Goal: Task Accomplishment & Management: Complete application form

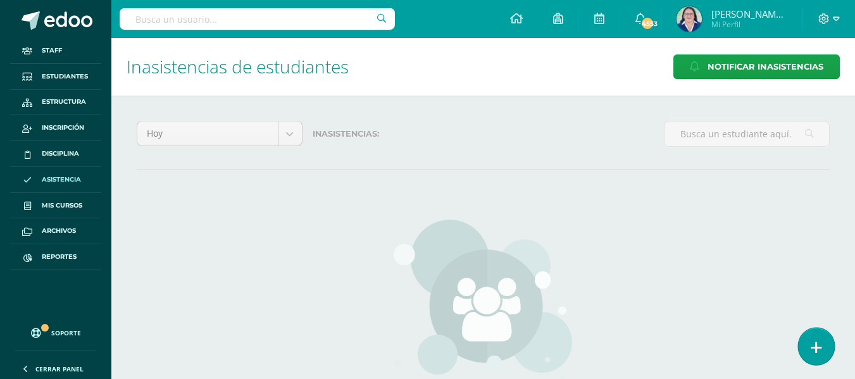
click at [812, 344] on icon at bounding box center [816, 348] width 11 height 15
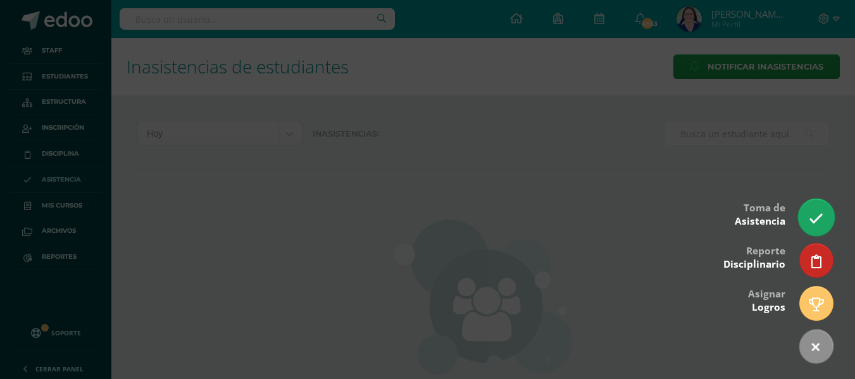
click at [818, 211] on icon at bounding box center [816, 218] width 15 height 15
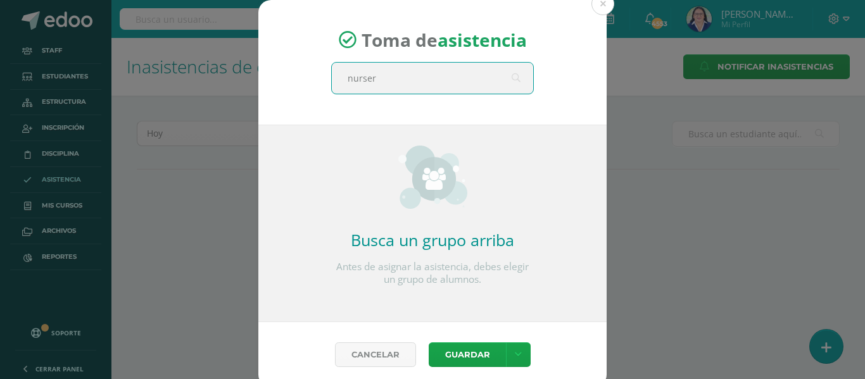
type input "nursery"
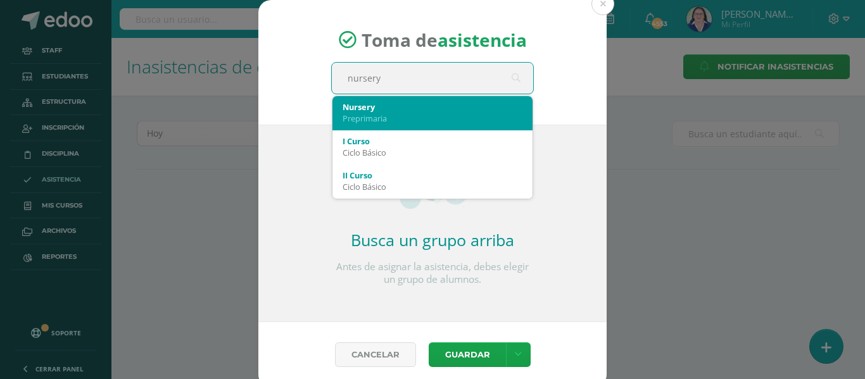
click at [410, 115] on div "Preprimaria" at bounding box center [433, 118] width 180 height 11
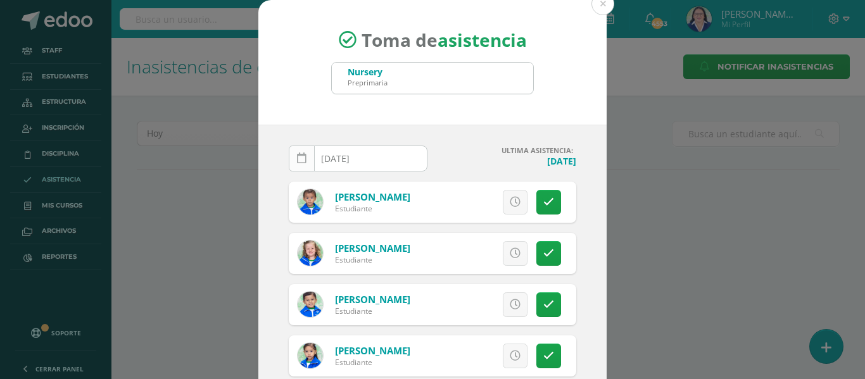
click at [298, 157] on icon at bounding box center [301, 158] width 9 height 11
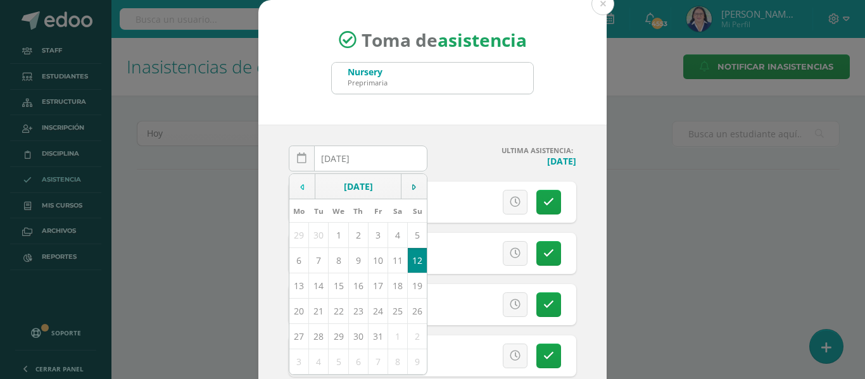
click at [300, 186] on icon at bounding box center [302, 187] width 4 height 9
click at [312, 259] on td "9" at bounding box center [319, 260] width 20 height 25
type input "2025-09-09"
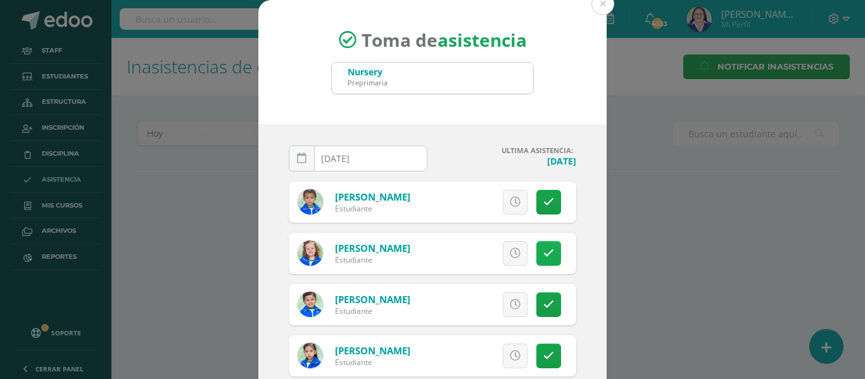
click at [543, 249] on icon at bounding box center [548, 253] width 11 height 11
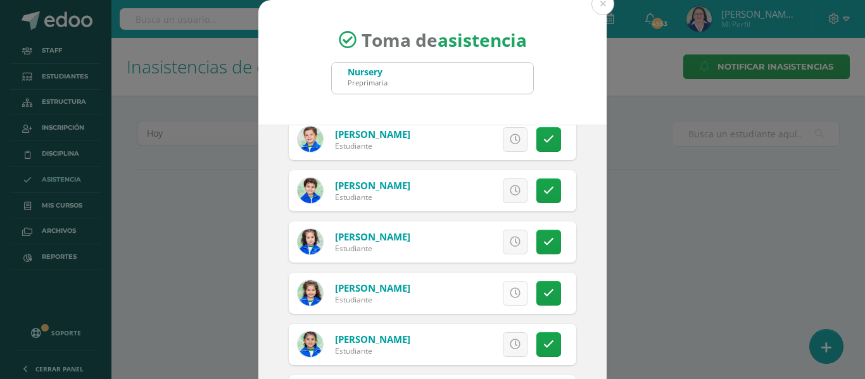
scroll to position [461, 0]
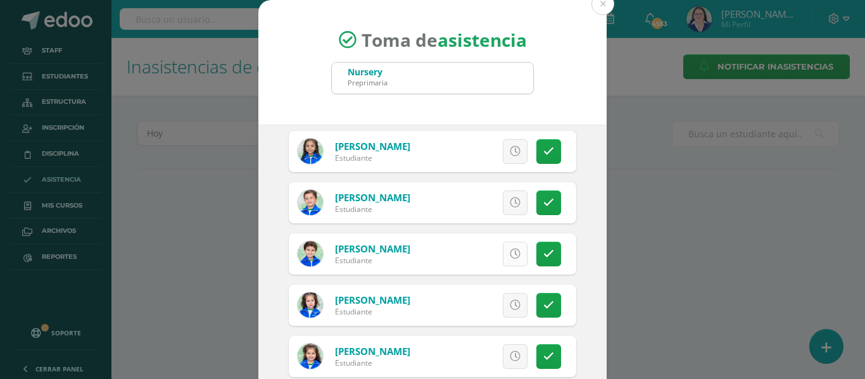
click at [510, 253] on icon at bounding box center [515, 254] width 11 height 11
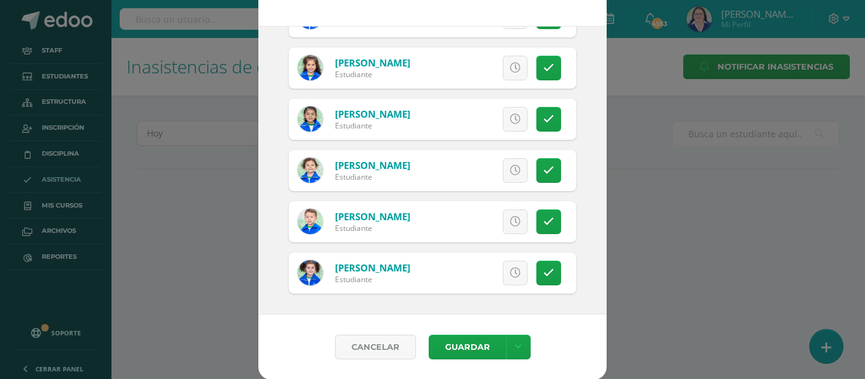
scroll to position [99, 0]
click at [515, 345] on icon at bounding box center [518, 346] width 7 height 11
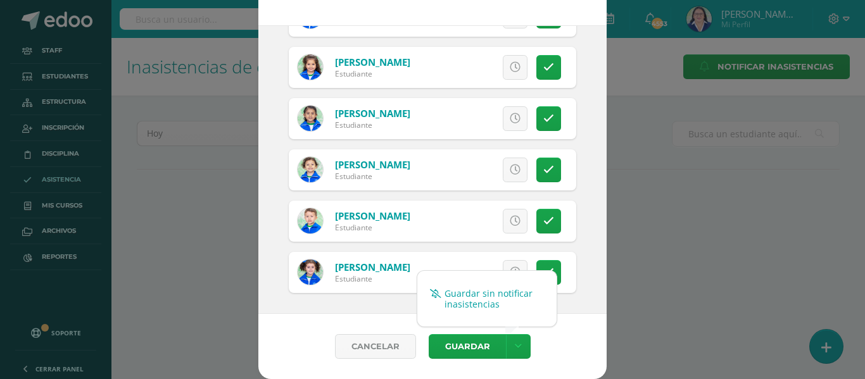
click at [505, 290] on link "Guardar sin notificar inasistencias" at bounding box center [486, 299] width 139 height 30
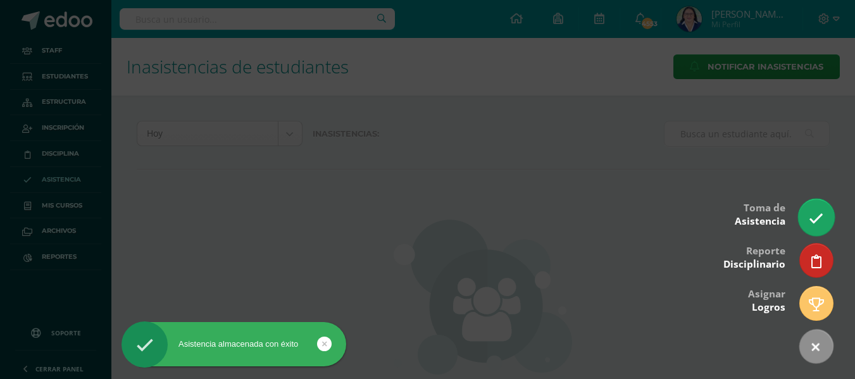
click at [815, 217] on icon at bounding box center [816, 218] width 15 height 15
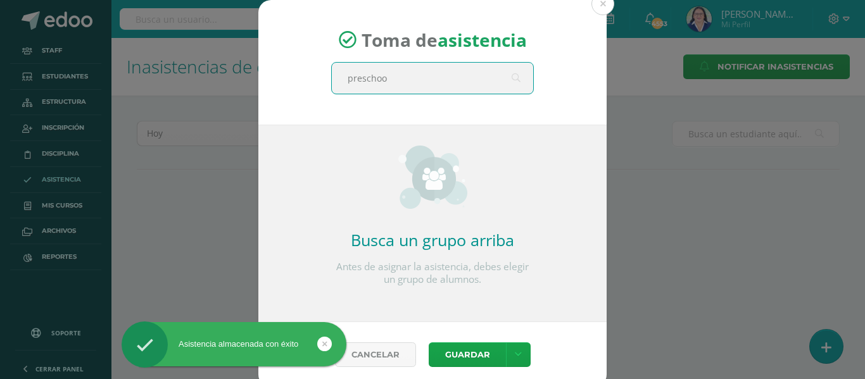
type input "preschool"
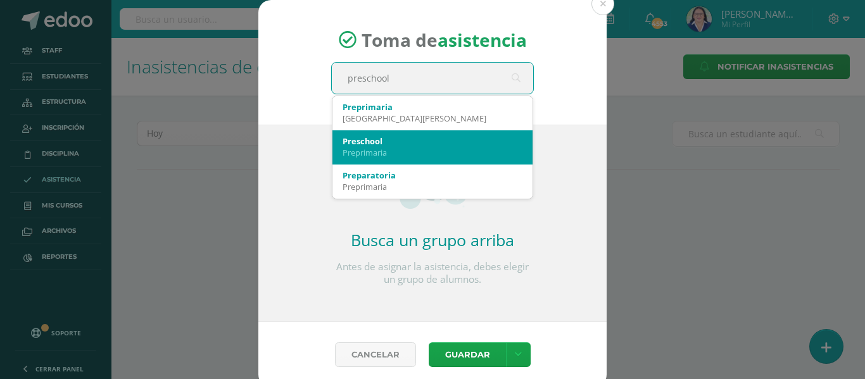
click at [380, 139] on div "Preschool" at bounding box center [433, 140] width 180 height 11
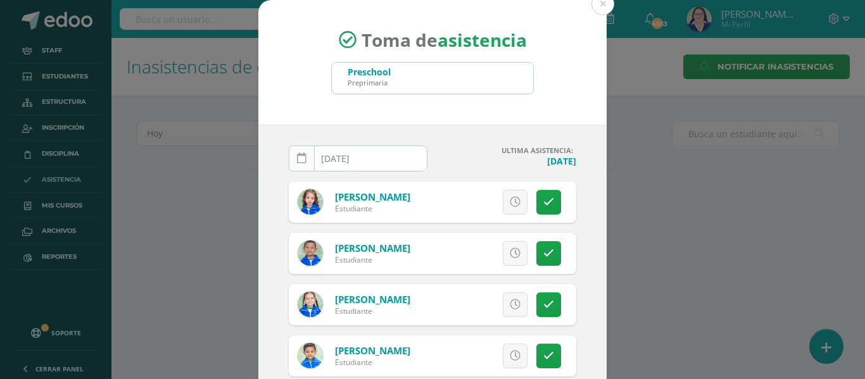
click at [297, 157] on icon at bounding box center [301, 158] width 9 height 11
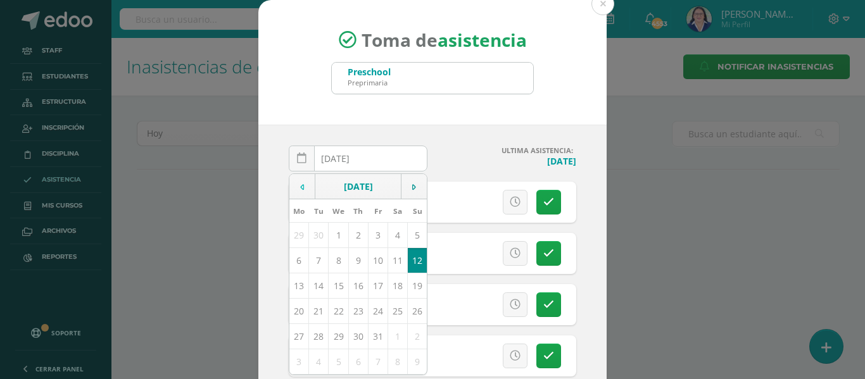
click at [291, 181] on td at bounding box center [302, 186] width 26 height 25
click at [315, 261] on td "9" at bounding box center [319, 260] width 20 height 25
type input "[DATE]"
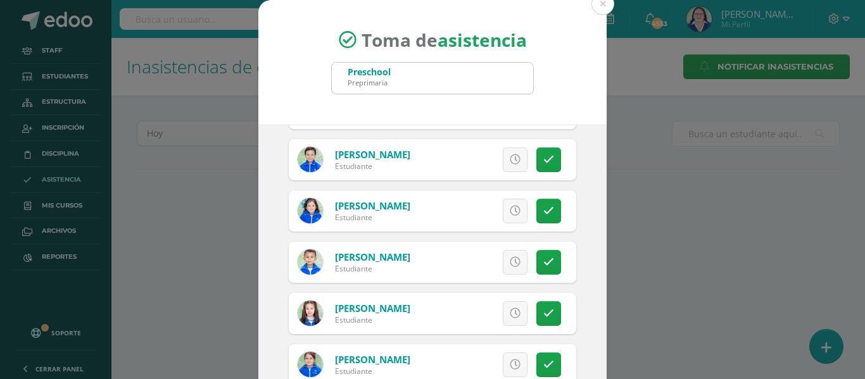
scroll to position [760, 0]
click at [543, 311] on icon at bounding box center [548, 314] width 11 height 11
click at [543, 158] on icon at bounding box center [548, 160] width 11 height 11
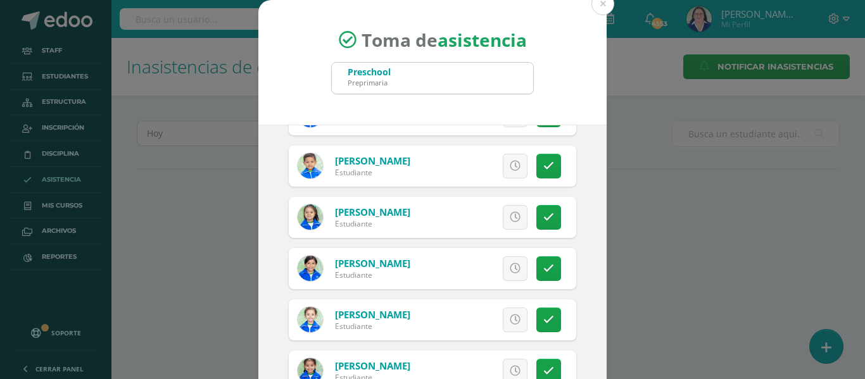
scroll to position [253, 0]
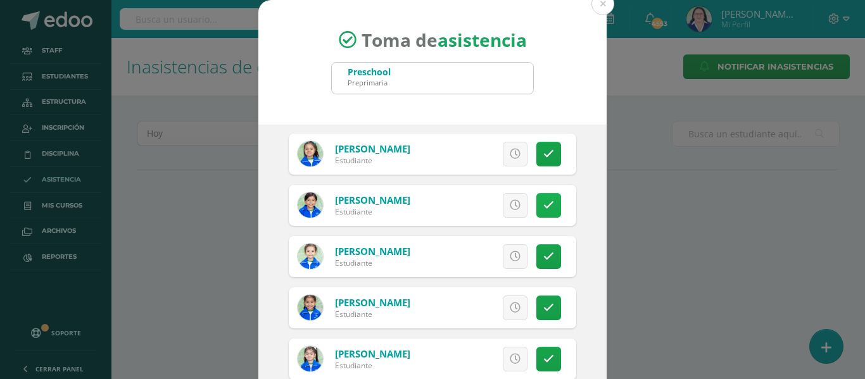
click at [536, 201] on link at bounding box center [548, 205] width 25 height 25
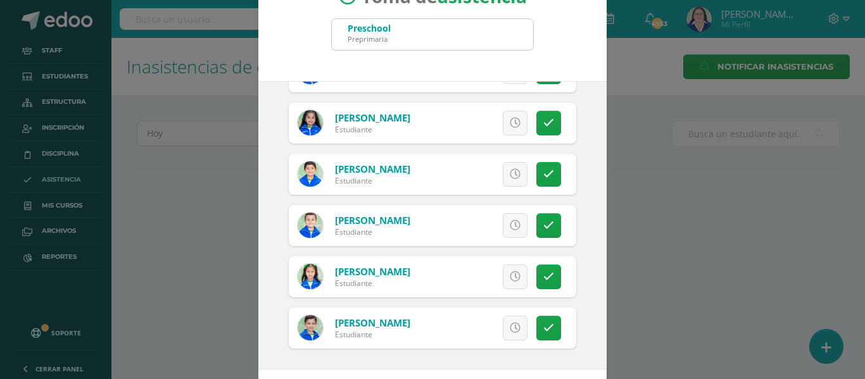
scroll to position [99, 0]
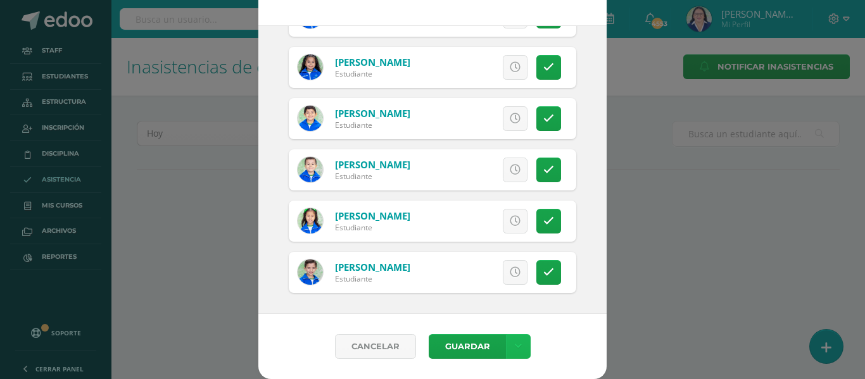
click at [515, 343] on icon at bounding box center [518, 346] width 7 height 11
click at [510, 295] on link "Guardar sin notificar inasistencias" at bounding box center [486, 299] width 139 height 30
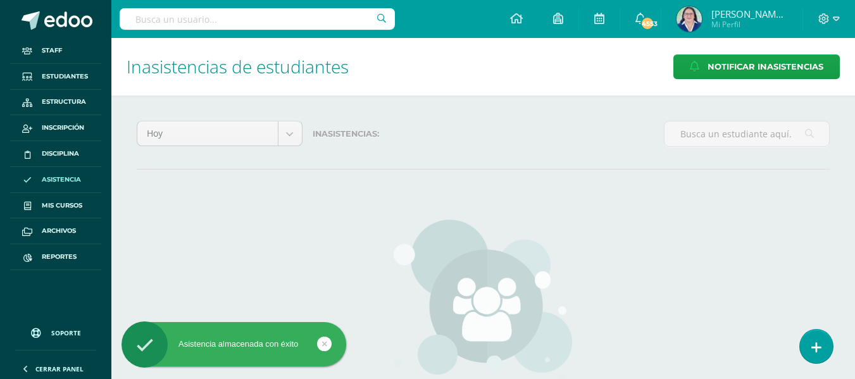
click at [820, 348] on icon at bounding box center [817, 347] width 10 height 13
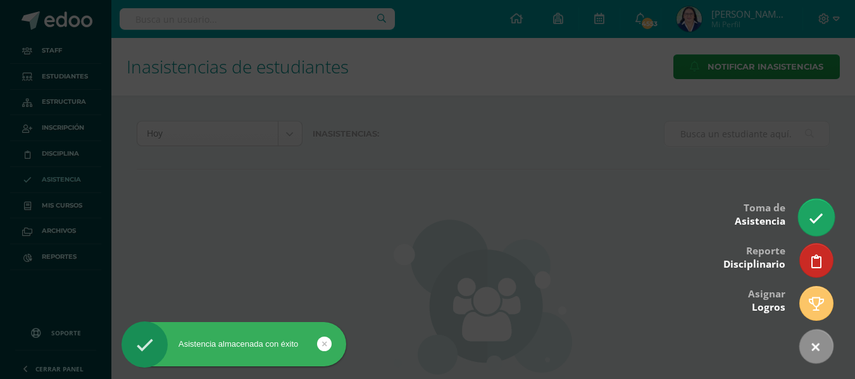
click at [815, 217] on icon at bounding box center [816, 218] width 15 height 15
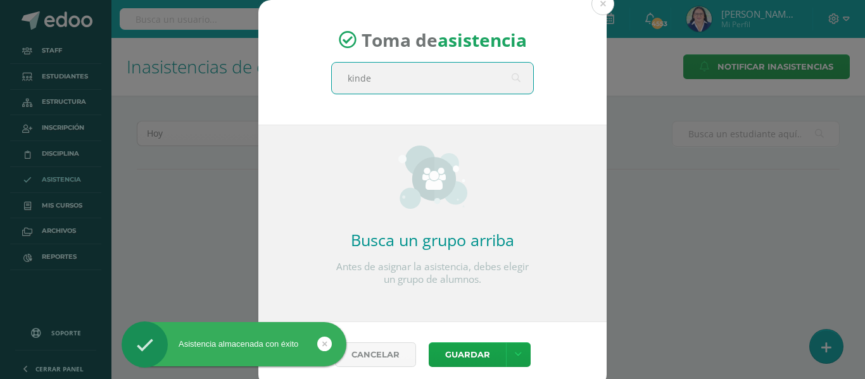
type input "kinder"
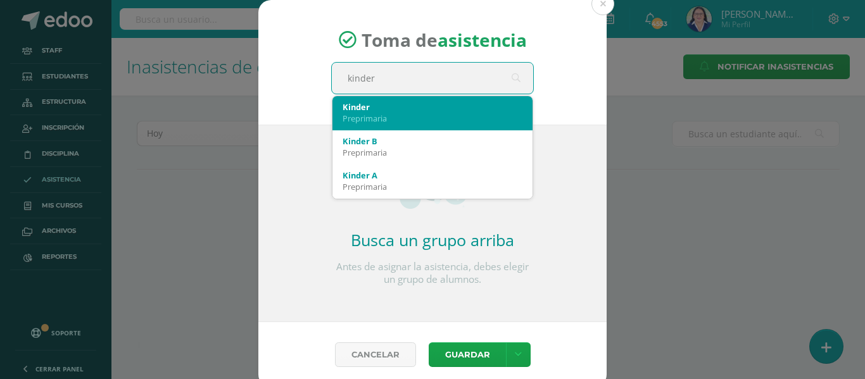
click at [422, 106] on div "Kinder" at bounding box center [433, 106] width 180 height 11
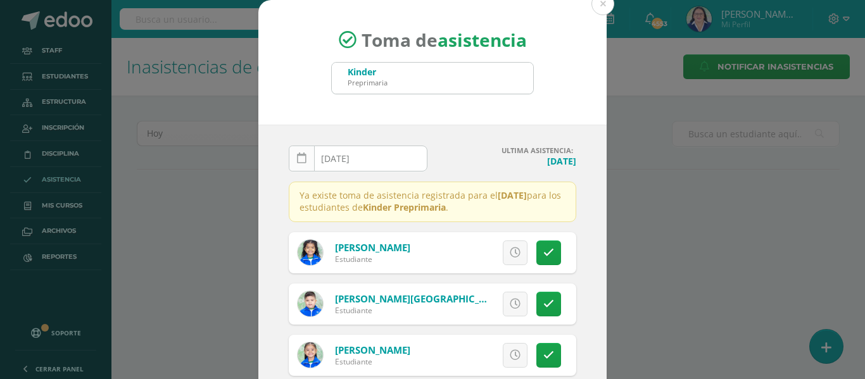
click at [297, 159] on icon at bounding box center [301, 158] width 9 height 11
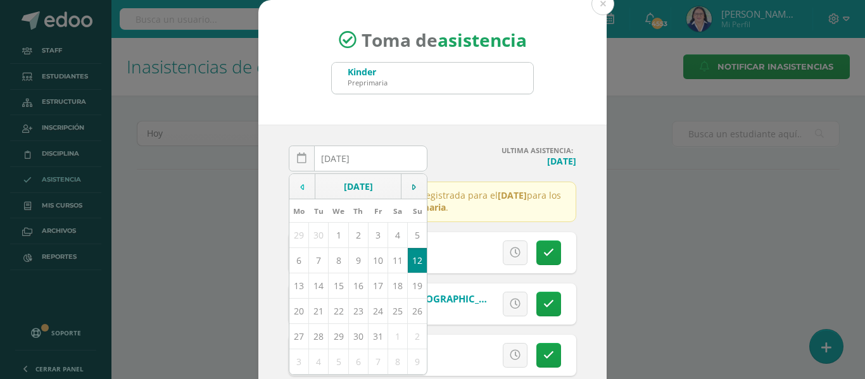
click at [300, 183] on icon at bounding box center [302, 187] width 4 height 9
click at [315, 263] on td "9" at bounding box center [319, 260] width 20 height 25
type input "[DATE]"
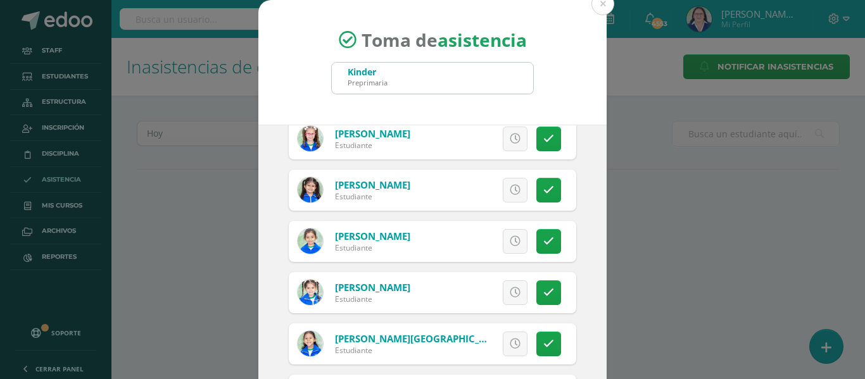
scroll to position [1447, 0]
click at [543, 187] on icon at bounding box center [548, 191] width 11 height 11
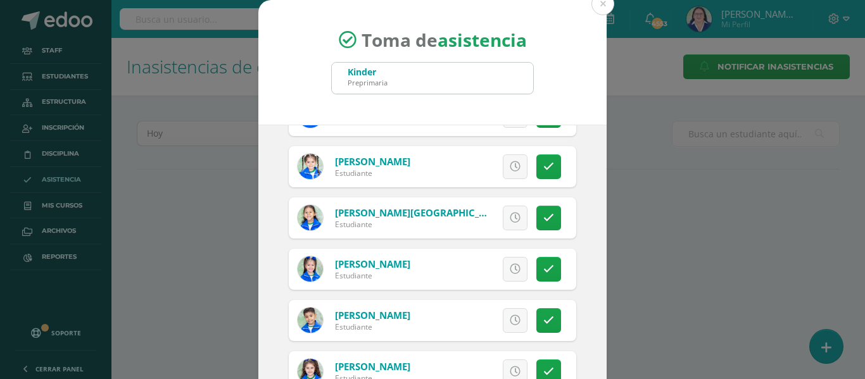
scroll to position [99, 0]
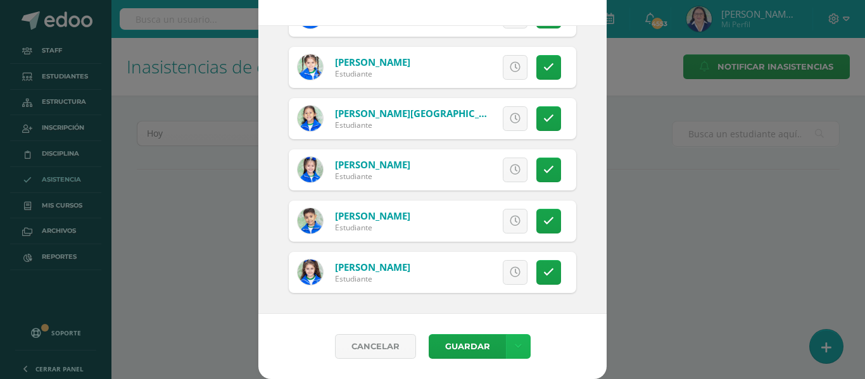
click at [518, 348] on link at bounding box center [518, 346] width 25 height 25
click at [501, 293] on link "Guardar sin notificar inasistencias" at bounding box center [486, 299] width 139 height 30
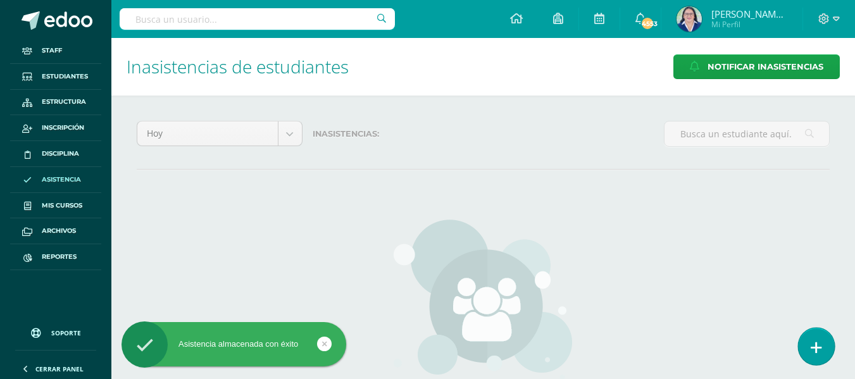
click at [822, 346] on link at bounding box center [816, 346] width 36 height 37
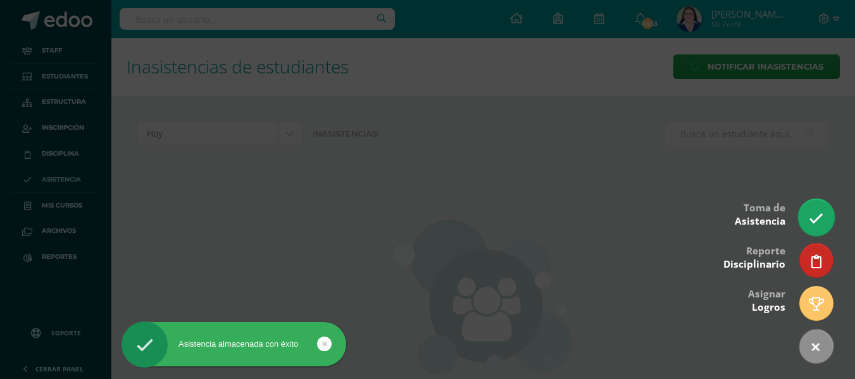
click at [815, 215] on icon at bounding box center [816, 218] width 15 height 15
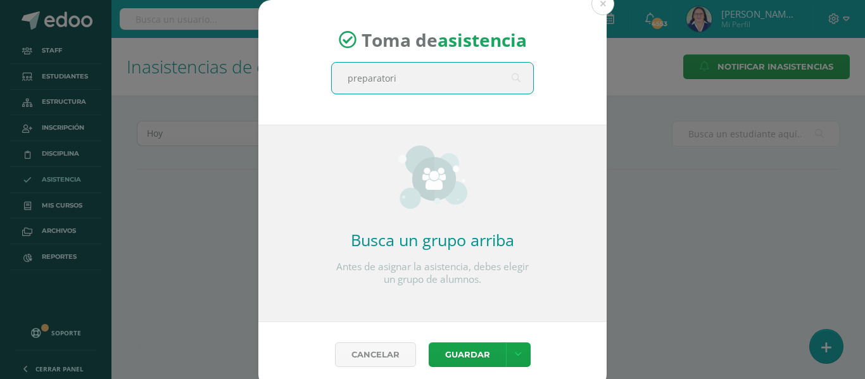
type input "preparatoria"
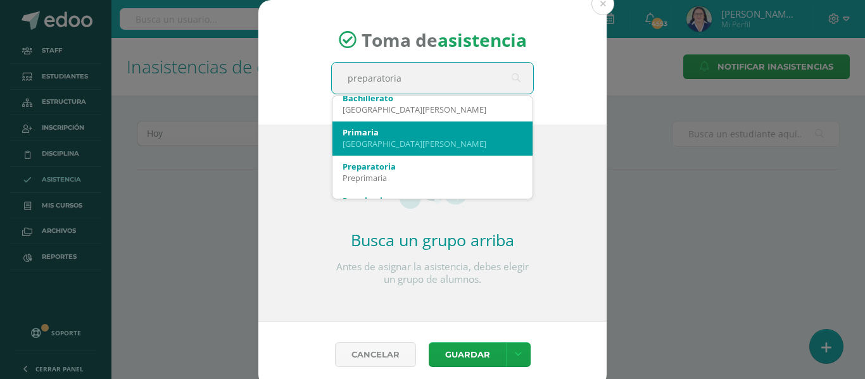
scroll to position [63, 0]
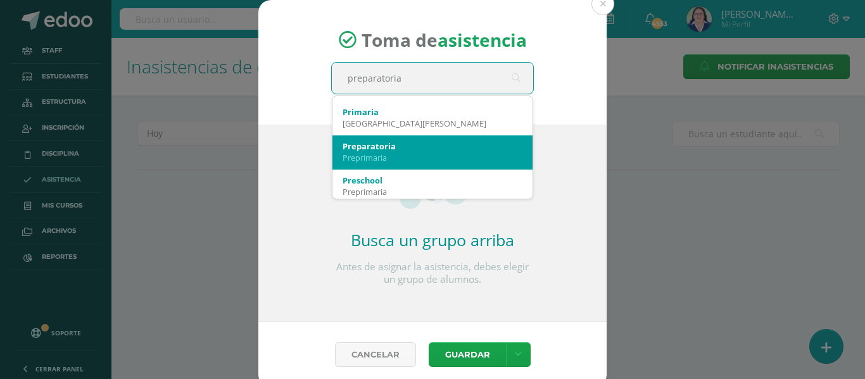
click at [368, 154] on div "Preprimaria" at bounding box center [433, 157] width 180 height 11
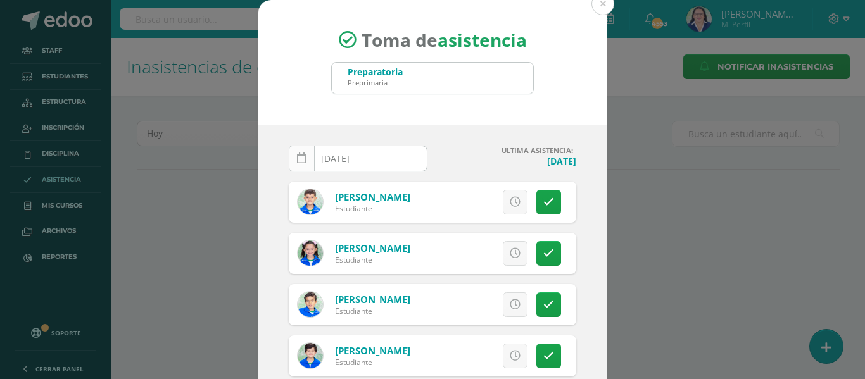
click at [299, 158] on icon at bounding box center [301, 158] width 9 height 11
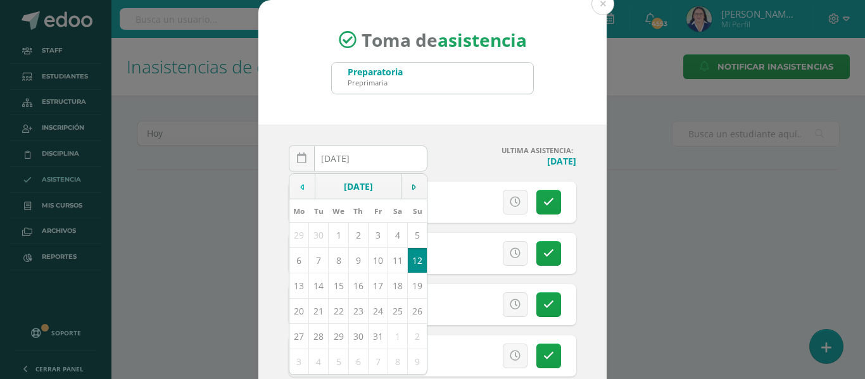
click at [300, 183] on icon at bounding box center [302, 187] width 4 height 9
click at [312, 262] on td "9" at bounding box center [319, 260] width 20 height 25
type input "[DATE]"
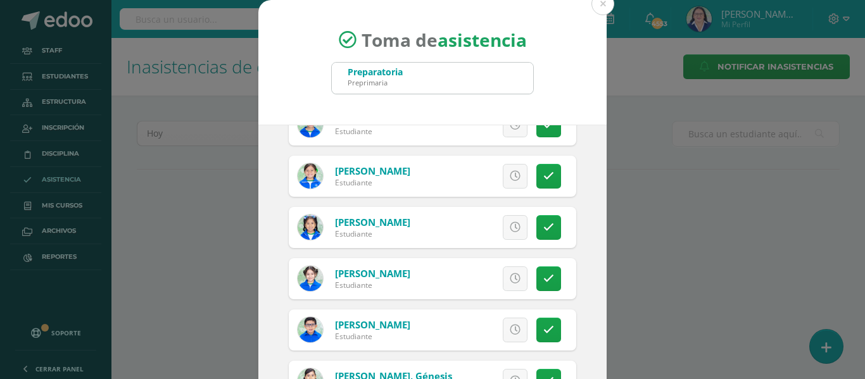
scroll to position [696, 0]
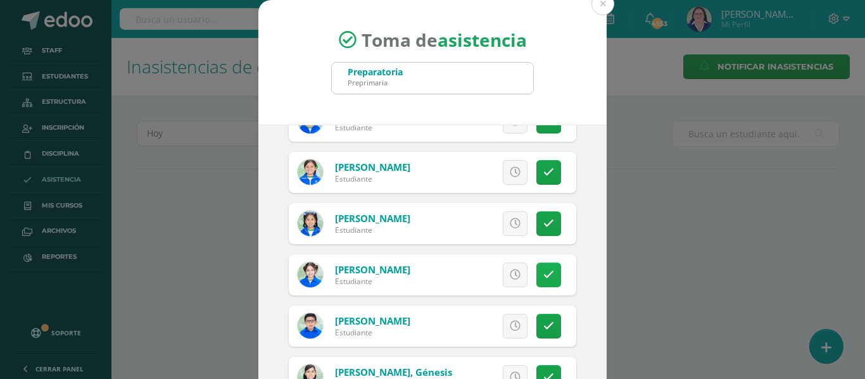
click at [543, 274] on icon at bounding box center [548, 275] width 11 height 11
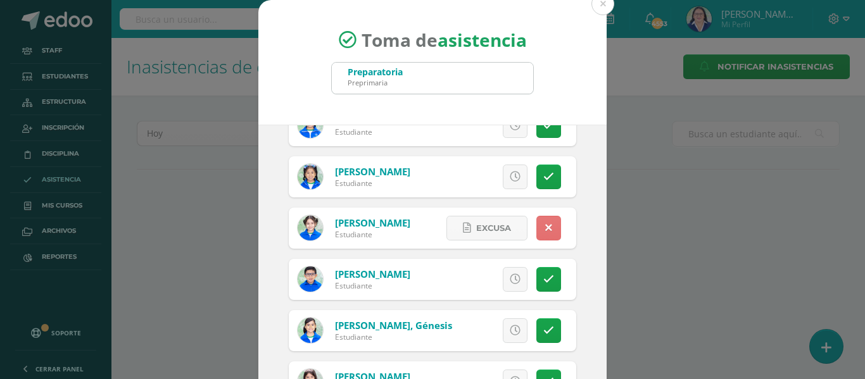
scroll to position [823, 0]
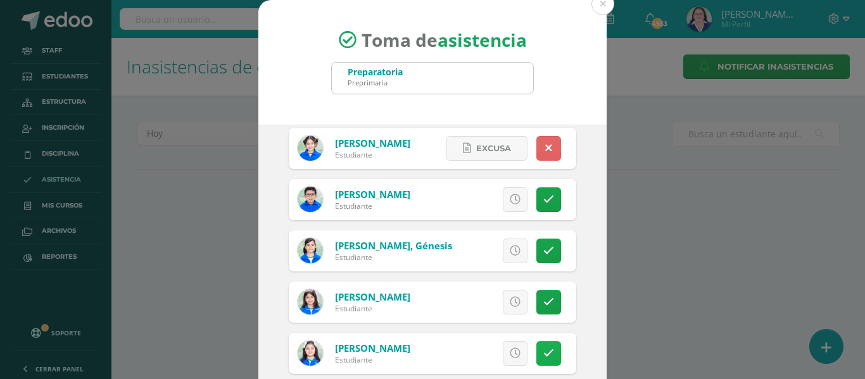
click at [543, 354] on icon at bounding box center [548, 353] width 11 height 11
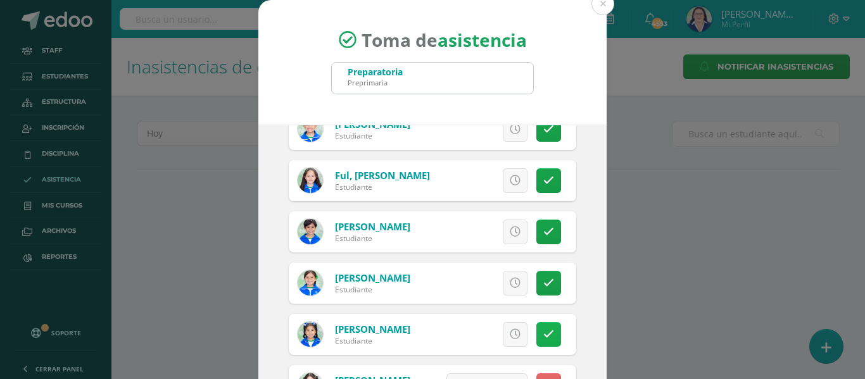
scroll to position [570, 0]
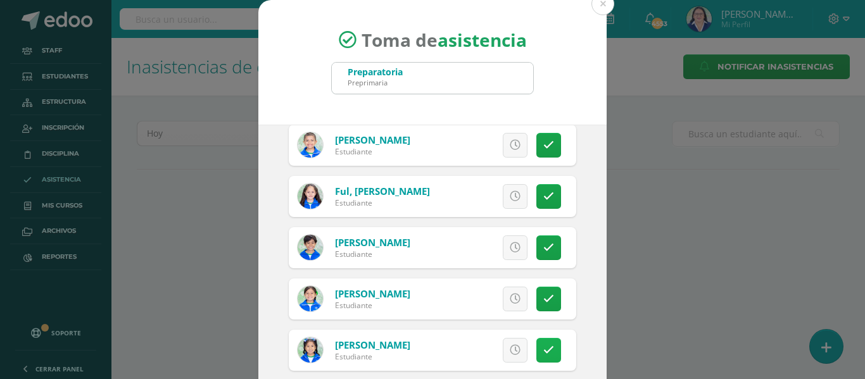
click at [543, 350] on icon at bounding box center [548, 350] width 11 height 11
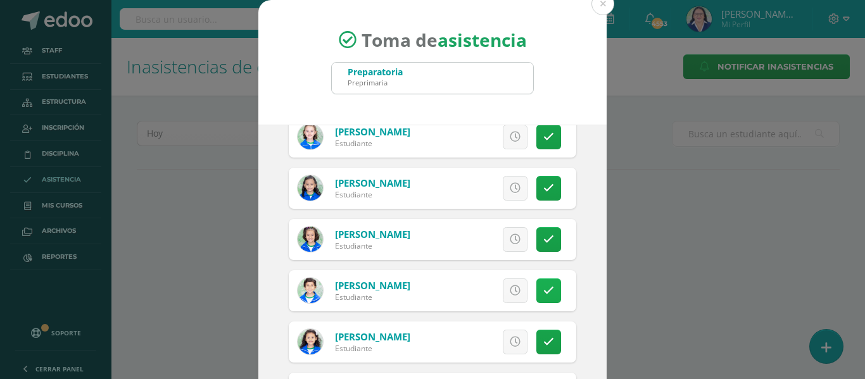
scroll to position [1583, 0]
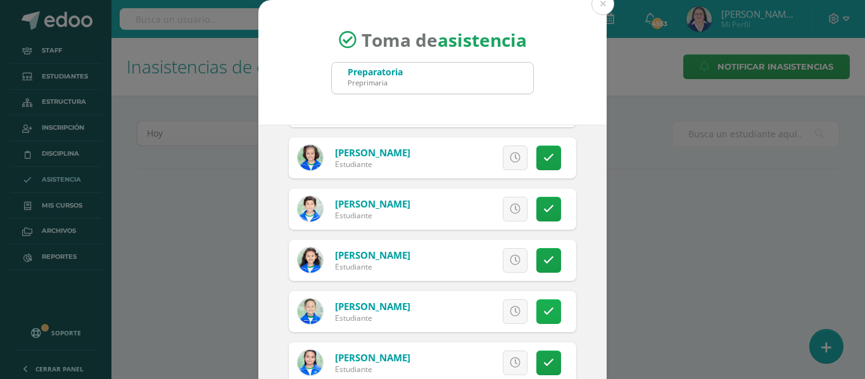
click at [543, 312] on icon at bounding box center [548, 311] width 11 height 11
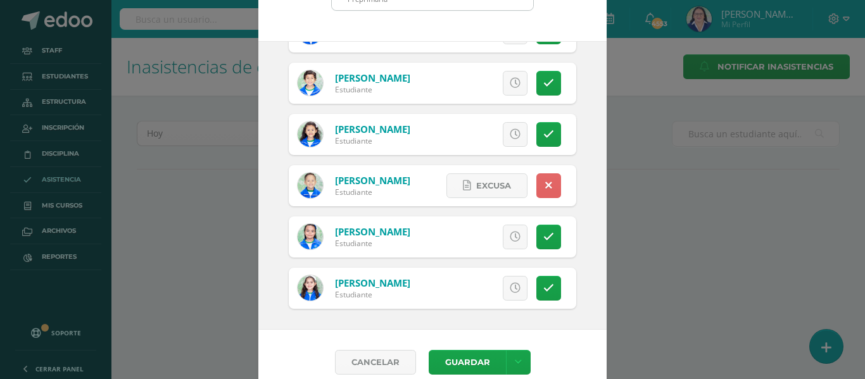
scroll to position [99, 0]
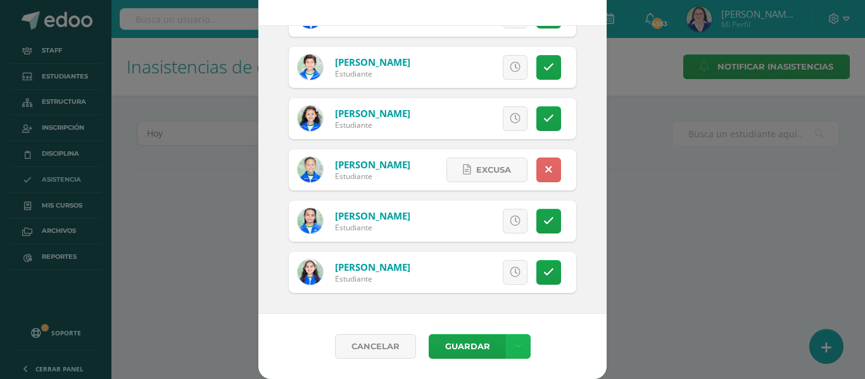
click at [515, 341] on icon at bounding box center [518, 346] width 7 height 11
click at [510, 292] on link "Guardar sin notificar inasistencias" at bounding box center [486, 299] width 139 height 30
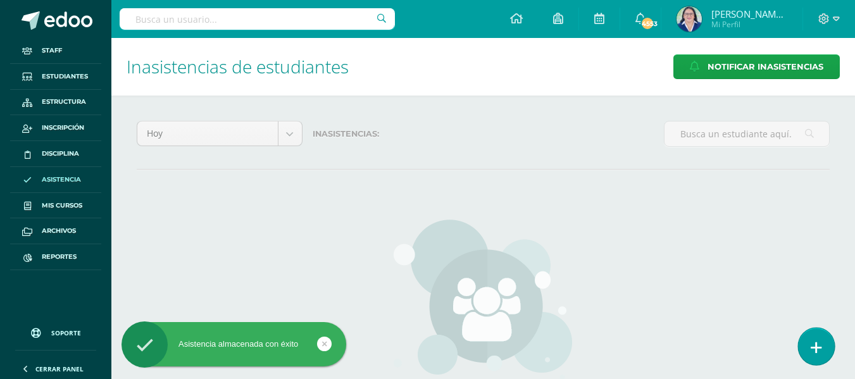
click at [821, 342] on icon at bounding box center [816, 348] width 11 height 15
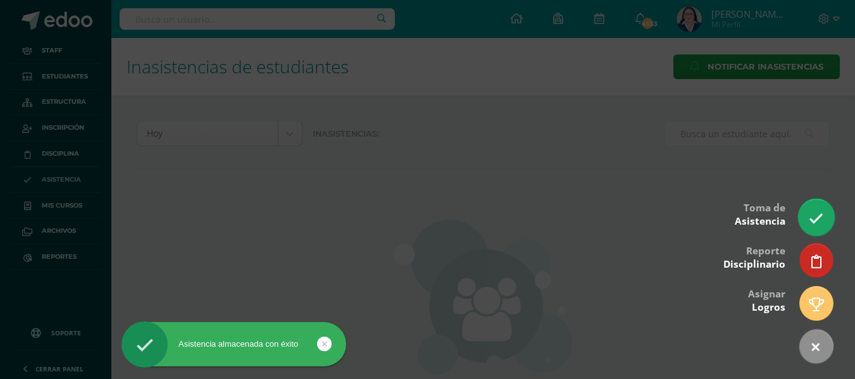
click at [811, 213] on icon at bounding box center [816, 218] width 15 height 15
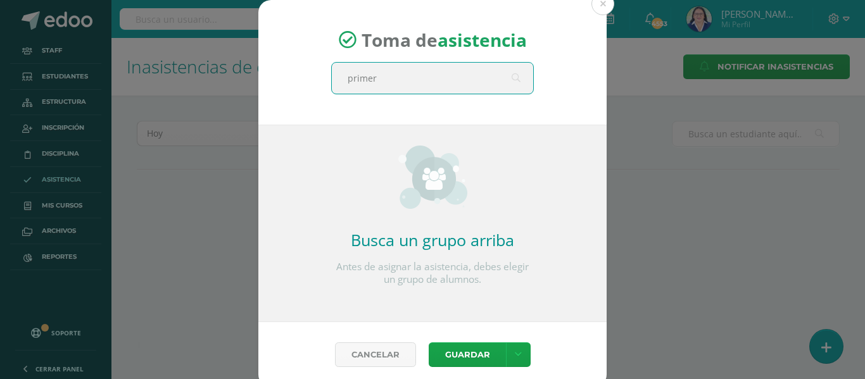
type input "primero"
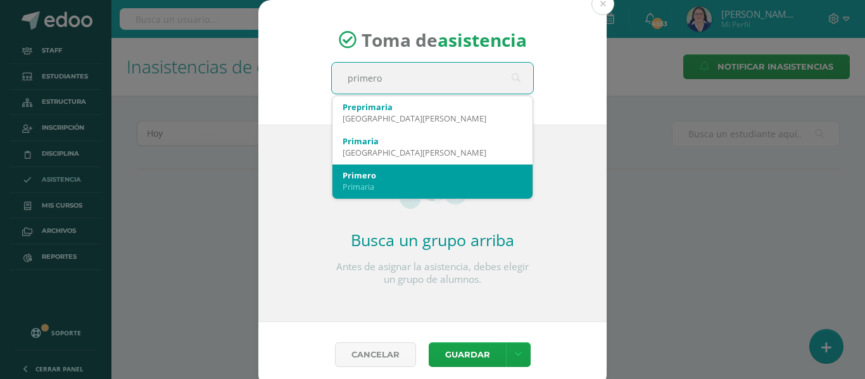
click at [368, 177] on div "Primero" at bounding box center [433, 175] width 180 height 11
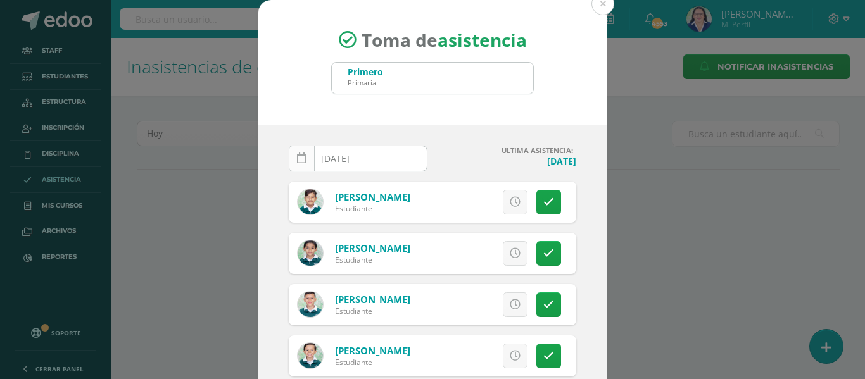
click at [297, 160] on icon at bounding box center [301, 158] width 9 height 11
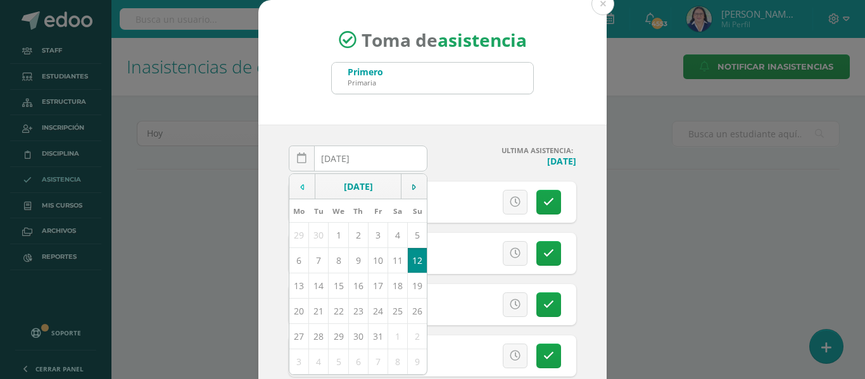
click at [293, 183] on td at bounding box center [302, 186] width 26 height 25
click at [313, 258] on td "9" at bounding box center [319, 260] width 20 height 25
type input "[DATE]"
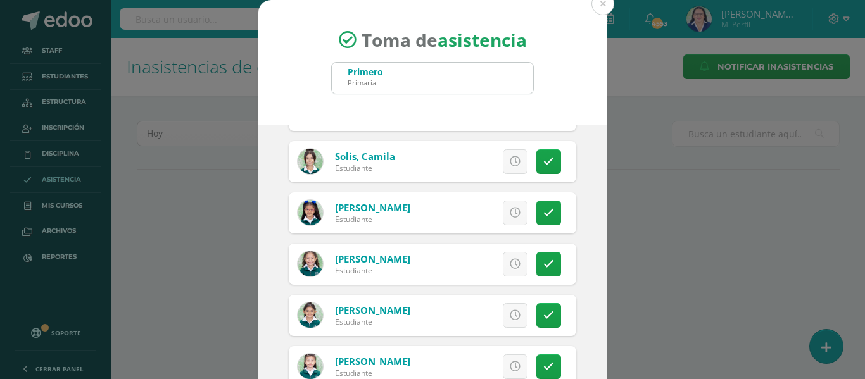
scroll to position [2279, 0]
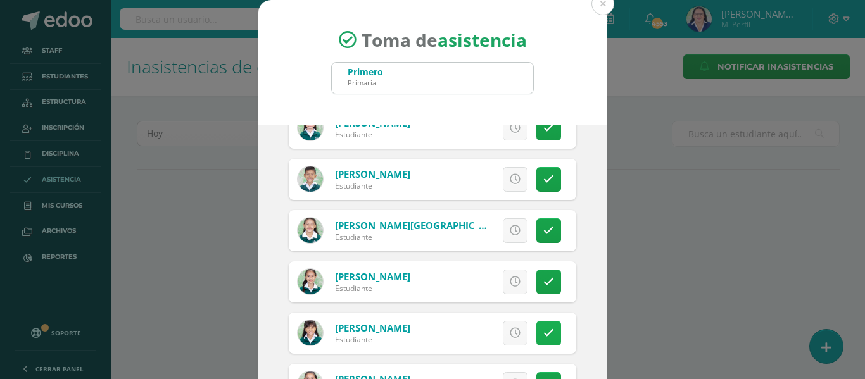
click at [543, 331] on icon at bounding box center [548, 333] width 11 height 11
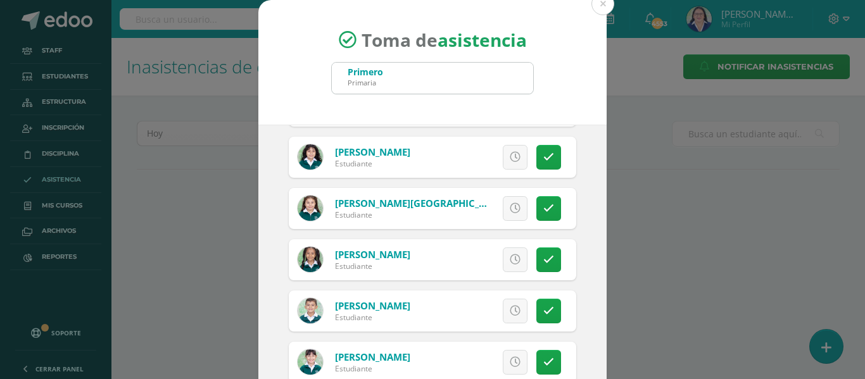
scroll to position [443, 0]
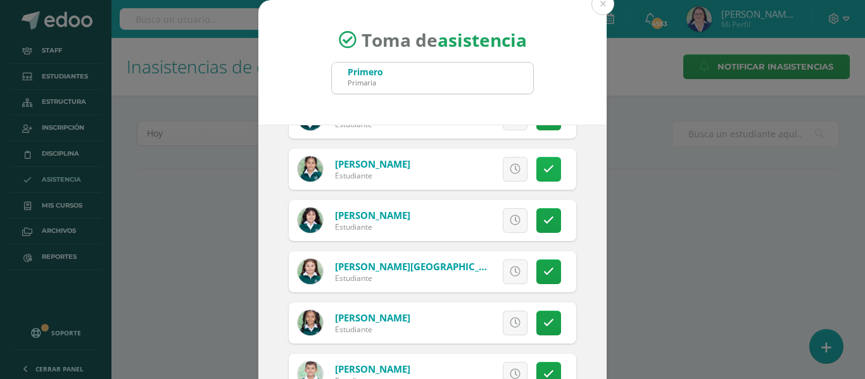
click at [540, 168] on link at bounding box center [548, 169] width 25 height 25
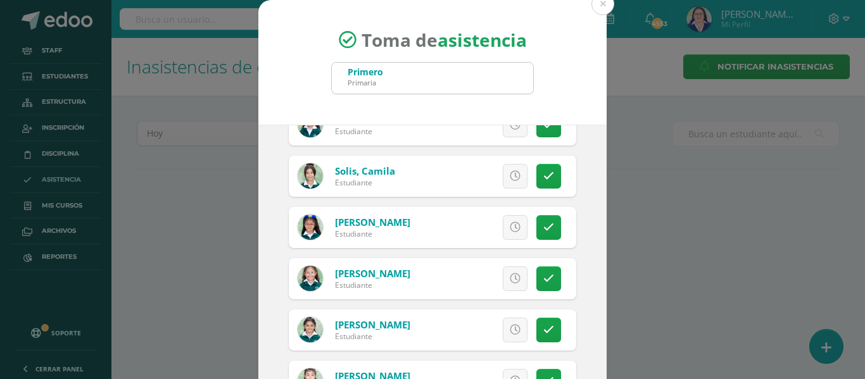
scroll to position [2279, 0]
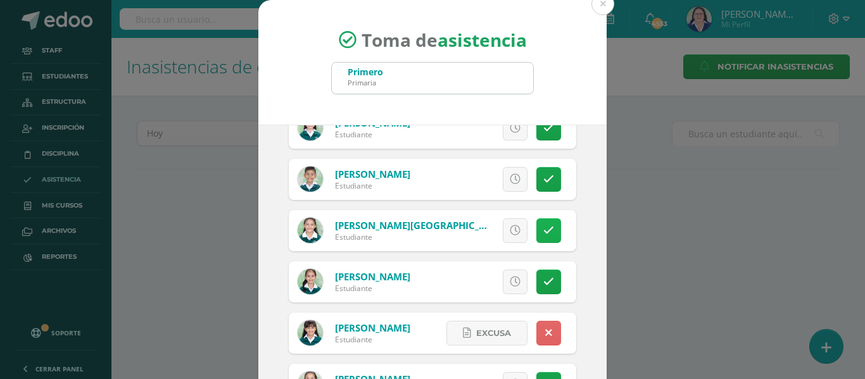
click at [543, 228] on icon at bounding box center [548, 230] width 11 height 11
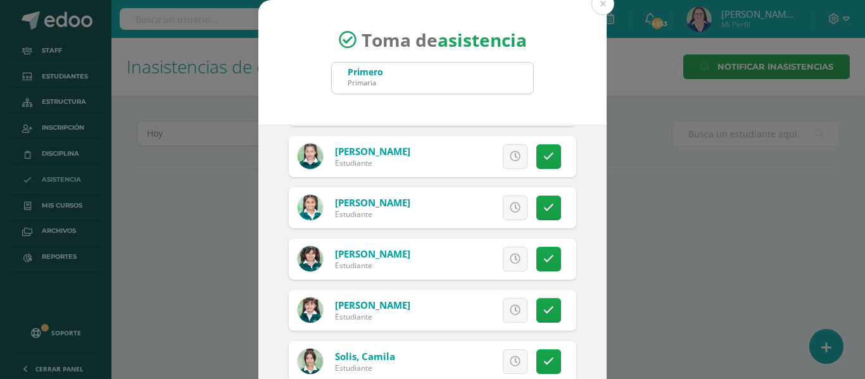
scroll to position [1836, 0]
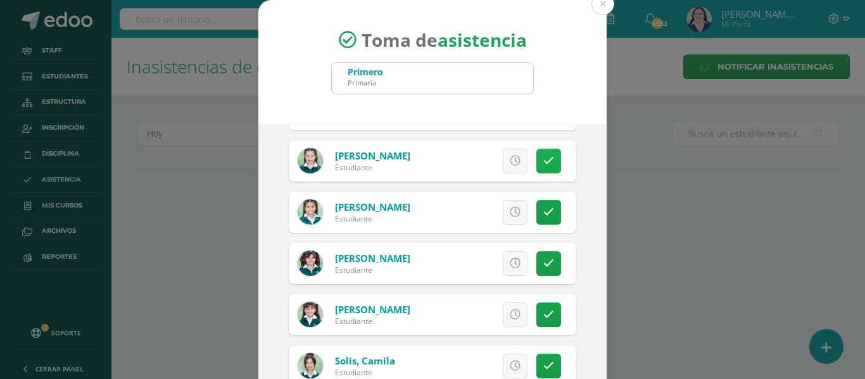
click at [543, 161] on icon at bounding box center [548, 161] width 11 height 11
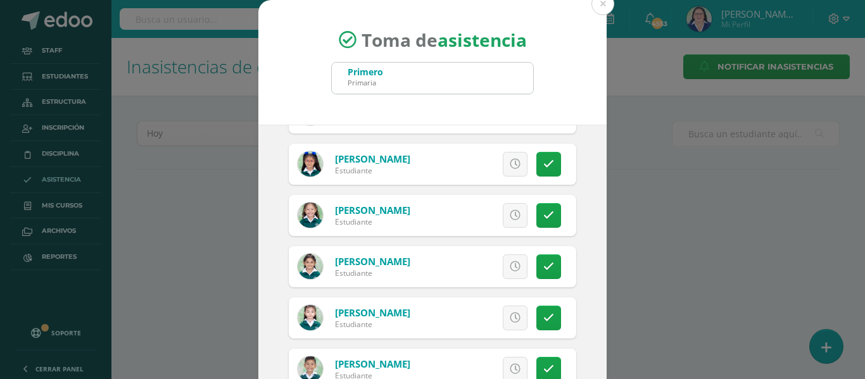
scroll to position [2446, 0]
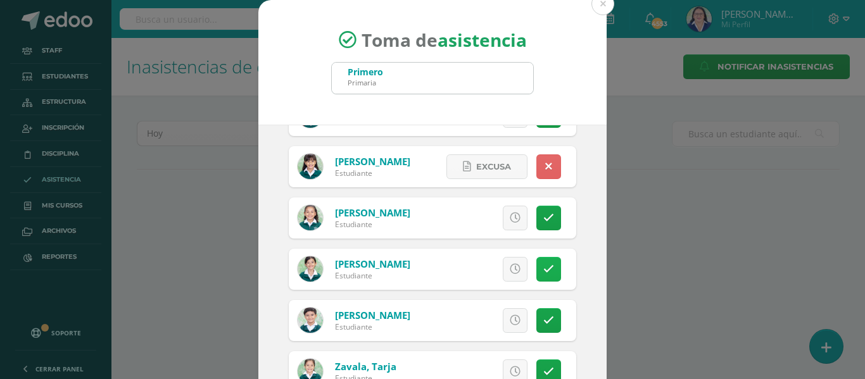
click at [536, 262] on link at bounding box center [548, 269] width 25 height 25
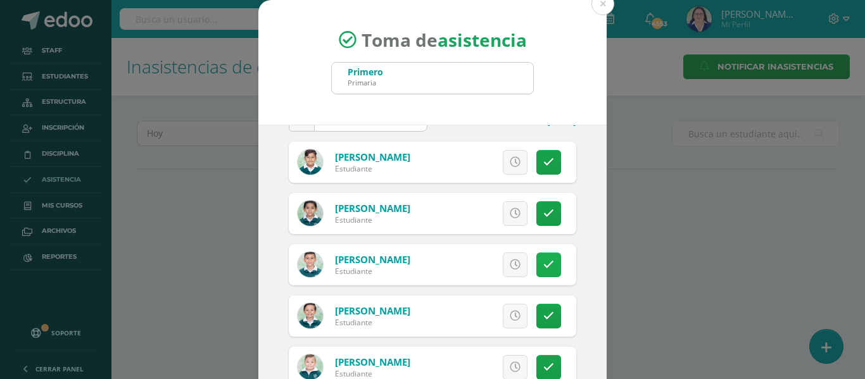
scroll to position [0, 0]
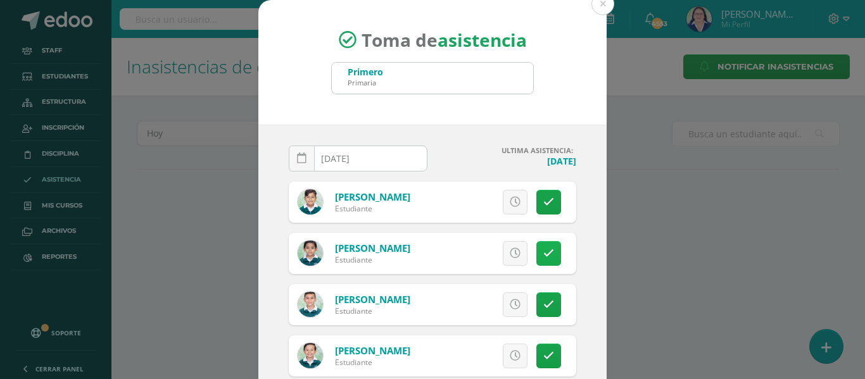
click at [536, 246] on link at bounding box center [548, 253] width 25 height 25
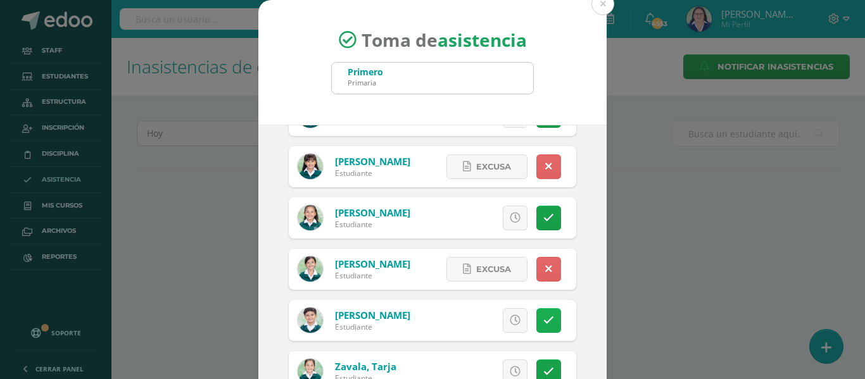
scroll to position [99, 0]
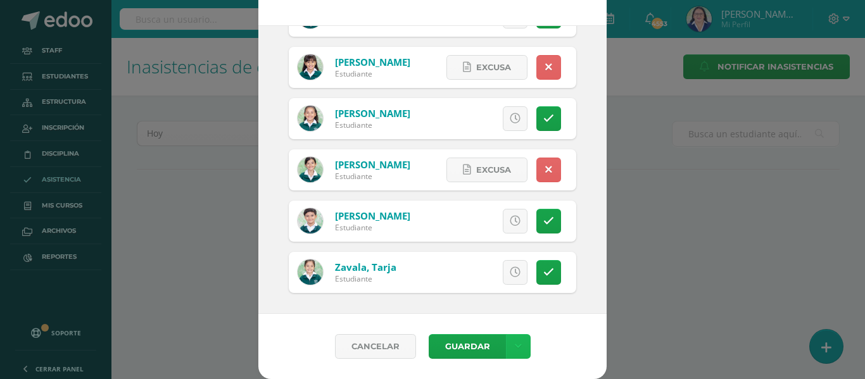
click at [515, 343] on icon at bounding box center [518, 346] width 7 height 11
click at [508, 296] on link "Guardar sin notificar inasistencias" at bounding box center [486, 299] width 139 height 30
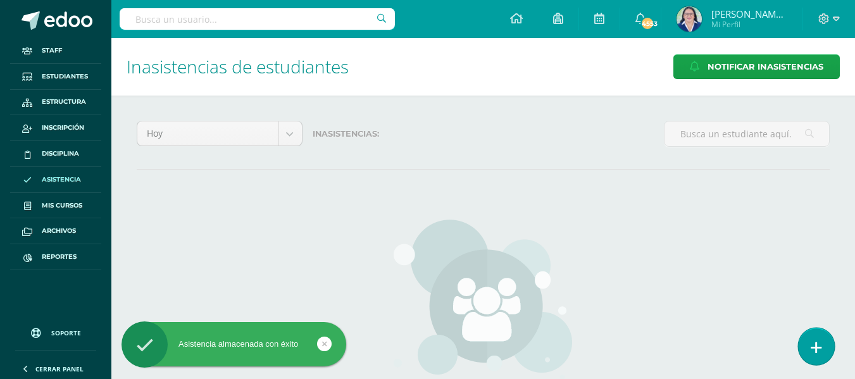
drag, startPoint x: 0, startPoint y: 0, endPoint x: 819, endPoint y: 341, distance: 886.9
click at [819, 341] on icon at bounding box center [816, 348] width 11 height 15
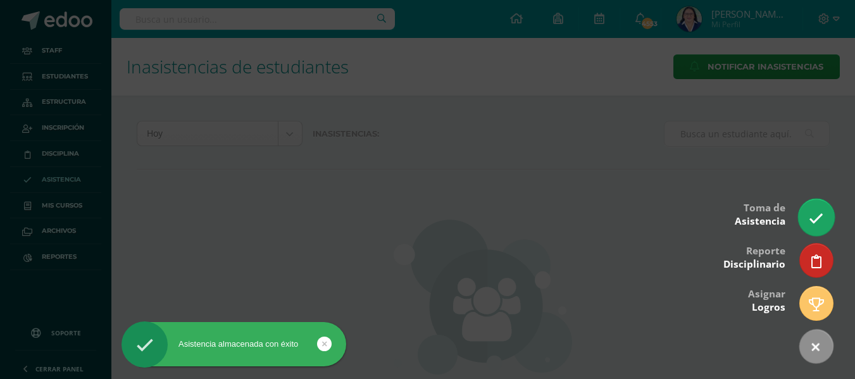
click at [818, 210] on link at bounding box center [816, 217] width 36 height 37
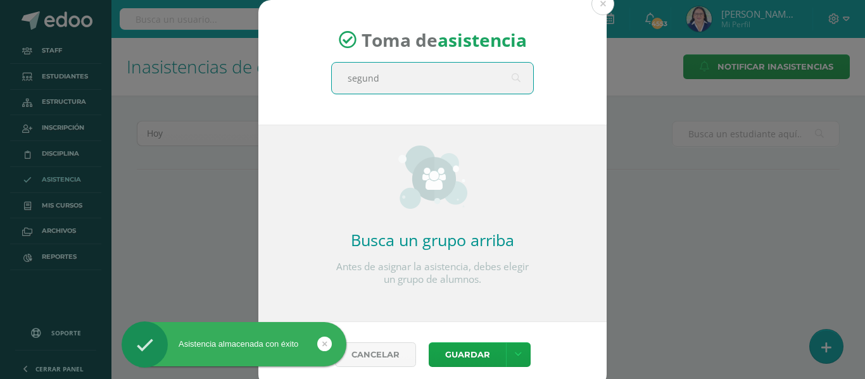
type input "segundi"
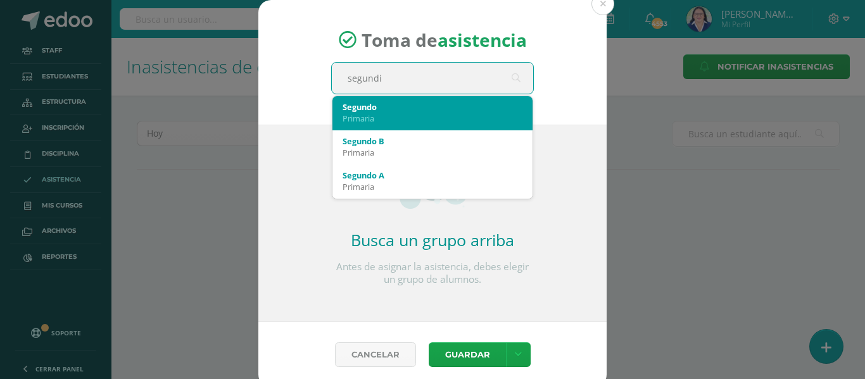
click at [458, 107] on div "Segundo" at bounding box center [433, 106] width 180 height 11
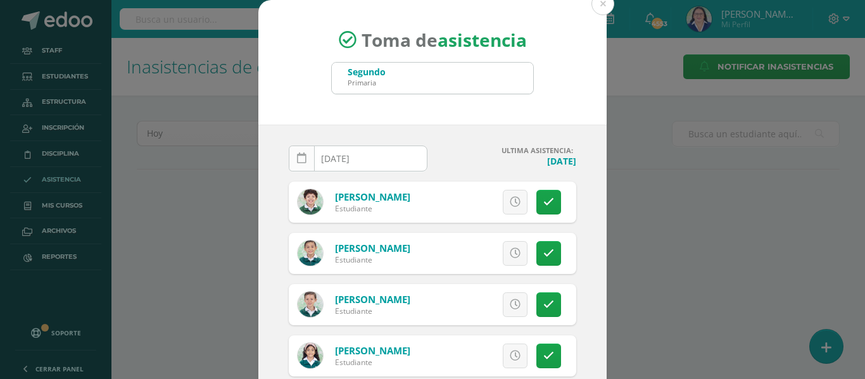
click at [297, 156] on icon at bounding box center [301, 158] width 9 height 11
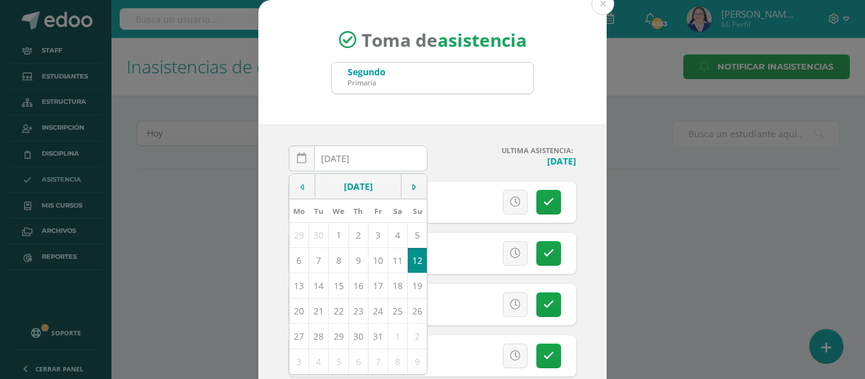
drag, startPoint x: 294, startPoint y: 182, endPoint x: 296, endPoint y: 194, distance: 12.2
click at [294, 182] on td at bounding box center [302, 186] width 26 height 25
click at [312, 255] on td "9" at bounding box center [319, 260] width 20 height 25
type input "[DATE]"
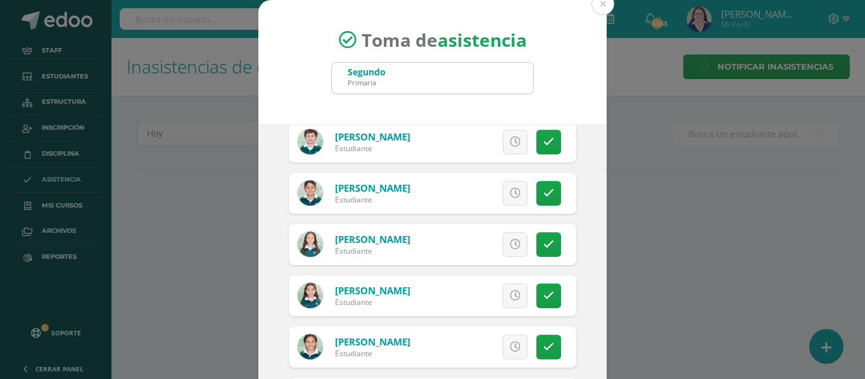
scroll to position [253, 0]
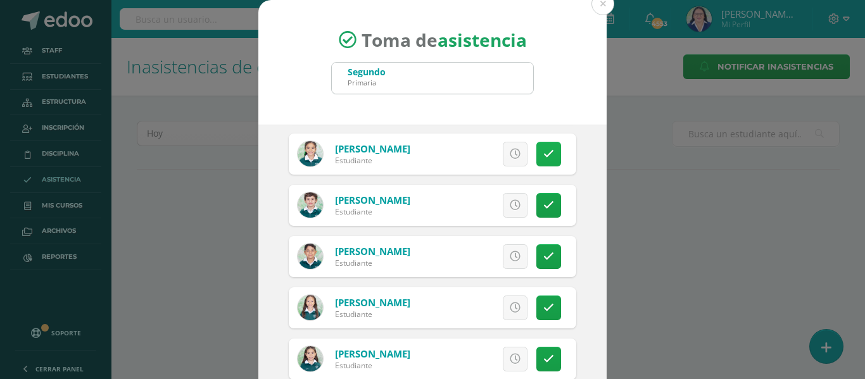
click at [543, 151] on icon at bounding box center [548, 154] width 11 height 11
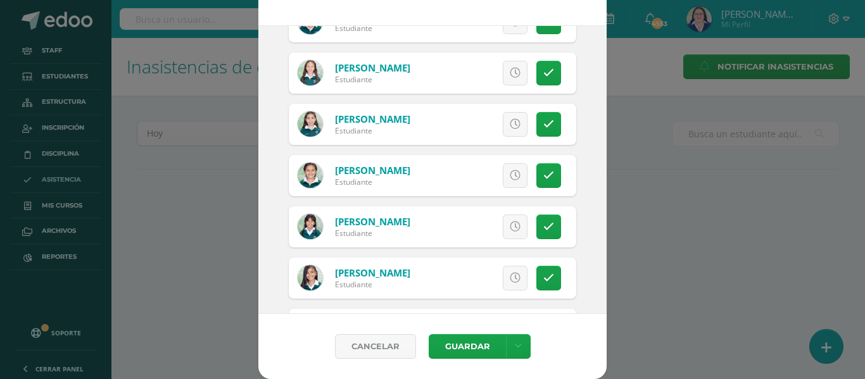
scroll to position [570, 0]
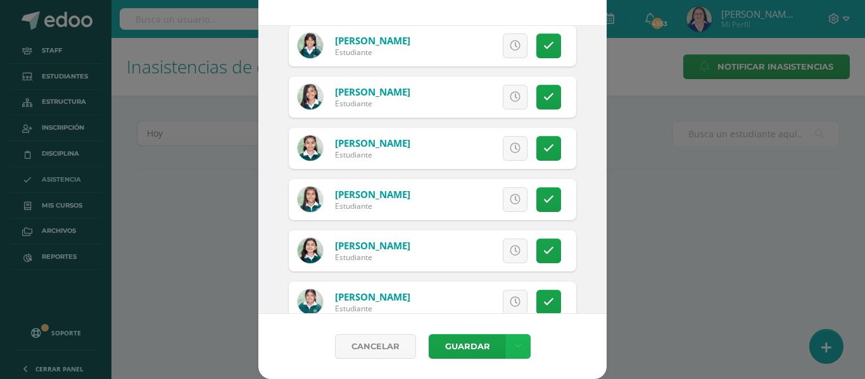
click at [506, 348] on link at bounding box center [518, 346] width 25 height 25
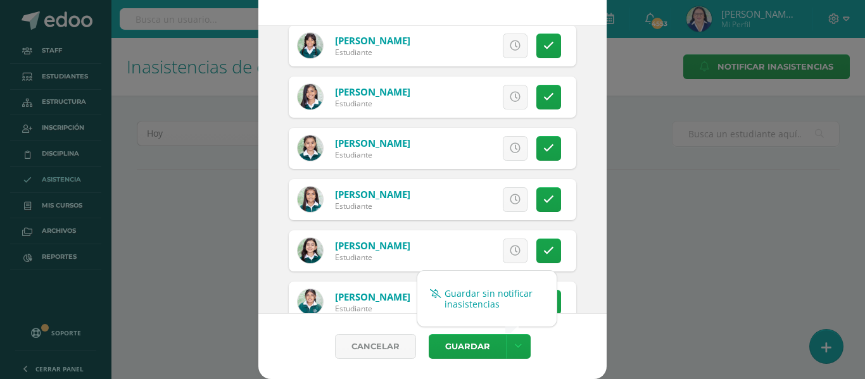
click at [510, 291] on link "Guardar sin notificar inasistencias" at bounding box center [486, 299] width 139 height 30
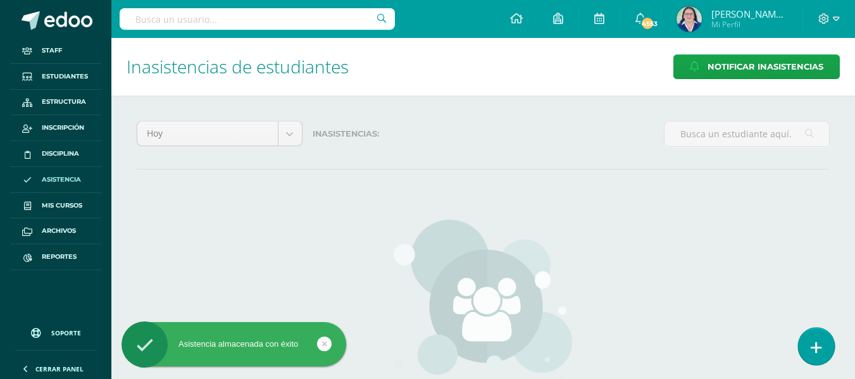
drag, startPoint x: 821, startPoint y: 344, endPoint x: 817, endPoint y: 336, distance: 8.5
click at [820, 344] on icon at bounding box center [816, 348] width 11 height 15
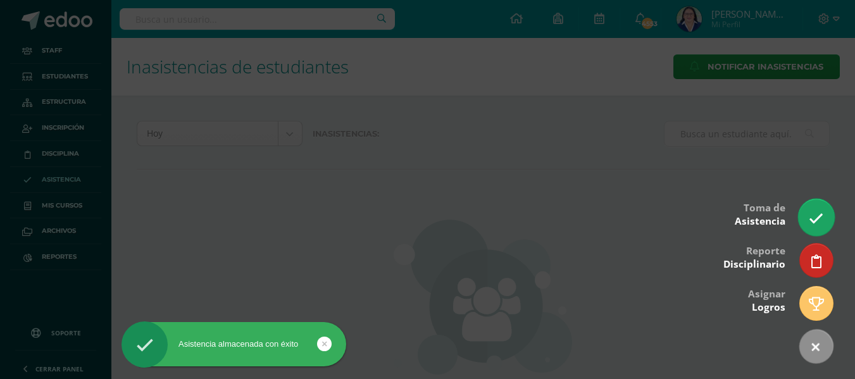
click at [821, 218] on icon at bounding box center [816, 218] width 15 height 15
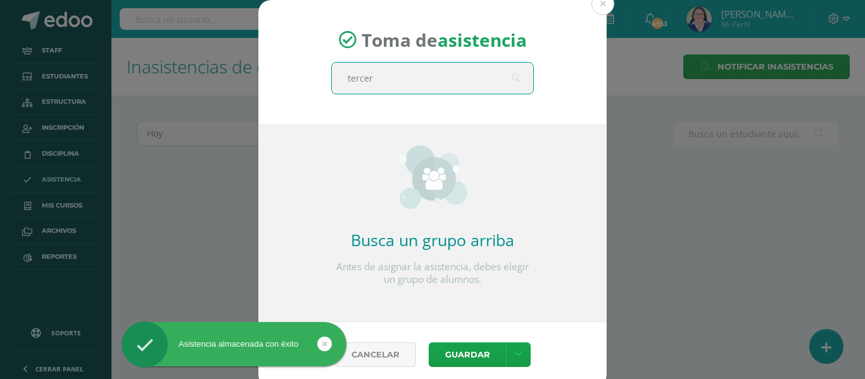
type input "tercero"
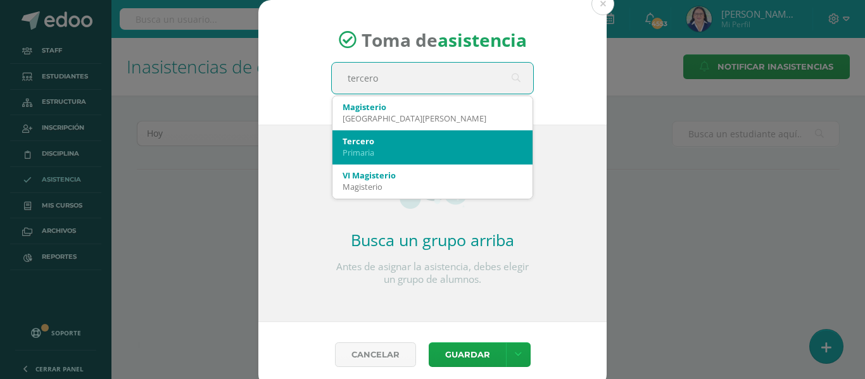
click at [405, 142] on div "Tercero" at bounding box center [433, 140] width 180 height 11
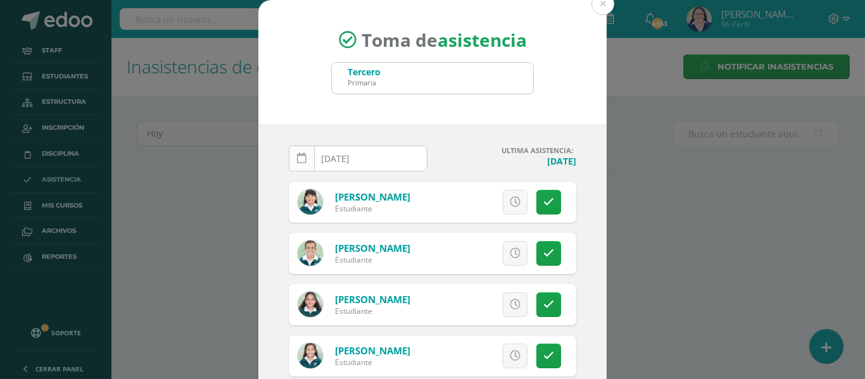
click at [299, 159] on icon at bounding box center [301, 158] width 9 height 11
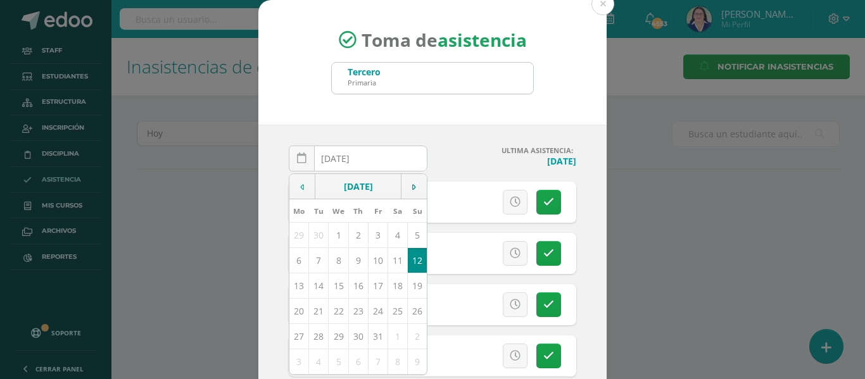
click at [304, 186] on td at bounding box center [302, 186] width 26 height 25
click at [311, 261] on td "9" at bounding box center [319, 260] width 20 height 25
type input "[DATE]"
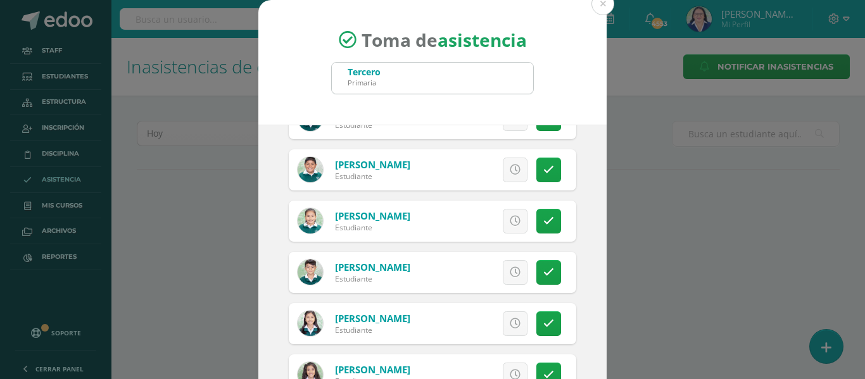
scroll to position [1583, 0]
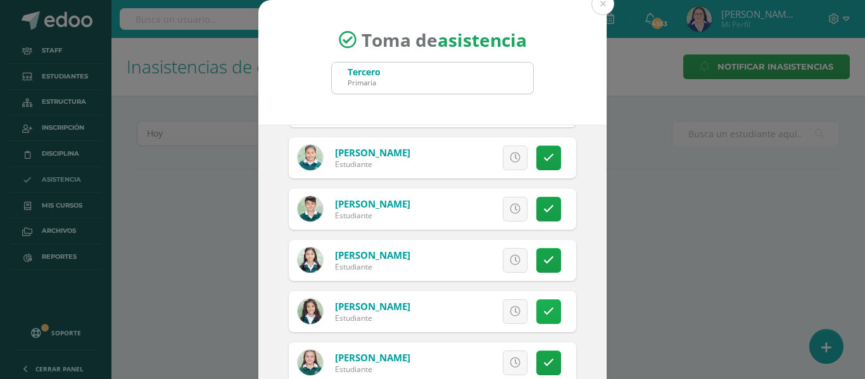
click at [543, 308] on icon at bounding box center [548, 311] width 11 height 11
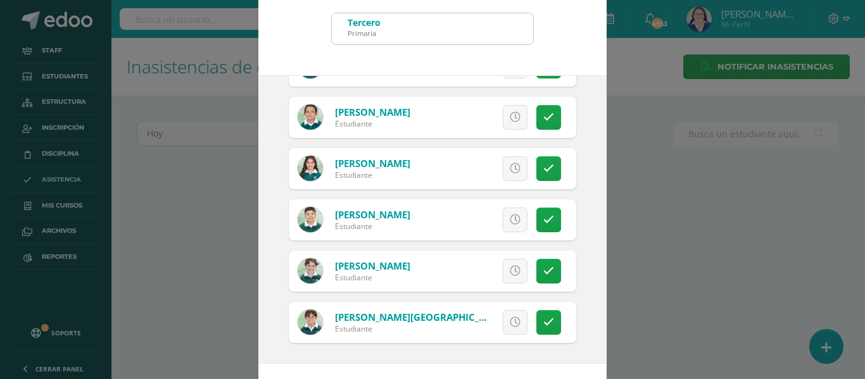
scroll to position [99, 0]
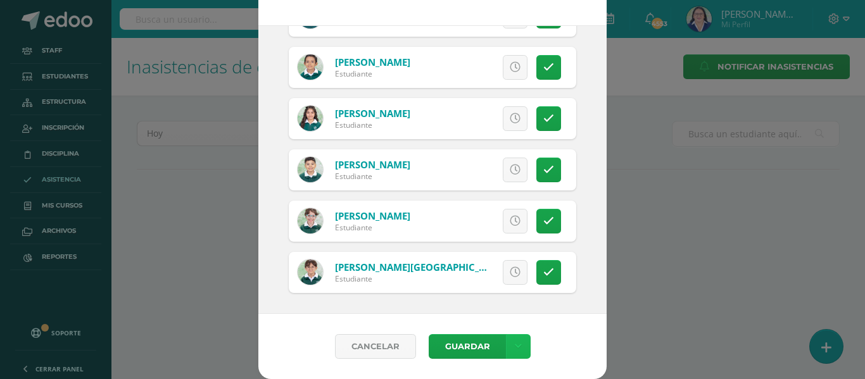
click at [517, 342] on link at bounding box center [518, 346] width 25 height 25
click at [508, 291] on link "Guardar sin notificar inasistencias" at bounding box center [486, 299] width 139 height 30
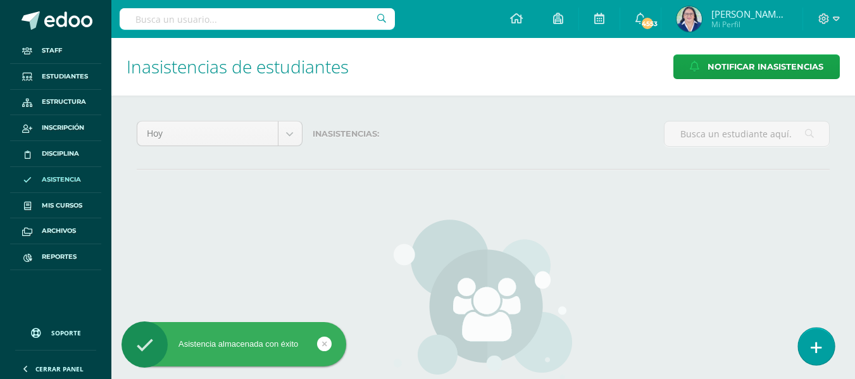
click at [822, 340] on link at bounding box center [816, 346] width 36 height 37
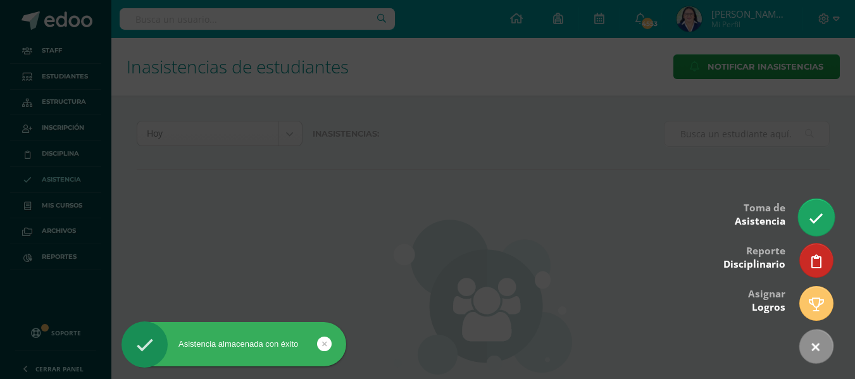
click at [820, 222] on icon at bounding box center [816, 218] width 15 height 15
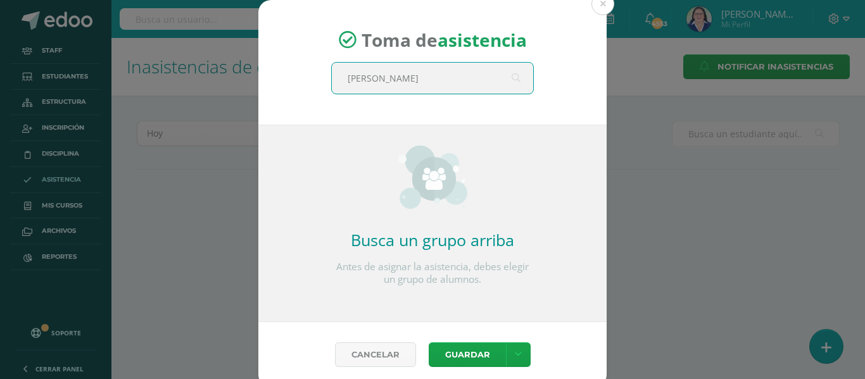
type input "quinto"
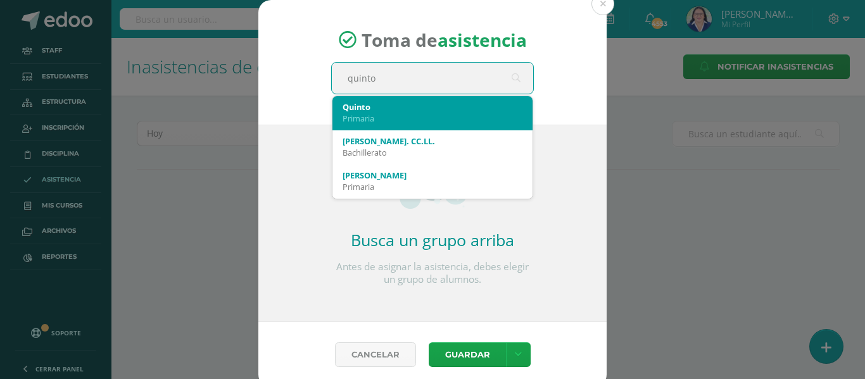
click at [376, 114] on div "Primaria" at bounding box center [433, 118] width 180 height 11
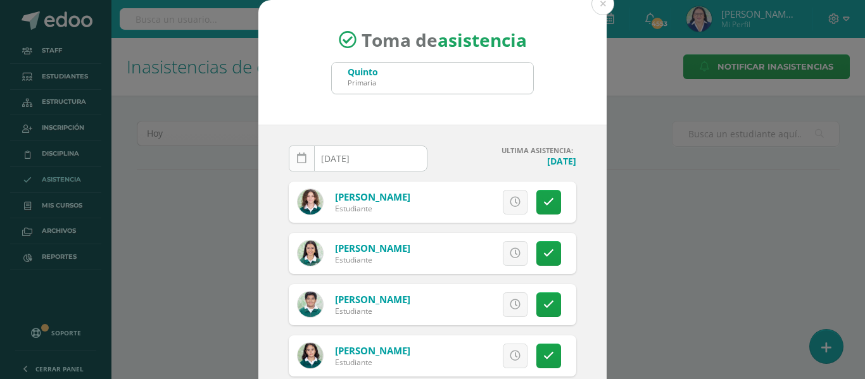
click at [289, 158] on link at bounding box center [302, 159] width 26 height 26
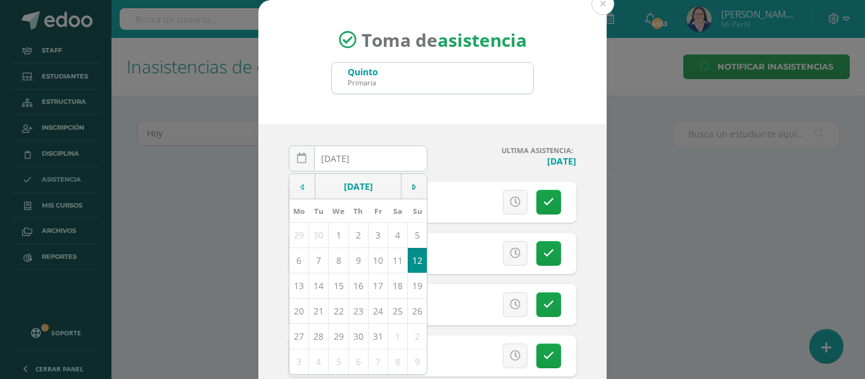
drag, startPoint x: 299, startPoint y: 190, endPoint x: 300, endPoint y: 196, distance: 6.4
click at [299, 189] on td at bounding box center [302, 186] width 26 height 25
click at [312, 258] on td "9" at bounding box center [319, 260] width 20 height 25
type input "2025-09-09"
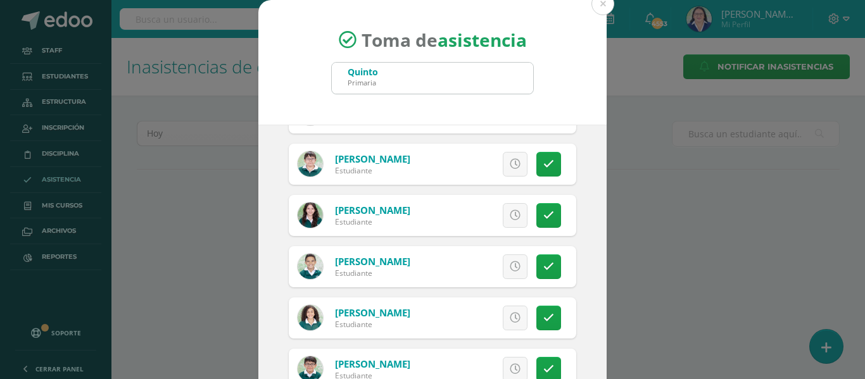
scroll to position [1330, 0]
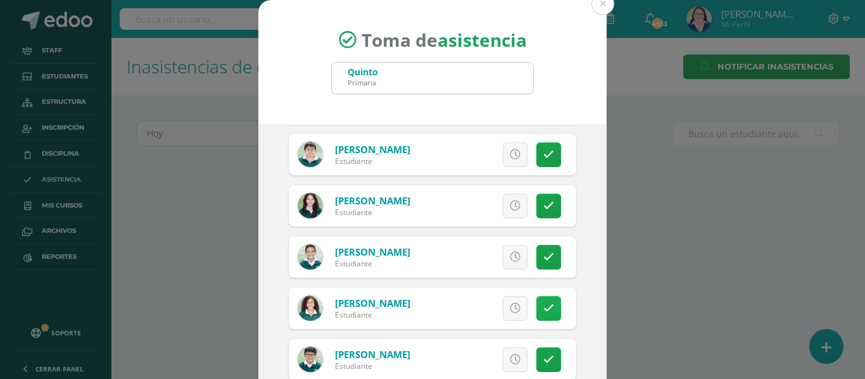
click at [543, 309] on icon at bounding box center [548, 308] width 11 height 11
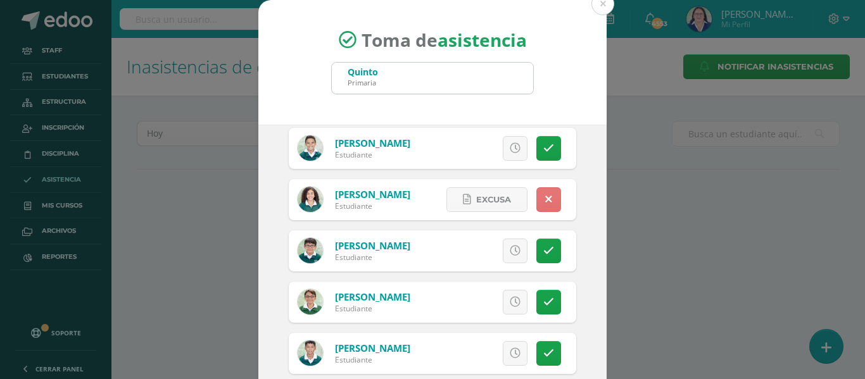
scroll to position [1709, 0]
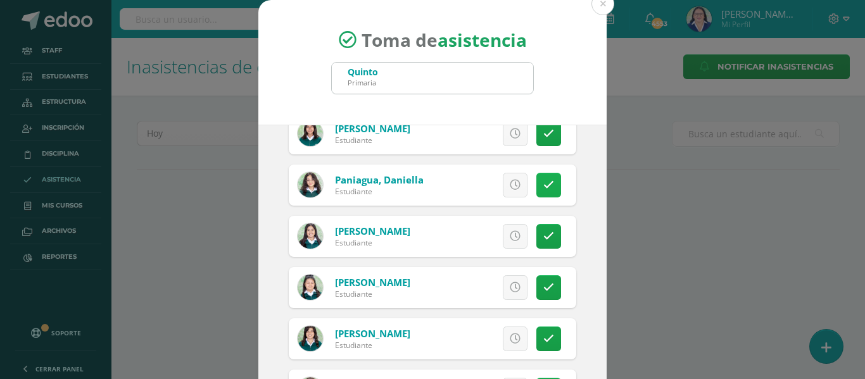
click at [543, 180] on icon at bounding box center [548, 185] width 11 height 11
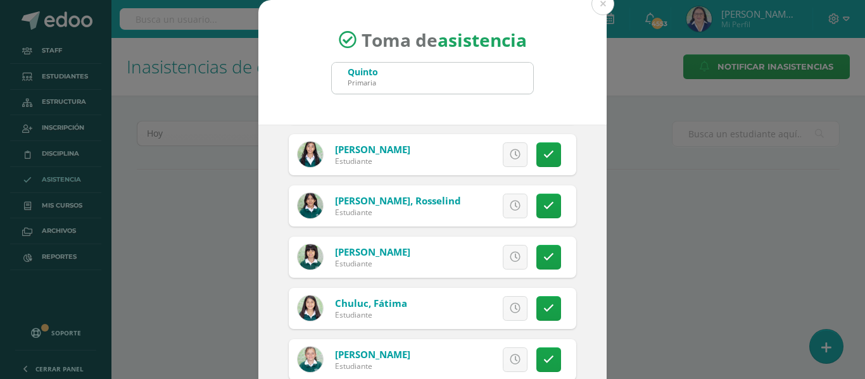
scroll to position [253, 0]
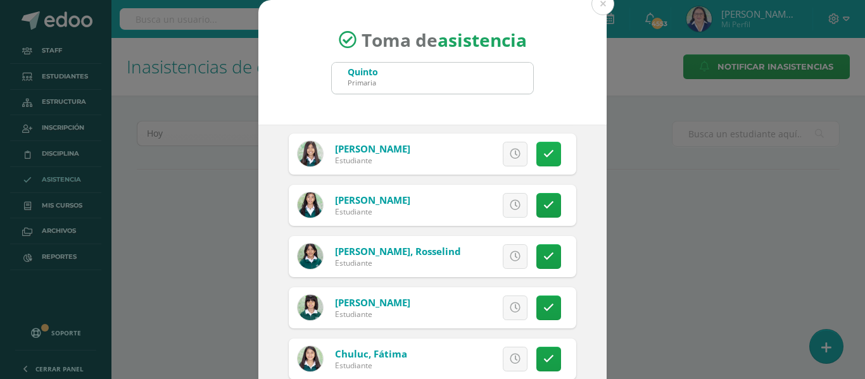
click at [543, 151] on icon at bounding box center [548, 154] width 11 height 11
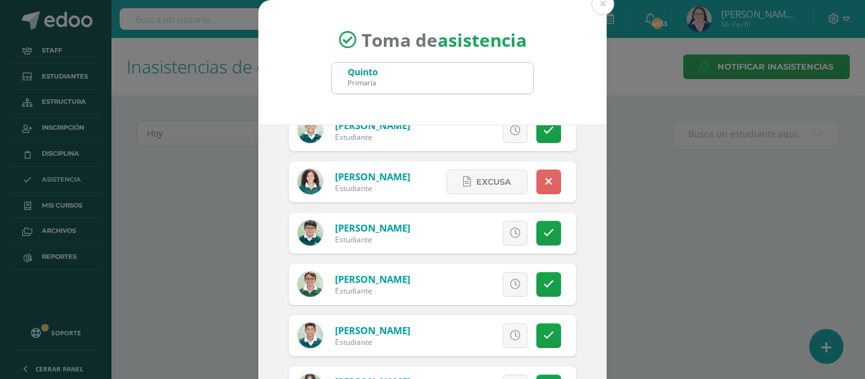
scroll to position [1583, 0]
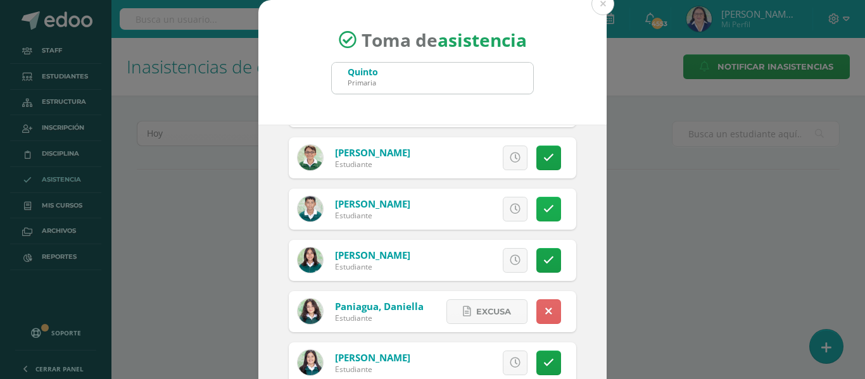
click at [543, 209] on icon at bounding box center [548, 209] width 11 height 11
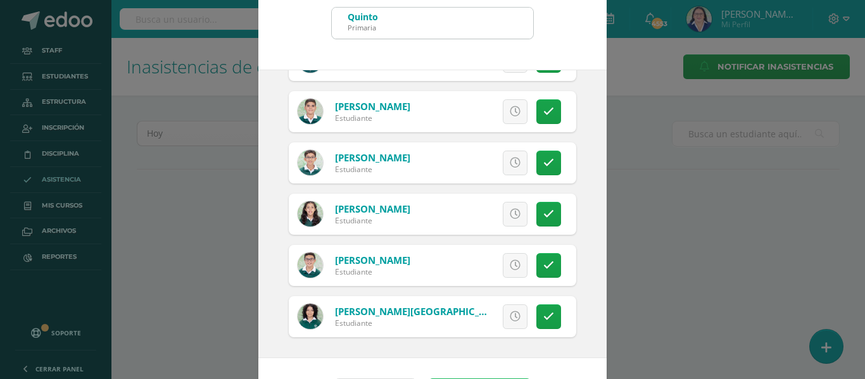
scroll to position [99, 0]
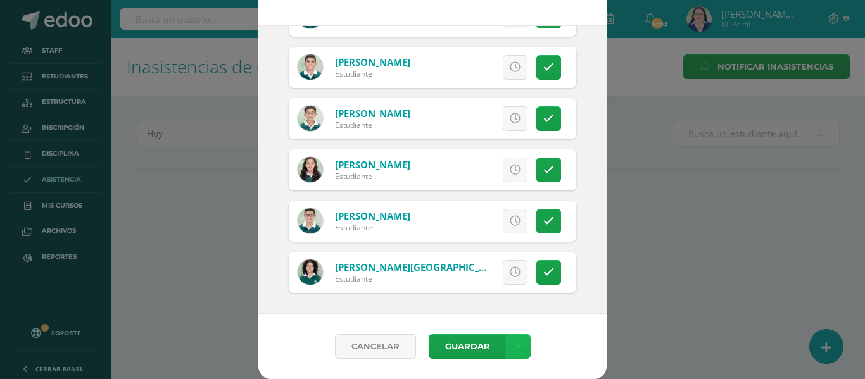
click at [515, 345] on icon at bounding box center [518, 346] width 7 height 11
click at [503, 296] on link "Guardar sin notificar inasistencias" at bounding box center [486, 299] width 139 height 30
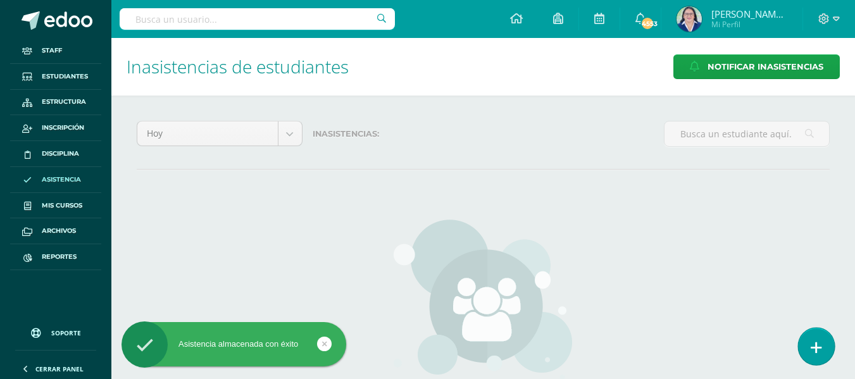
click at [820, 337] on link at bounding box center [816, 346] width 36 height 37
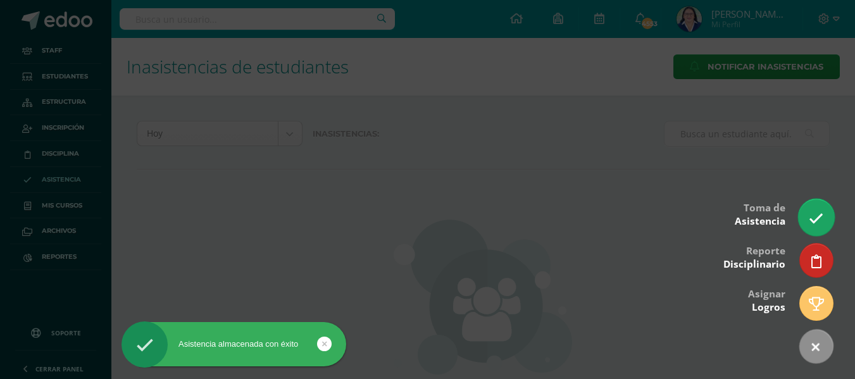
click at [817, 217] on icon at bounding box center [816, 218] width 15 height 15
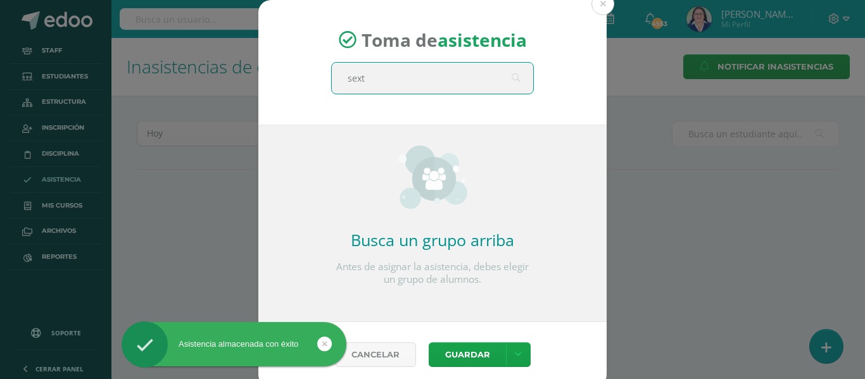
type input "sexto"
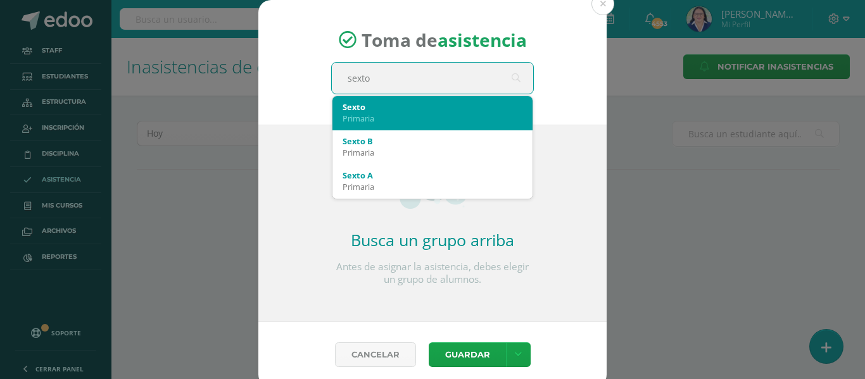
click at [432, 113] on div "Primaria" at bounding box center [433, 118] width 180 height 11
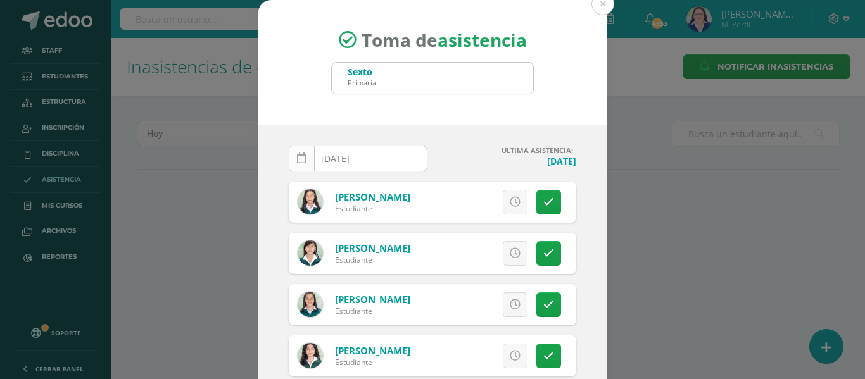
click at [297, 152] on link at bounding box center [302, 159] width 26 height 26
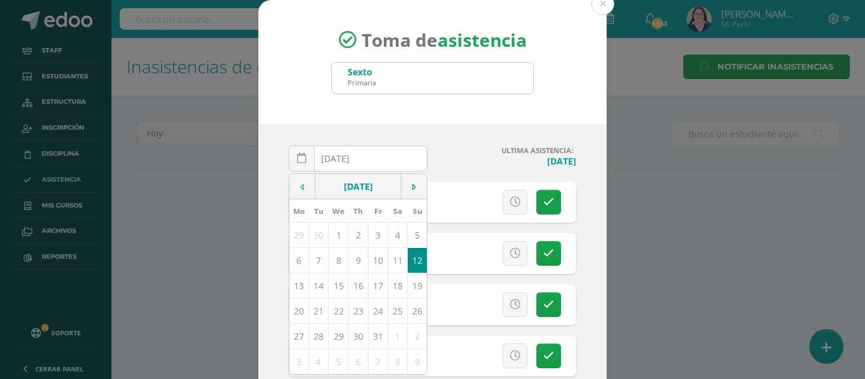
click at [300, 184] on icon at bounding box center [302, 187] width 4 height 9
click at [310, 259] on td "9" at bounding box center [319, 260] width 20 height 25
type input "2025-09-09"
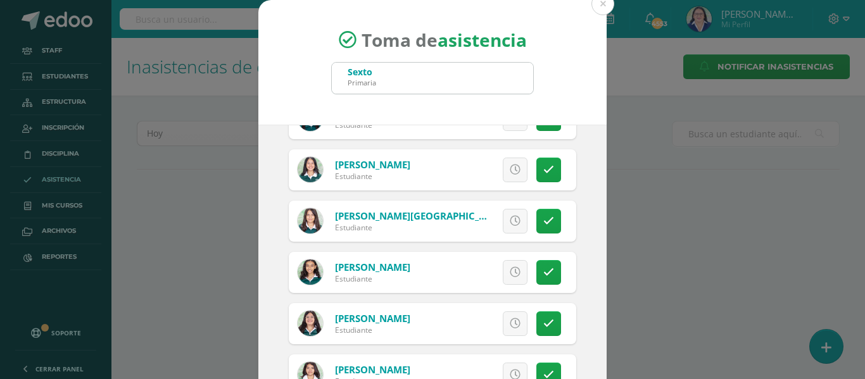
scroll to position [1836, 0]
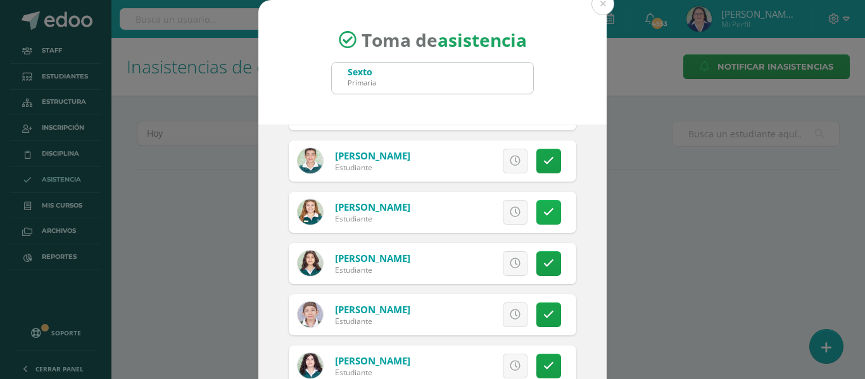
click at [539, 211] on link at bounding box center [548, 212] width 25 height 25
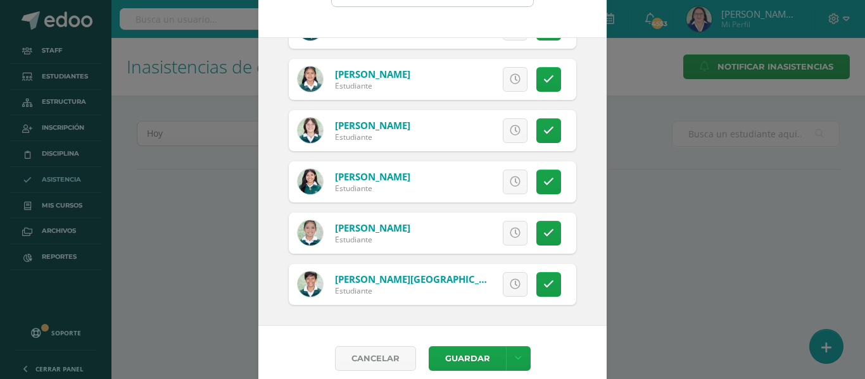
scroll to position [99, 0]
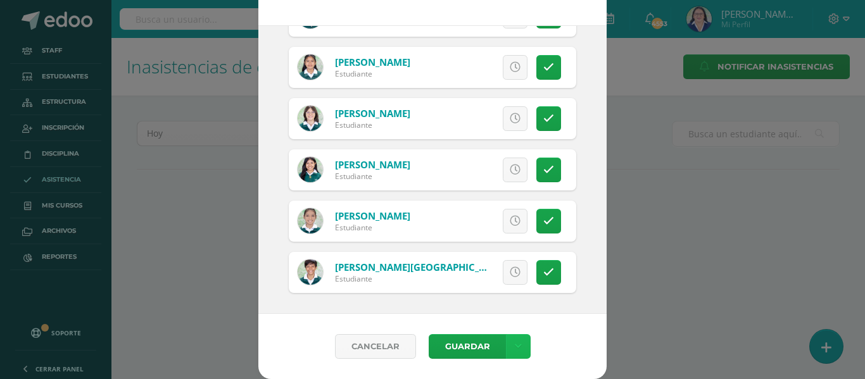
click at [515, 341] on icon at bounding box center [518, 346] width 7 height 11
click at [499, 294] on link "Guardar sin notificar inasistencias" at bounding box center [486, 299] width 139 height 30
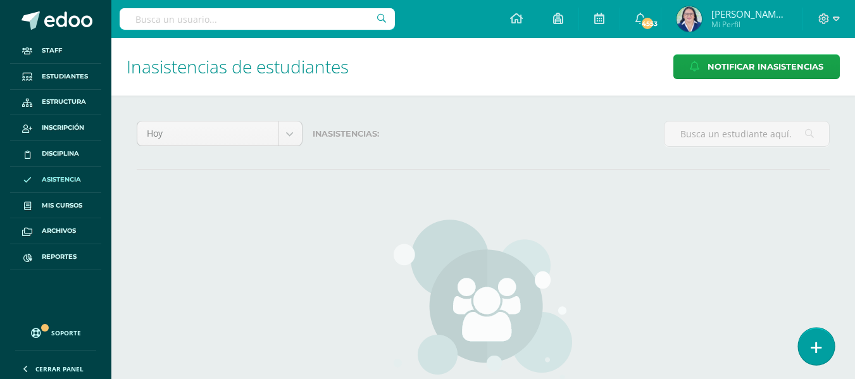
click at [814, 343] on icon at bounding box center [816, 348] width 11 height 15
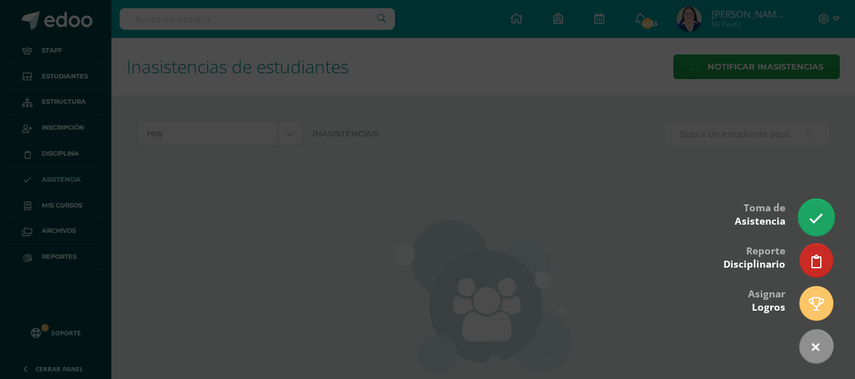
click at [821, 208] on link at bounding box center [816, 217] width 36 height 37
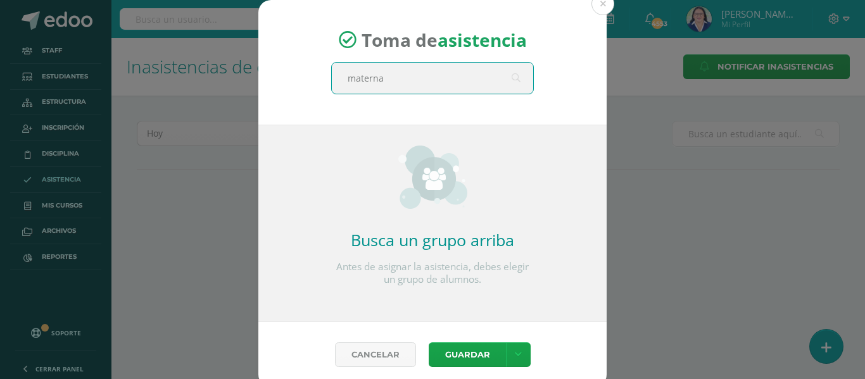
type input "maternal"
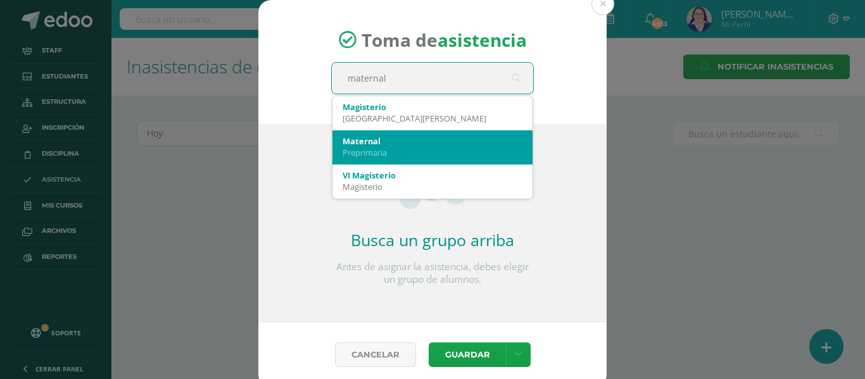
click at [387, 136] on div "Maternal" at bounding box center [433, 140] width 180 height 11
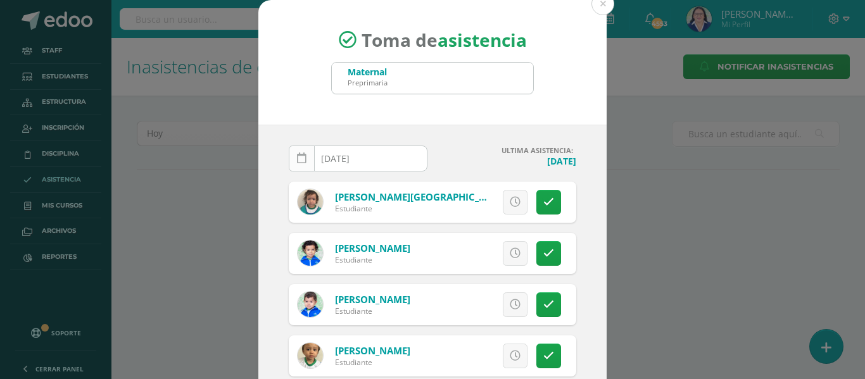
click at [291, 158] on link at bounding box center [302, 159] width 26 height 26
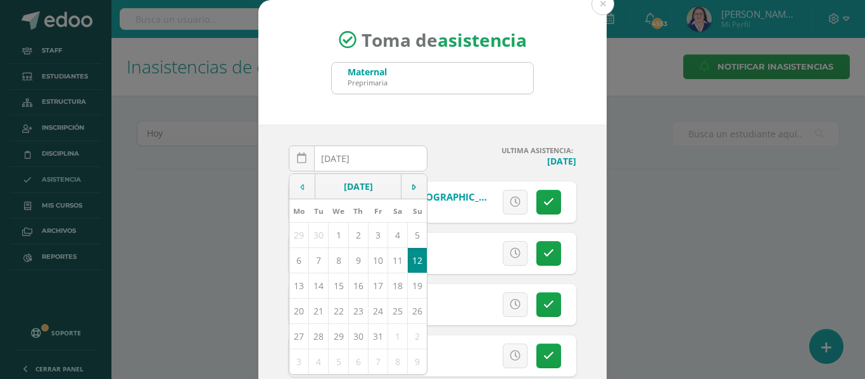
click at [294, 186] on td at bounding box center [302, 186] width 26 height 25
click at [336, 260] on td "10" at bounding box center [339, 260] width 20 height 25
type input "2025-09-10"
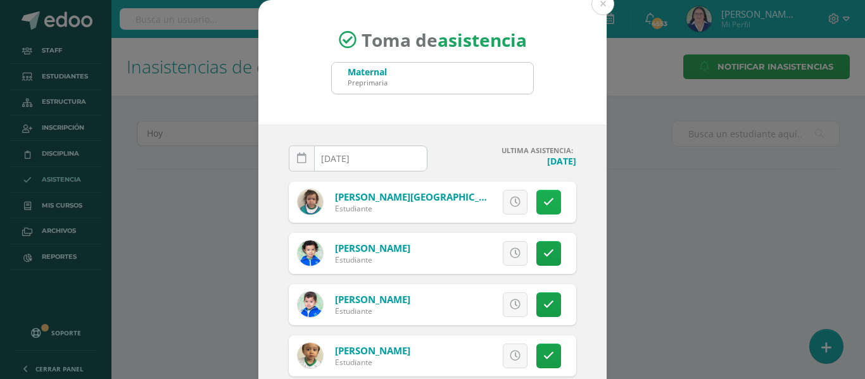
click at [543, 199] on icon at bounding box center [548, 202] width 11 height 11
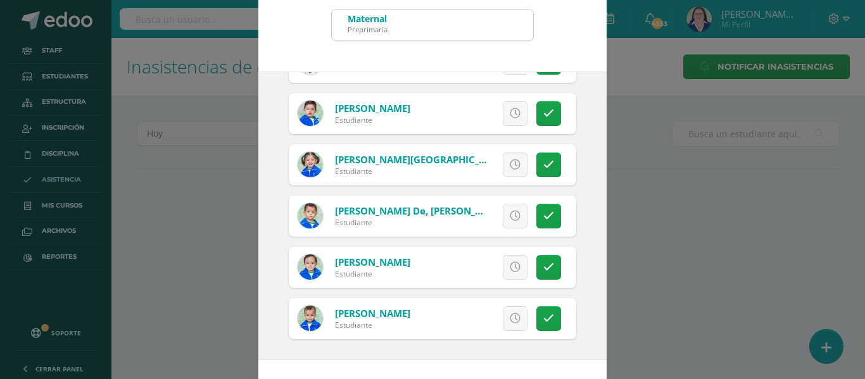
scroll to position [99, 0]
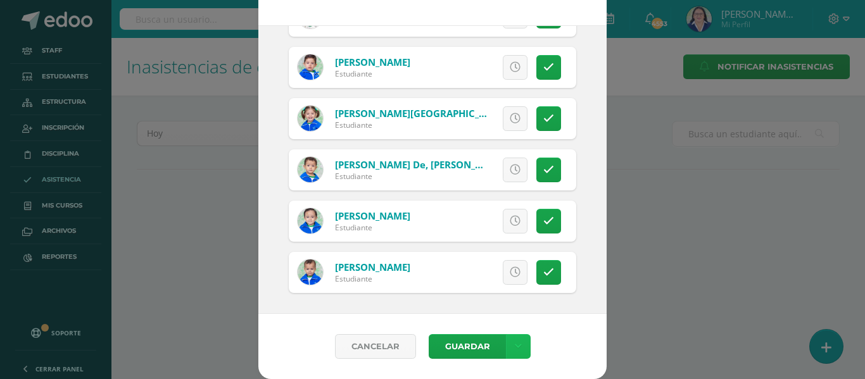
drag, startPoint x: 508, startPoint y: 341, endPoint x: 508, endPoint y: 334, distance: 7.0
click at [508, 340] on link at bounding box center [518, 346] width 25 height 25
click at [503, 287] on link "Guardar sin notificar inasistencias" at bounding box center [486, 299] width 139 height 30
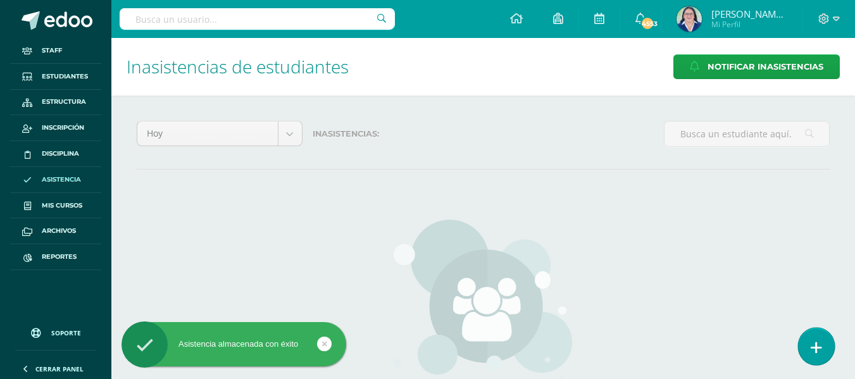
click at [820, 346] on icon at bounding box center [816, 348] width 11 height 15
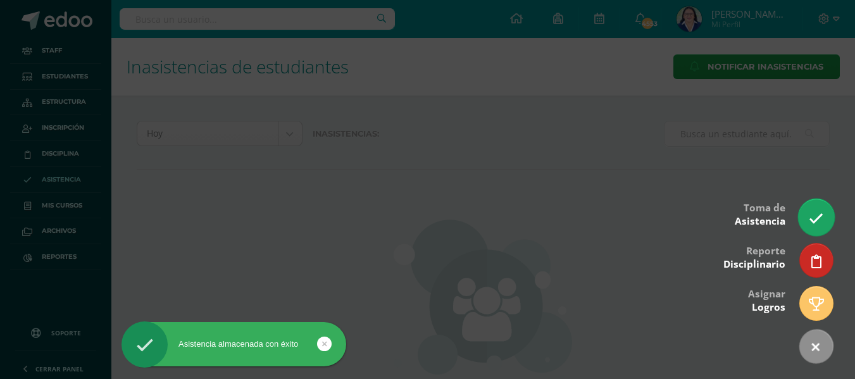
click at [812, 220] on icon at bounding box center [816, 218] width 15 height 15
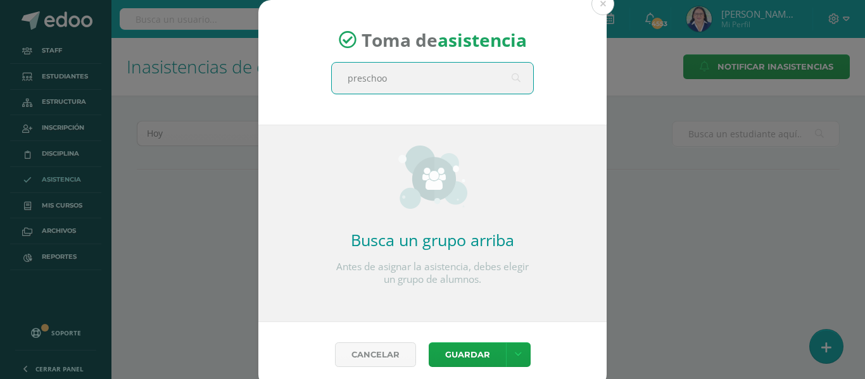
type input "preschool"
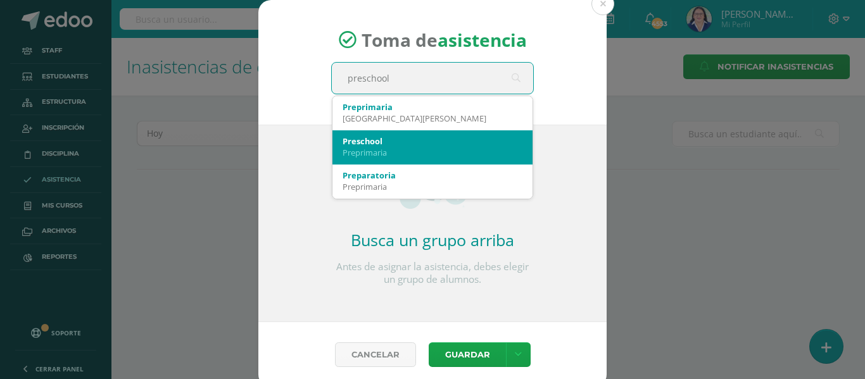
click at [458, 151] on div "Preprimaria" at bounding box center [433, 152] width 180 height 11
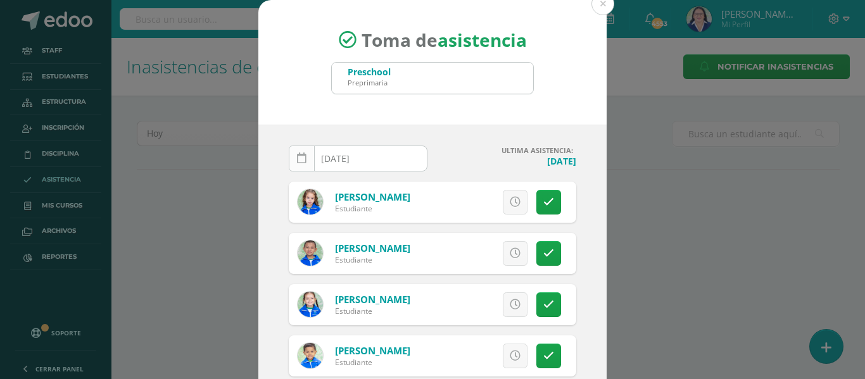
click at [301, 156] on link at bounding box center [302, 159] width 26 height 26
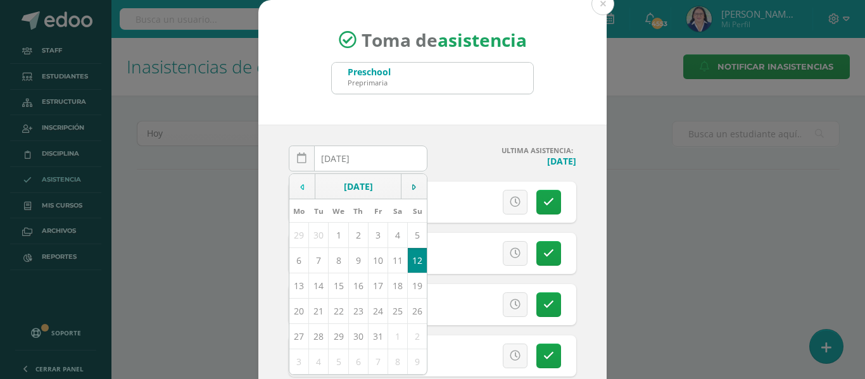
click at [300, 184] on icon at bounding box center [302, 187] width 4 height 9
click at [330, 261] on td "10" at bounding box center [339, 260] width 20 height 25
type input "[DATE]"
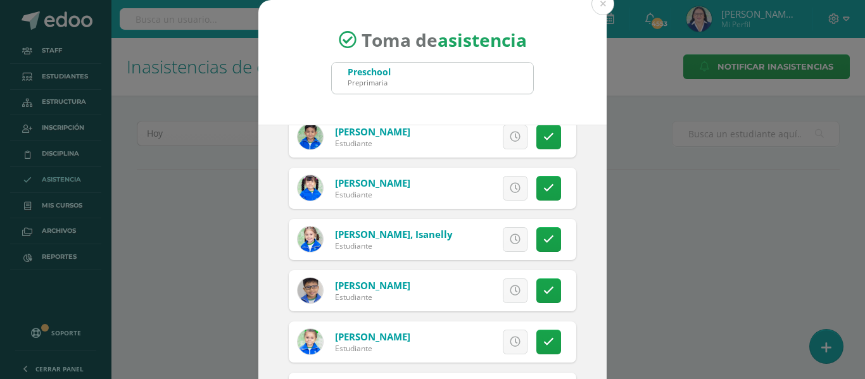
scroll to position [1393, 0]
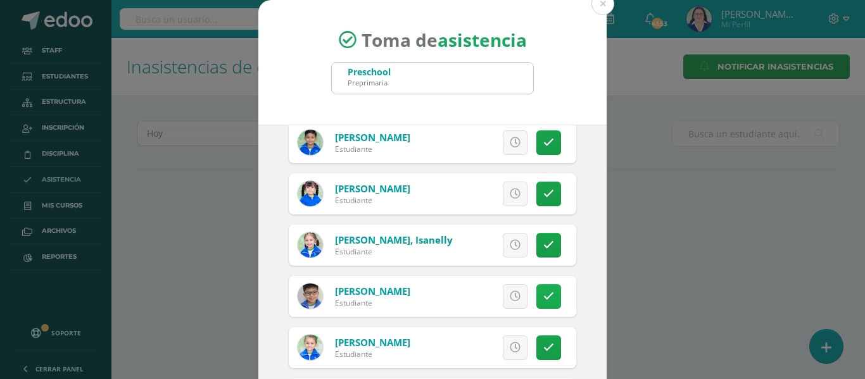
click at [539, 295] on link at bounding box center [548, 296] width 25 height 25
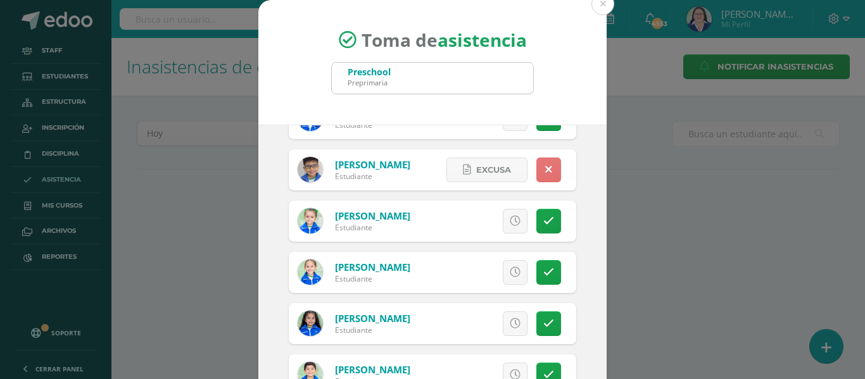
scroll to position [1583, 0]
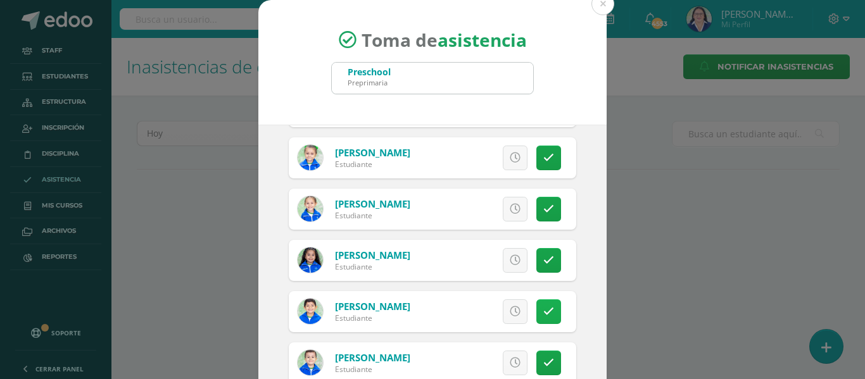
click at [543, 310] on icon at bounding box center [548, 311] width 11 height 11
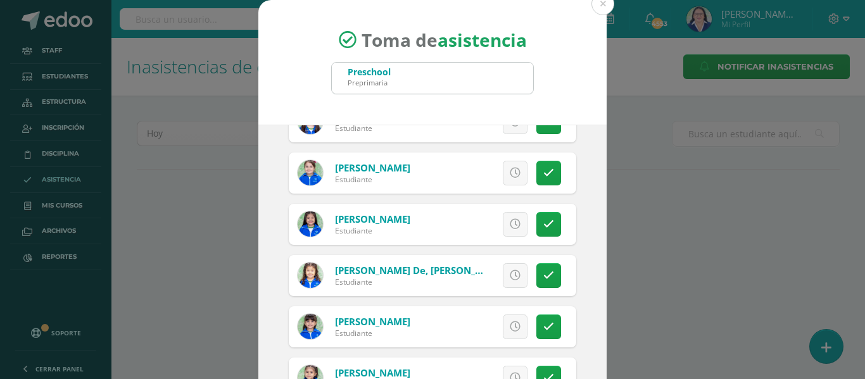
scroll to position [950, 0]
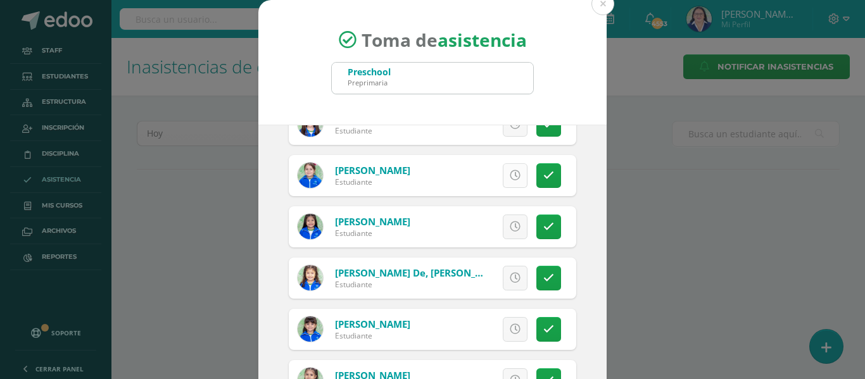
click at [510, 179] on icon at bounding box center [515, 175] width 11 height 11
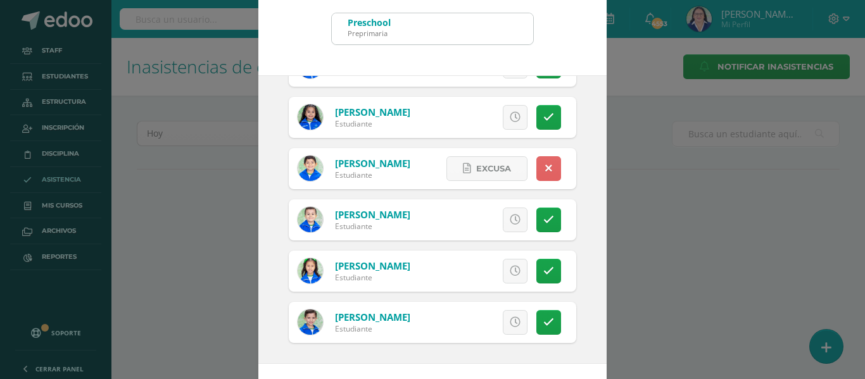
scroll to position [99, 0]
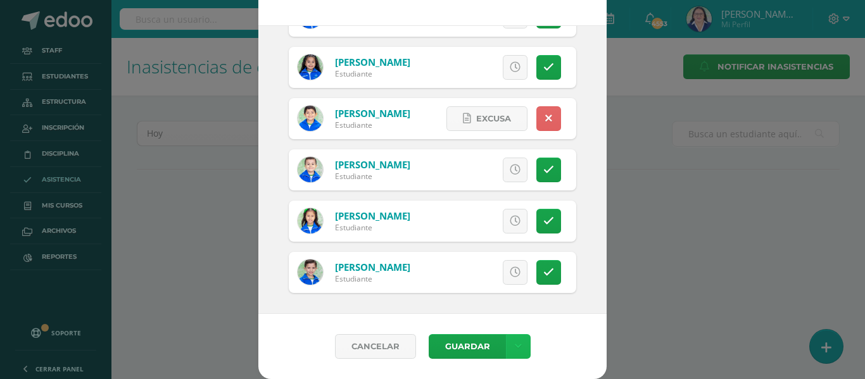
click at [517, 344] on link at bounding box center [518, 346] width 25 height 25
click at [510, 289] on link "Guardar sin notificar inasistencias" at bounding box center [486, 299] width 139 height 30
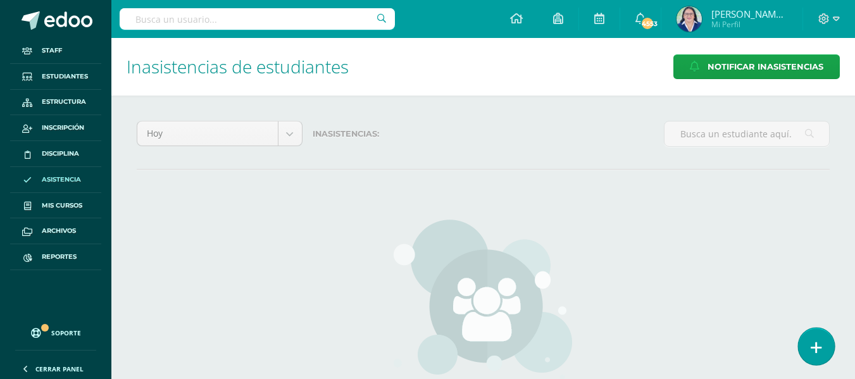
click at [815, 344] on icon at bounding box center [816, 348] width 11 height 15
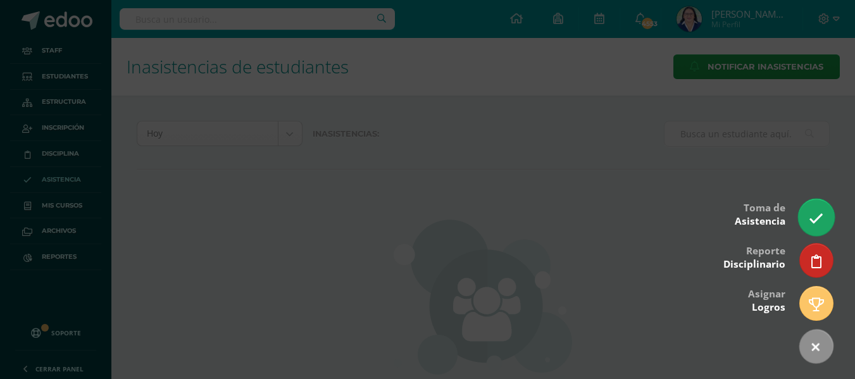
click at [822, 220] on icon at bounding box center [816, 218] width 15 height 15
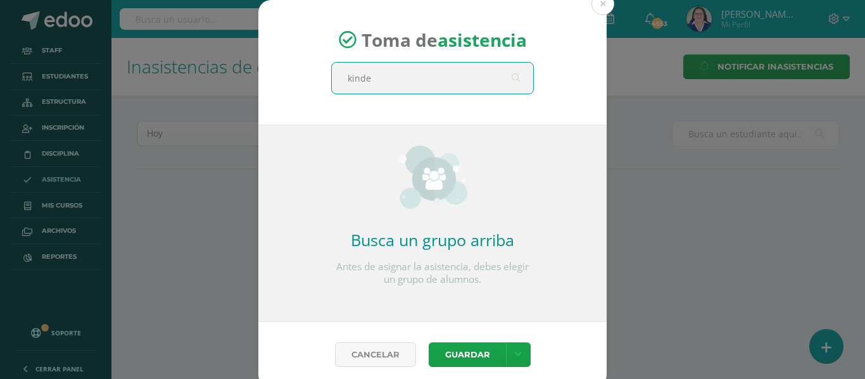
type input "kinder"
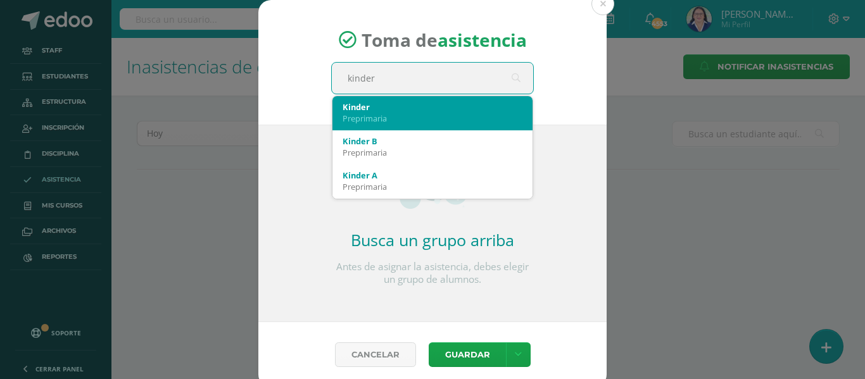
click at [400, 117] on div "Preprimaria" at bounding box center [433, 118] width 180 height 11
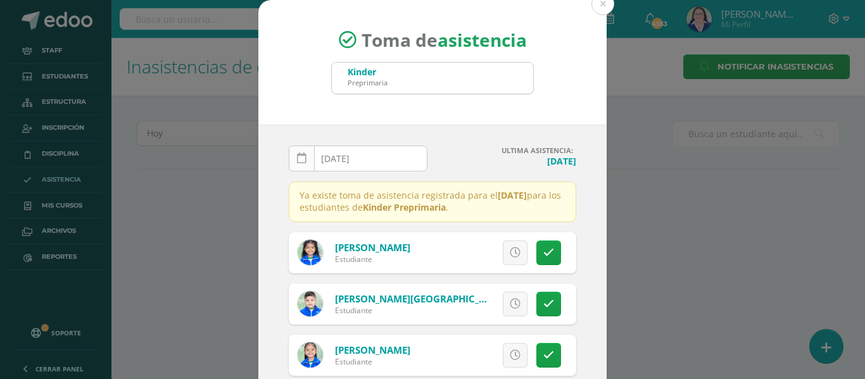
click at [301, 158] on icon at bounding box center [301, 158] width 9 height 11
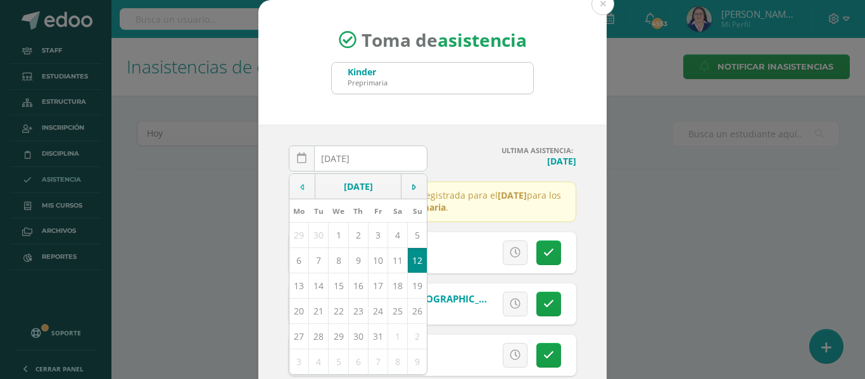
click at [299, 186] on td at bounding box center [302, 186] width 26 height 25
click at [330, 260] on td "10" at bounding box center [339, 260] width 20 height 25
type input "[DATE]"
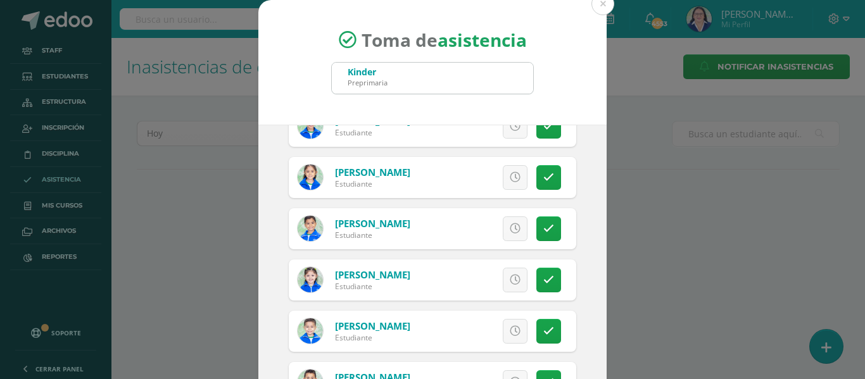
scroll to position [507, 0]
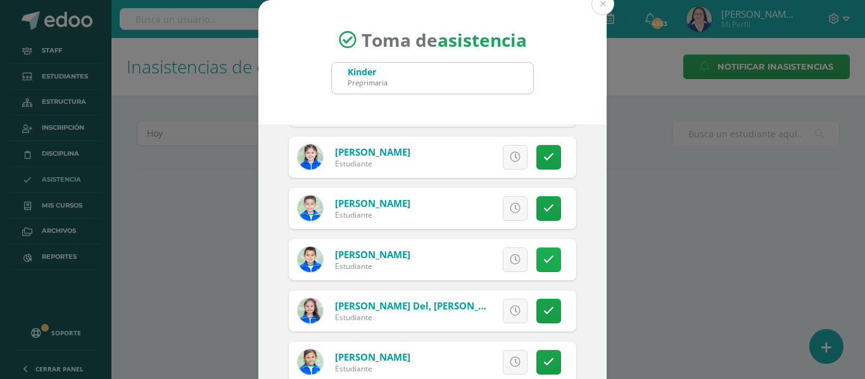
click at [539, 258] on link at bounding box center [548, 260] width 25 height 25
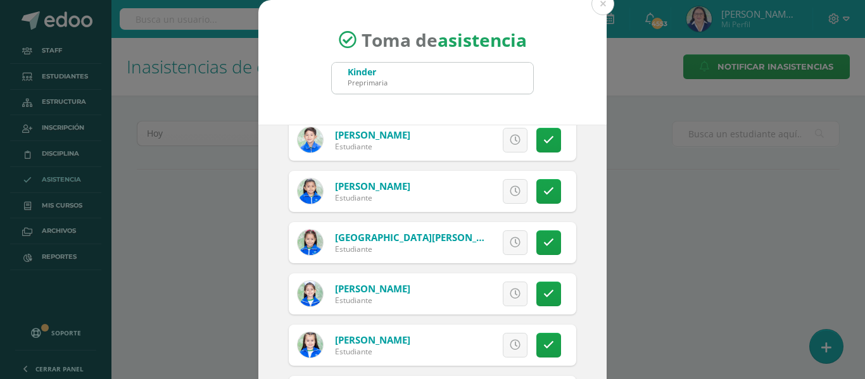
scroll to position [950, 0]
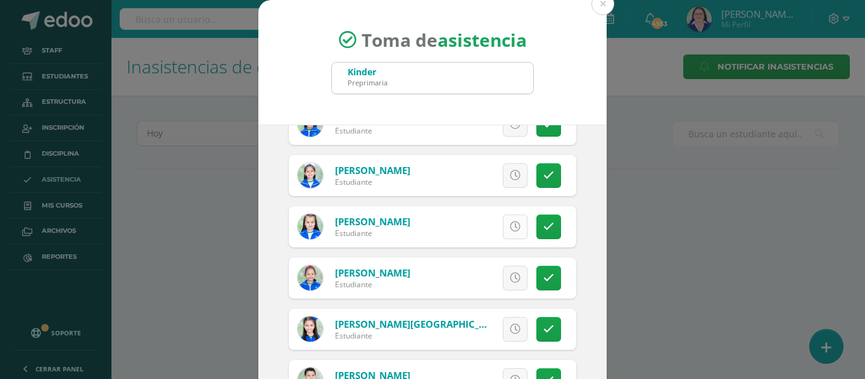
click at [510, 227] on icon at bounding box center [515, 227] width 11 height 11
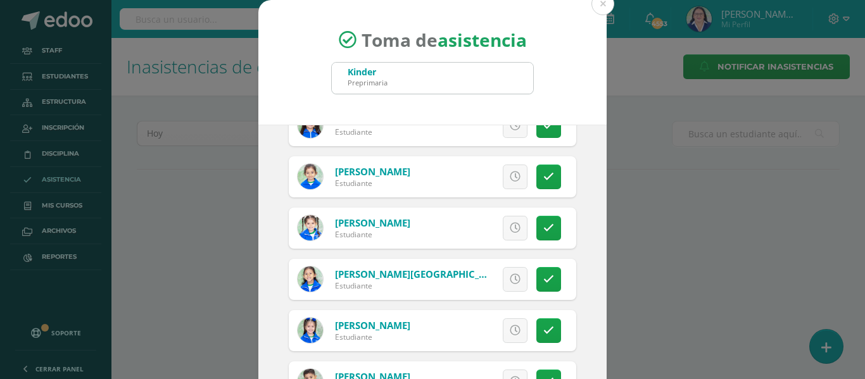
scroll to position [1520, 0]
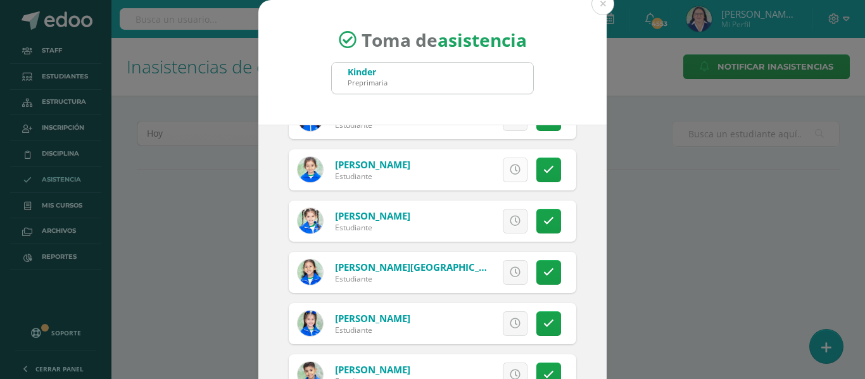
click at [510, 165] on icon at bounding box center [515, 170] width 11 height 11
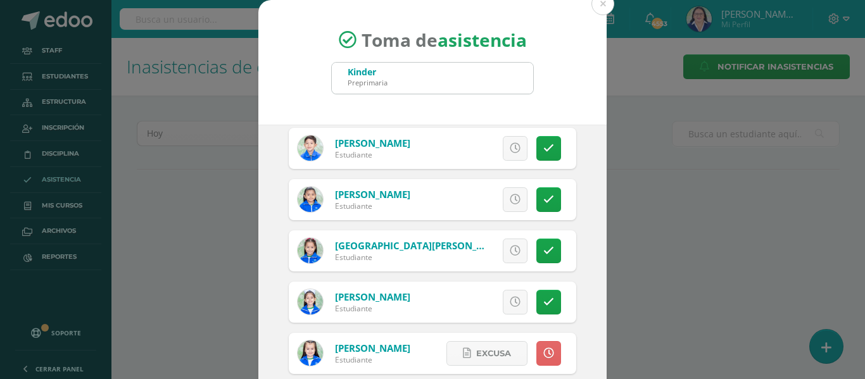
scroll to position [1013, 0]
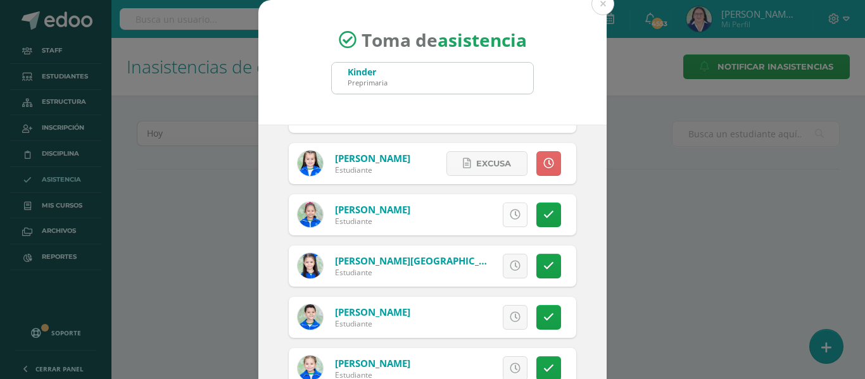
click at [510, 215] on icon at bounding box center [515, 215] width 11 height 11
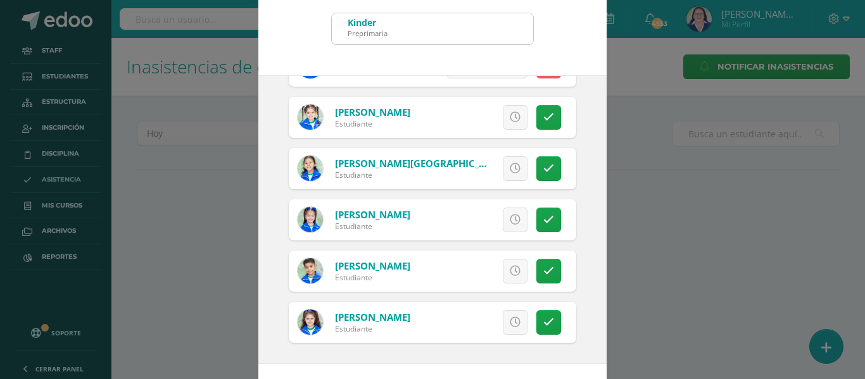
scroll to position [99, 0]
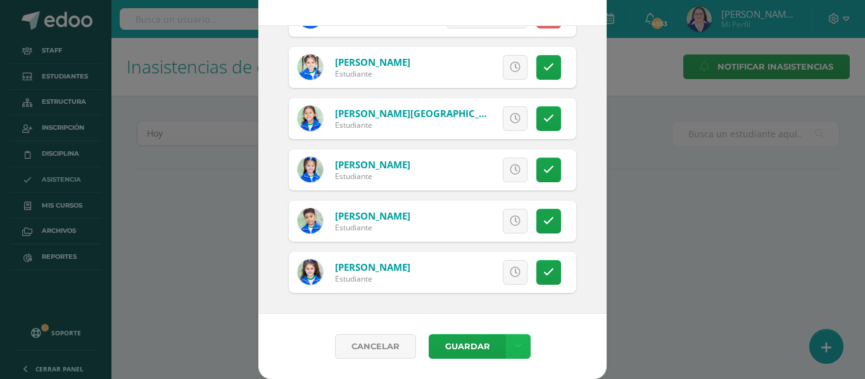
click at [520, 343] on link at bounding box center [518, 346] width 25 height 25
click at [503, 292] on link "Guardar sin notificar inasistencias" at bounding box center [486, 299] width 139 height 30
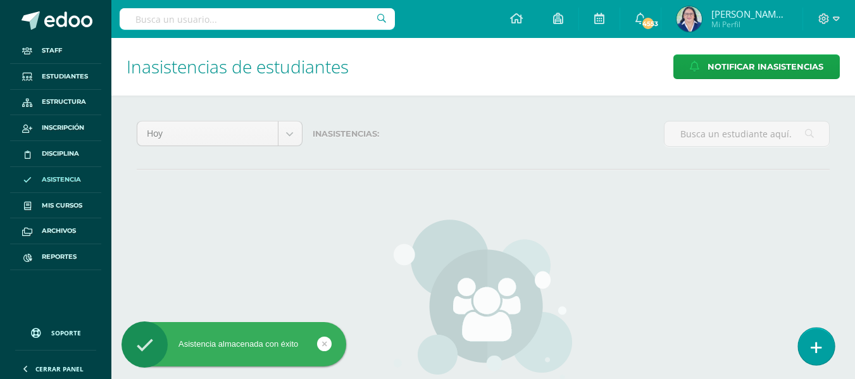
click at [813, 345] on icon at bounding box center [816, 348] width 11 height 15
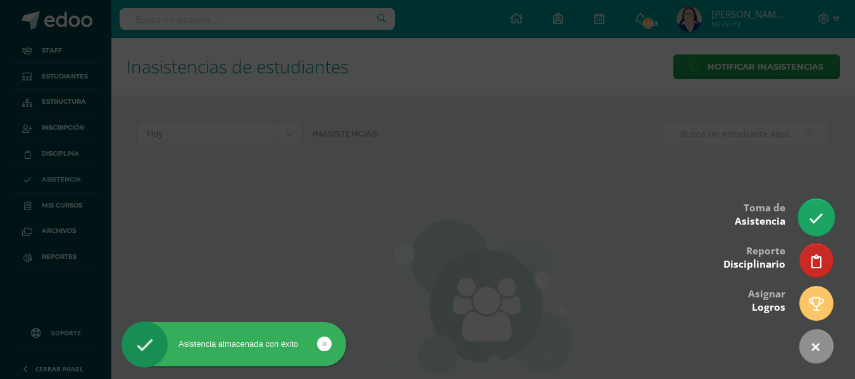
click at [814, 223] on icon at bounding box center [816, 218] width 15 height 15
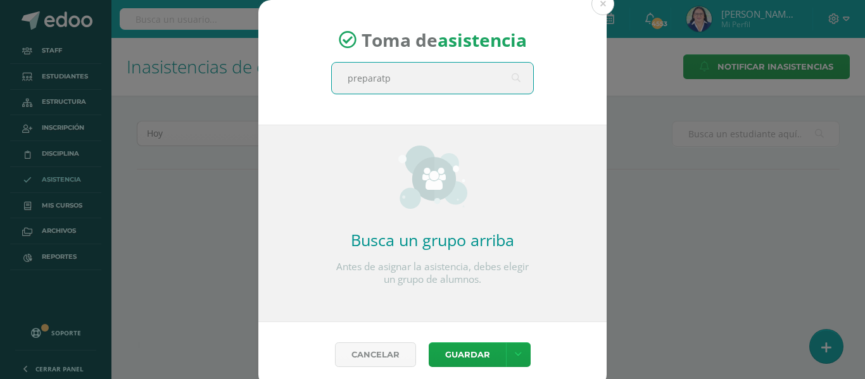
type input "preparatpr"
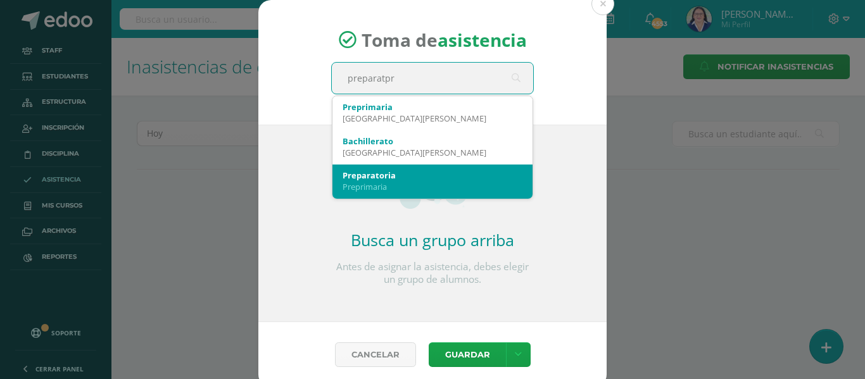
click at [450, 182] on div "Preprimaria" at bounding box center [433, 186] width 180 height 11
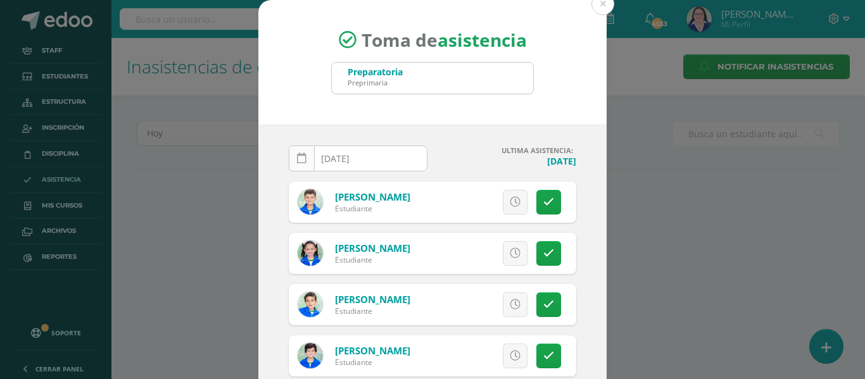
click at [297, 156] on icon at bounding box center [301, 158] width 9 height 11
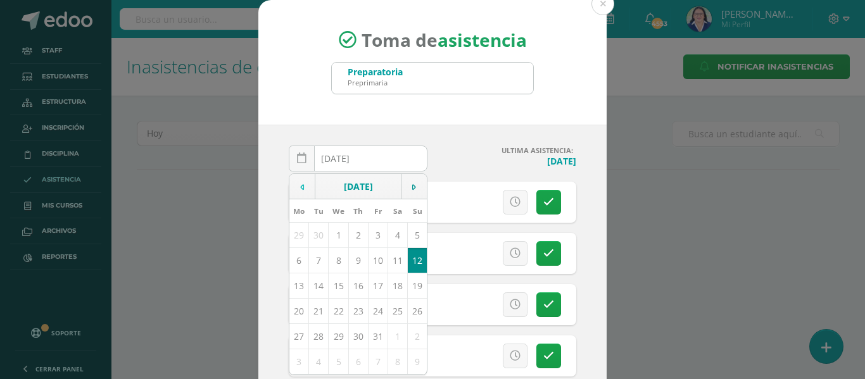
click at [300, 186] on icon at bounding box center [302, 187] width 4 height 9
click at [334, 259] on td "10" at bounding box center [339, 260] width 20 height 25
type input "[DATE]"
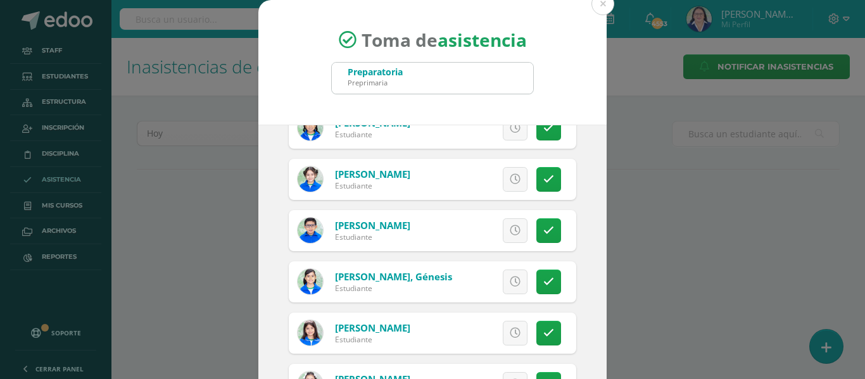
scroll to position [823, 0]
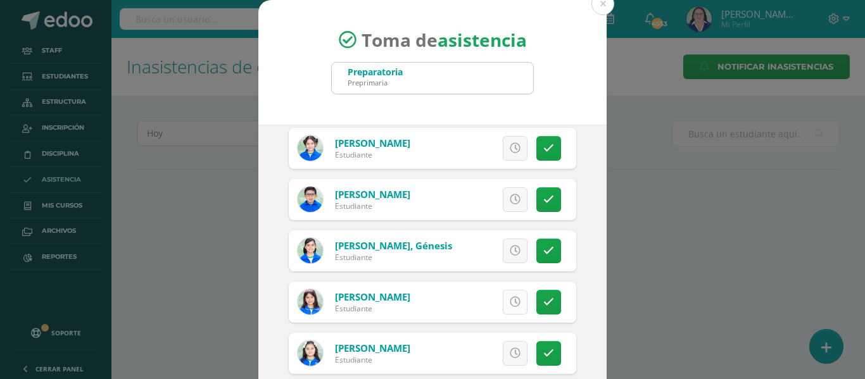
click at [510, 299] on icon at bounding box center [515, 302] width 11 height 11
click at [510, 351] on icon at bounding box center [515, 353] width 11 height 11
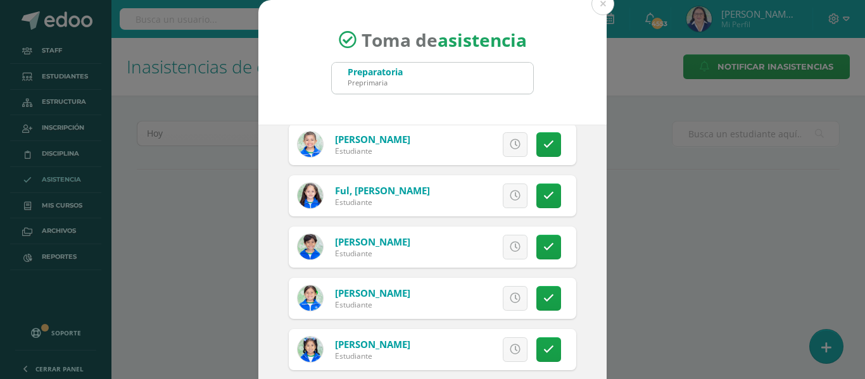
scroll to position [570, 0]
click at [510, 243] on icon at bounding box center [515, 247] width 11 height 11
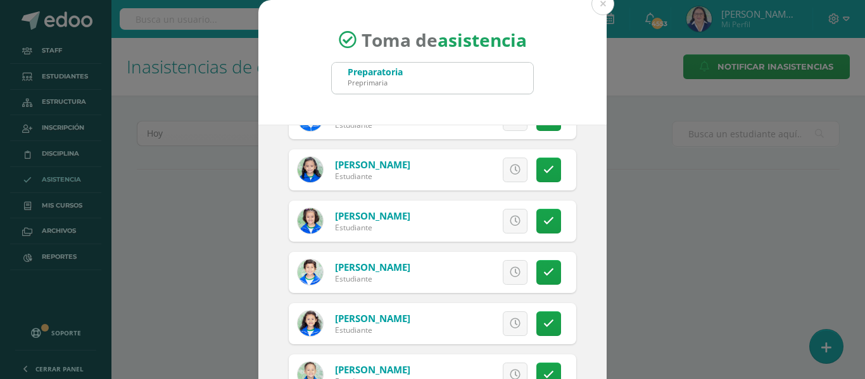
scroll to position [1625, 0]
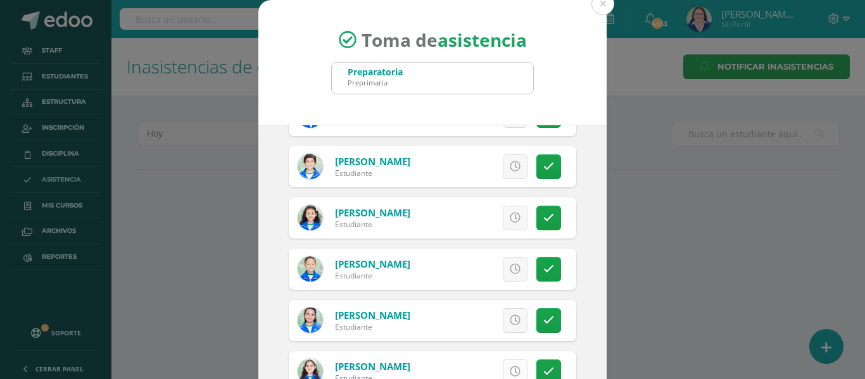
click at [510, 368] on icon at bounding box center [515, 372] width 11 height 11
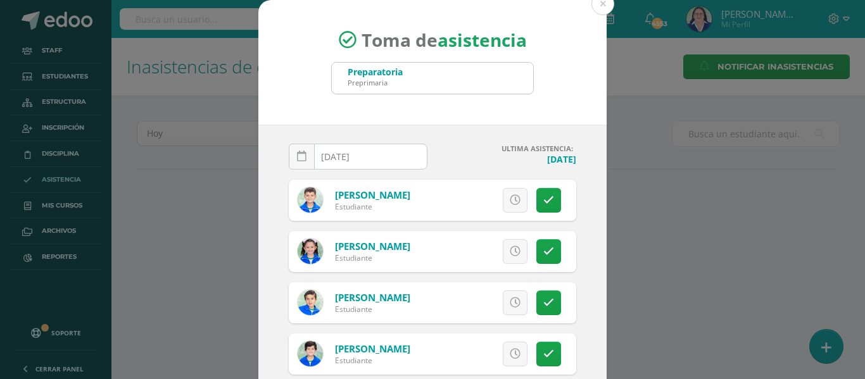
scroll to position [0, 0]
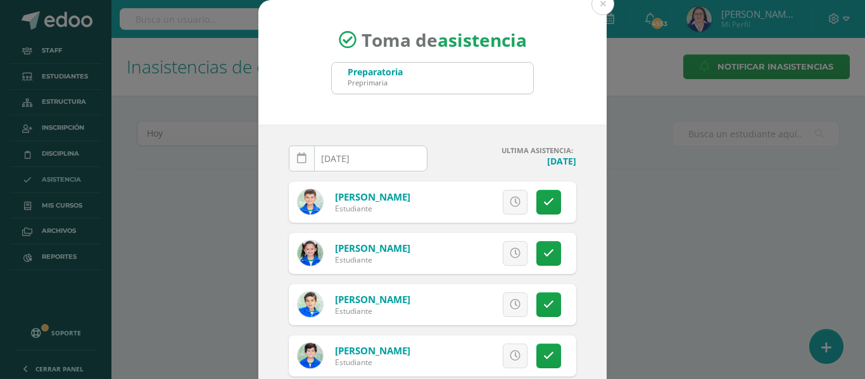
click at [297, 156] on icon at bounding box center [301, 158] width 9 height 11
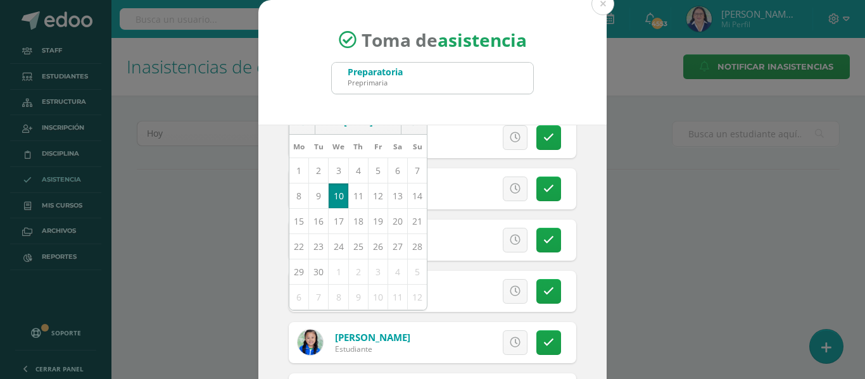
scroll to position [63, 0]
click at [332, 196] on td "10" at bounding box center [339, 196] width 20 height 25
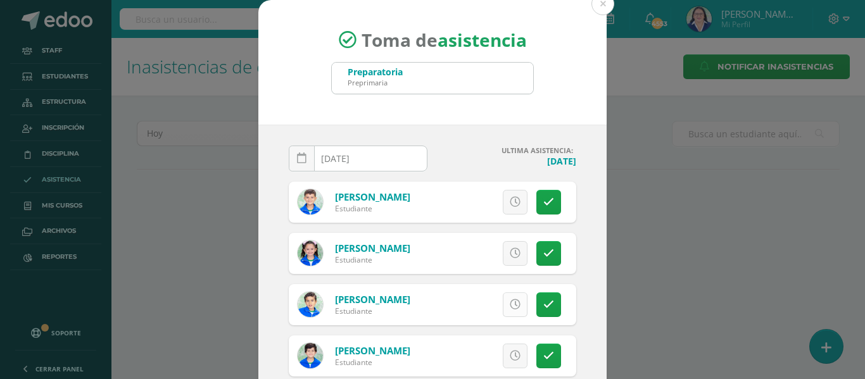
click at [510, 303] on icon at bounding box center [515, 304] width 11 height 11
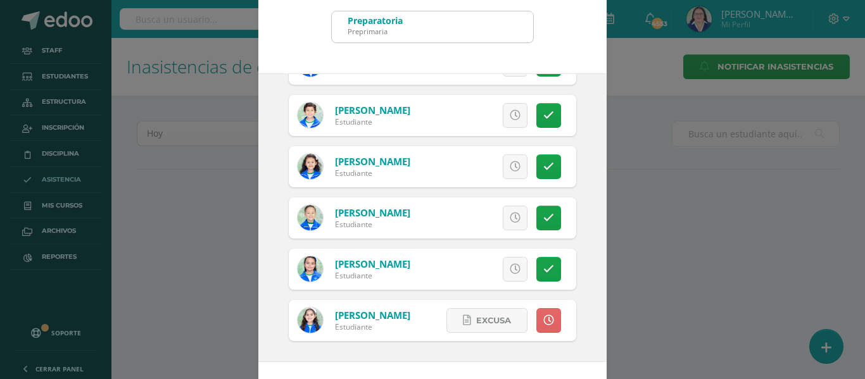
scroll to position [99, 0]
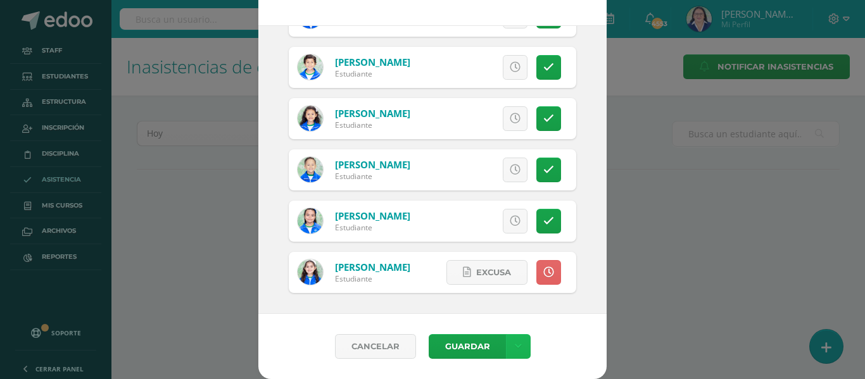
click at [515, 349] on icon at bounding box center [518, 346] width 7 height 11
drag, startPoint x: 504, startPoint y: 293, endPoint x: 494, endPoint y: 296, distance: 10.4
click at [503, 293] on link "Guardar sin notificar inasistencias" at bounding box center [486, 299] width 139 height 30
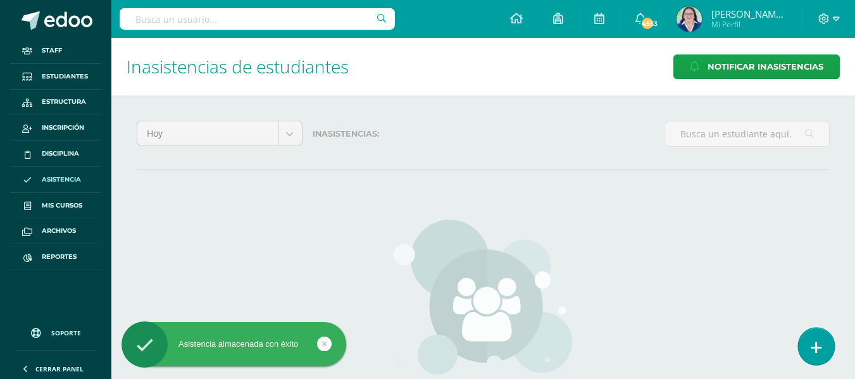
click at [815, 341] on icon at bounding box center [816, 348] width 11 height 15
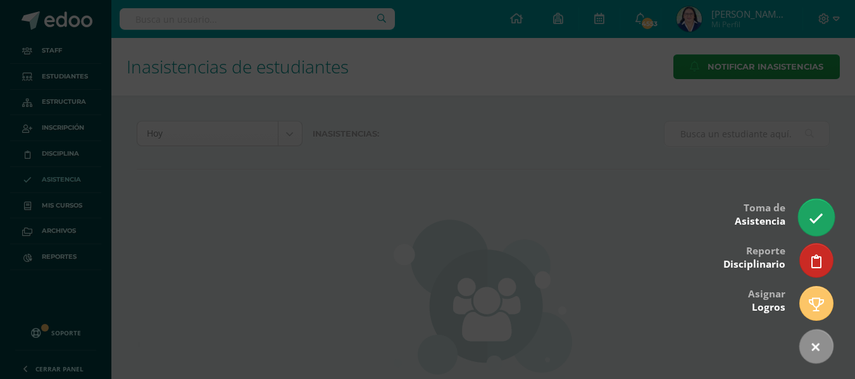
click at [819, 220] on icon at bounding box center [816, 218] width 15 height 15
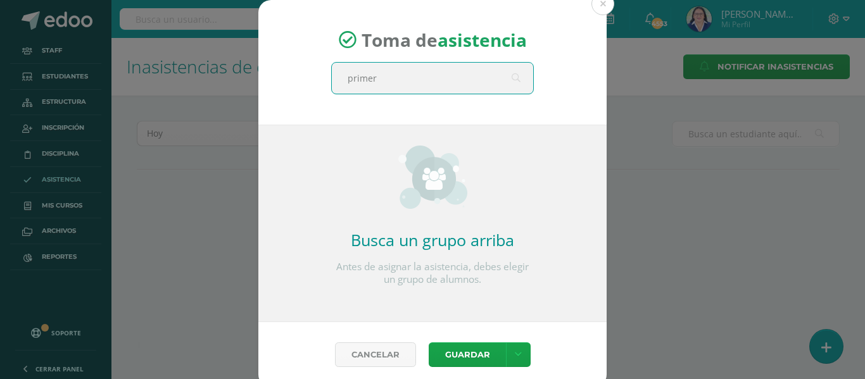
type input "primero"
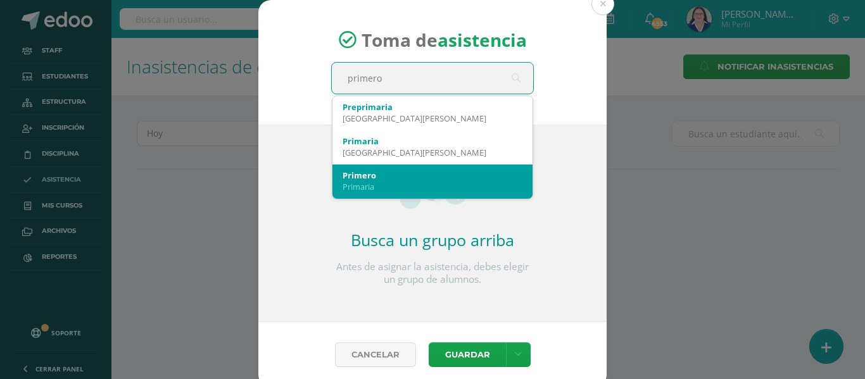
click at [422, 184] on div "Primaria" at bounding box center [433, 186] width 180 height 11
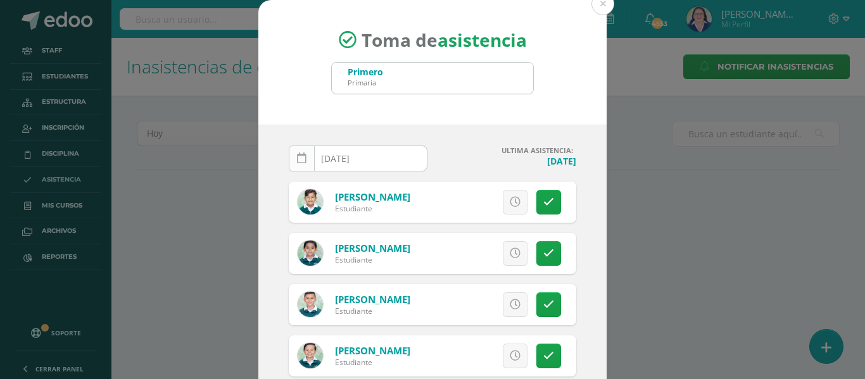
click at [297, 156] on icon at bounding box center [301, 158] width 9 height 11
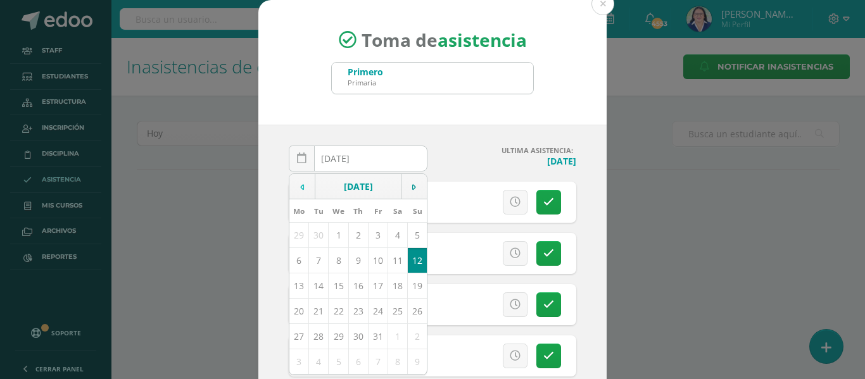
click at [299, 187] on td at bounding box center [302, 186] width 26 height 25
click at [336, 261] on td "10" at bounding box center [339, 260] width 20 height 25
type input "[DATE]"
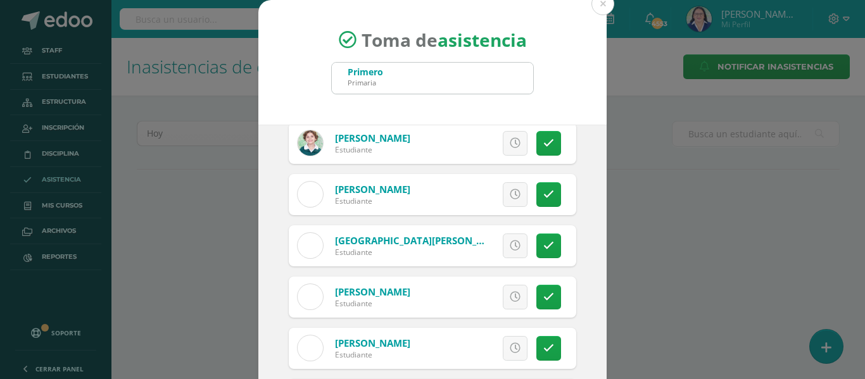
scroll to position [317, 0]
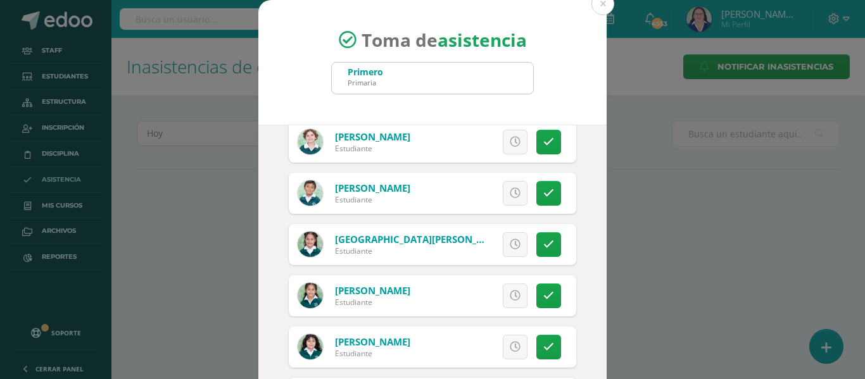
click at [510, 344] on icon at bounding box center [515, 347] width 11 height 11
click at [503, 236] on link at bounding box center [515, 244] width 25 height 25
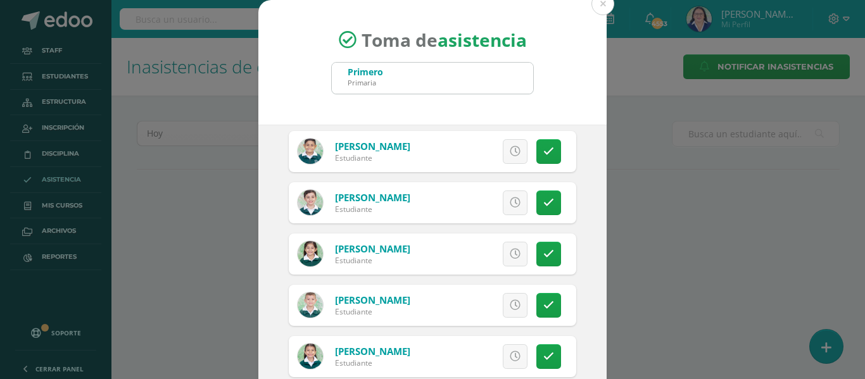
scroll to position [1203, 0]
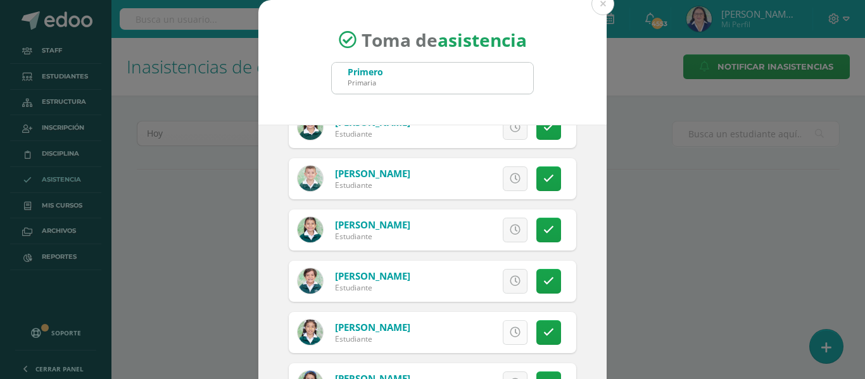
click at [510, 332] on icon at bounding box center [515, 332] width 11 height 11
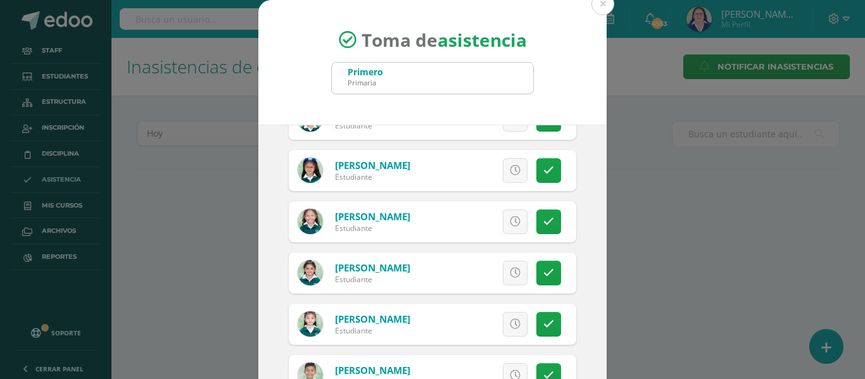
scroll to position [2279, 0]
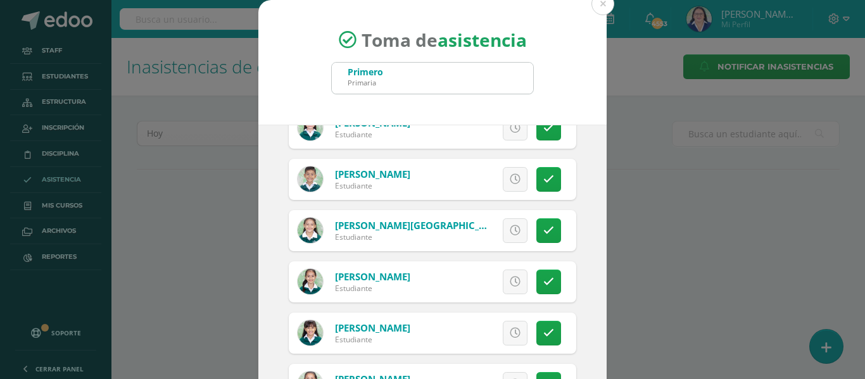
click at [510, 331] on icon at bounding box center [515, 333] width 11 height 11
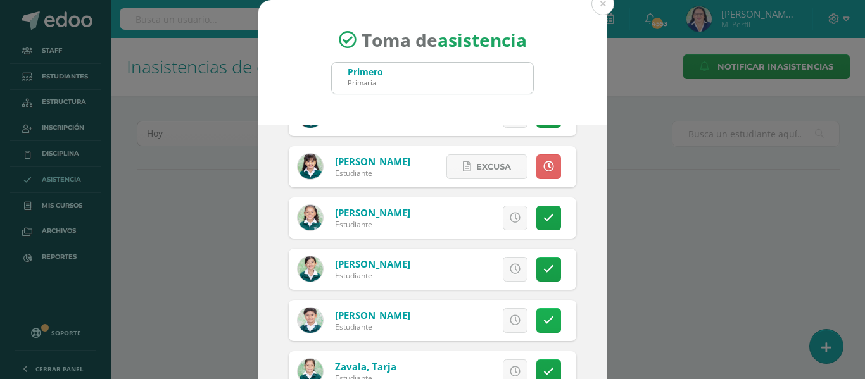
scroll to position [99, 0]
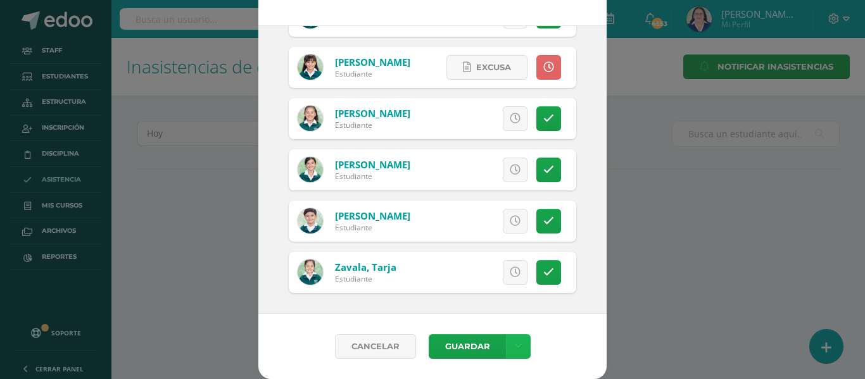
click at [510, 340] on link at bounding box center [518, 346] width 25 height 25
click at [506, 295] on link "Guardar sin notificar inasistencias" at bounding box center [486, 299] width 139 height 30
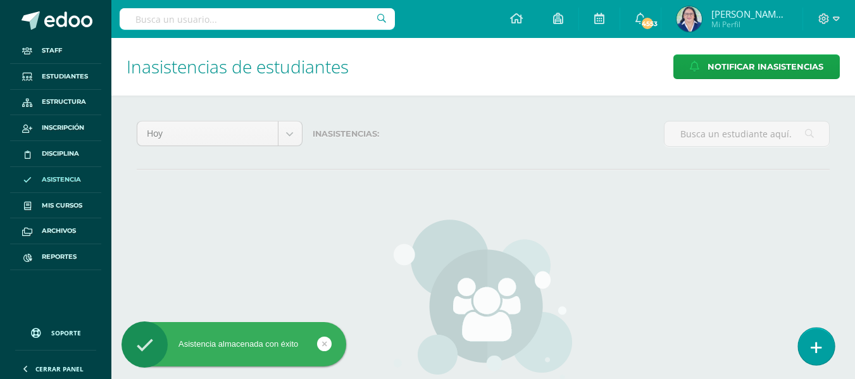
click at [809, 337] on link at bounding box center [816, 346] width 36 height 37
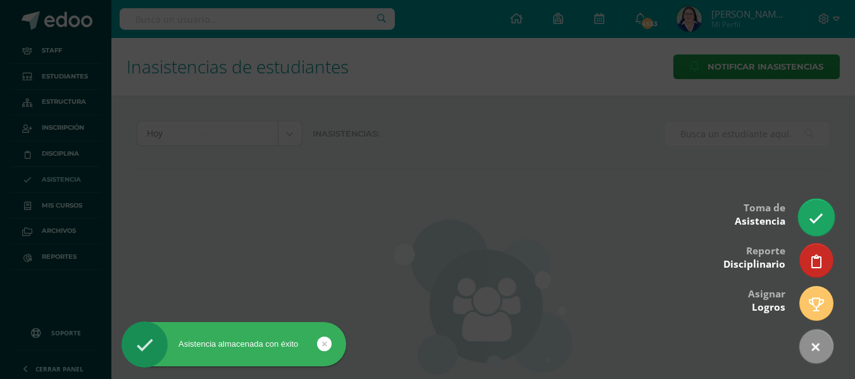
click at [815, 210] on link at bounding box center [816, 217] width 36 height 37
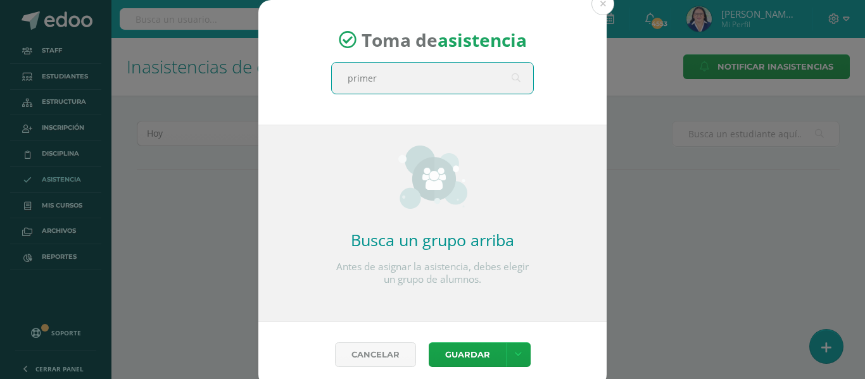
type input "primero"
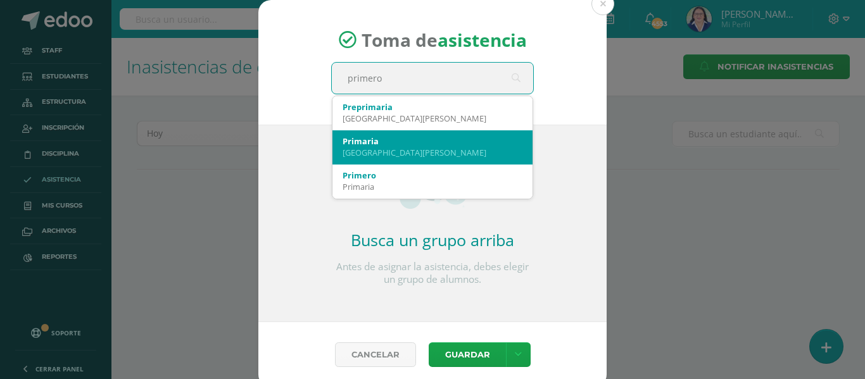
click at [424, 163] on div "Primaria Colegio Monte María" at bounding box center [432, 147] width 200 height 34
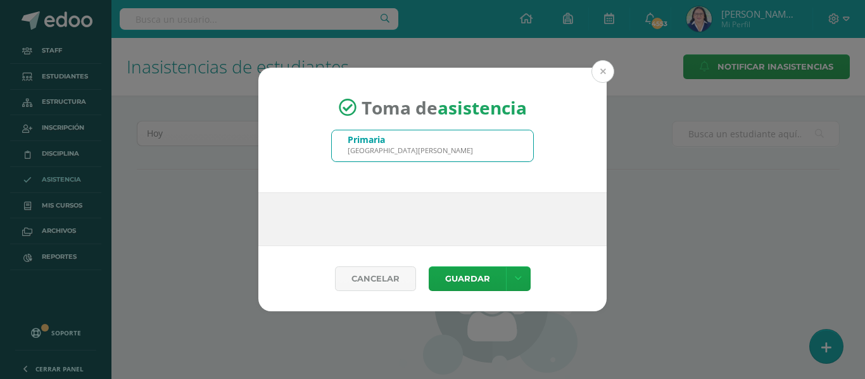
click at [600, 72] on button at bounding box center [602, 71] width 23 height 23
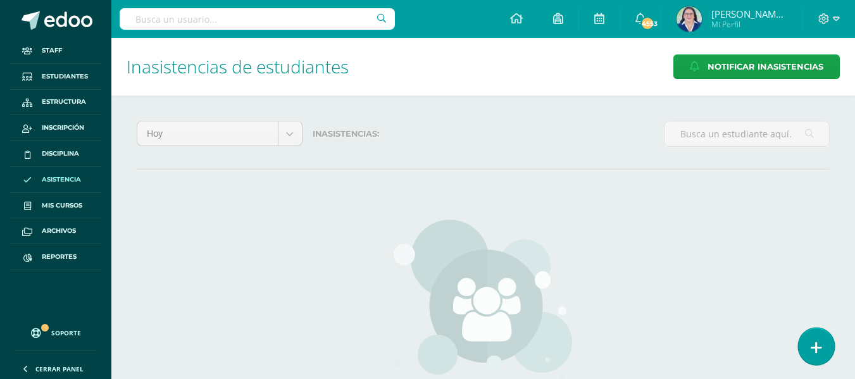
click at [821, 336] on link at bounding box center [816, 346] width 36 height 37
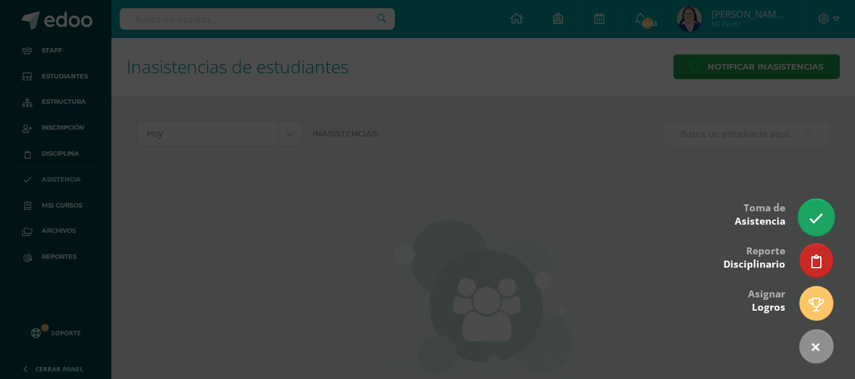
click at [814, 218] on icon at bounding box center [816, 218] width 15 height 15
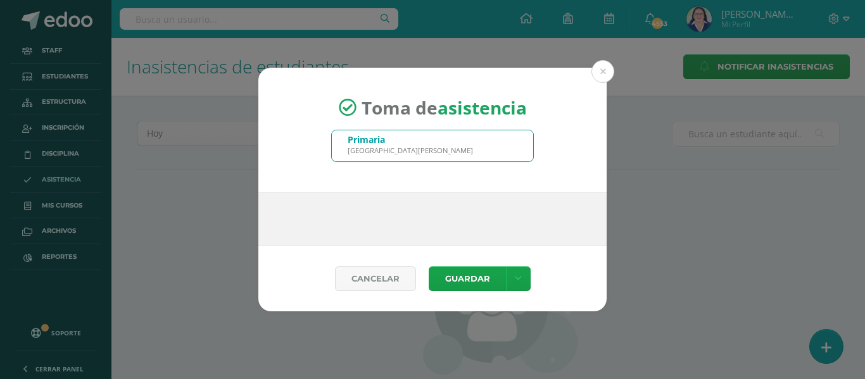
click at [603, 70] on div "Toma de asistencia Primaria Colegio Monte María primero Busca un grupo arriba A…" at bounding box center [432, 190] width 855 height 244
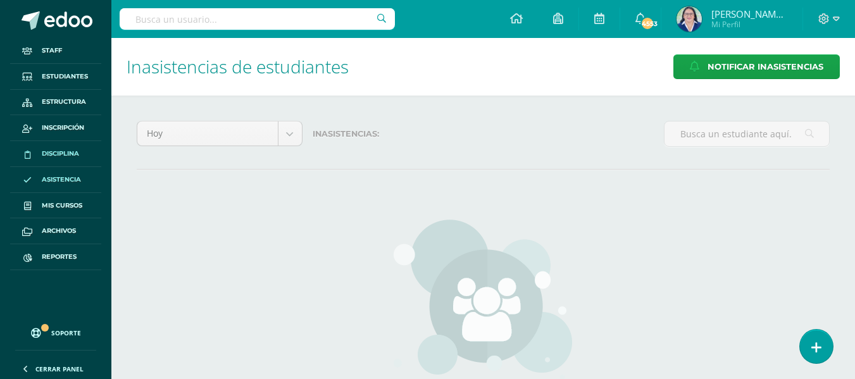
click at [72, 151] on span "Disciplina" at bounding box center [60, 154] width 37 height 10
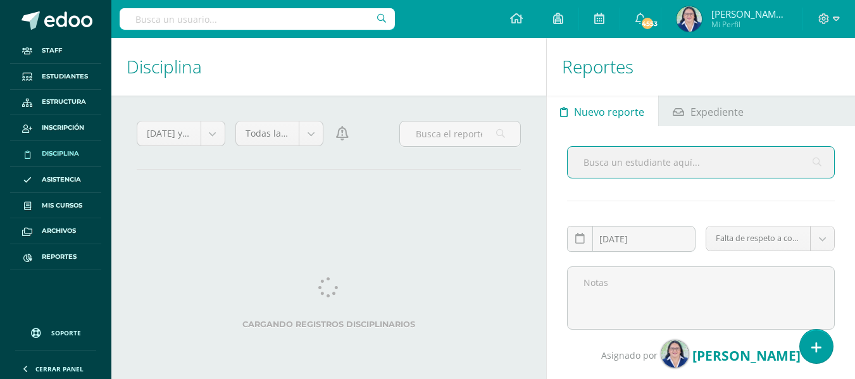
click at [66, 177] on span "Asistencia" at bounding box center [61, 180] width 39 height 10
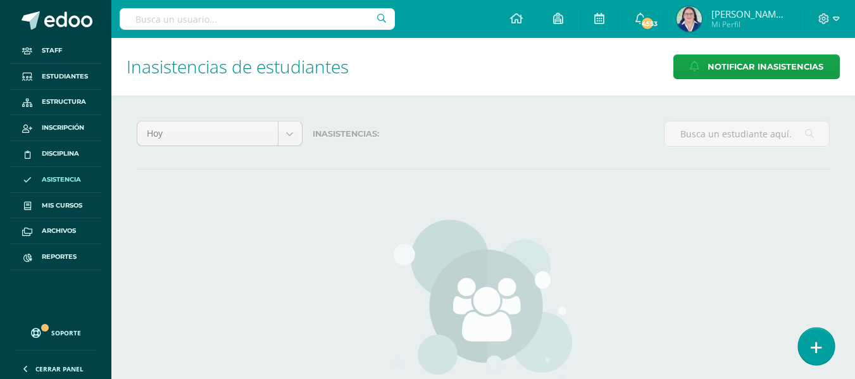
click at [819, 336] on link at bounding box center [816, 346] width 36 height 37
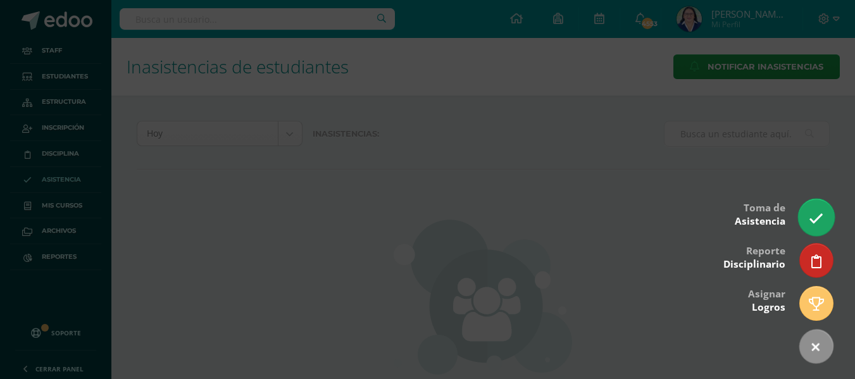
click at [814, 219] on icon at bounding box center [816, 218] width 15 height 15
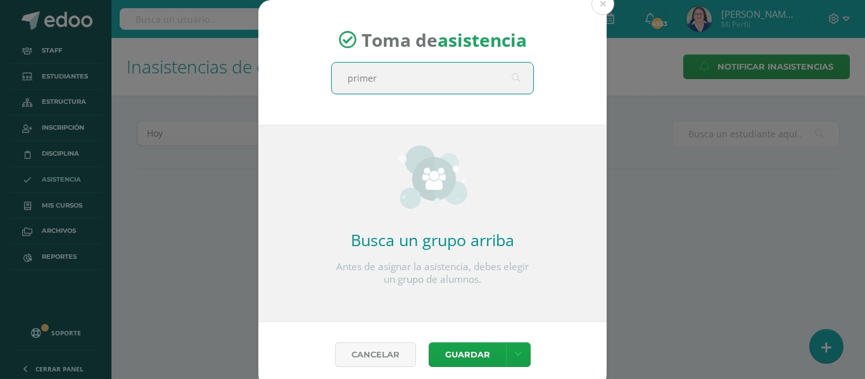
type input "primero"
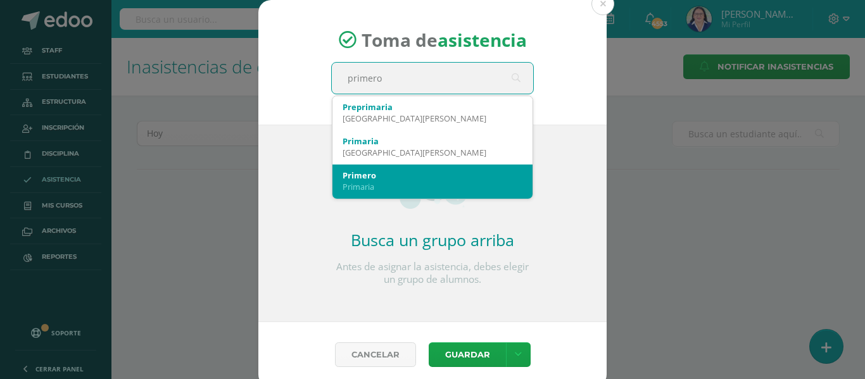
click at [405, 177] on div "Primero" at bounding box center [433, 175] width 180 height 11
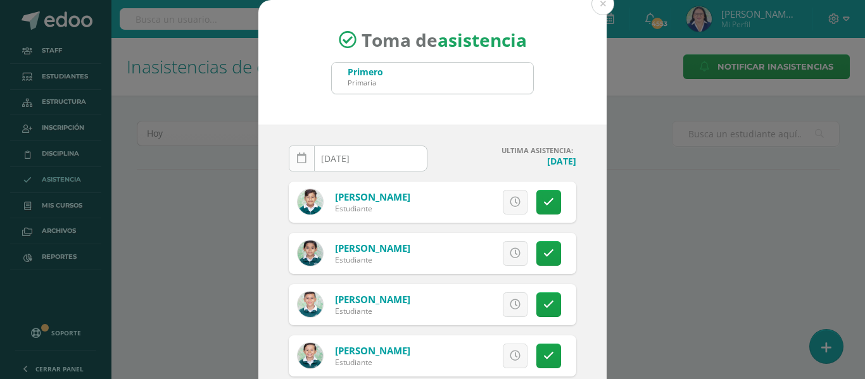
click at [300, 162] on icon at bounding box center [301, 158] width 9 height 11
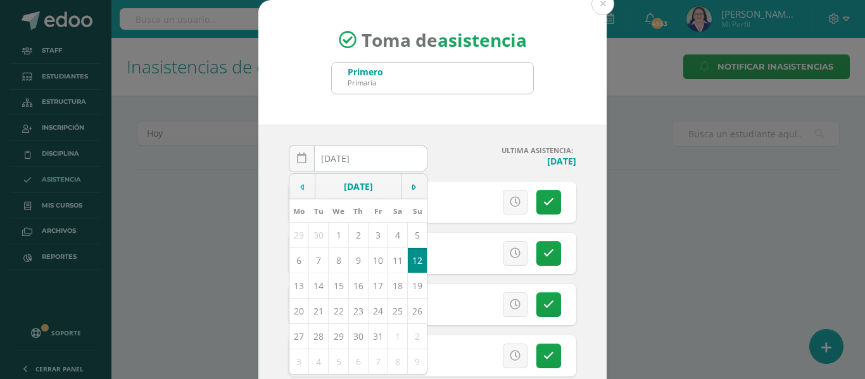
click at [300, 188] on icon at bounding box center [302, 187] width 4 height 9
click at [333, 261] on td "10" at bounding box center [339, 260] width 20 height 25
type input "[DATE]"
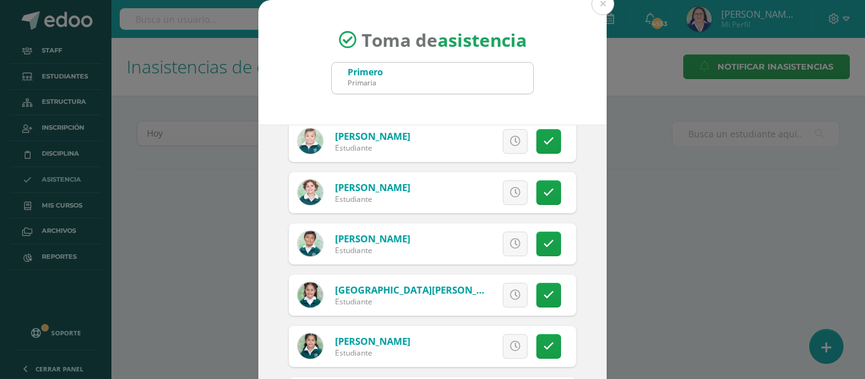
scroll to position [443, 0]
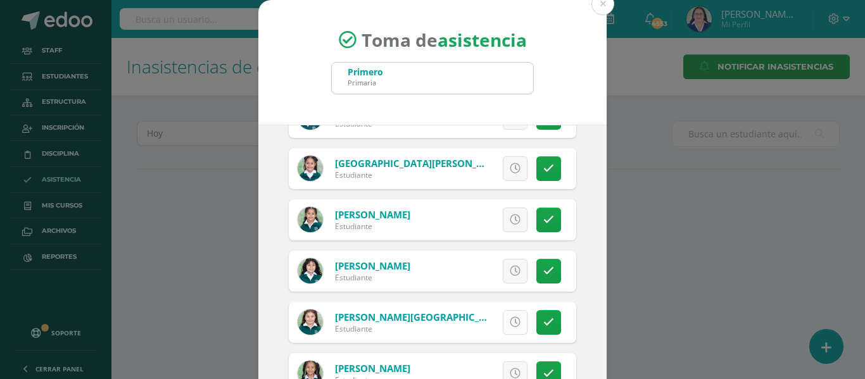
click at [510, 318] on icon at bounding box center [515, 322] width 11 height 11
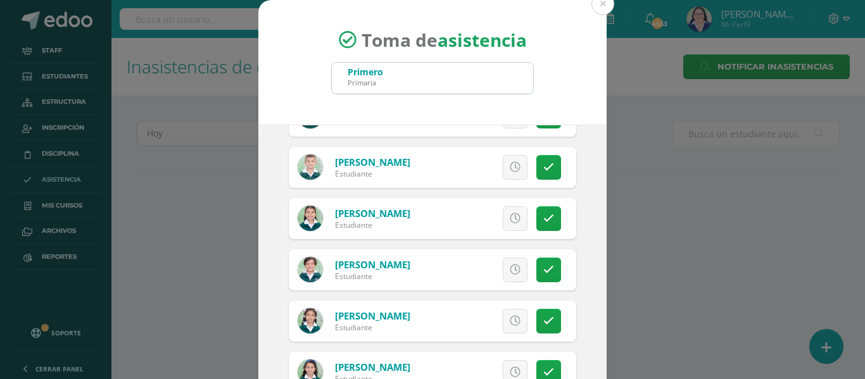
scroll to position [1266, 0]
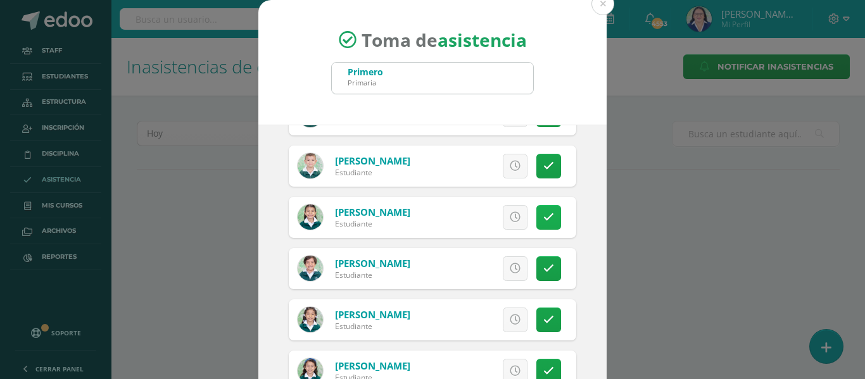
click at [543, 218] on icon at bounding box center [548, 217] width 11 height 11
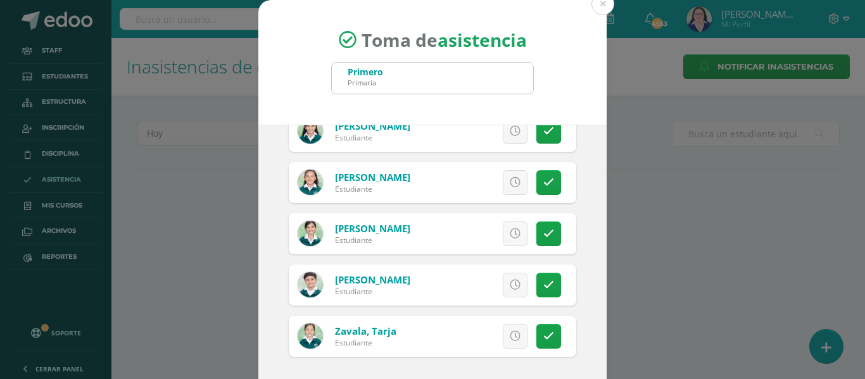
scroll to position [2533, 0]
click at [543, 228] on icon at bounding box center [548, 233] width 11 height 11
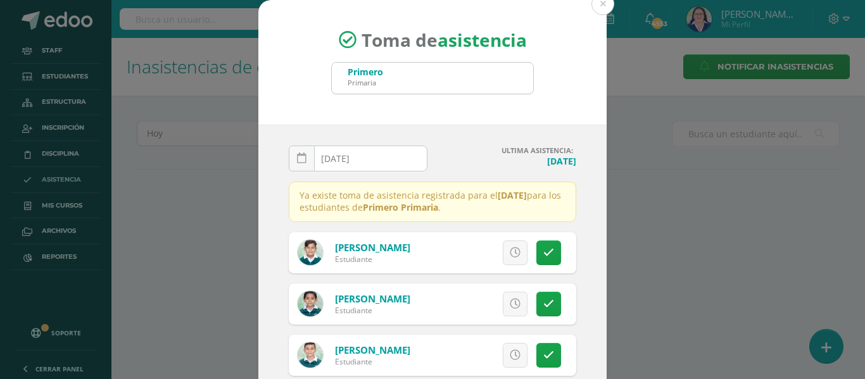
scroll to position [63, 0]
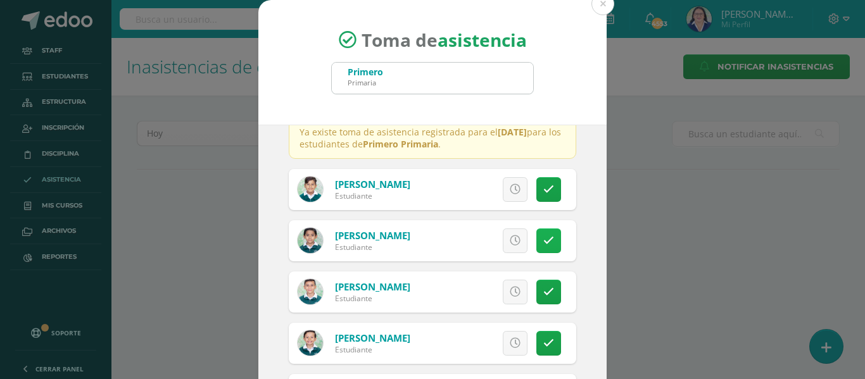
click at [543, 237] on icon at bounding box center [548, 241] width 11 height 11
click at [510, 291] on icon at bounding box center [515, 292] width 11 height 11
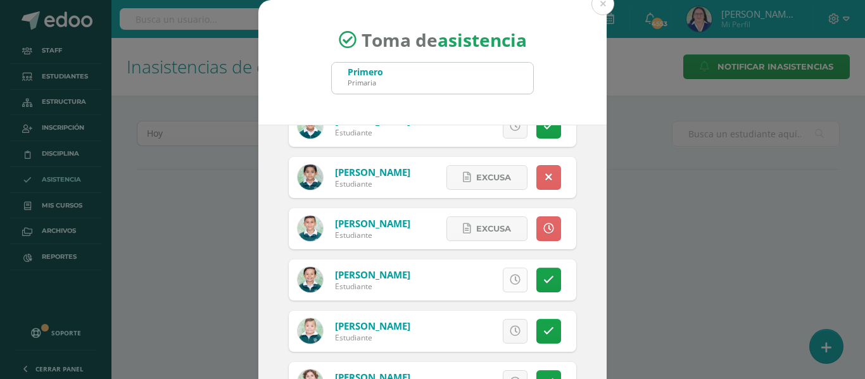
click at [510, 279] on icon at bounding box center [515, 280] width 11 height 11
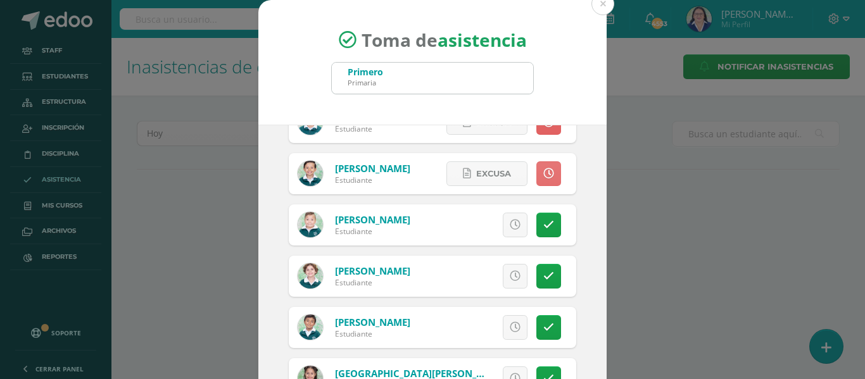
scroll to position [253, 0]
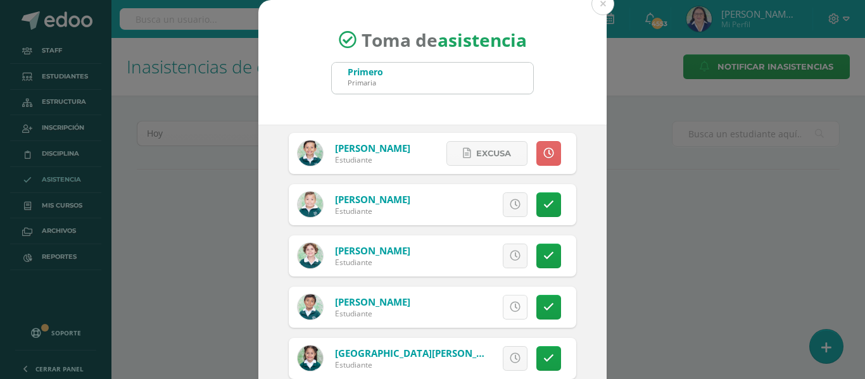
click at [510, 302] on icon at bounding box center [515, 307] width 11 height 11
click at [543, 150] on icon at bounding box center [548, 153] width 11 height 11
drag, startPoint x: 536, startPoint y: 153, endPoint x: 536, endPoint y: 177, distance: 24.1
click at [543, 153] on icon at bounding box center [548, 153] width 11 height 11
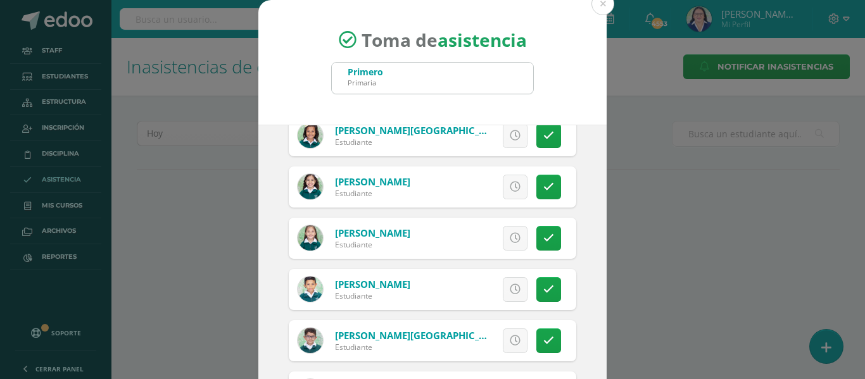
scroll to position [1076, 0]
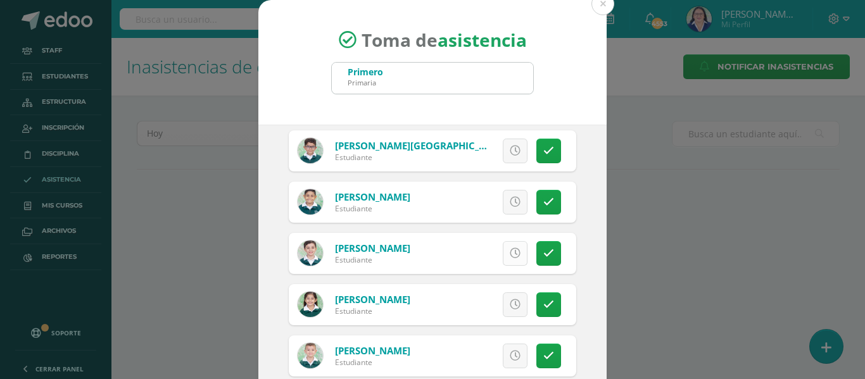
click at [510, 256] on icon at bounding box center [515, 253] width 11 height 11
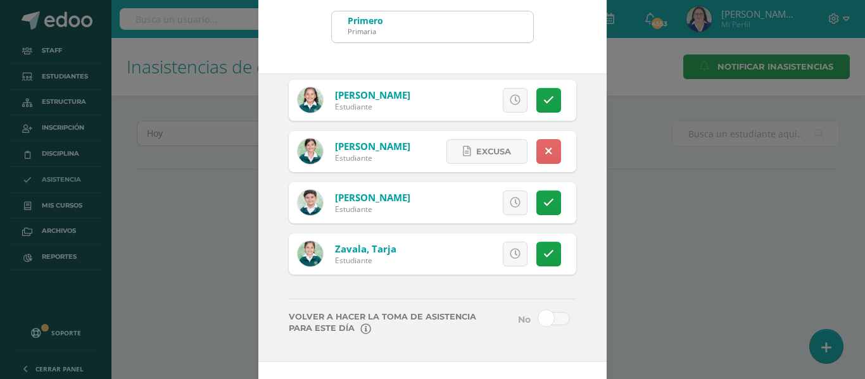
scroll to position [99, 0]
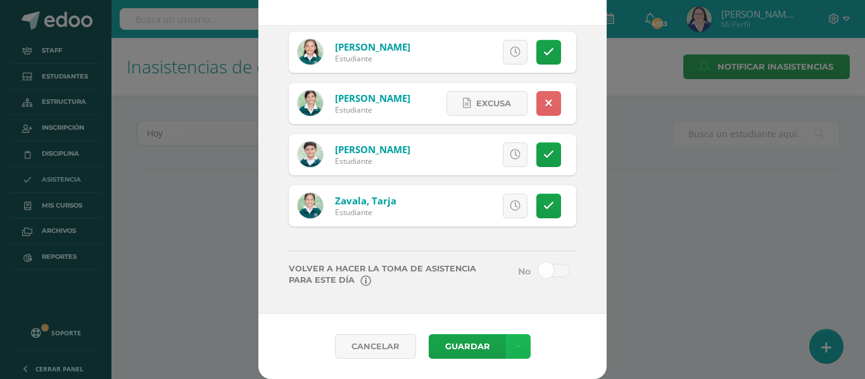
click at [515, 344] on link at bounding box center [518, 346] width 25 height 25
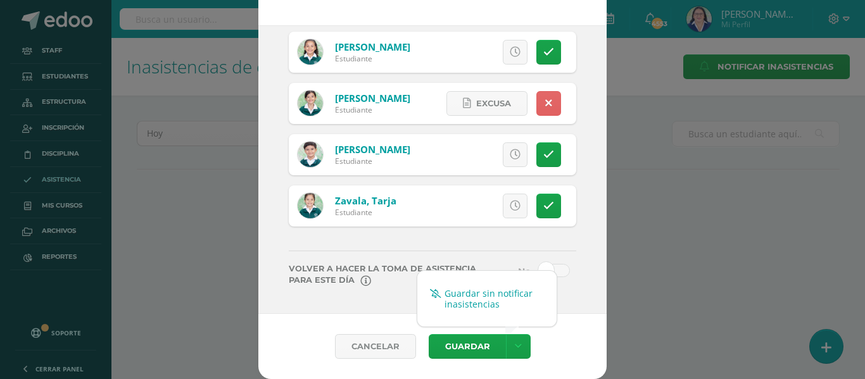
click at [513, 293] on link "Guardar sin notificar inasistencias" at bounding box center [486, 299] width 139 height 30
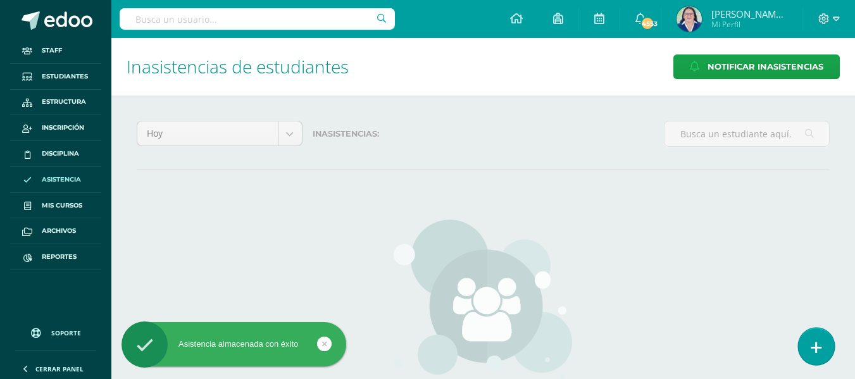
click at [812, 348] on icon at bounding box center [816, 348] width 11 height 15
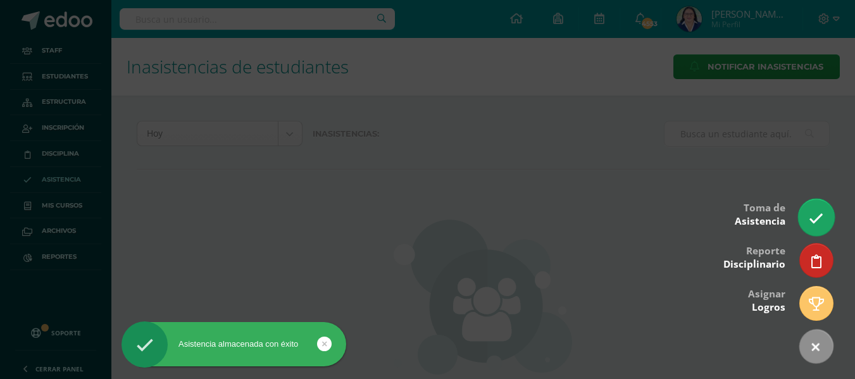
click at [815, 216] on icon at bounding box center [816, 218] width 15 height 15
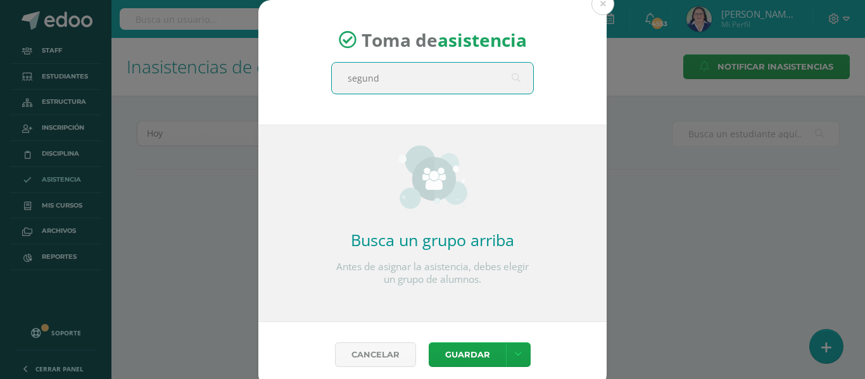
type input "segundo"
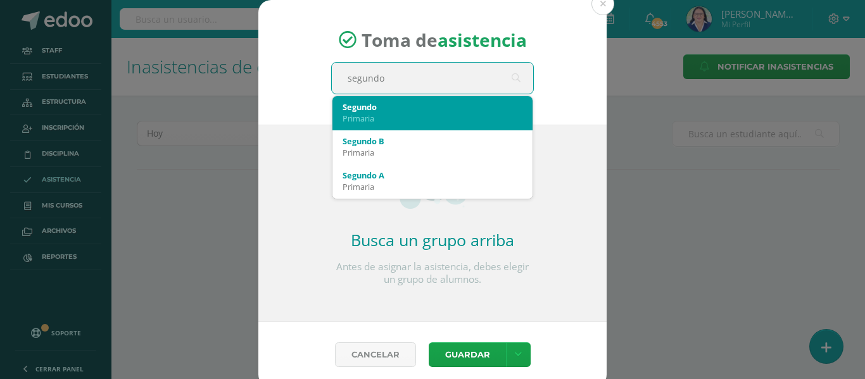
click at [405, 110] on div "Segundo" at bounding box center [433, 106] width 180 height 11
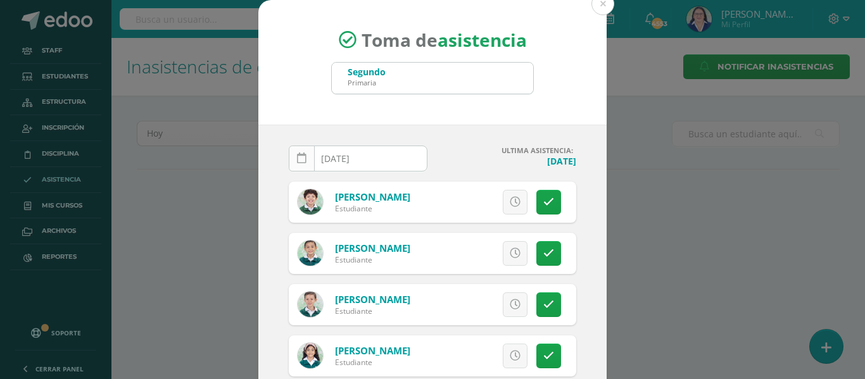
click at [301, 158] on icon at bounding box center [301, 158] width 9 height 11
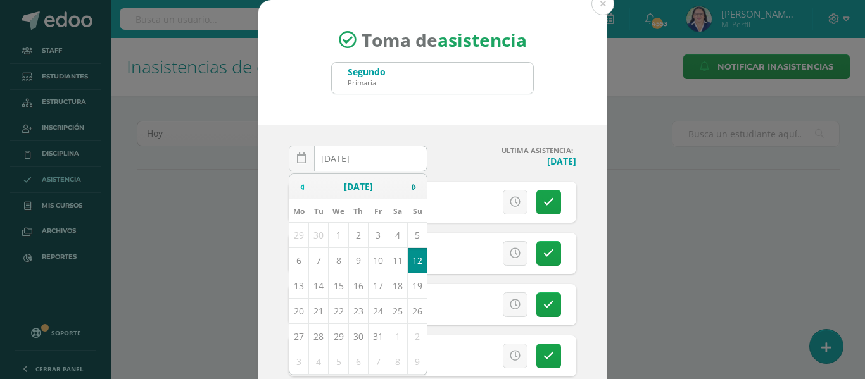
click at [294, 186] on td at bounding box center [302, 186] width 26 height 25
click at [330, 263] on td "10" at bounding box center [339, 260] width 20 height 25
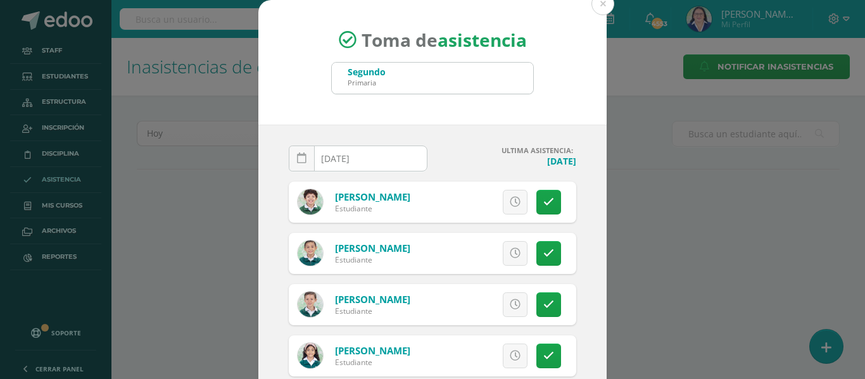
type input "[DATE]"
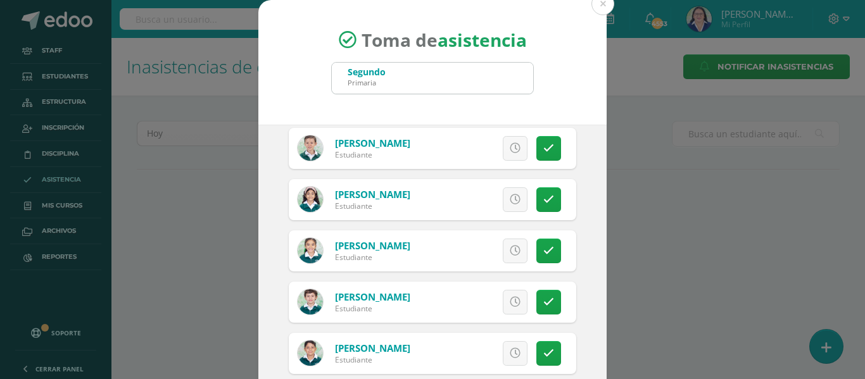
scroll to position [190, 0]
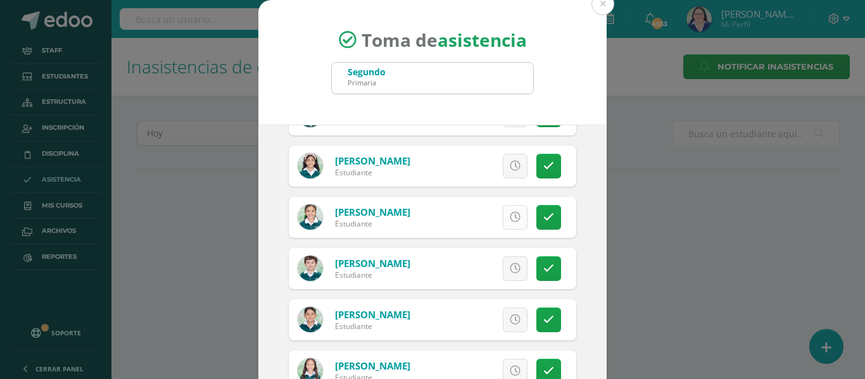
click at [510, 218] on icon at bounding box center [515, 217] width 11 height 11
click at [510, 164] on icon at bounding box center [515, 166] width 11 height 11
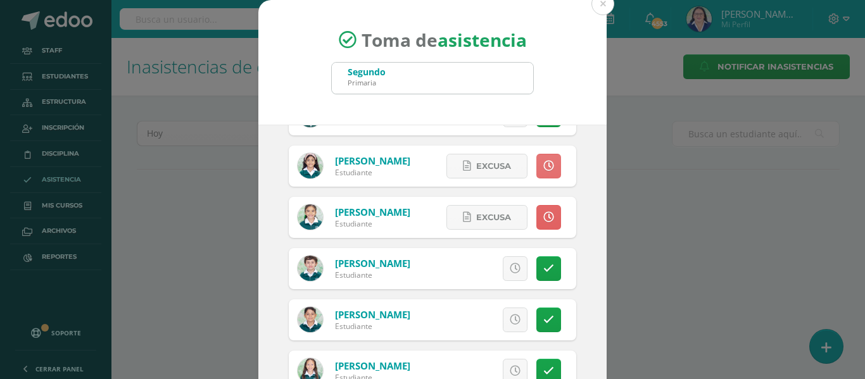
click at [543, 166] on icon at bounding box center [548, 166] width 11 height 11
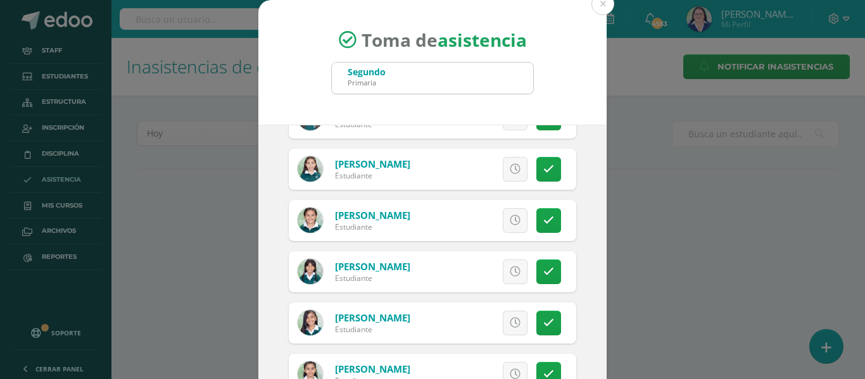
scroll to position [380, 0]
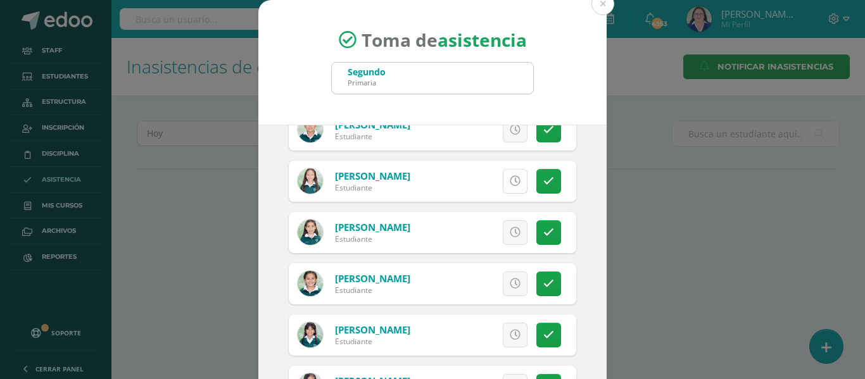
click at [510, 179] on icon at bounding box center [515, 181] width 11 height 11
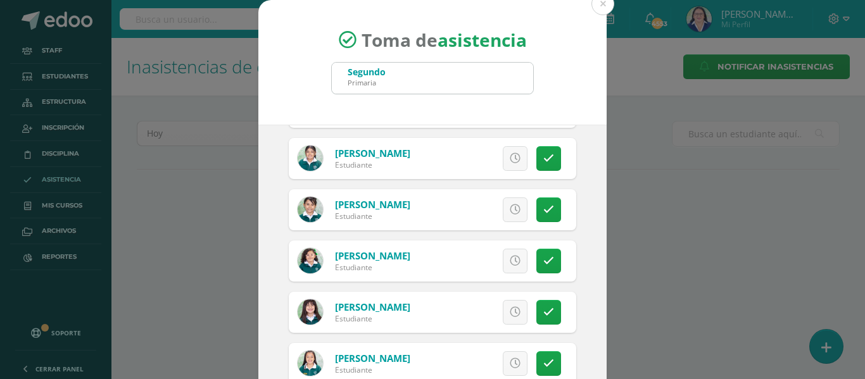
scroll to position [823, 0]
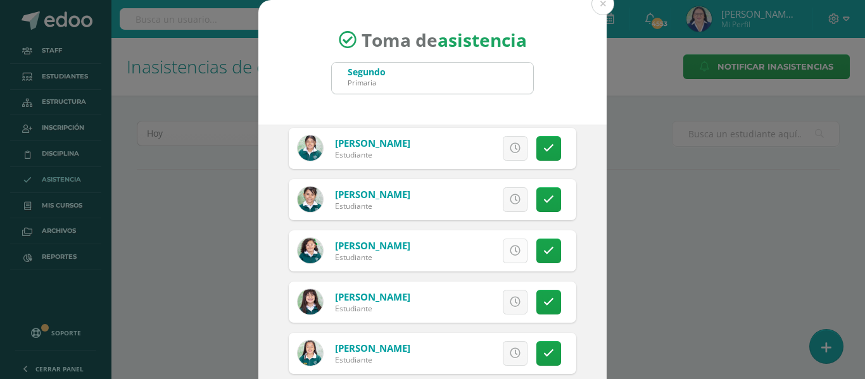
click at [510, 248] on icon at bounding box center [515, 251] width 11 height 11
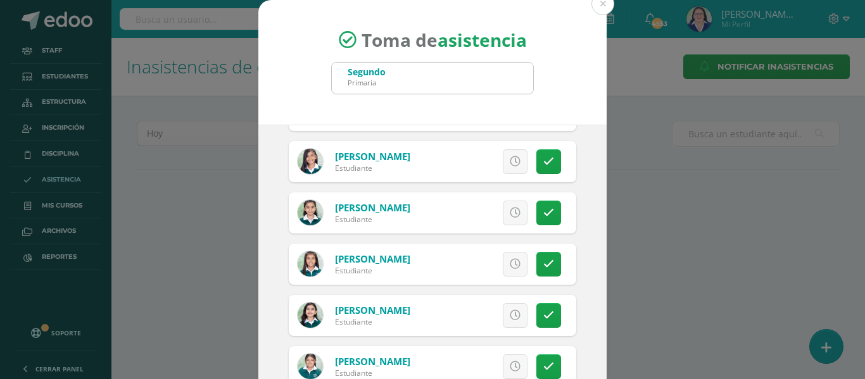
scroll to position [633, 0]
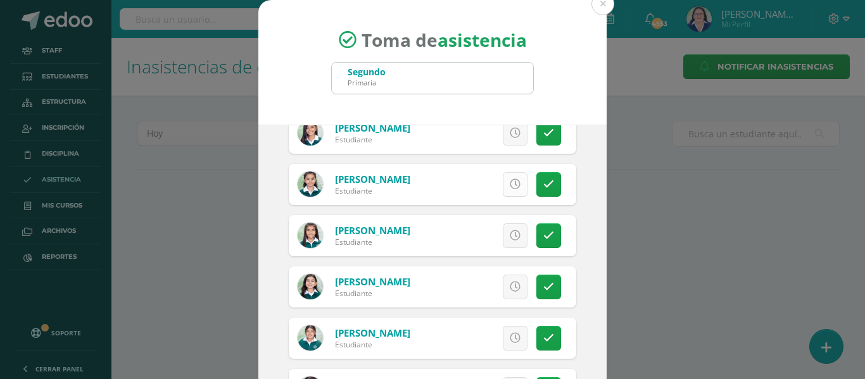
click at [510, 180] on icon at bounding box center [515, 184] width 11 height 11
click at [510, 232] on icon at bounding box center [515, 235] width 11 height 11
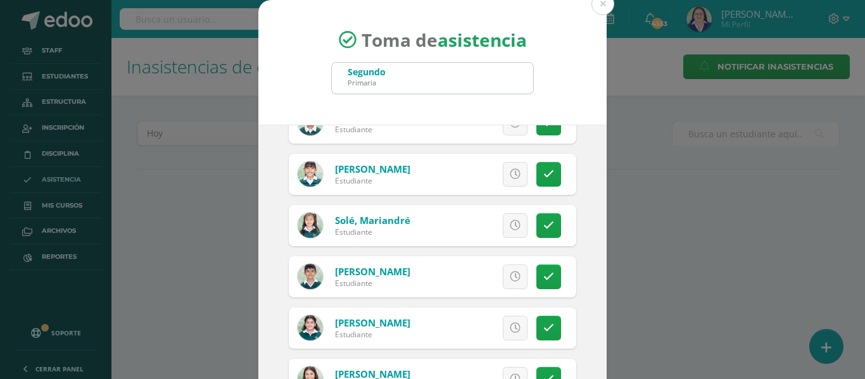
scroll to position [1625, 0]
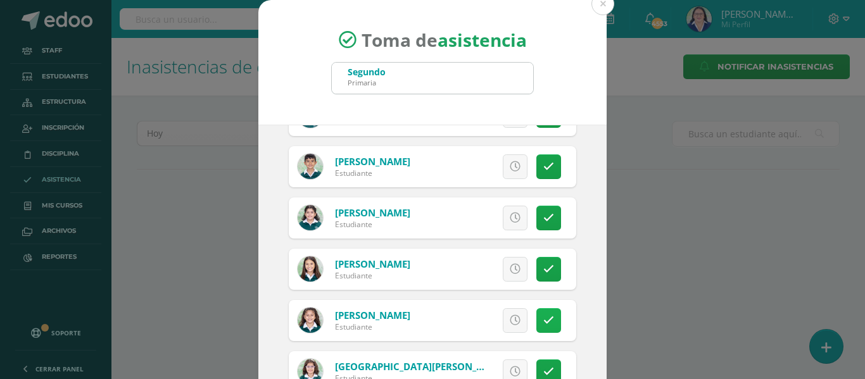
click at [536, 313] on link at bounding box center [548, 320] width 25 height 25
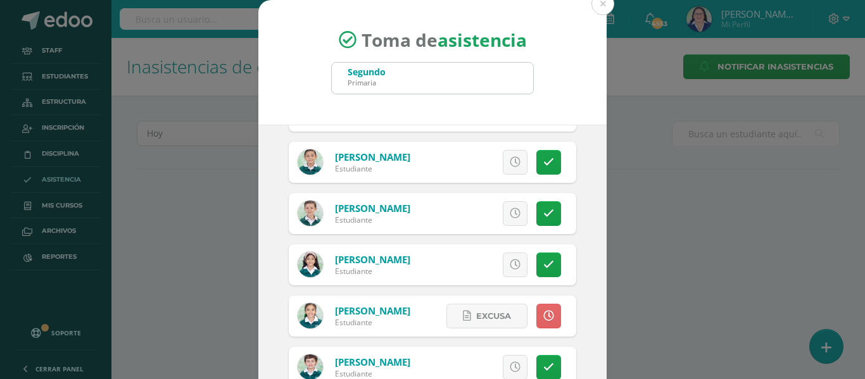
scroll to position [0, 0]
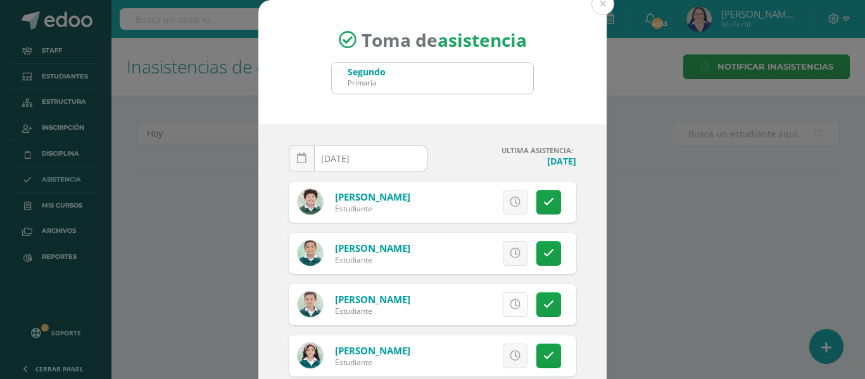
click at [510, 302] on icon at bounding box center [515, 304] width 11 height 11
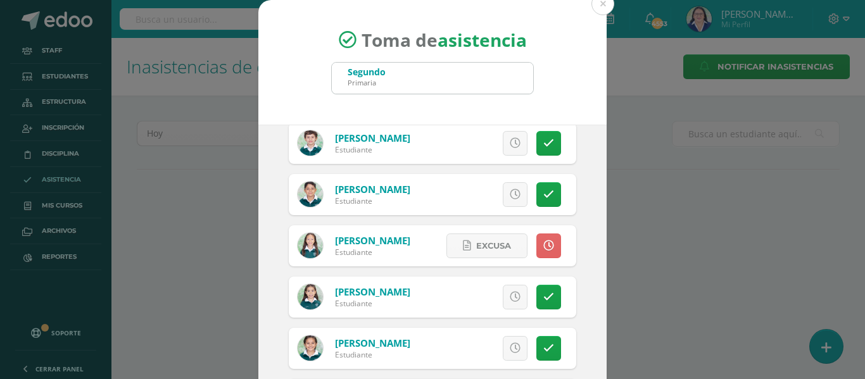
scroll to position [317, 0]
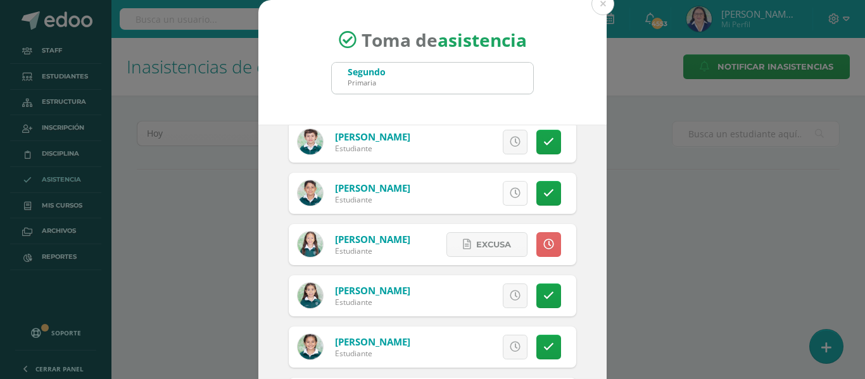
click at [510, 195] on icon at bounding box center [515, 193] width 11 height 11
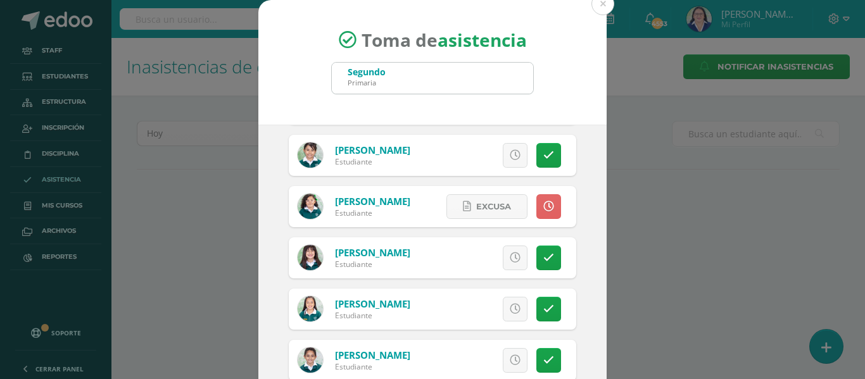
scroll to position [886, 0]
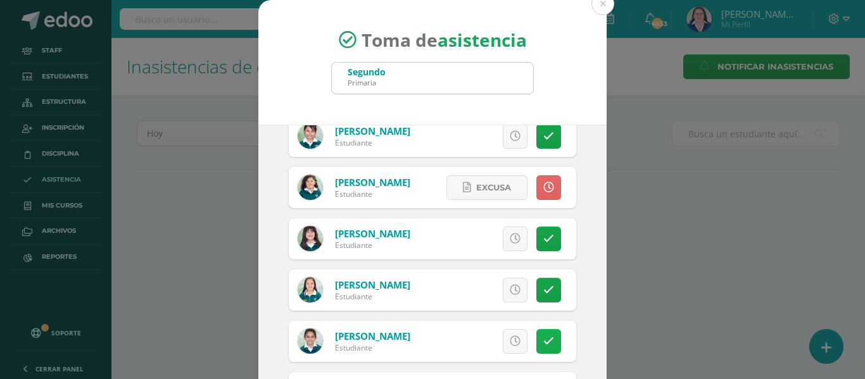
click at [543, 337] on icon at bounding box center [548, 341] width 11 height 11
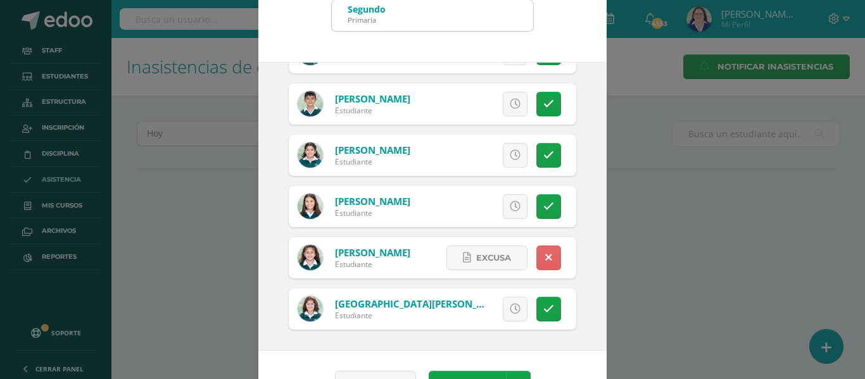
scroll to position [99, 0]
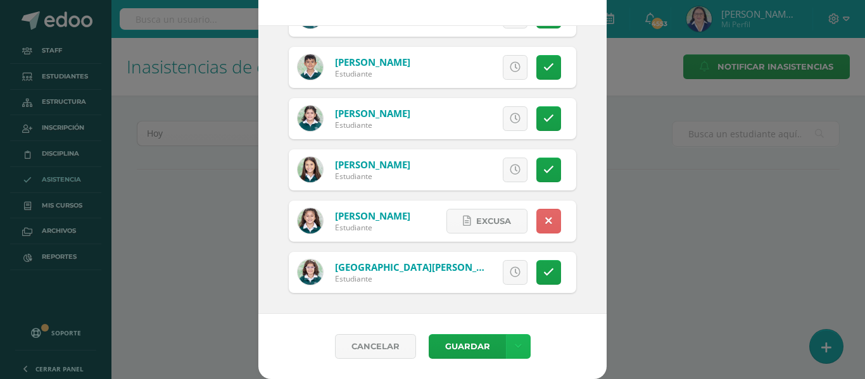
click at [515, 348] on icon at bounding box center [518, 346] width 7 height 11
click at [508, 293] on link "Guardar sin notificar inasistencias" at bounding box center [486, 299] width 139 height 30
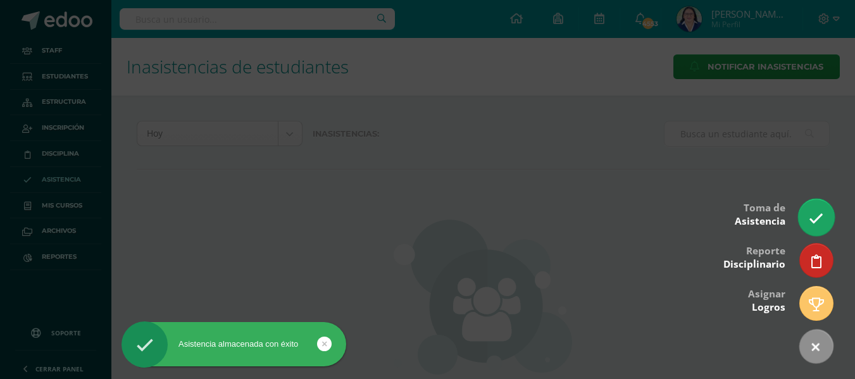
click at [820, 213] on icon at bounding box center [816, 218] width 15 height 15
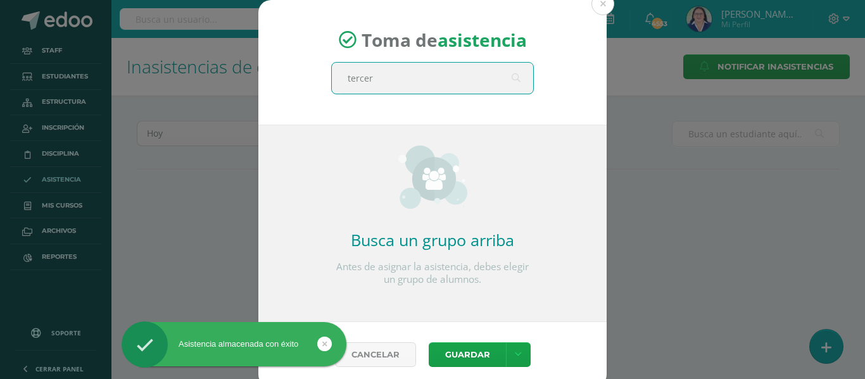
type input "tercero"
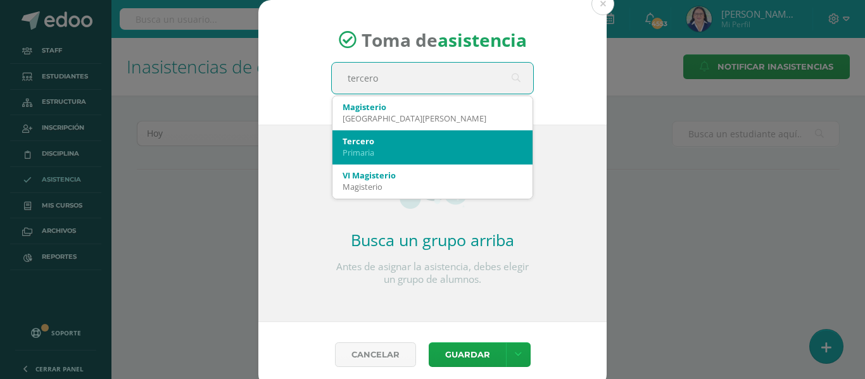
click at [448, 147] on div "Primaria" at bounding box center [433, 152] width 180 height 11
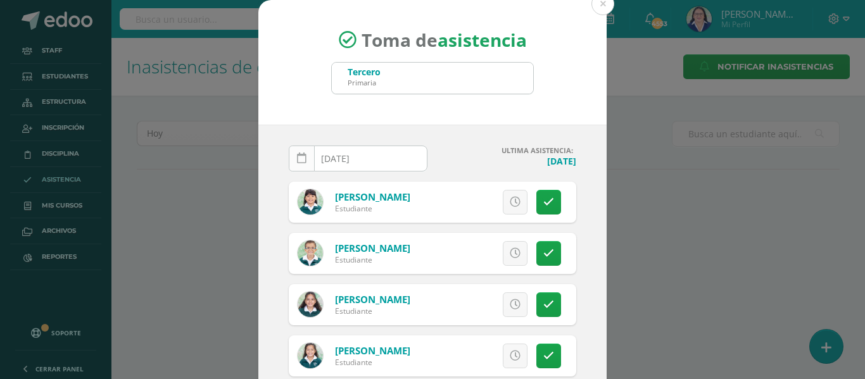
click at [300, 155] on icon at bounding box center [301, 158] width 9 height 11
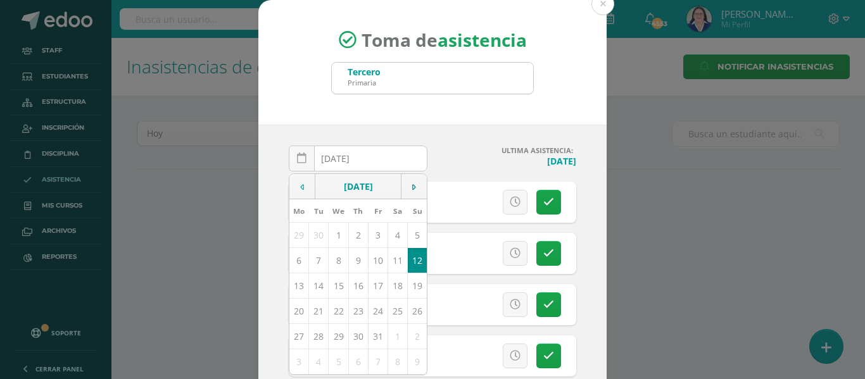
click at [298, 179] on td at bounding box center [302, 186] width 26 height 25
click at [331, 260] on td "10" at bounding box center [339, 260] width 20 height 25
type input "[DATE]"
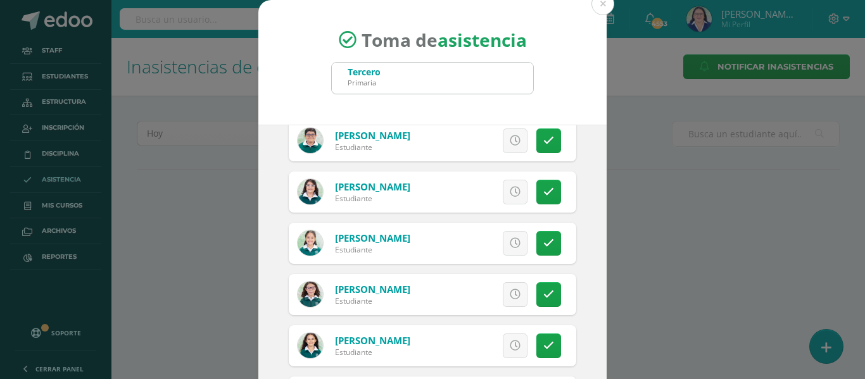
scroll to position [443, 0]
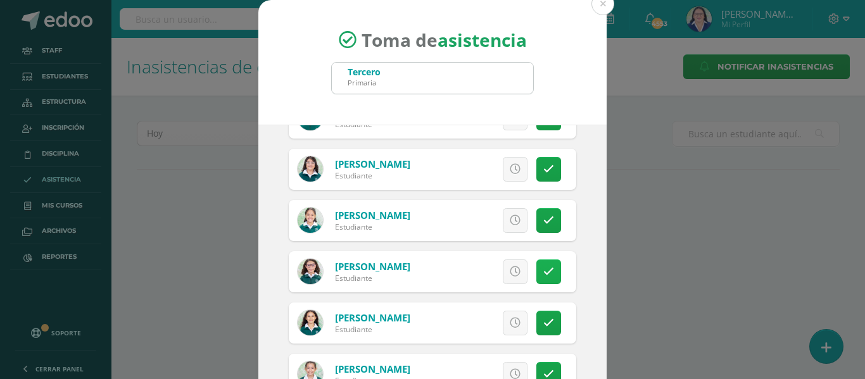
click at [543, 267] on icon at bounding box center [548, 272] width 11 height 11
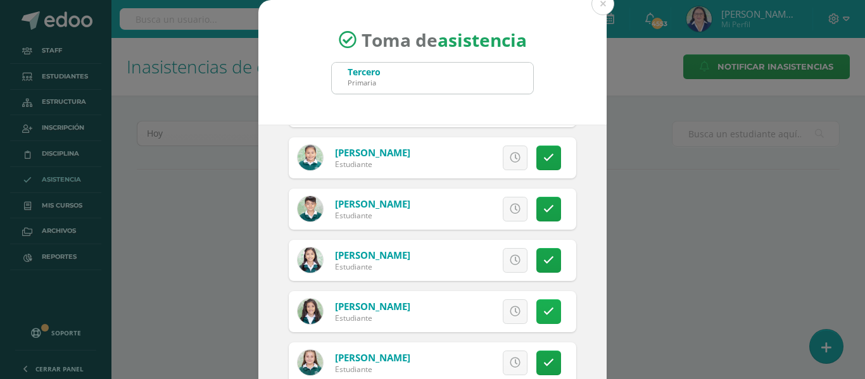
click at [543, 308] on icon at bounding box center [548, 311] width 11 height 11
click at [510, 258] on icon at bounding box center [515, 260] width 11 height 11
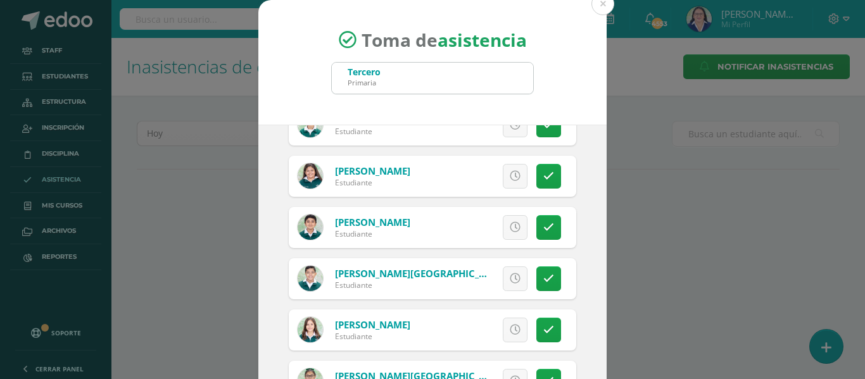
scroll to position [2089, 0]
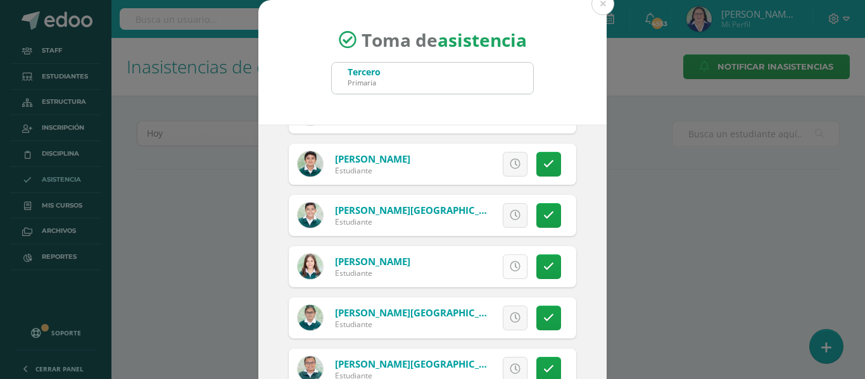
click at [510, 266] on icon at bounding box center [515, 266] width 11 height 11
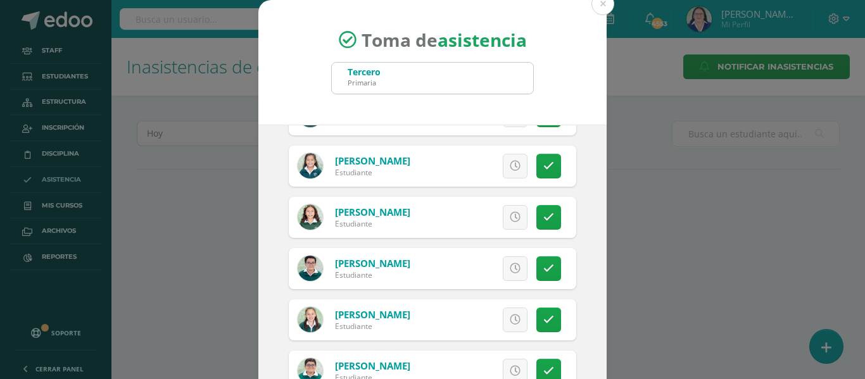
scroll to position [317, 0]
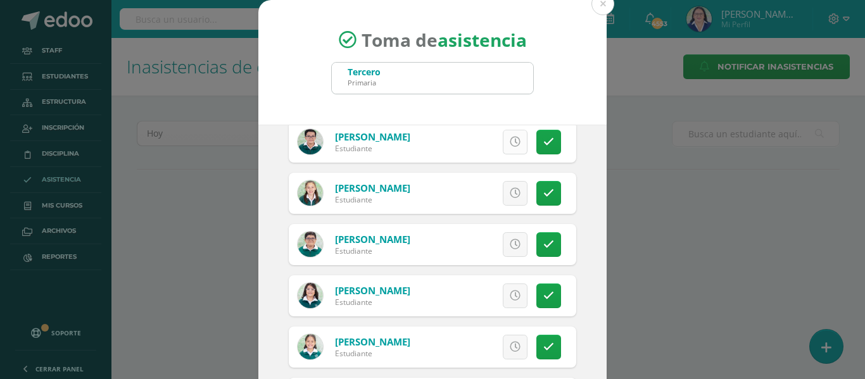
click at [510, 146] on icon at bounding box center [515, 142] width 11 height 11
click at [510, 239] on icon at bounding box center [515, 244] width 11 height 11
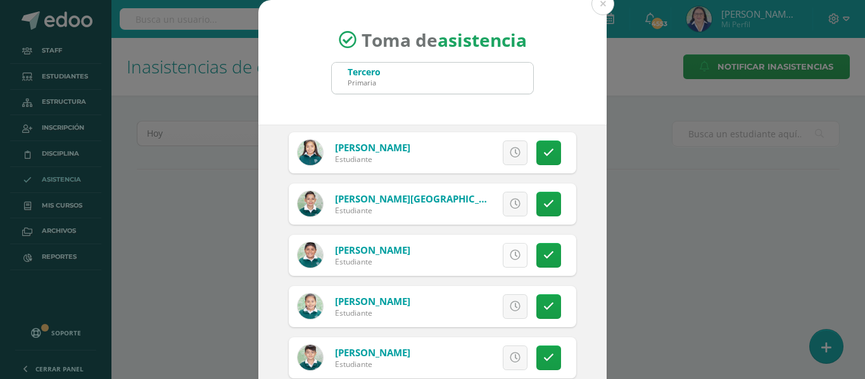
scroll to position [1456, 0]
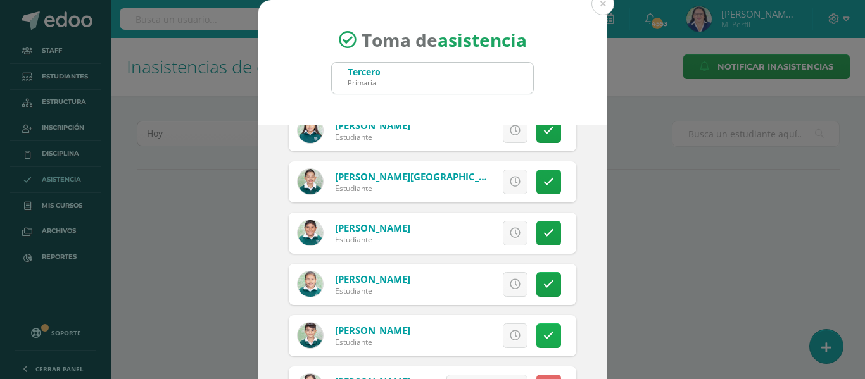
click at [536, 333] on link at bounding box center [548, 336] width 25 height 25
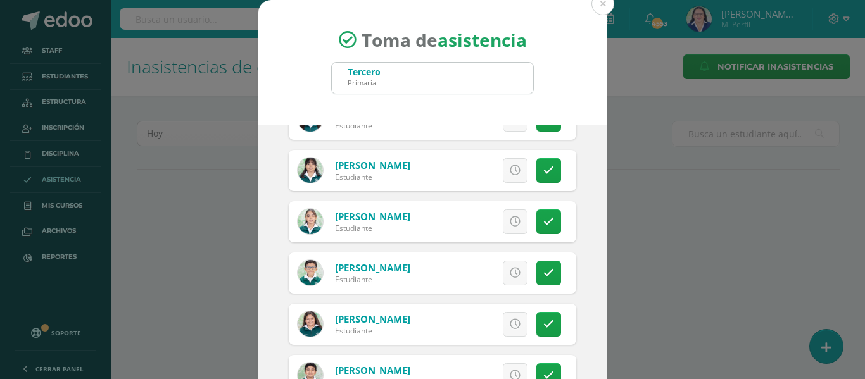
scroll to position [1899, 0]
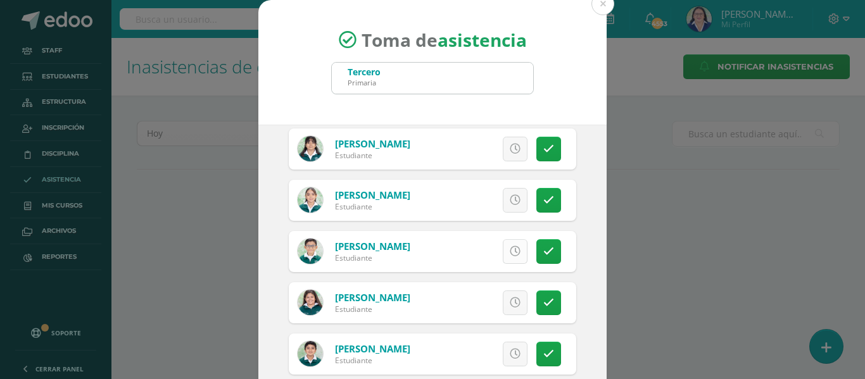
click at [506, 249] on link at bounding box center [515, 251] width 25 height 25
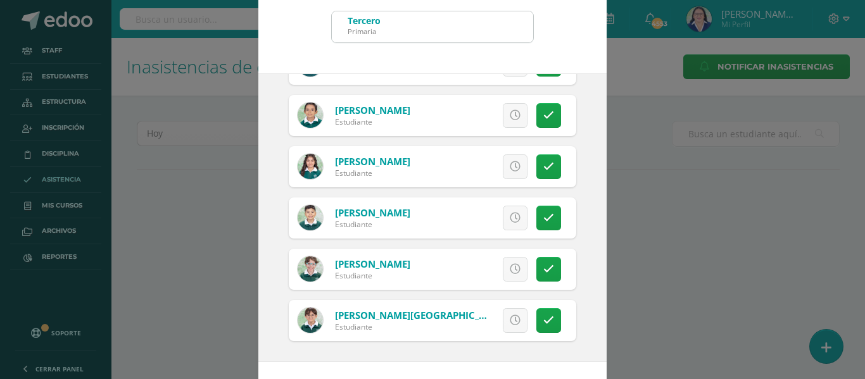
scroll to position [99, 0]
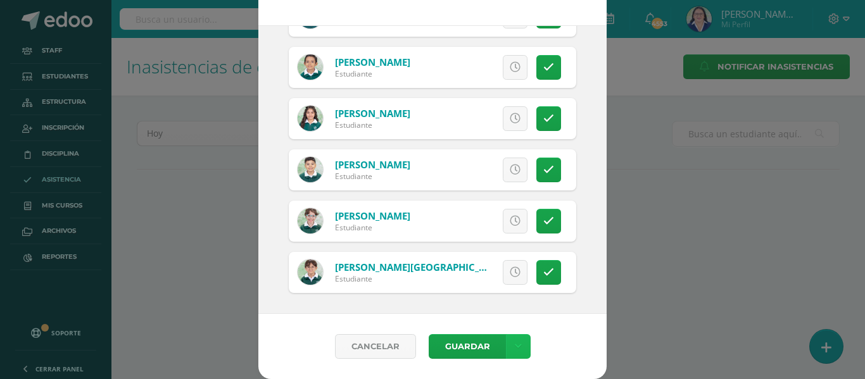
click at [515, 344] on icon at bounding box center [518, 346] width 7 height 11
click at [508, 296] on link "Guardar sin notificar inasistencias" at bounding box center [486, 299] width 139 height 30
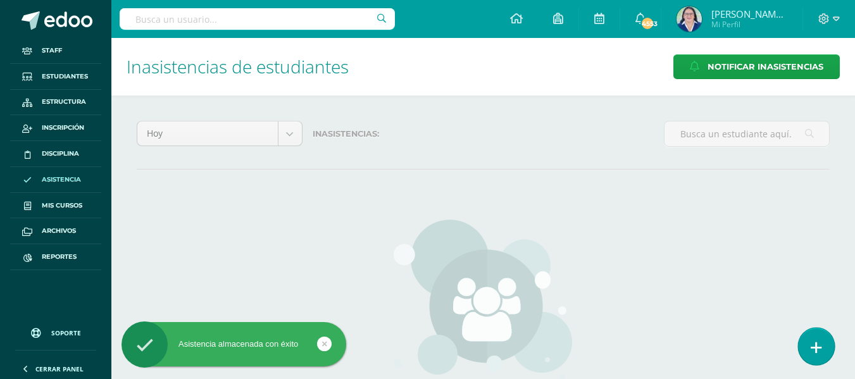
click at [821, 344] on icon at bounding box center [816, 348] width 11 height 15
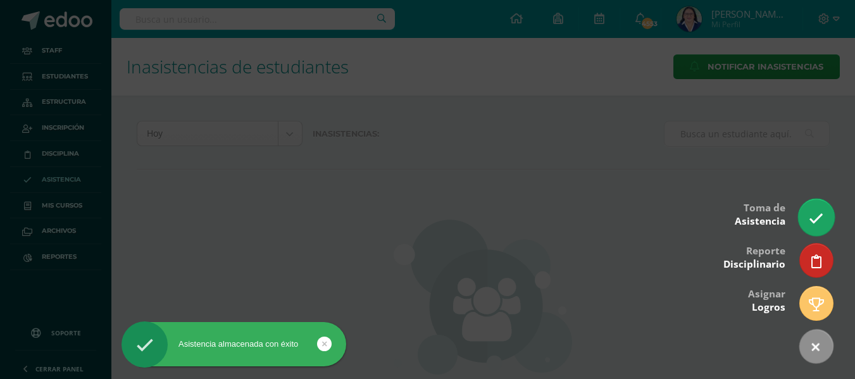
click at [819, 217] on icon at bounding box center [816, 218] width 15 height 15
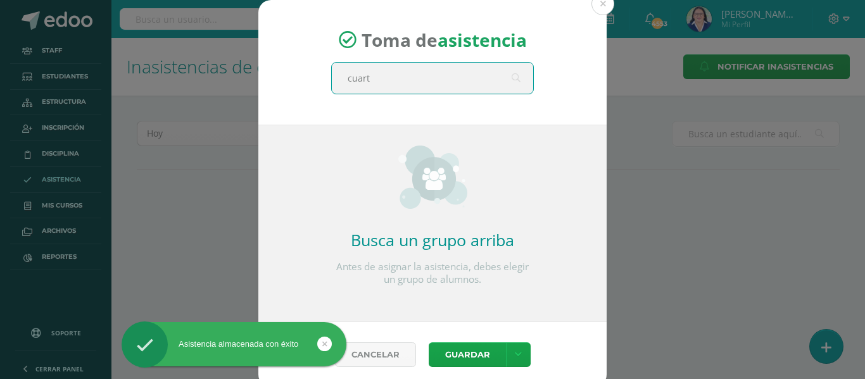
type input "cuarto"
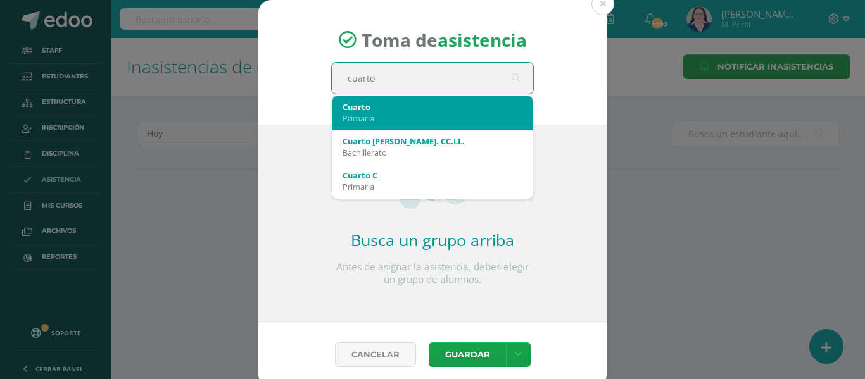
click at [462, 106] on div "Cuarto" at bounding box center [433, 106] width 180 height 11
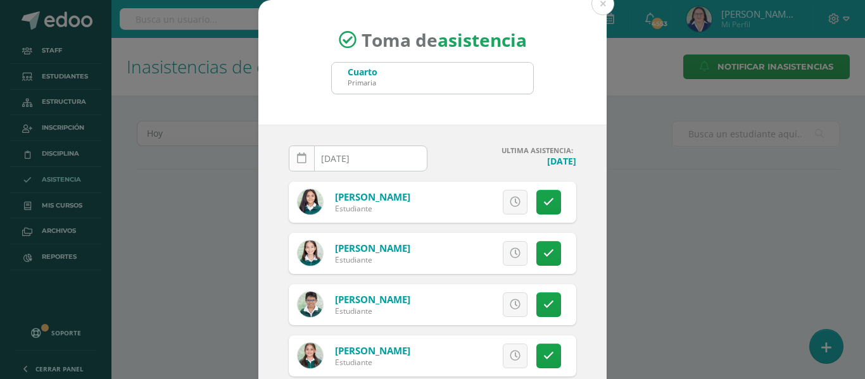
click at [298, 157] on icon at bounding box center [301, 158] width 9 height 11
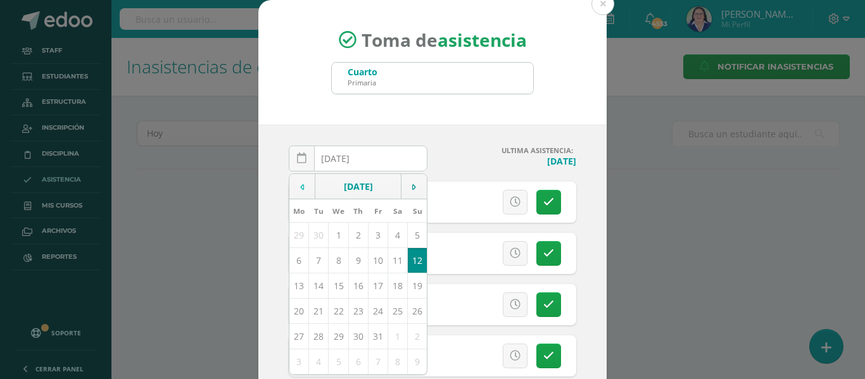
click at [300, 186] on icon at bounding box center [302, 187] width 4 height 9
click at [333, 258] on td "10" at bounding box center [339, 260] width 20 height 25
type input "[DATE]"
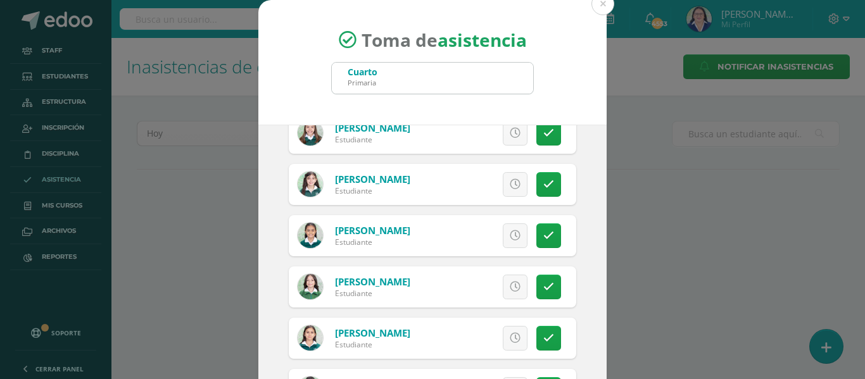
scroll to position [696, 0]
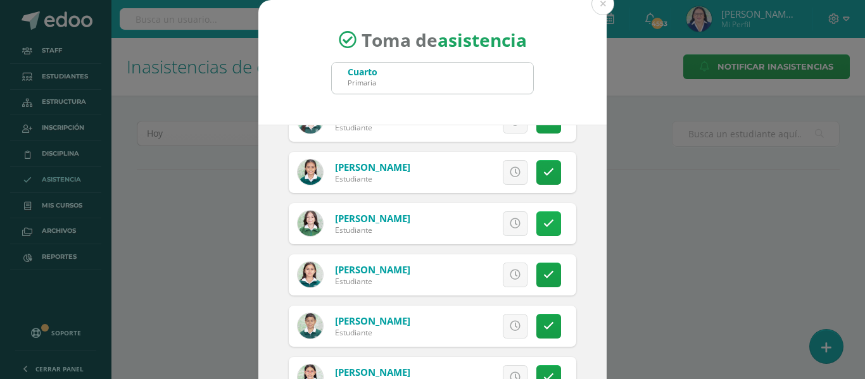
click at [543, 225] on icon at bounding box center [548, 223] width 11 height 11
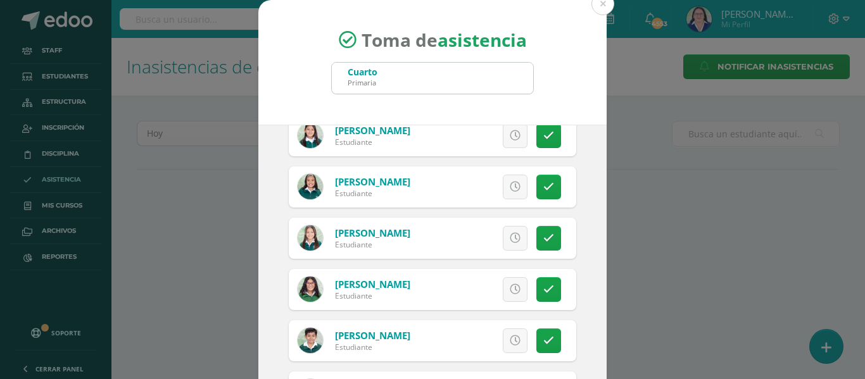
scroll to position [1456, 0]
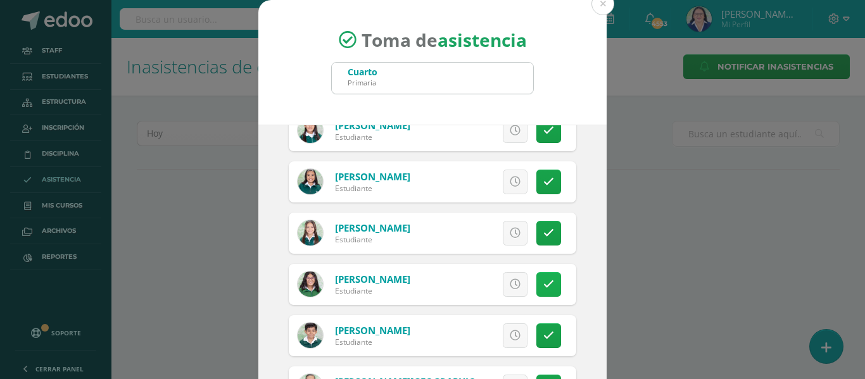
click at [536, 277] on link at bounding box center [548, 284] width 25 height 25
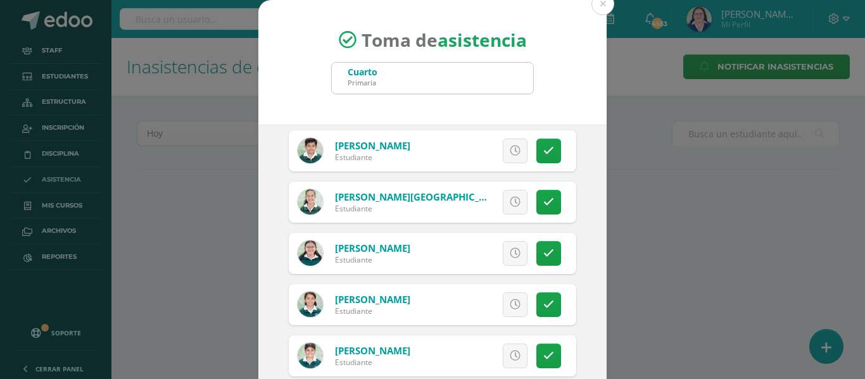
scroll to position [1773, 0]
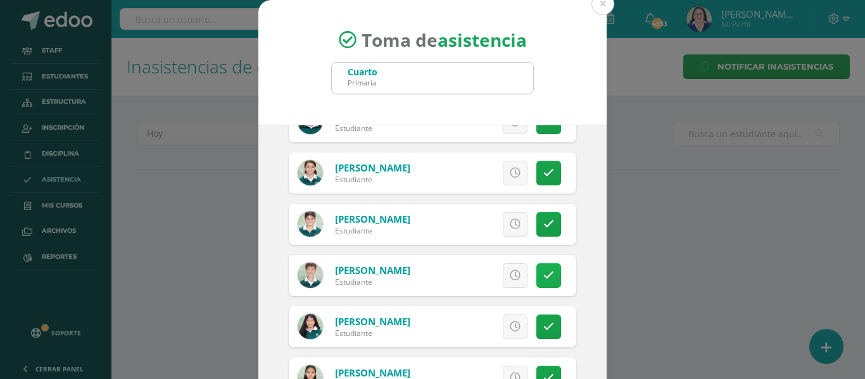
click at [543, 274] on icon at bounding box center [548, 275] width 11 height 11
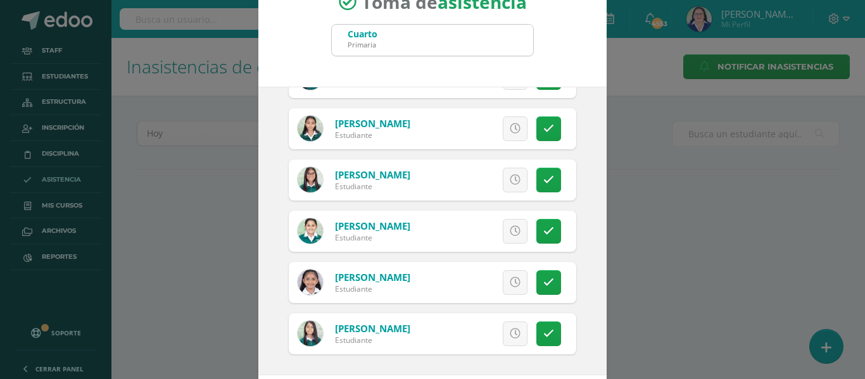
scroll to position [99, 0]
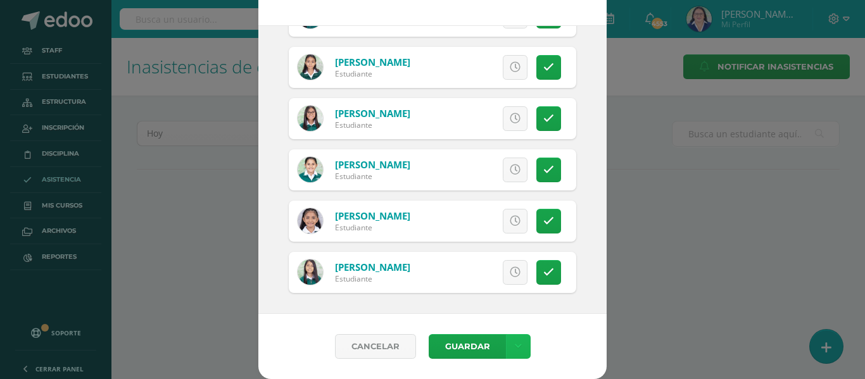
click at [515, 343] on icon at bounding box center [518, 346] width 7 height 11
click at [506, 293] on link "Guardar sin notificar inasistencias" at bounding box center [486, 299] width 139 height 30
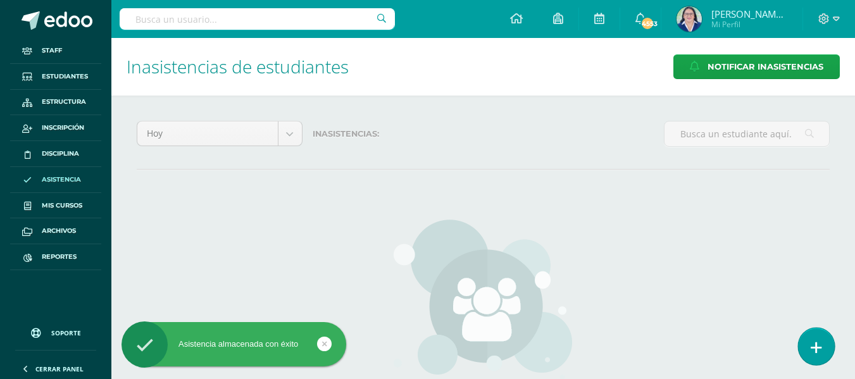
click at [811, 343] on icon at bounding box center [816, 348] width 11 height 15
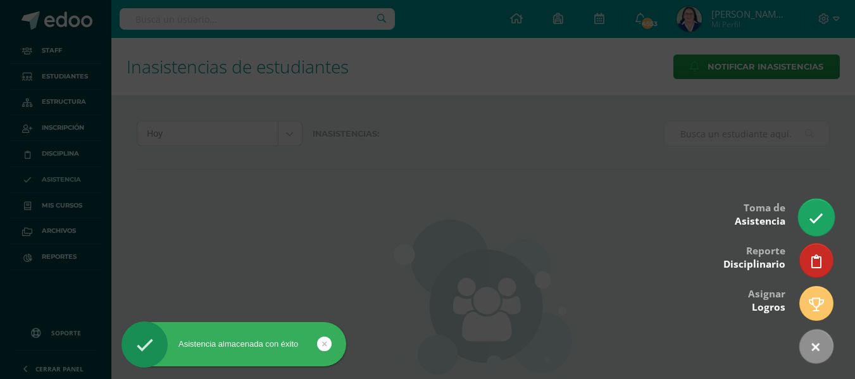
click at [817, 203] on link at bounding box center [816, 217] width 36 height 37
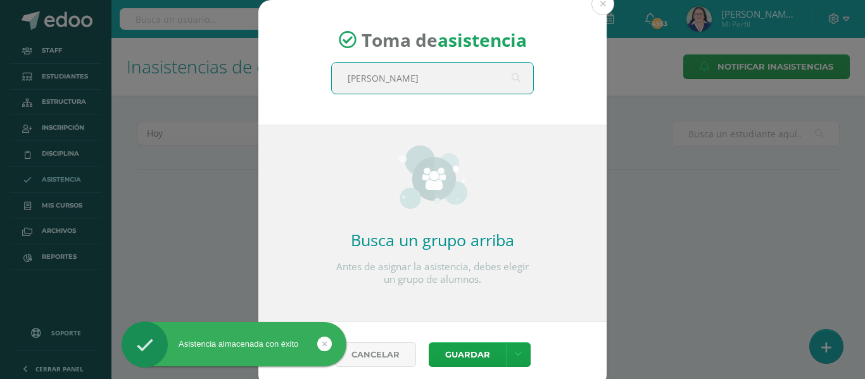
type input "quinto"
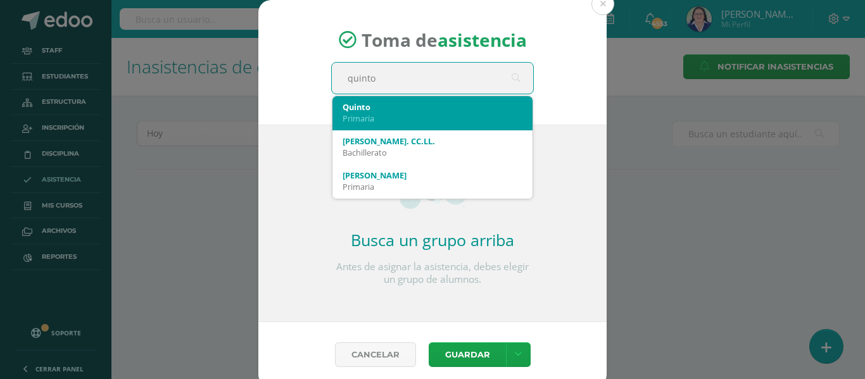
click at [438, 104] on div "Quinto" at bounding box center [433, 106] width 180 height 11
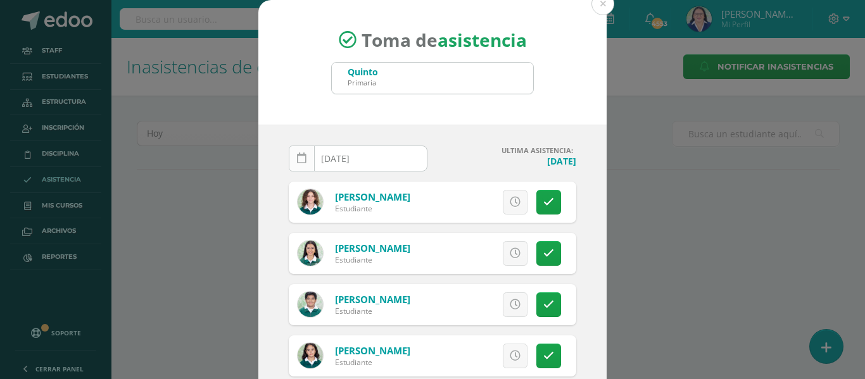
click at [297, 156] on icon at bounding box center [301, 158] width 9 height 11
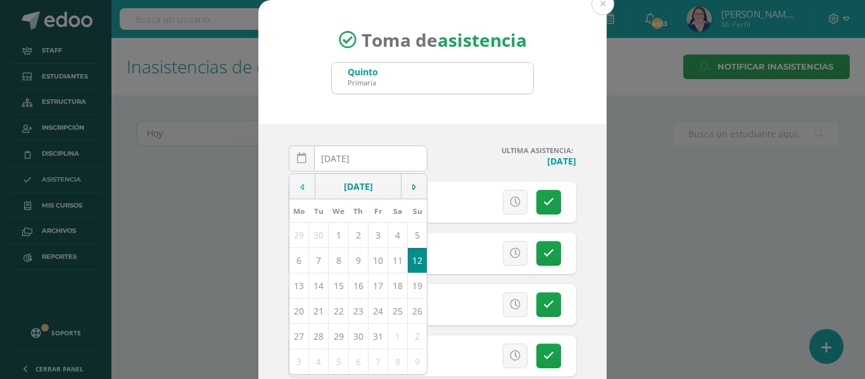
click at [294, 184] on td at bounding box center [302, 186] width 26 height 25
click at [334, 258] on td "10" at bounding box center [339, 260] width 20 height 25
type input "[DATE]"
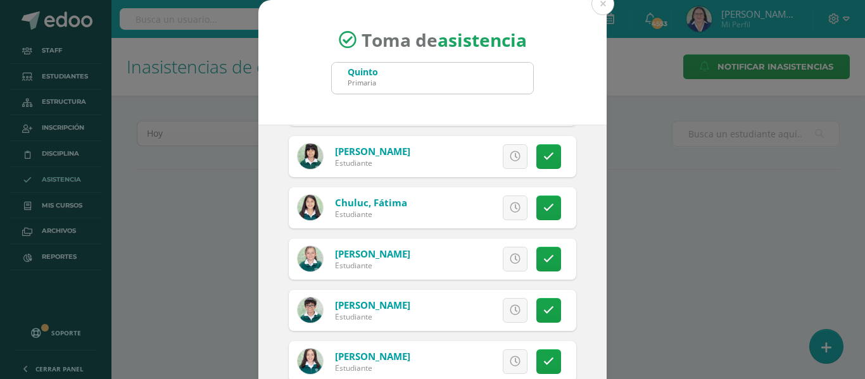
scroll to position [443, 0]
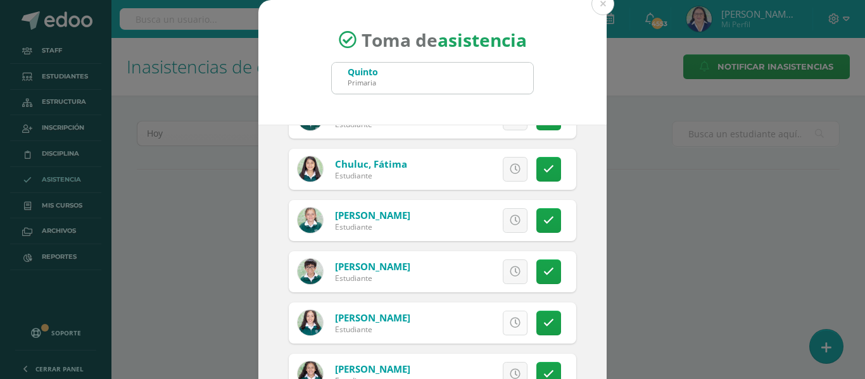
click at [510, 325] on icon at bounding box center [515, 323] width 11 height 11
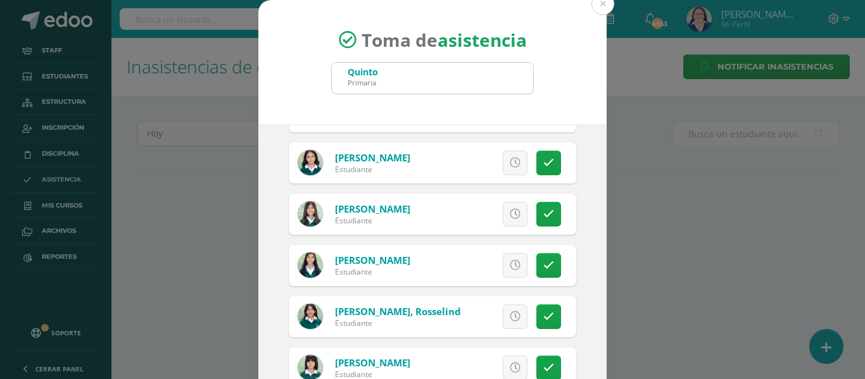
scroll to position [190, 0]
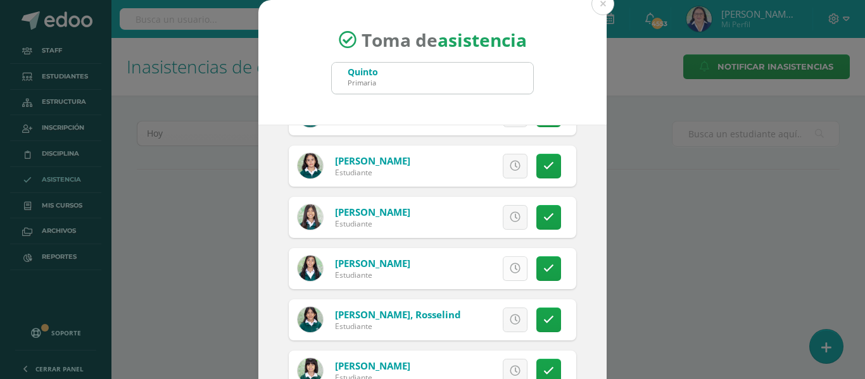
click at [510, 268] on icon at bounding box center [515, 268] width 11 height 11
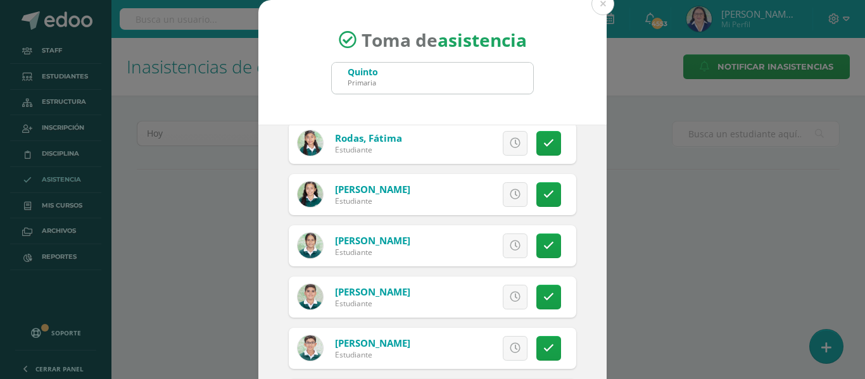
scroll to position [2138, 0]
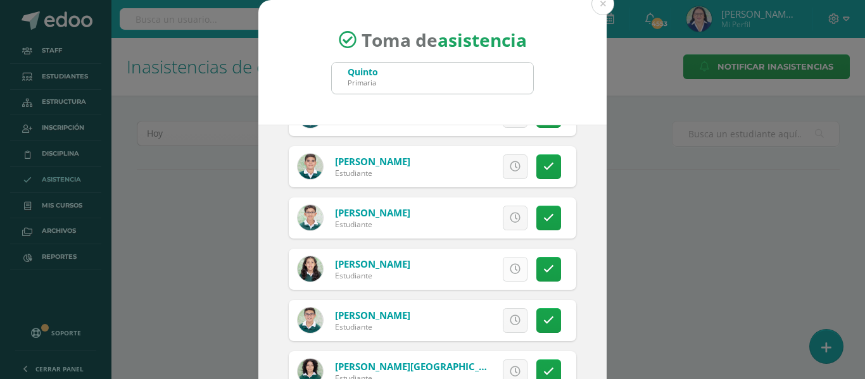
click at [510, 267] on icon at bounding box center [515, 269] width 11 height 11
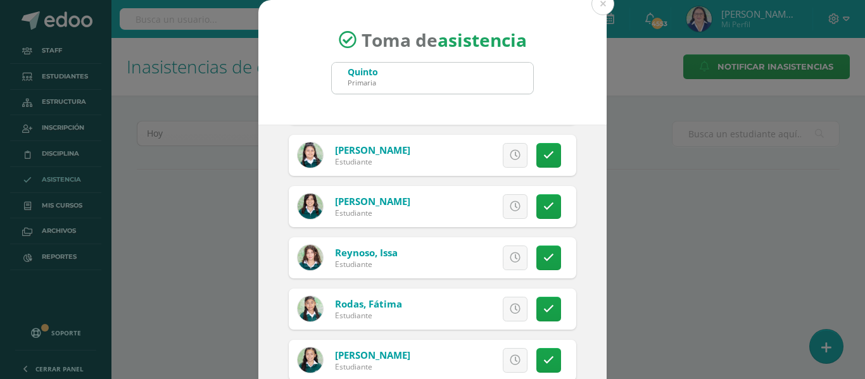
scroll to position [1822, 0]
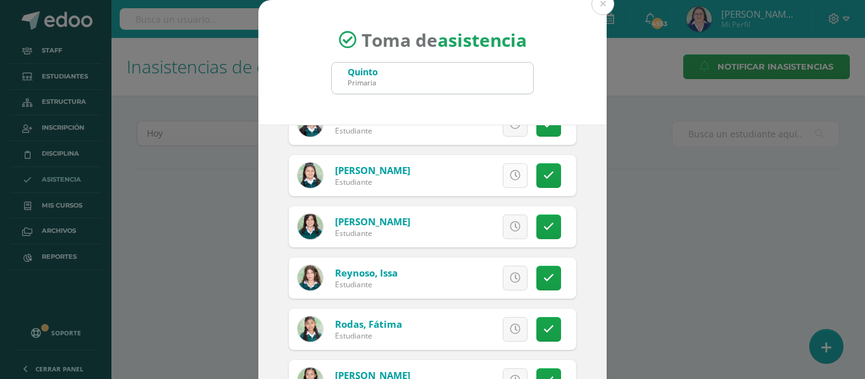
click at [510, 178] on icon at bounding box center [515, 175] width 11 height 11
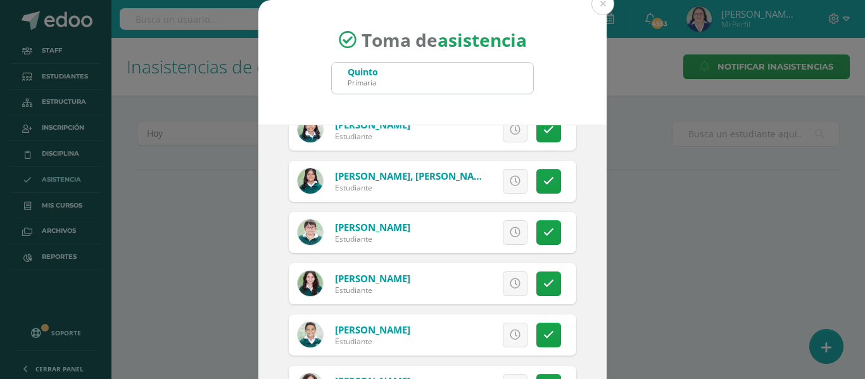
scroll to position [1188, 0]
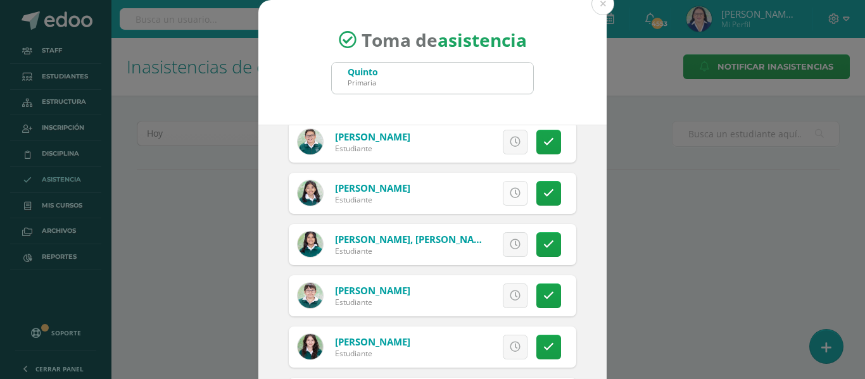
click at [510, 189] on icon at bounding box center [515, 193] width 11 height 11
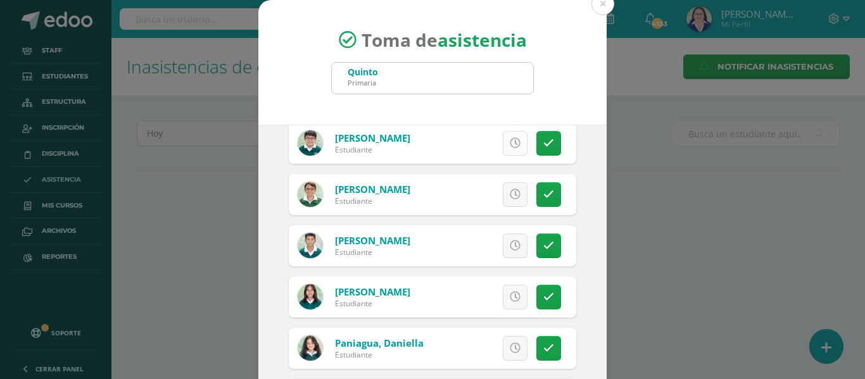
scroll to position [1568, 0]
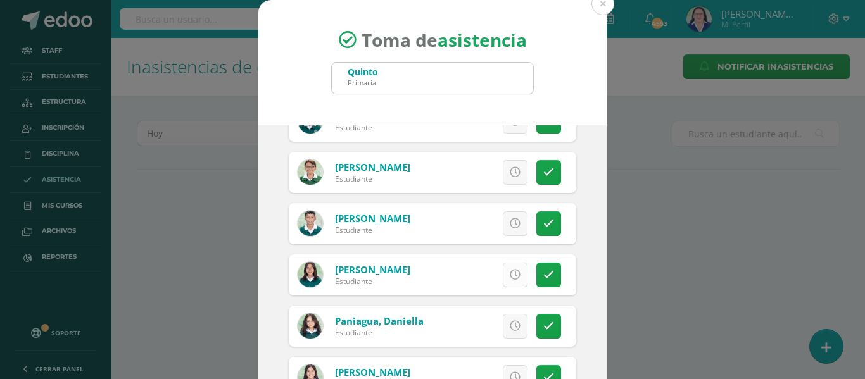
click at [510, 272] on icon at bounding box center [515, 275] width 11 height 11
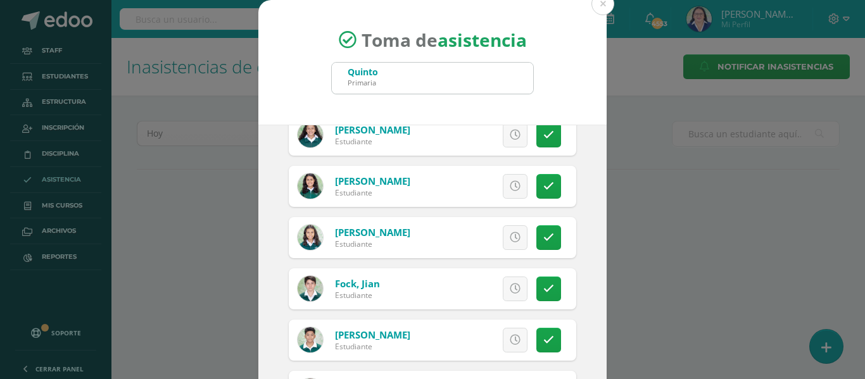
scroll to position [682, 0]
click at [510, 237] on icon at bounding box center [515, 238] width 11 height 11
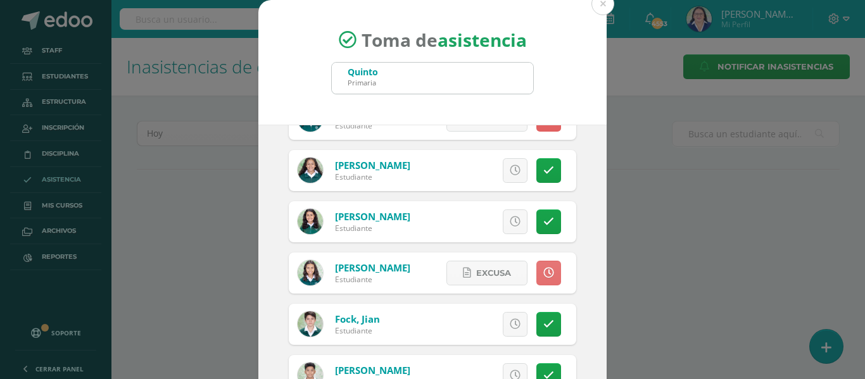
scroll to position [619, 0]
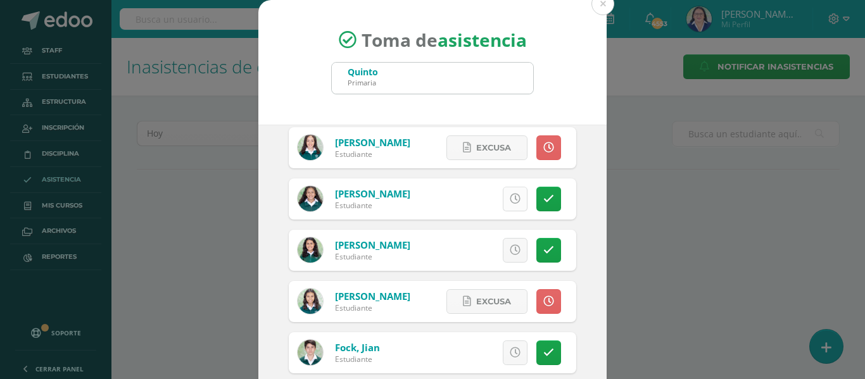
click at [510, 199] on icon at bounding box center [515, 199] width 11 height 11
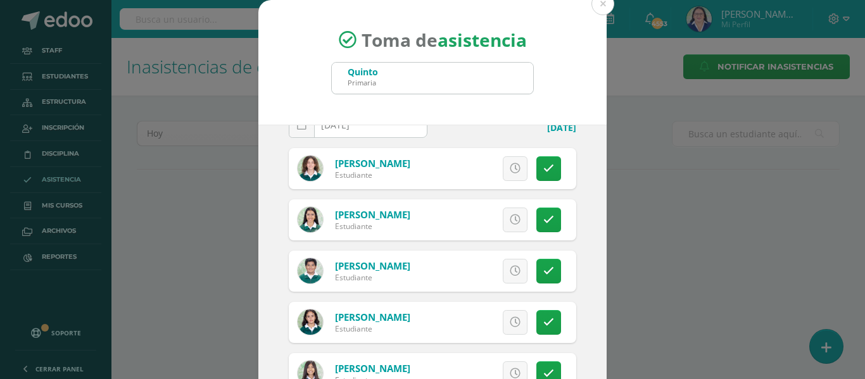
scroll to position [63, 0]
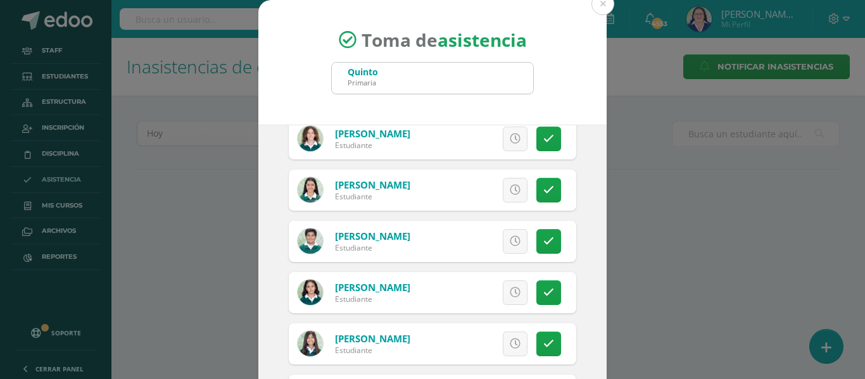
click at [510, 191] on icon at bounding box center [515, 190] width 11 height 11
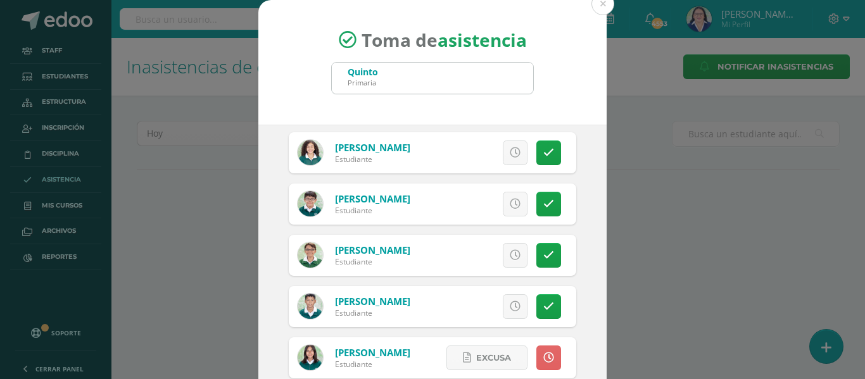
scroll to position [1520, 0]
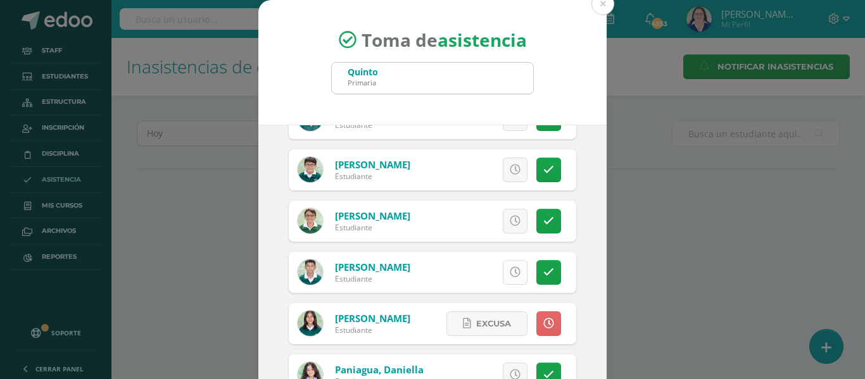
click at [510, 267] on icon at bounding box center [515, 272] width 11 height 11
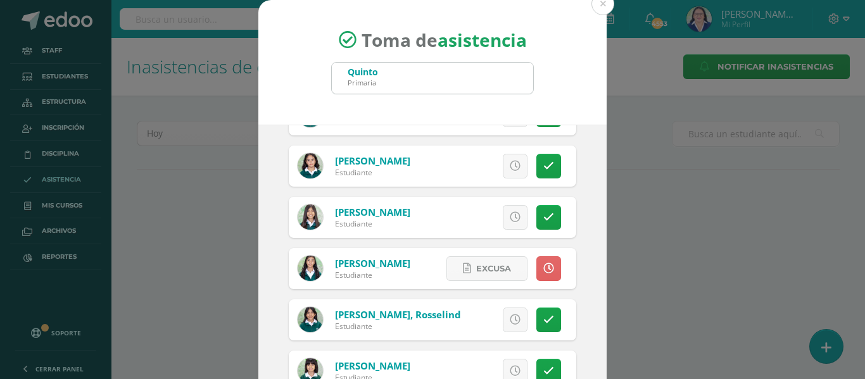
scroll to position [127, 0]
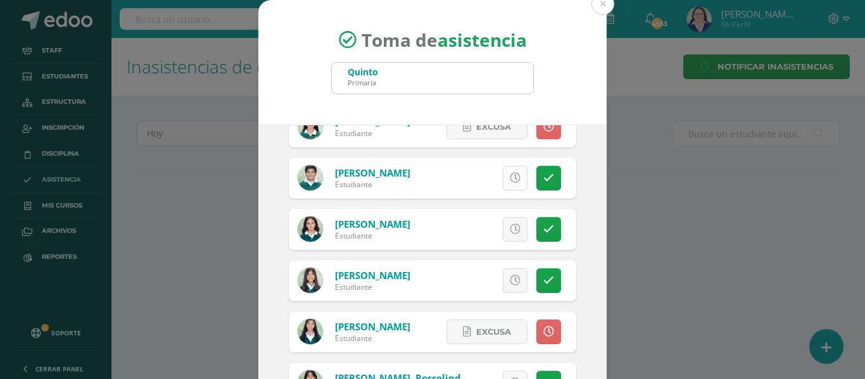
click at [510, 175] on icon at bounding box center [515, 178] width 11 height 11
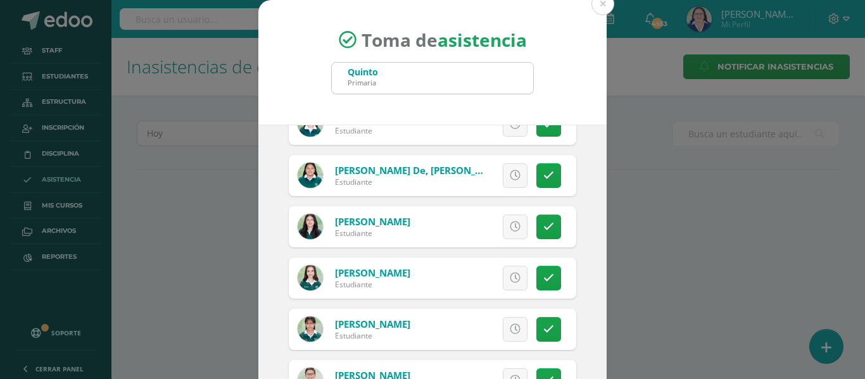
scroll to position [1013, 0]
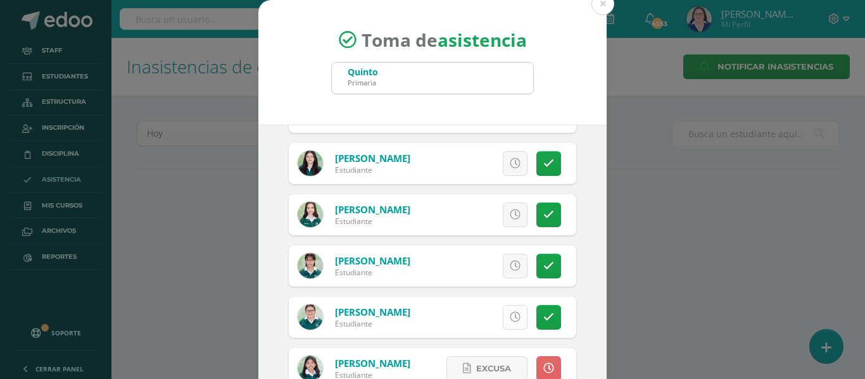
click at [510, 312] on icon at bounding box center [515, 317] width 11 height 11
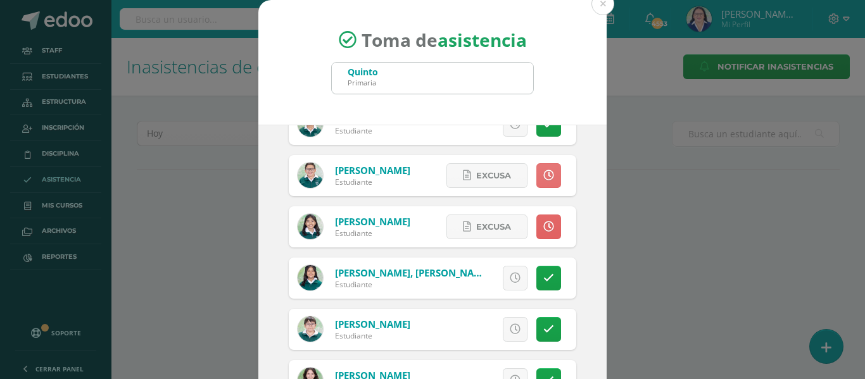
scroll to position [1203, 0]
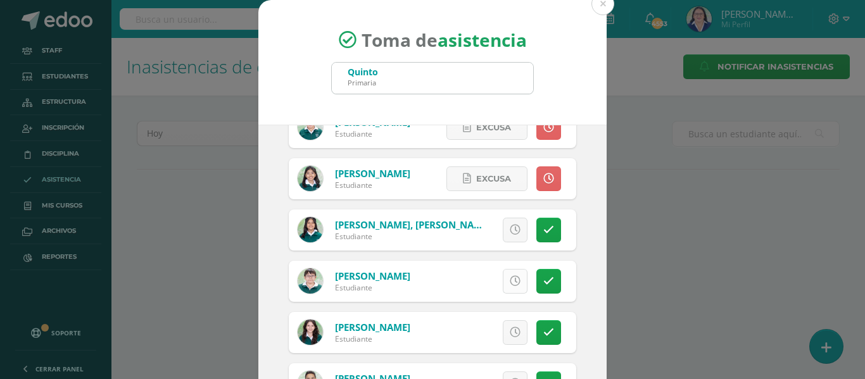
click at [510, 277] on icon at bounding box center [515, 281] width 11 height 11
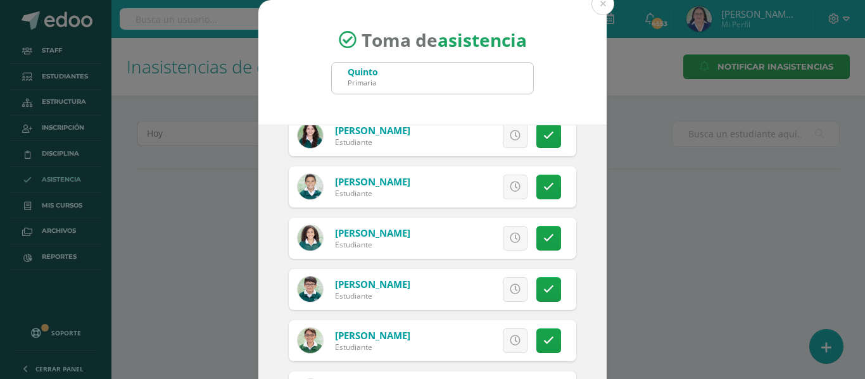
scroll to position [1456, 0]
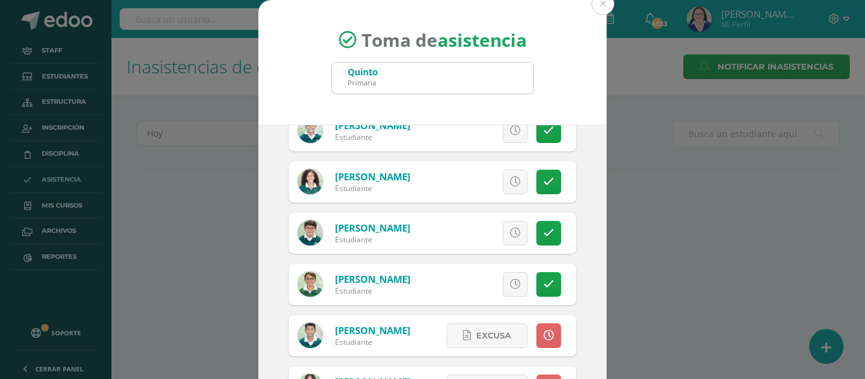
click at [503, 278] on link at bounding box center [515, 284] width 25 height 25
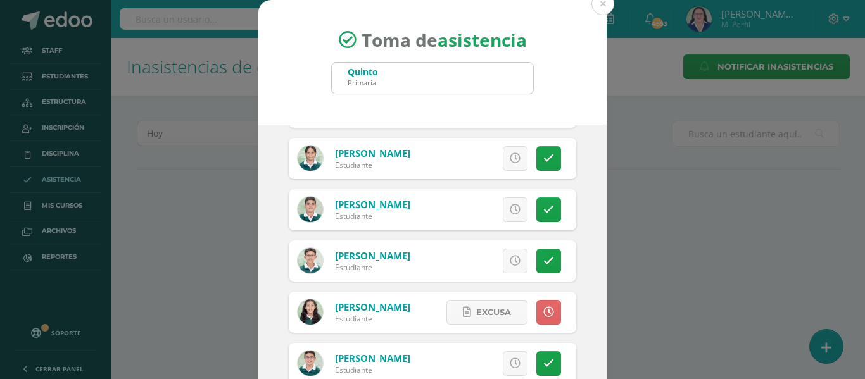
scroll to position [2075, 0]
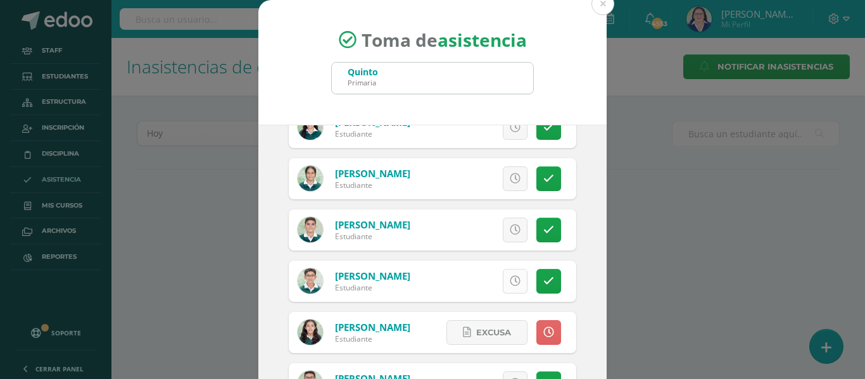
click at [510, 280] on icon at bounding box center [515, 281] width 11 height 11
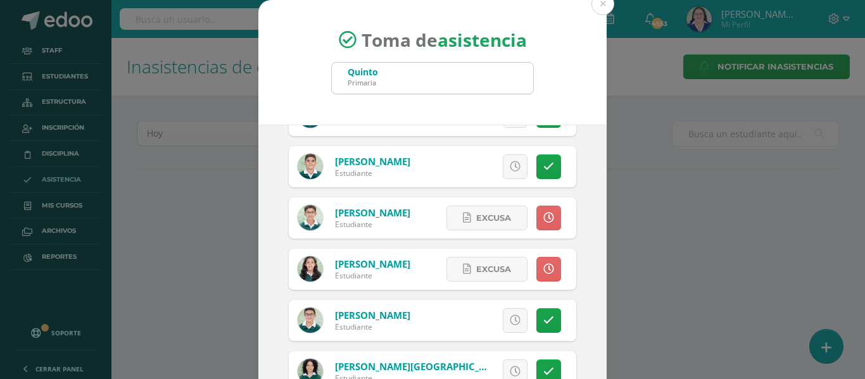
scroll to position [99, 0]
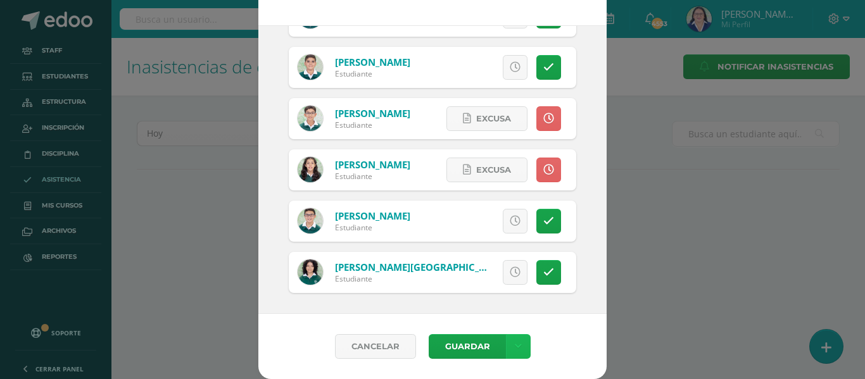
click at [515, 343] on icon at bounding box center [518, 346] width 7 height 11
drag, startPoint x: 509, startPoint y: 293, endPoint x: 520, endPoint y: 293, distance: 10.8
click at [510, 291] on link "Guardar sin notificar inasistencias" at bounding box center [486, 299] width 139 height 30
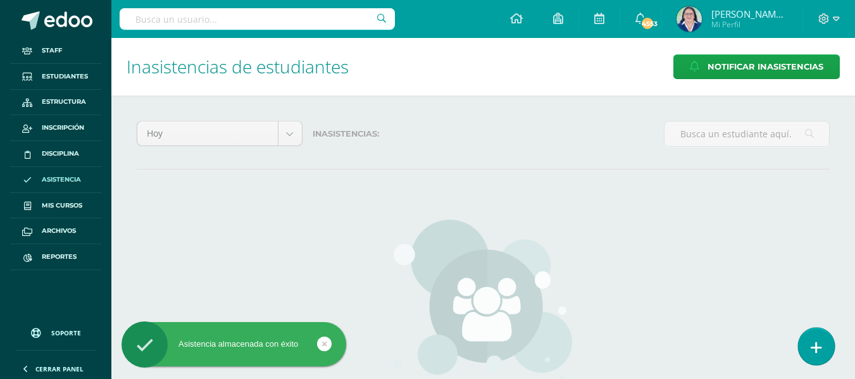
click at [822, 342] on link at bounding box center [816, 346] width 36 height 37
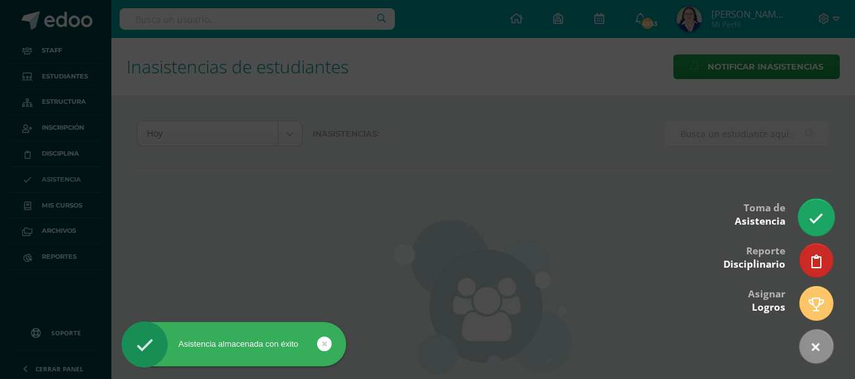
click at [814, 216] on icon at bounding box center [816, 218] width 15 height 15
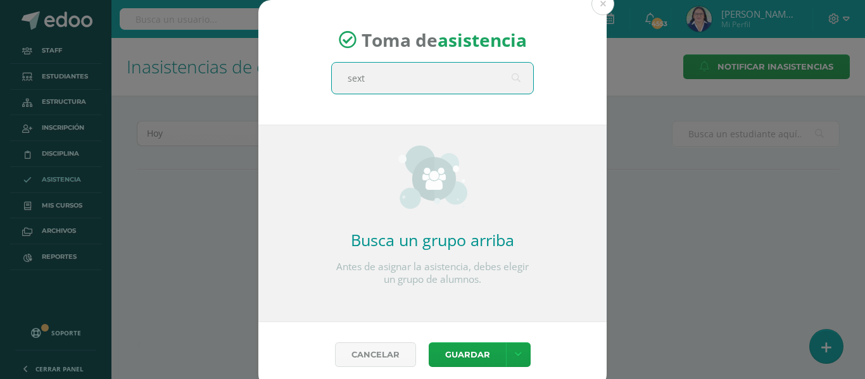
type input "sexto"
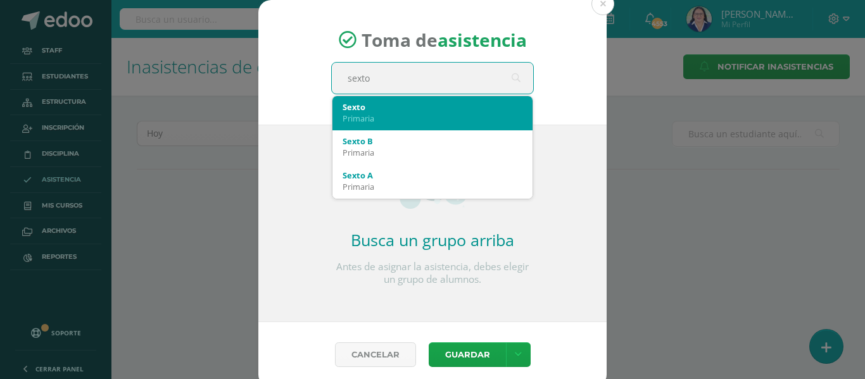
click at [367, 109] on div "Sexto" at bounding box center [433, 106] width 180 height 11
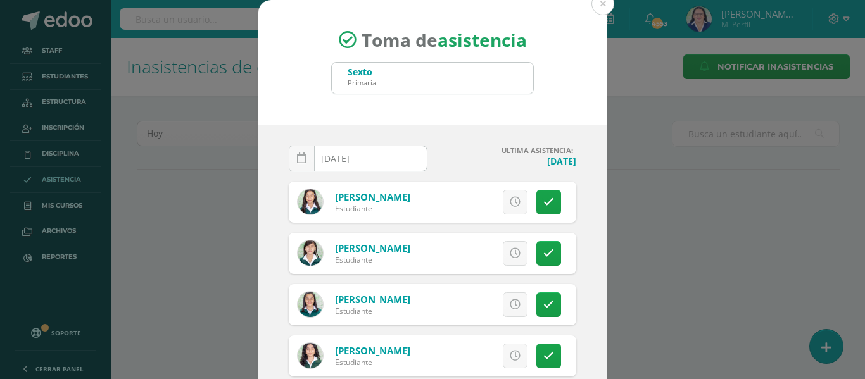
click at [297, 160] on icon at bounding box center [301, 158] width 9 height 11
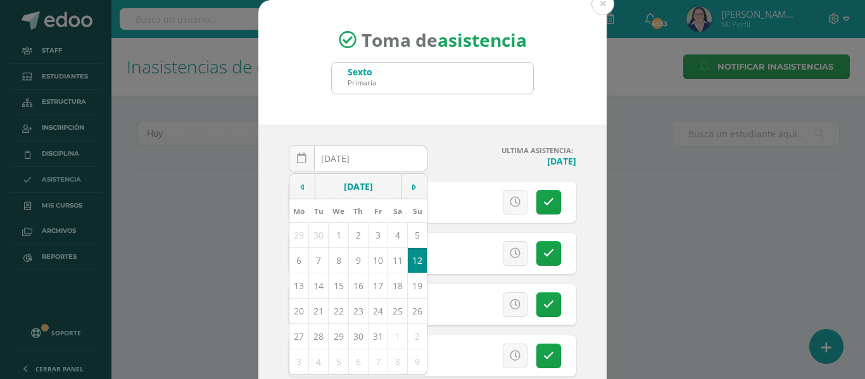
click at [300, 185] on icon at bounding box center [302, 187] width 4 height 9
click at [331, 261] on td "10" at bounding box center [339, 260] width 20 height 25
type input "[DATE]"
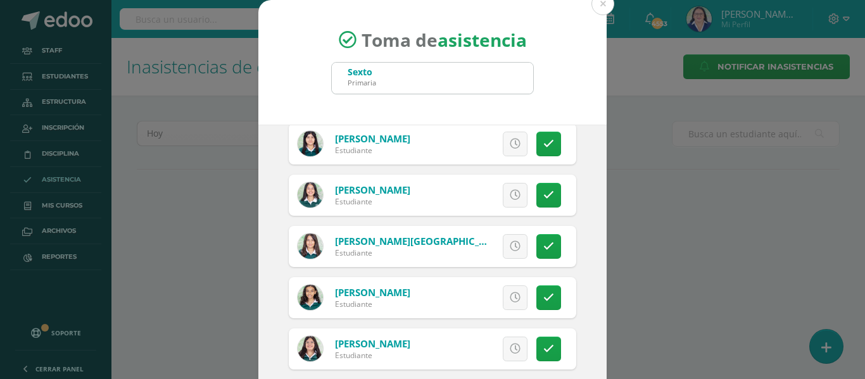
scroll to position [1520, 0]
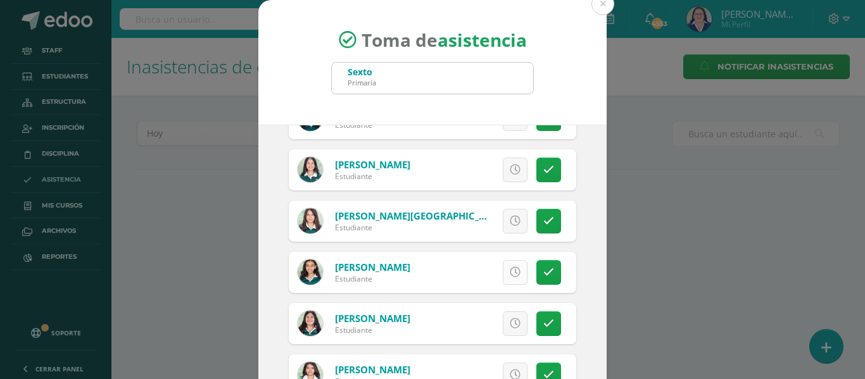
click at [510, 274] on icon at bounding box center [515, 272] width 11 height 11
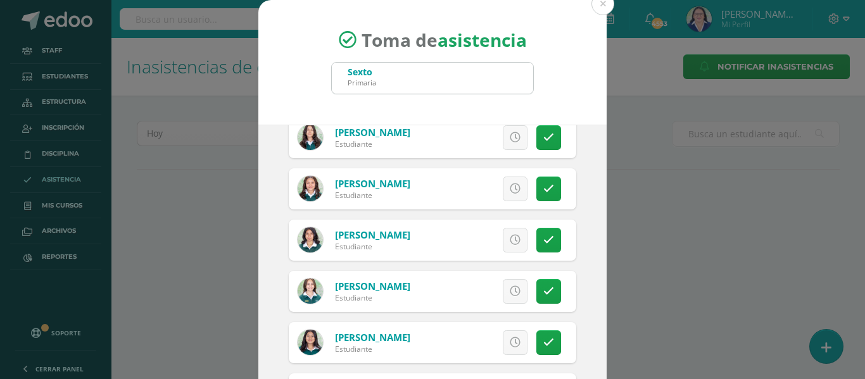
scroll to position [823, 0]
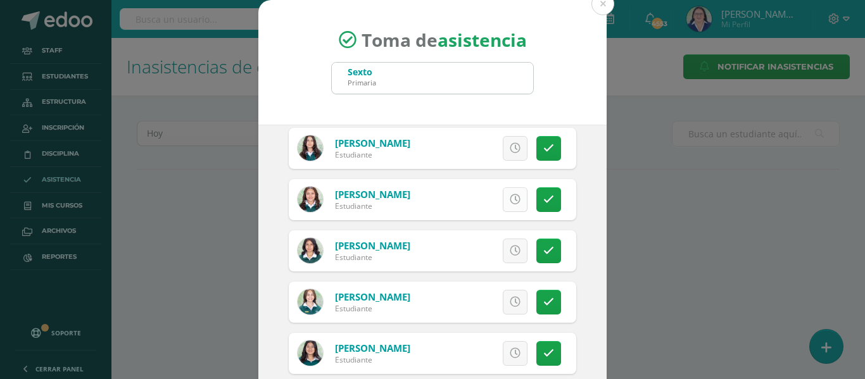
click at [510, 199] on icon at bounding box center [515, 199] width 11 height 11
drag, startPoint x: 538, startPoint y: 196, endPoint x: 534, endPoint y: 205, distance: 10.2
click at [543, 196] on icon at bounding box center [548, 199] width 11 height 11
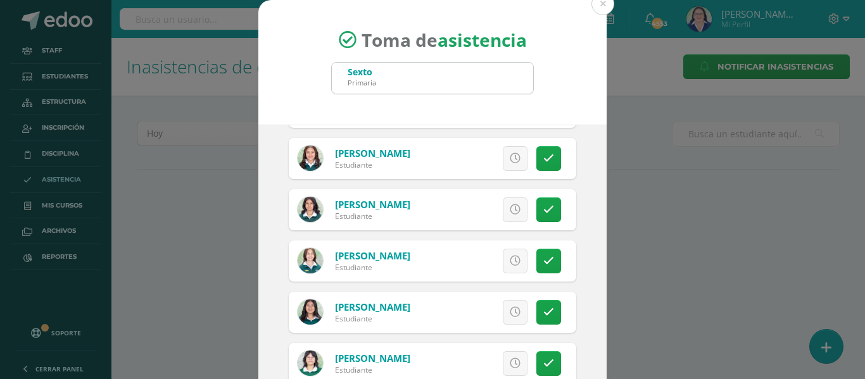
scroll to position [886, 0]
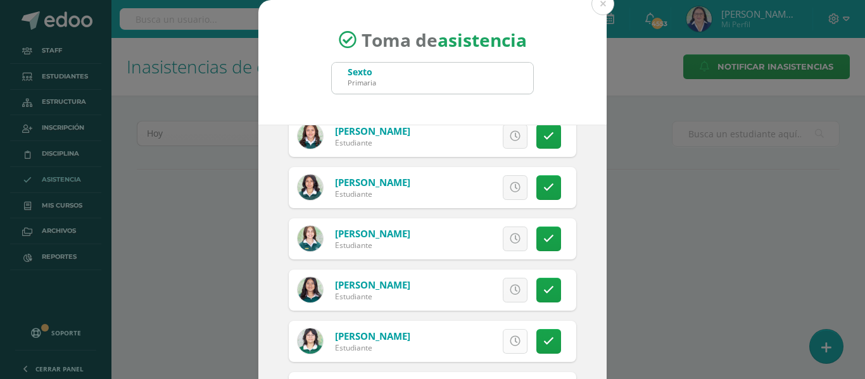
click at [510, 336] on icon at bounding box center [515, 341] width 11 height 11
click at [510, 188] on icon at bounding box center [515, 187] width 11 height 11
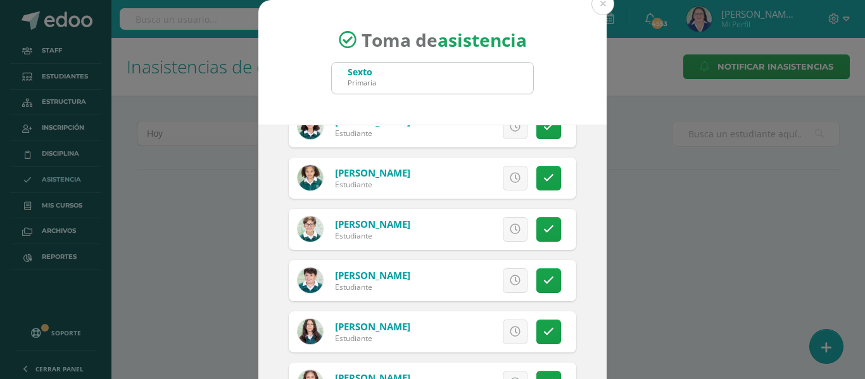
scroll to position [633, 0]
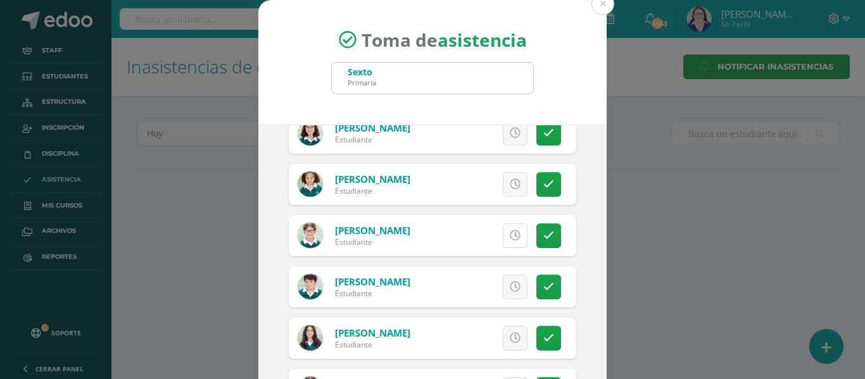
click at [510, 234] on icon at bounding box center [515, 235] width 11 height 11
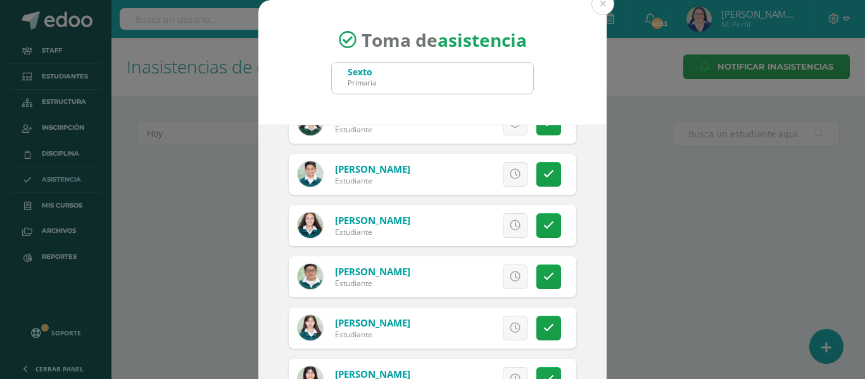
scroll to position [1266, 0]
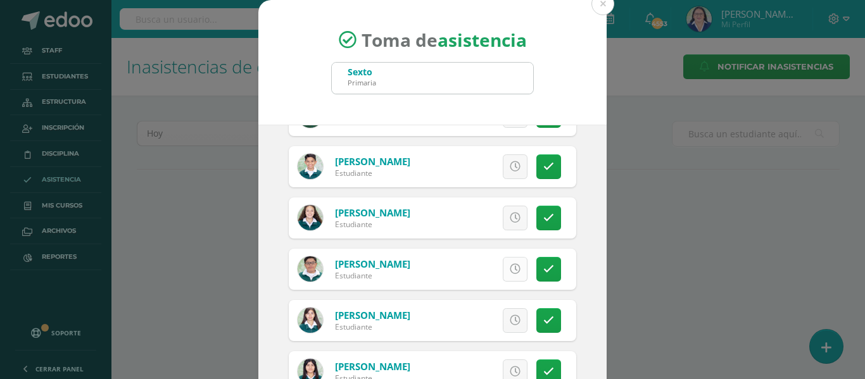
click at [510, 268] on icon at bounding box center [515, 269] width 11 height 11
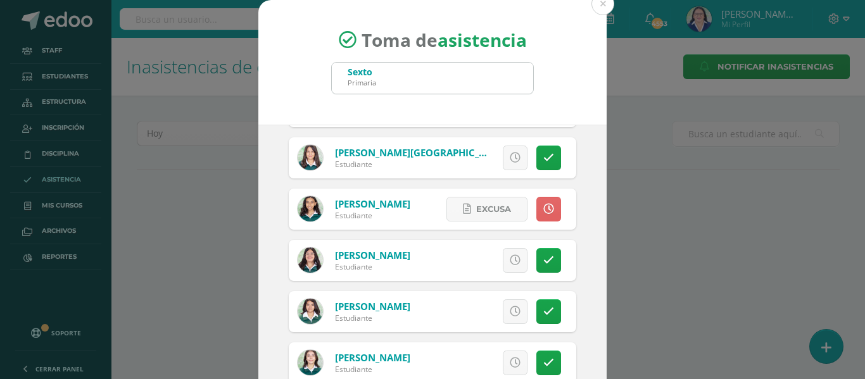
scroll to position [1646, 0]
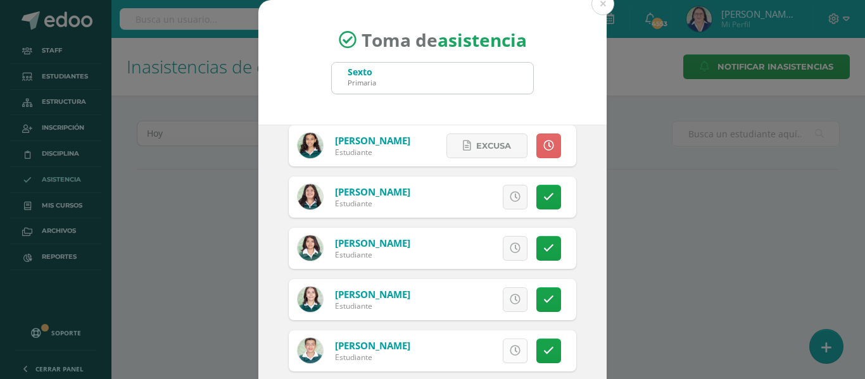
click at [510, 349] on icon at bounding box center [515, 351] width 11 height 11
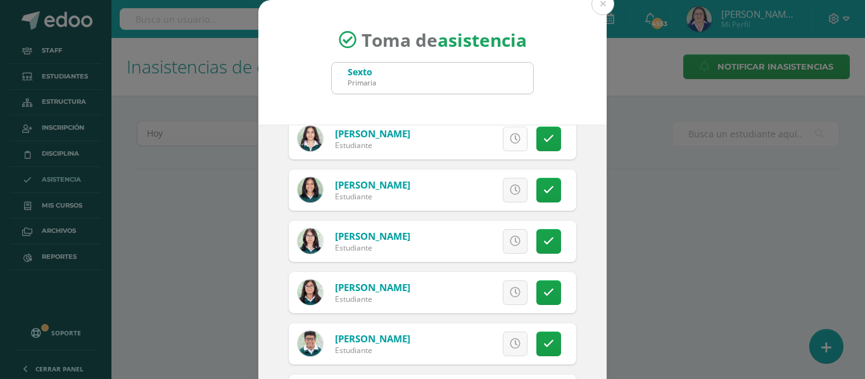
scroll to position [2153, 0]
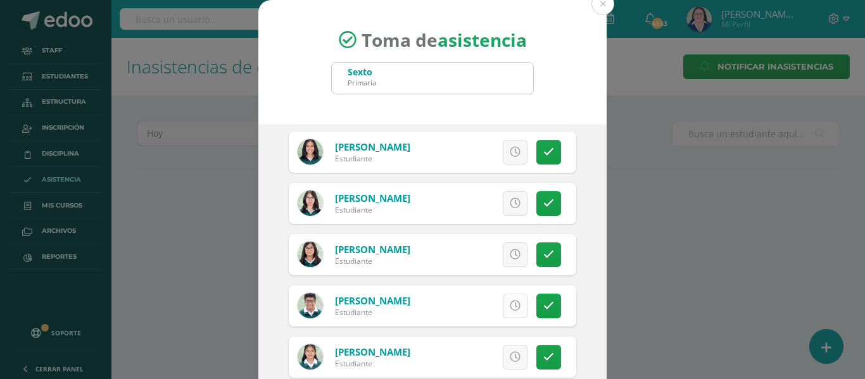
click at [510, 303] on icon at bounding box center [515, 306] width 11 height 11
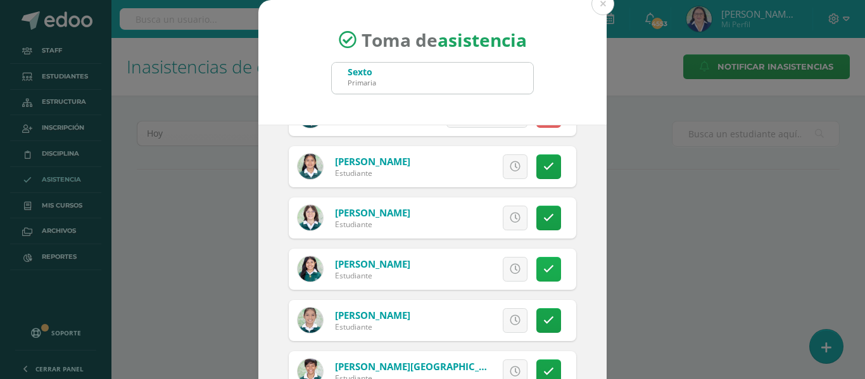
scroll to position [99, 0]
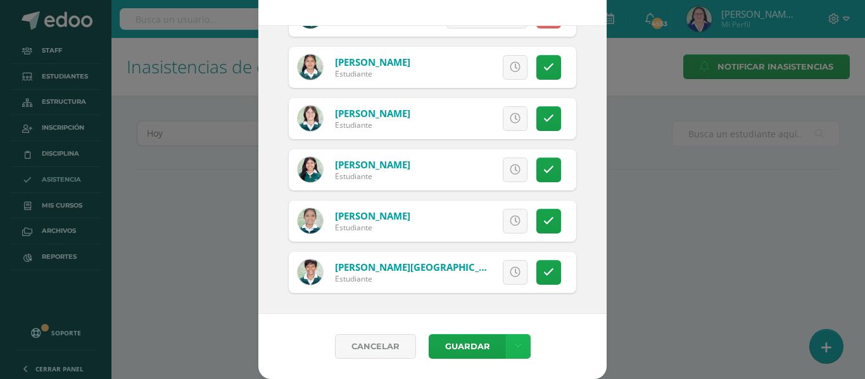
click at [515, 342] on icon at bounding box center [518, 346] width 7 height 11
click at [505, 296] on link "Guardar sin notificar inasistencias" at bounding box center [486, 299] width 139 height 30
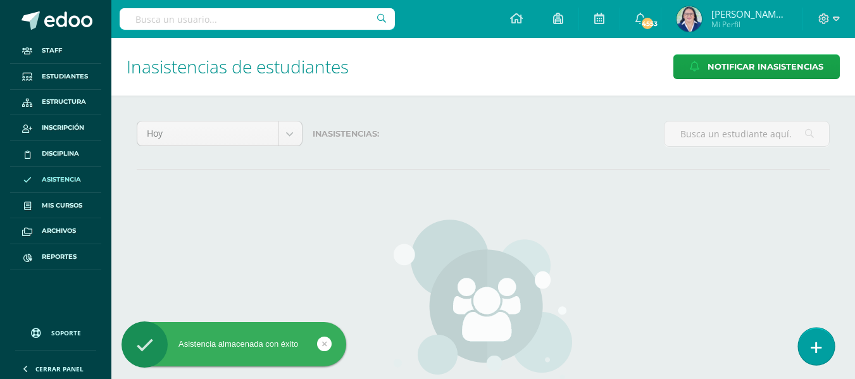
click at [817, 342] on icon at bounding box center [816, 348] width 11 height 15
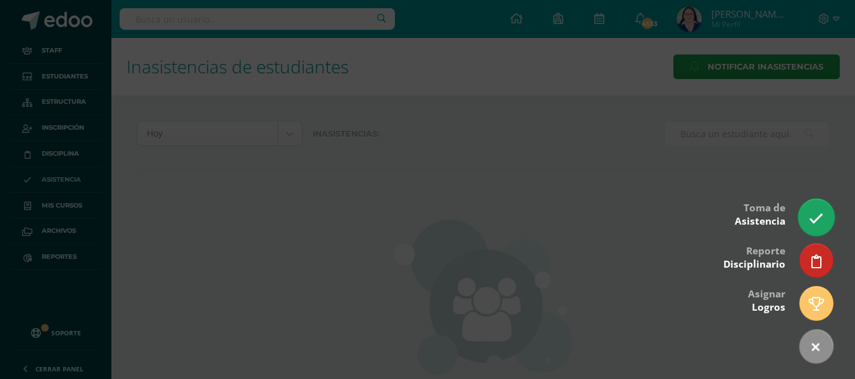
click at [821, 215] on icon at bounding box center [816, 218] width 15 height 15
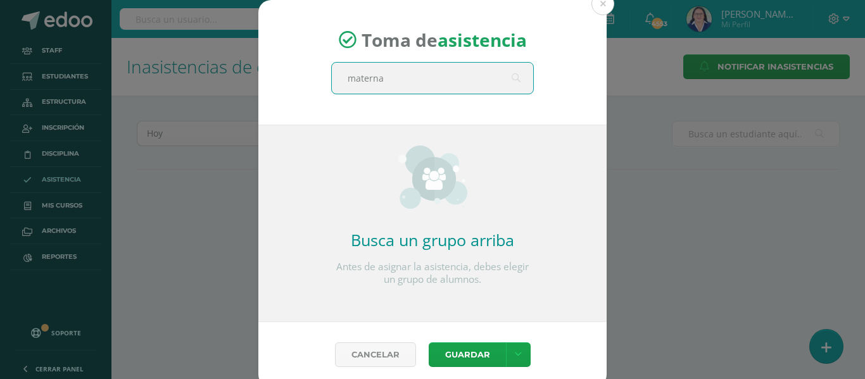
type input "maternal"
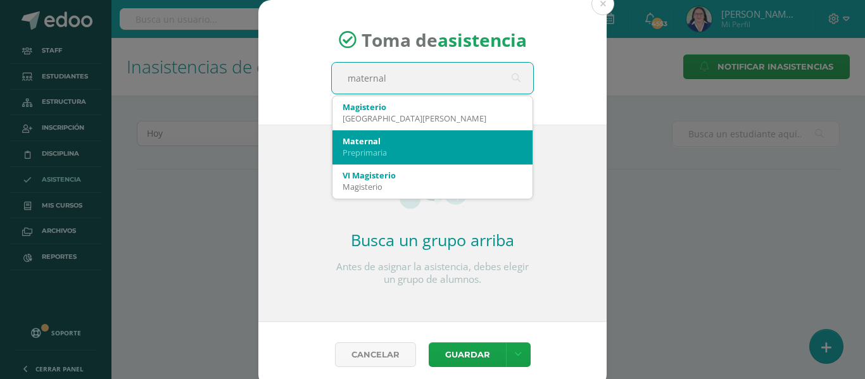
click at [367, 143] on div "Maternal" at bounding box center [433, 140] width 180 height 11
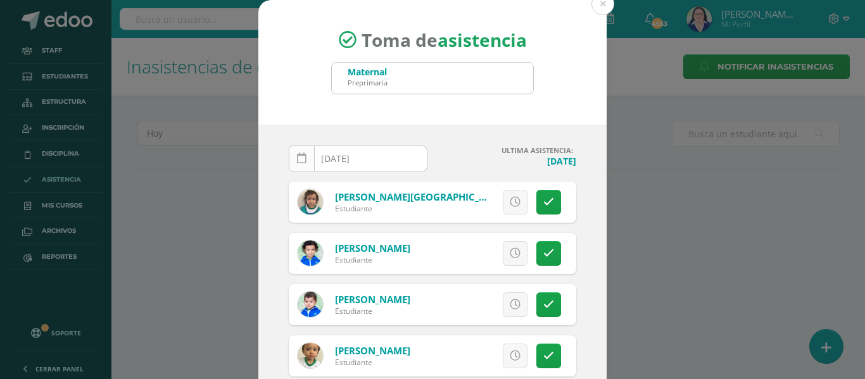
click at [291, 158] on link at bounding box center [302, 159] width 26 height 26
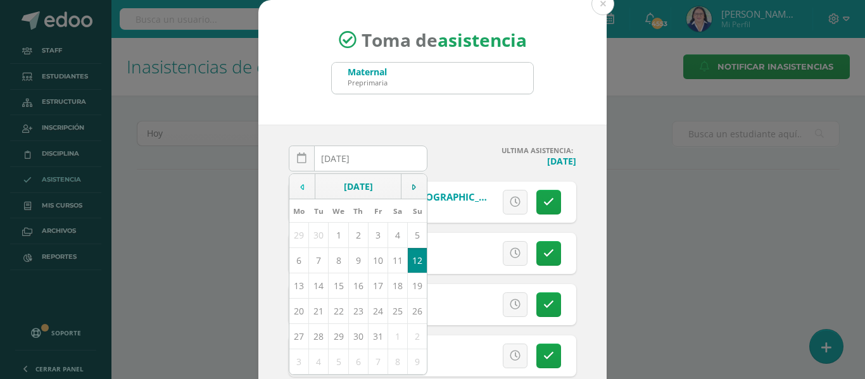
click at [300, 185] on icon at bounding box center [302, 187] width 4 height 9
click at [333, 261] on td "10" at bounding box center [339, 260] width 20 height 25
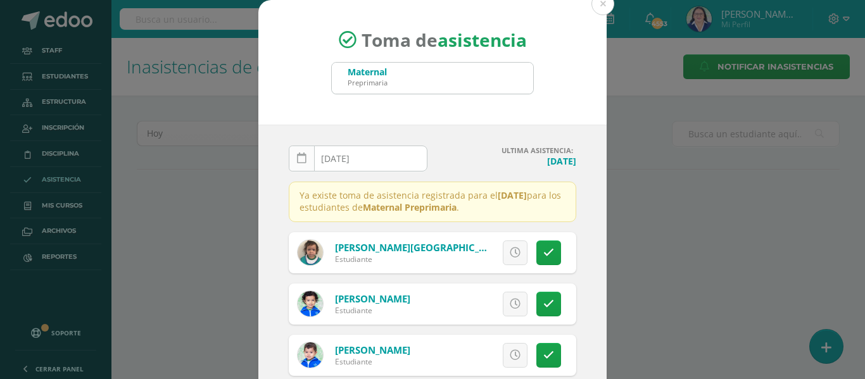
click at [297, 160] on icon at bounding box center [301, 158] width 9 height 11
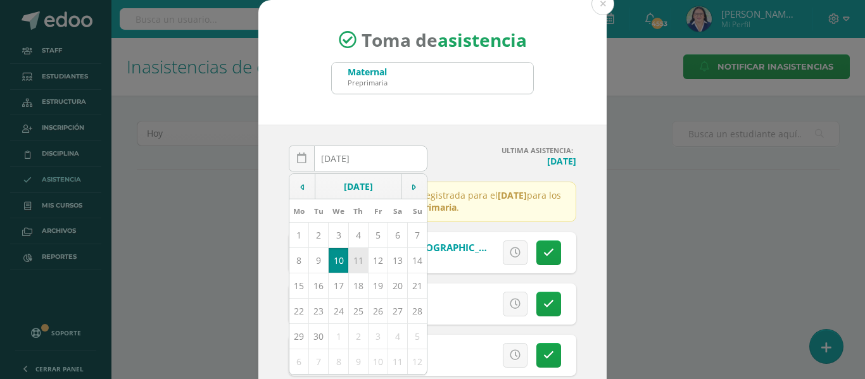
click at [350, 256] on td "11" at bounding box center [358, 260] width 20 height 25
type input "[DATE]"
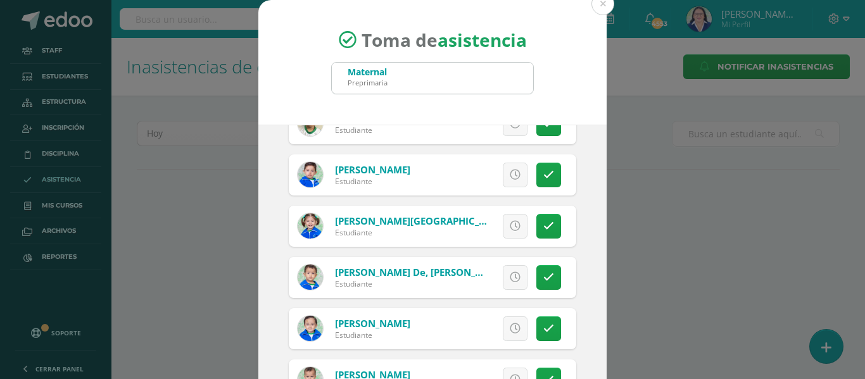
scroll to position [241, 0]
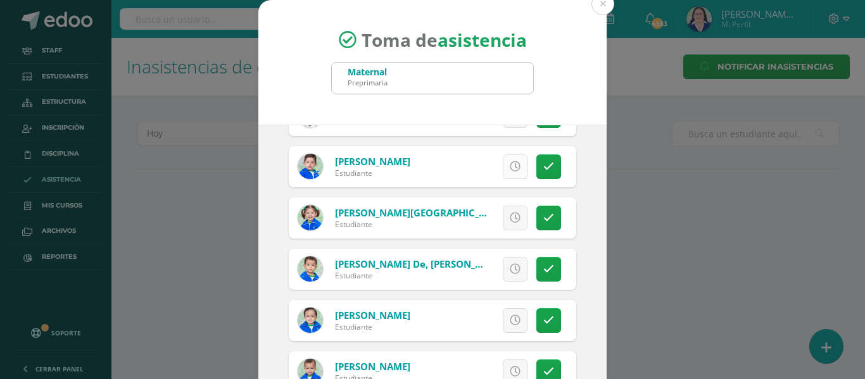
click at [510, 167] on icon at bounding box center [515, 166] width 11 height 11
click at [510, 216] on icon at bounding box center [515, 218] width 11 height 11
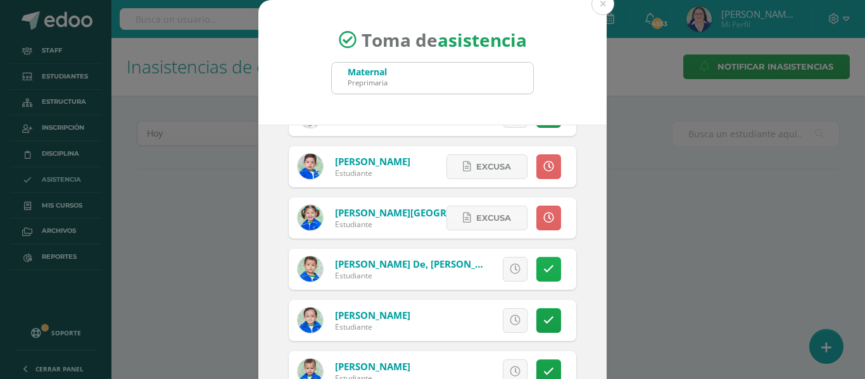
scroll to position [99, 0]
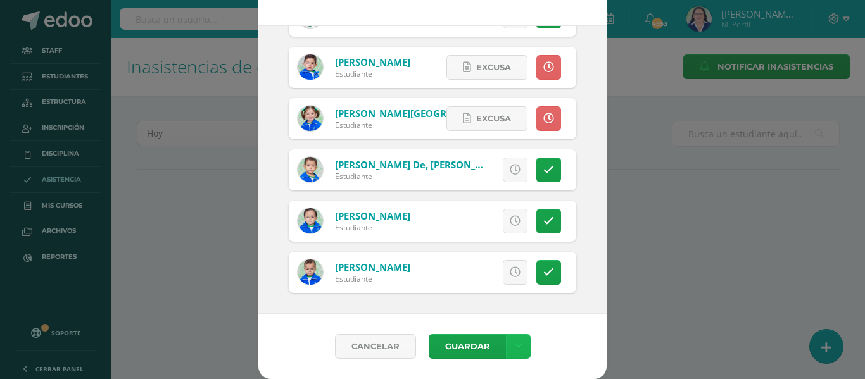
click at [516, 342] on link at bounding box center [518, 346] width 25 height 25
click at [506, 291] on link "Guardar sin notificar inasistencias" at bounding box center [486, 299] width 139 height 30
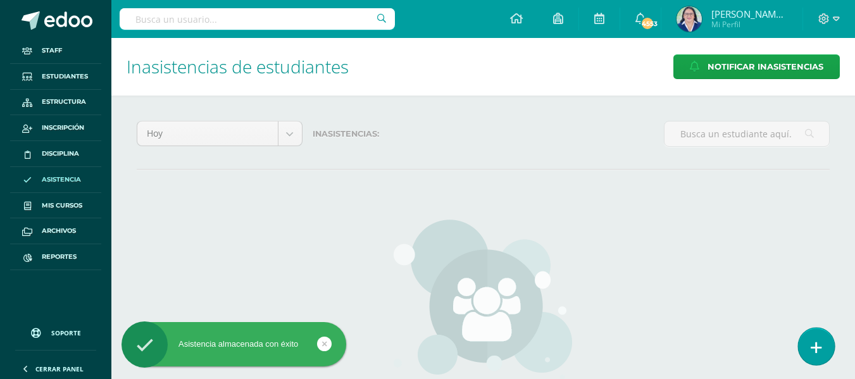
click at [818, 343] on icon at bounding box center [816, 348] width 11 height 15
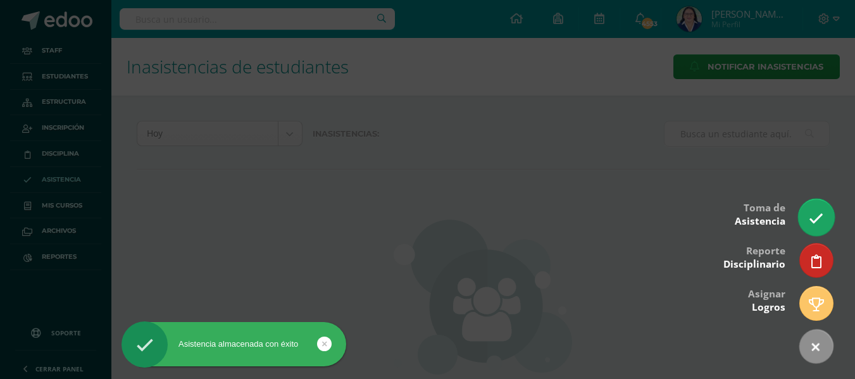
click at [815, 211] on link at bounding box center [816, 217] width 36 height 37
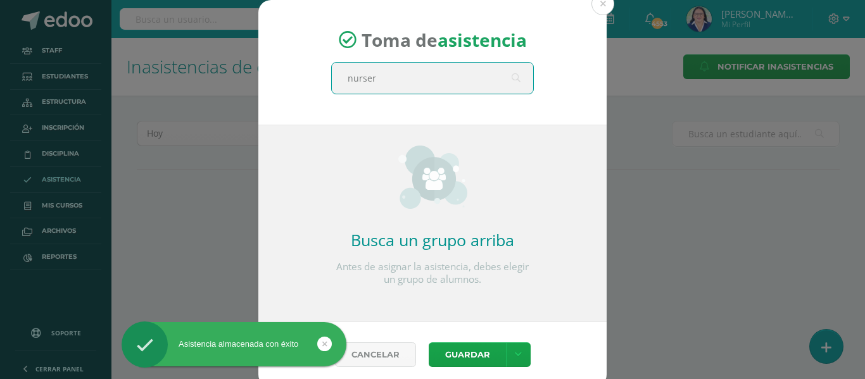
type input "nursery"
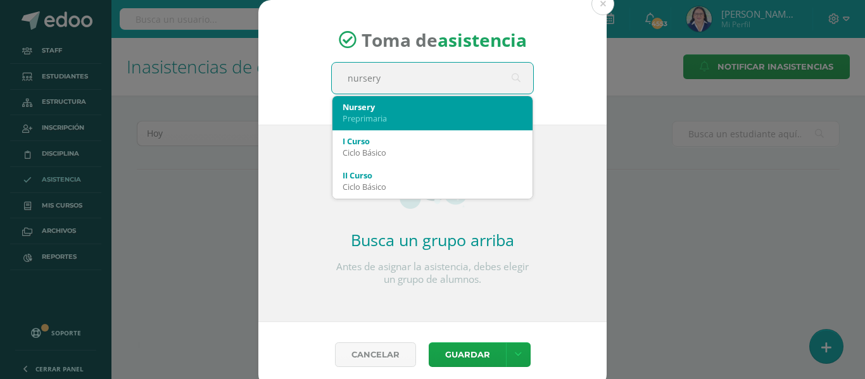
click at [439, 115] on div "Preprimaria" at bounding box center [433, 118] width 180 height 11
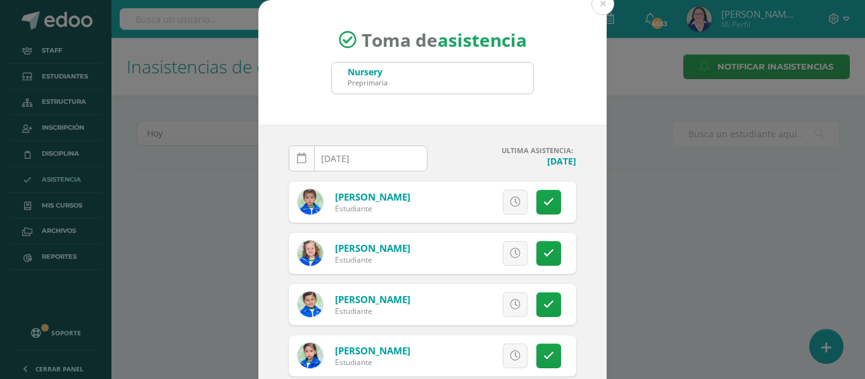
click at [299, 159] on icon at bounding box center [301, 158] width 9 height 11
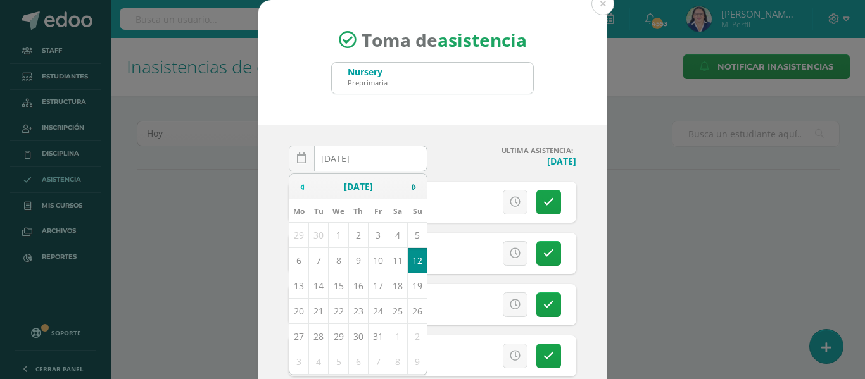
click at [300, 189] on icon at bounding box center [302, 187] width 4 height 9
click at [352, 258] on td "11" at bounding box center [358, 260] width 20 height 25
type input "[DATE]"
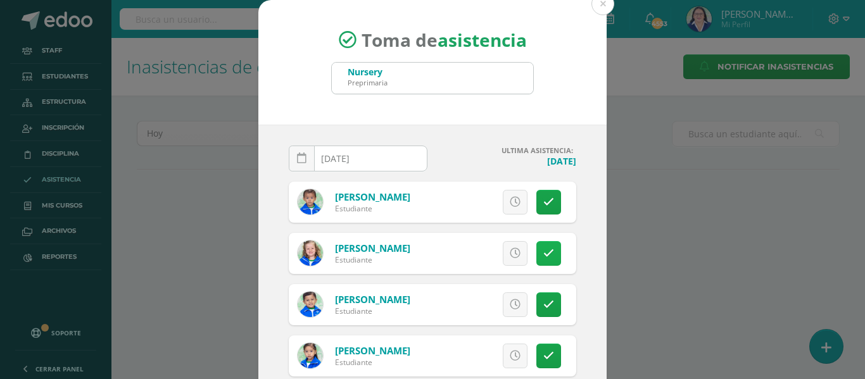
click at [539, 254] on link at bounding box center [548, 253] width 25 height 25
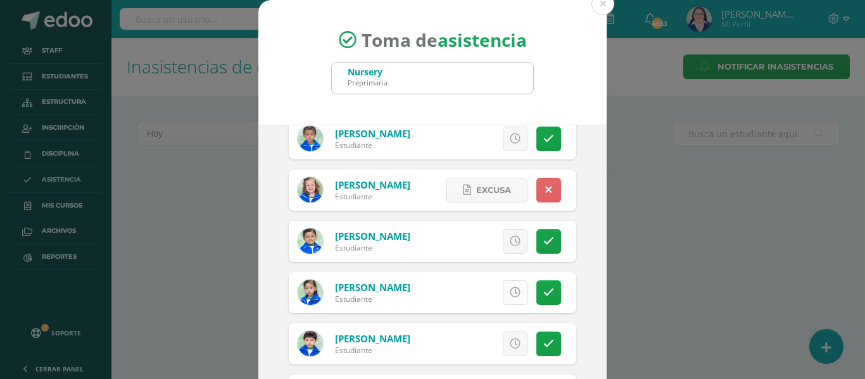
click at [510, 291] on icon at bounding box center [515, 292] width 11 height 11
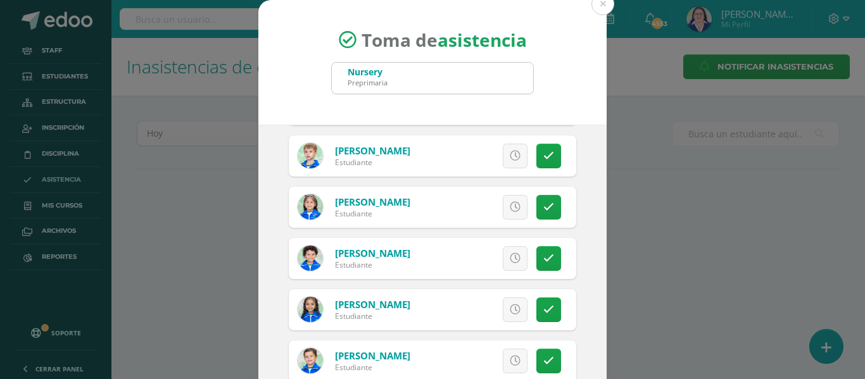
scroll to position [317, 0]
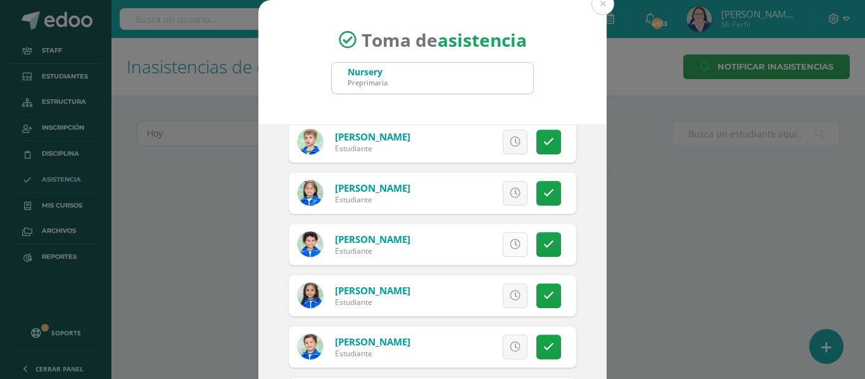
click at [510, 243] on icon at bounding box center [515, 244] width 11 height 11
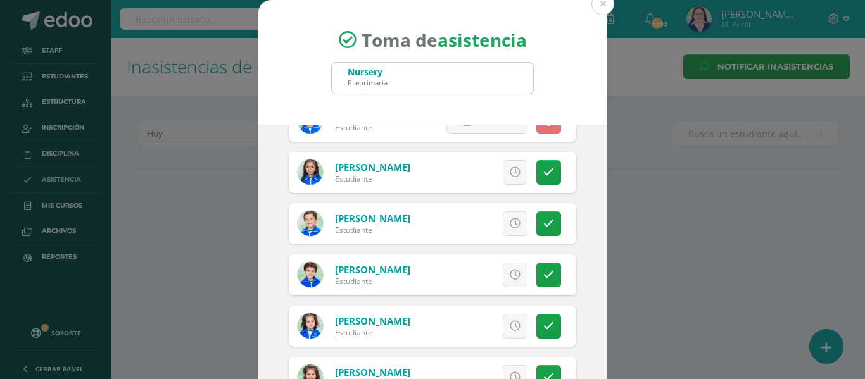
scroll to position [443, 0]
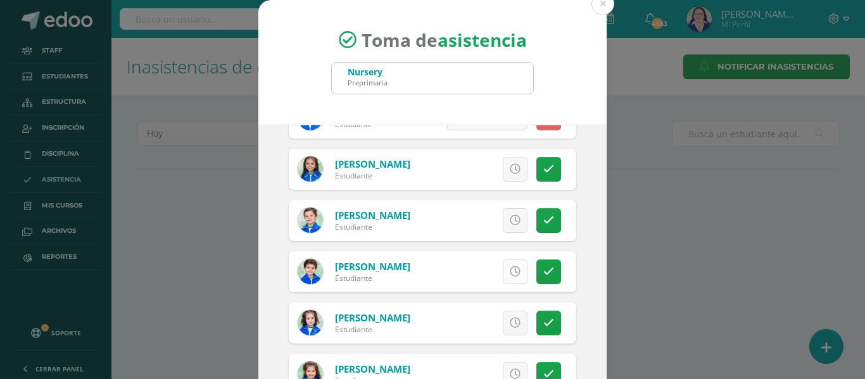
click at [510, 267] on icon at bounding box center [515, 272] width 11 height 11
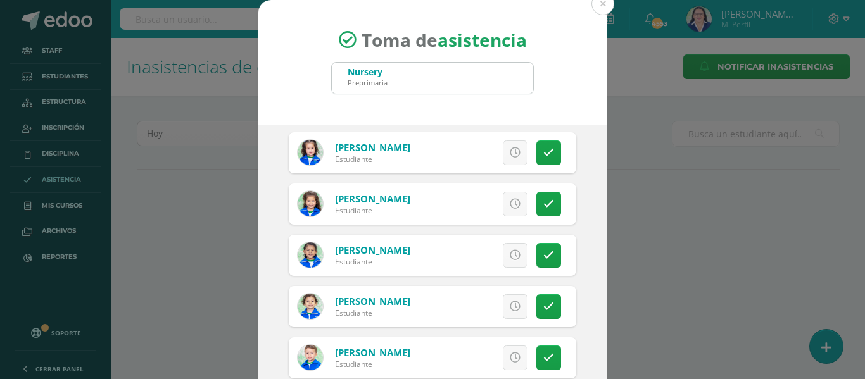
scroll to position [633, 0]
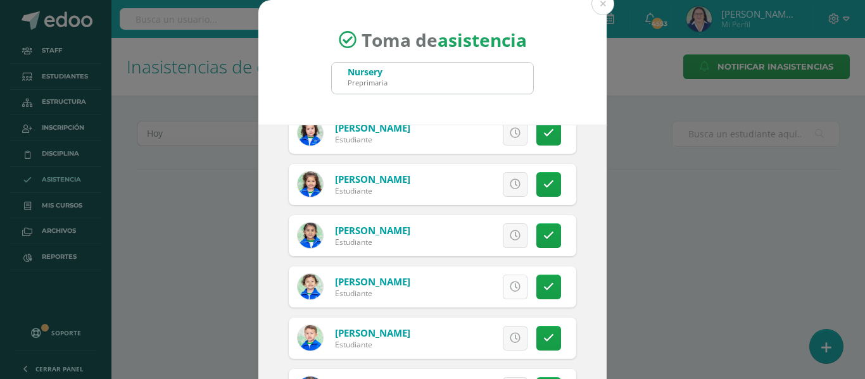
click at [510, 287] on icon at bounding box center [515, 287] width 11 height 11
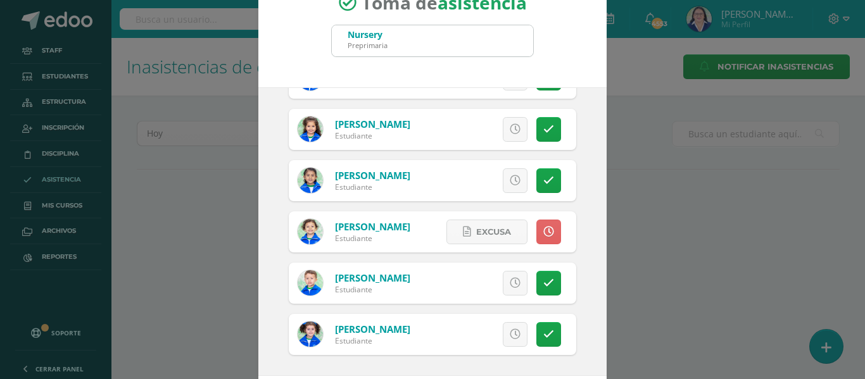
scroll to position [99, 0]
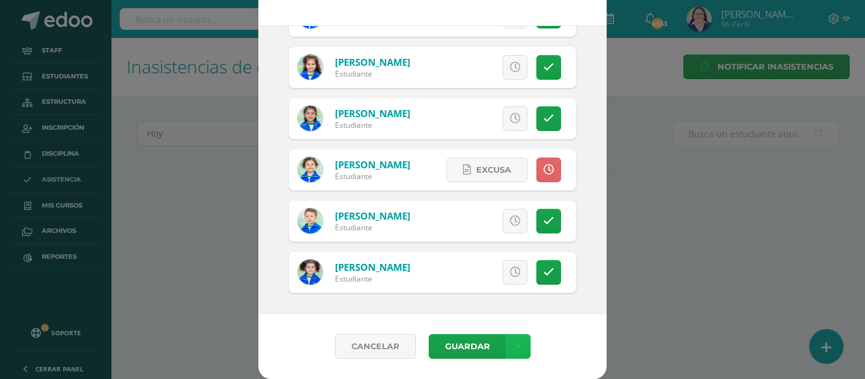
click at [515, 346] on icon at bounding box center [518, 346] width 7 height 11
click at [507, 294] on link "Guardar sin notificar inasistencias" at bounding box center [486, 299] width 139 height 30
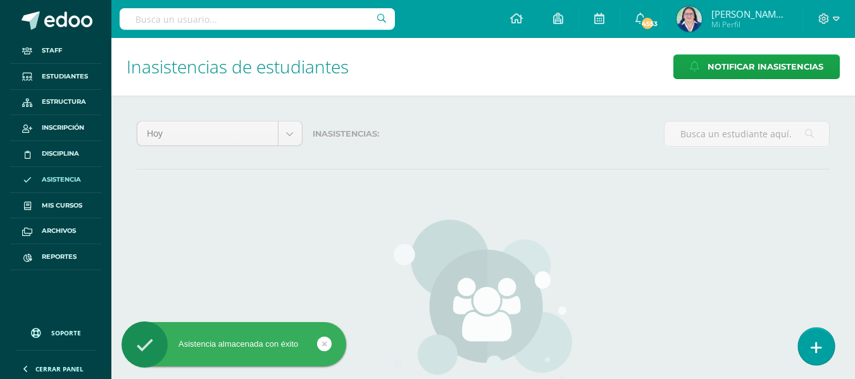
click at [809, 341] on link at bounding box center [816, 346] width 36 height 37
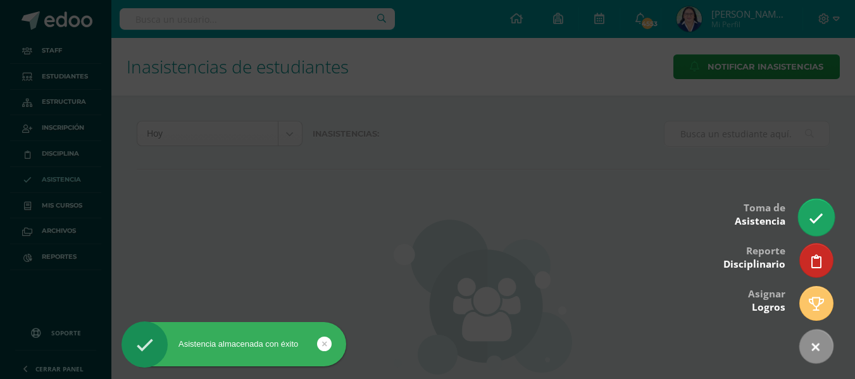
click at [823, 218] on icon at bounding box center [816, 218] width 15 height 15
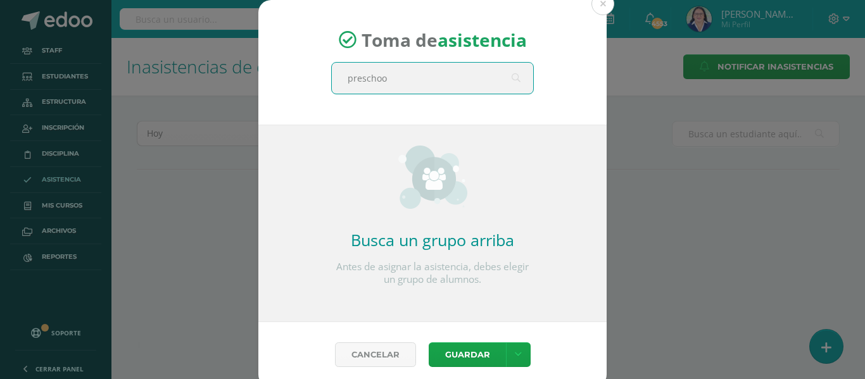
type input "preschool"
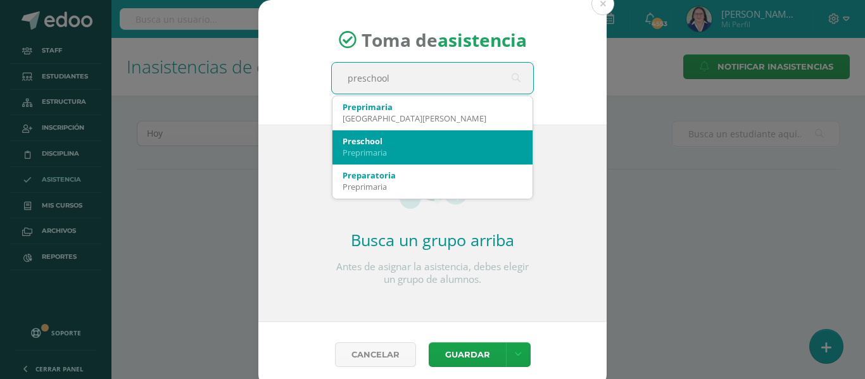
click at [440, 134] on div "Preschool Preprimaria" at bounding box center [433, 146] width 180 height 33
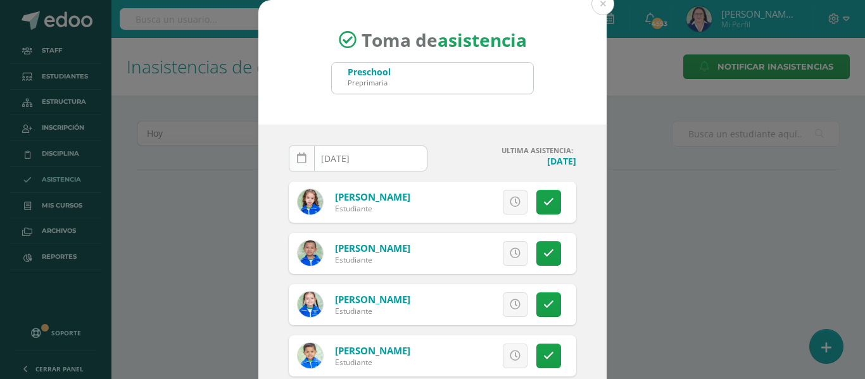
click at [298, 156] on icon at bounding box center [301, 158] width 9 height 11
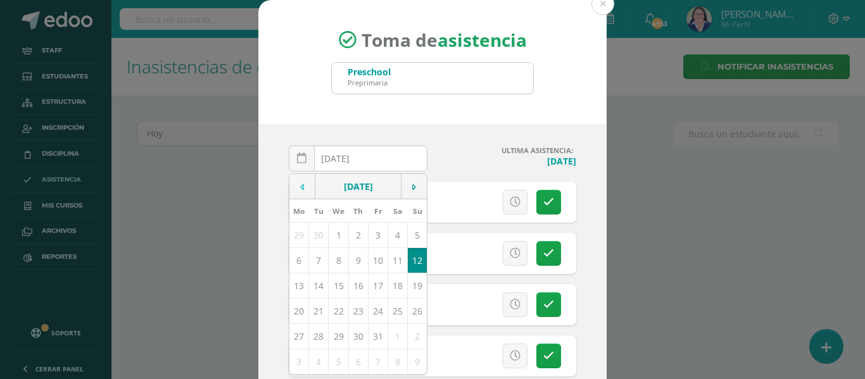
click at [301, 186] on td at bounding box center [302, 186] width 26 height 25
click at [351, 257] on td "11" at bounding box center [358, 260] width 20 height 25
type input "[DATE]"
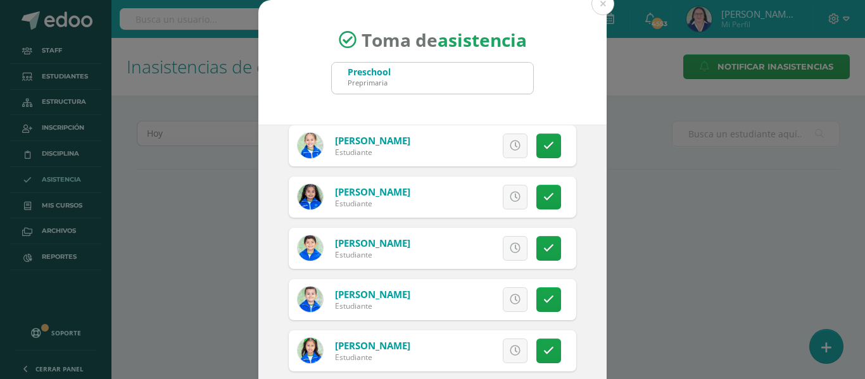
scroll to position [1677, 0]
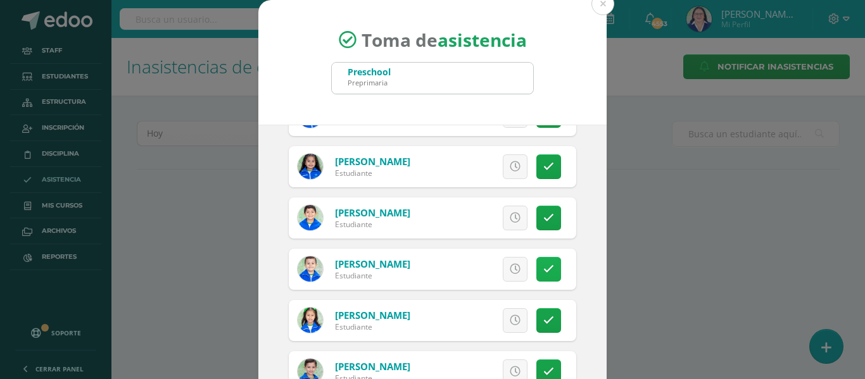
click at [543, 269] on icon at bounding box center [548, 269] width 11 height 11
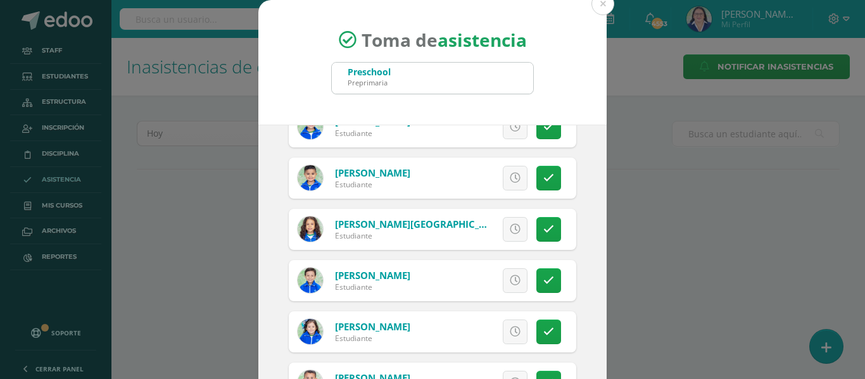
scroll to position [537, 0]
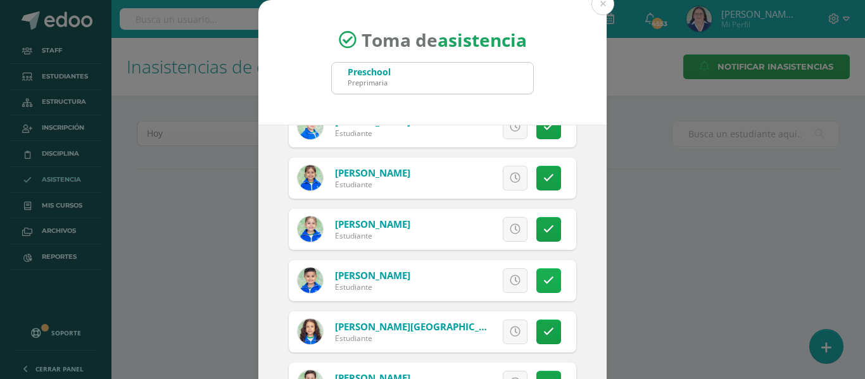
click at [543, 283] on icon at bounding box center [548, 280] width 11 height 11
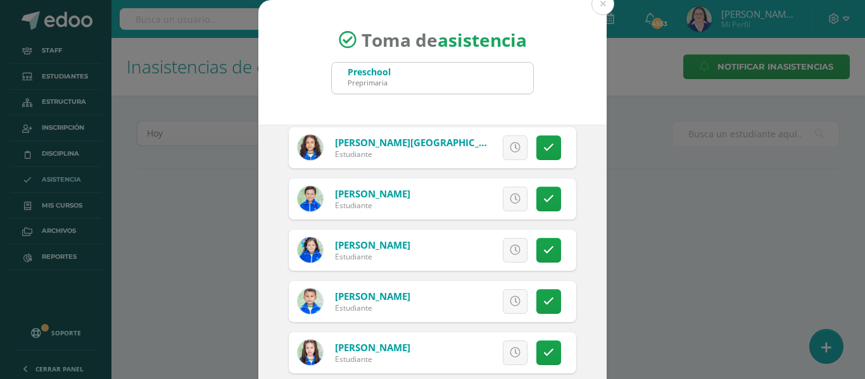
scroll to position [727, 0]
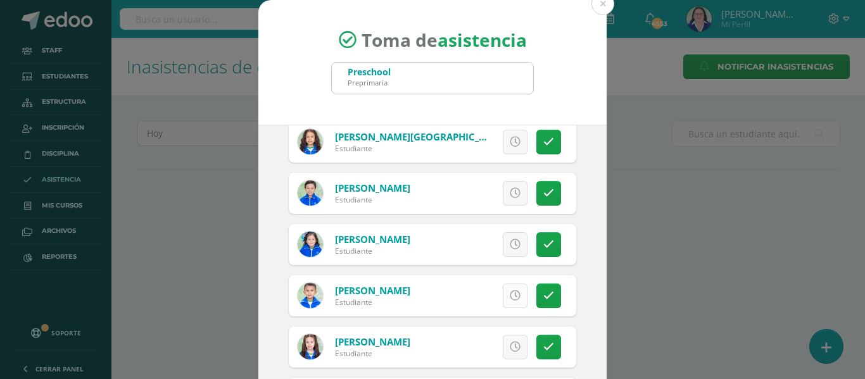
click at [510, 291] on icon at bounding box center [515, 296] width 11 height 11
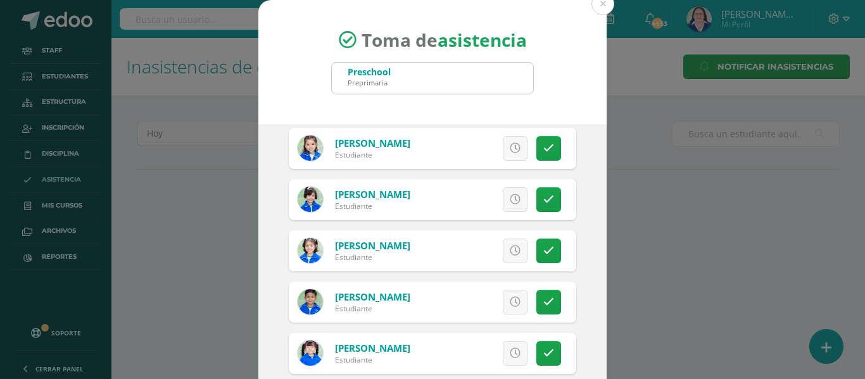
scroll to position [1297, 0]
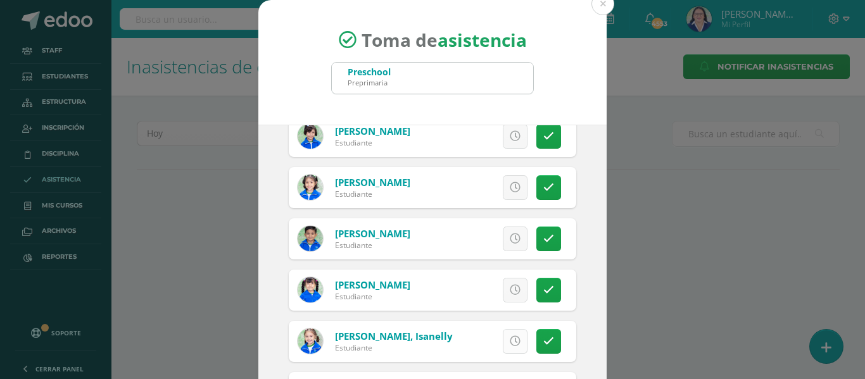
click at [510, 341] on icon at bounding box center [515, 341] width 11 height 11
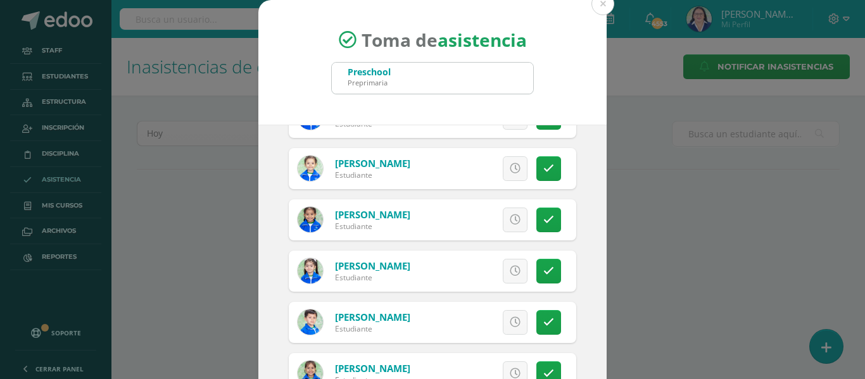
scroll to position [347, 0]
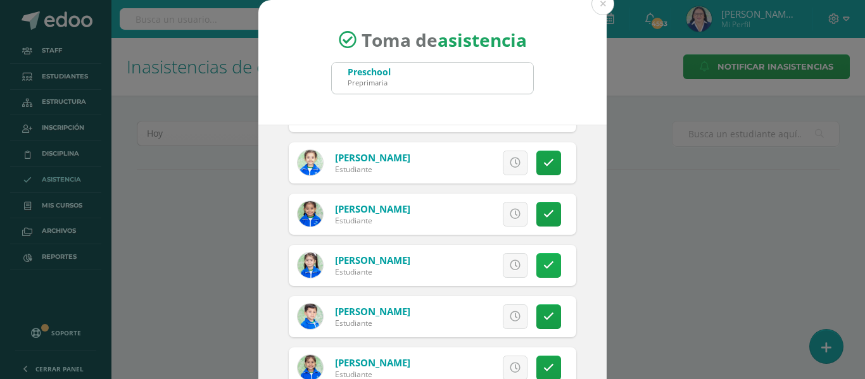
click at [543, 264] on icon at bounding box center [548, 265] width 11 height 11
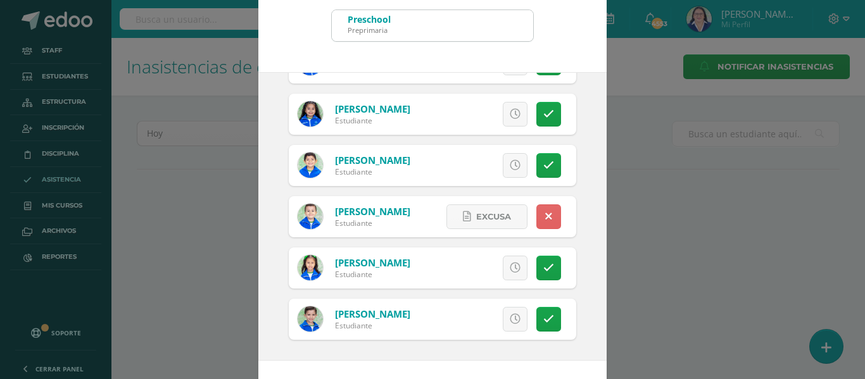
scroll to position [99, 0]
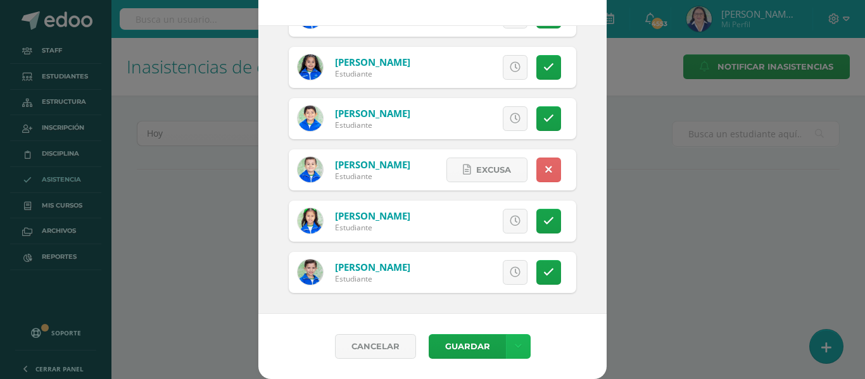
click at [515, 344] on icon at bounding box center [518, 346] width 7 height 11
click at [490, 294] on link "Guardar sin notificar inasistencias" at bounding box center [486, 299] width 139 height 30
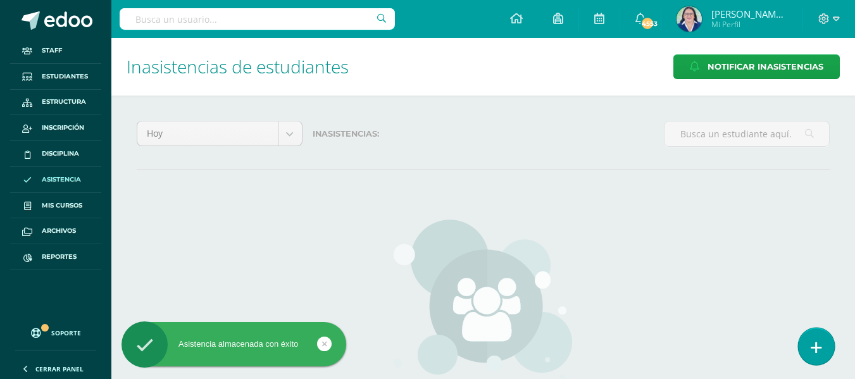
click at [815, 347] on icon at bounding box center [816, 348] width 11 height 15
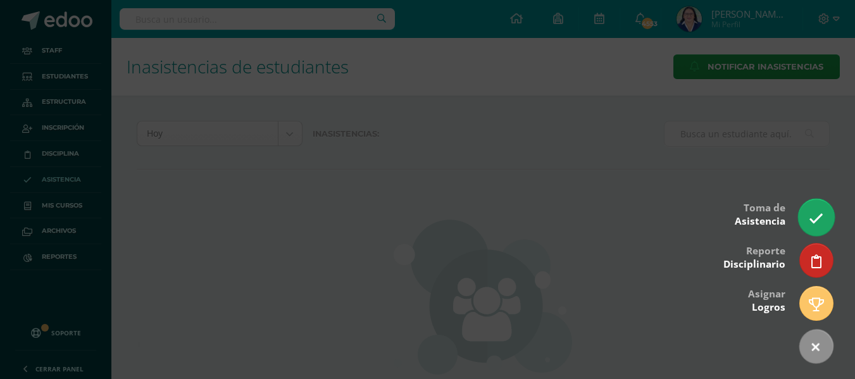
click at [810, 213] on icon at bounding box center [816, 218] width 15 height 15
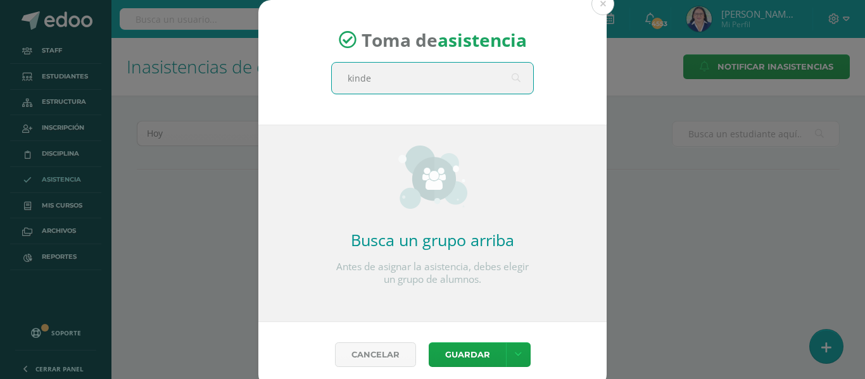
type input "kinder"
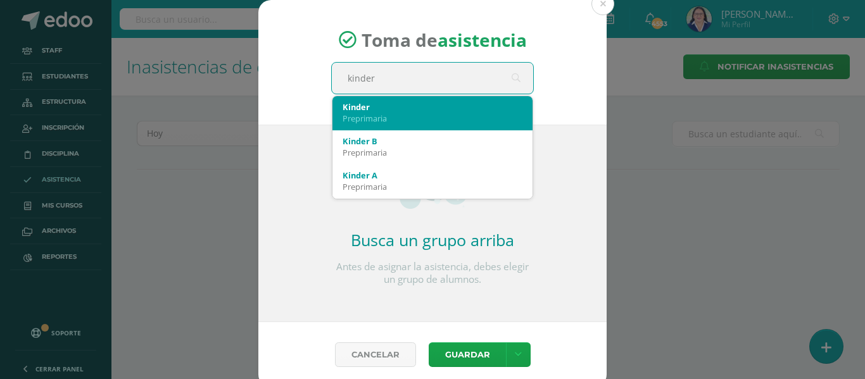
click at [441, 108] on div "Kinder" at bounding box center [433, 106] width 180 height 11
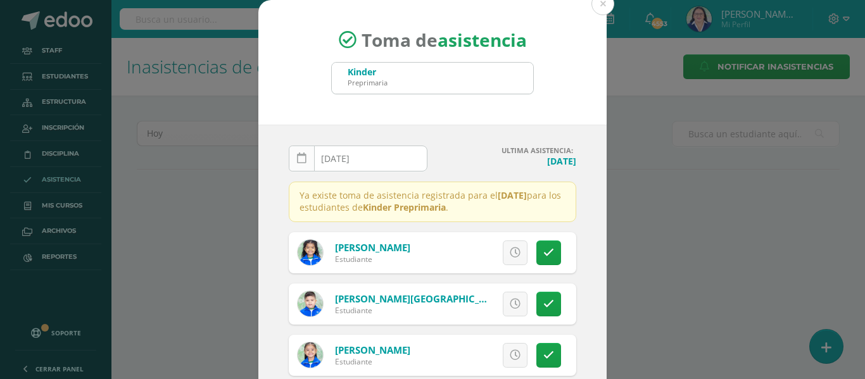
click at [297, 155] on icon at bounding box center [301, 158] width 9 height 11
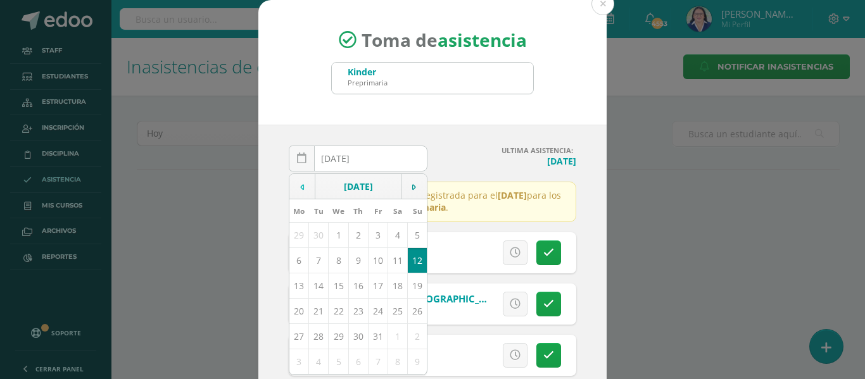
click at [299, 184] on td at bounding box center [302, 186] width 26 height 25
click at [348, 256] on td "11" at bounding box center [358, 260] width 20 height 25
type input "[DATE]"
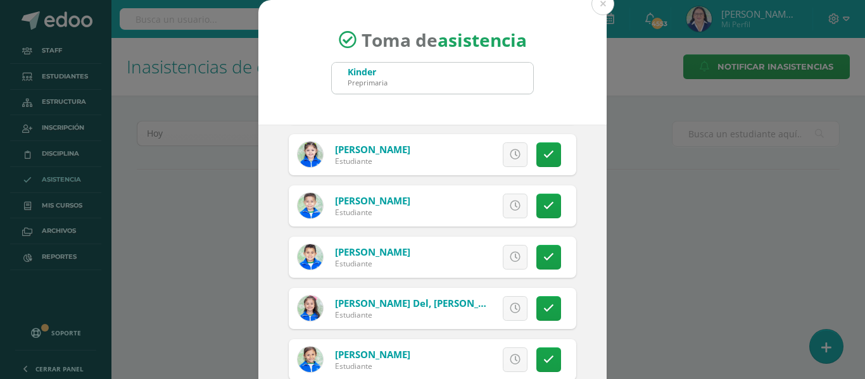
scroll to position [507, 0]
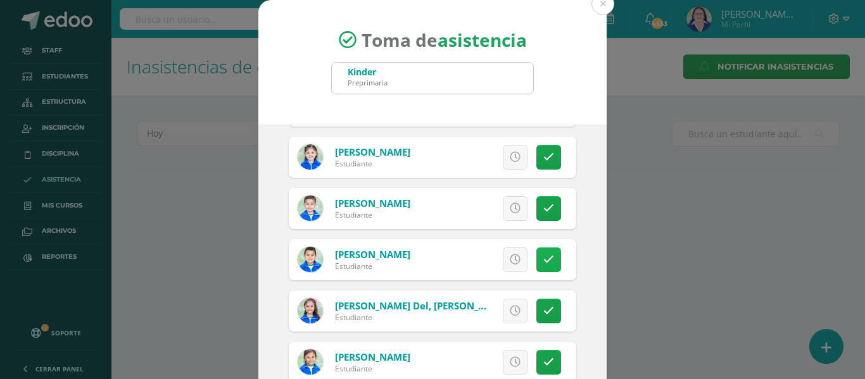
click at [543, 258] on icon at bounding box center [548, 260] width 11 height 11
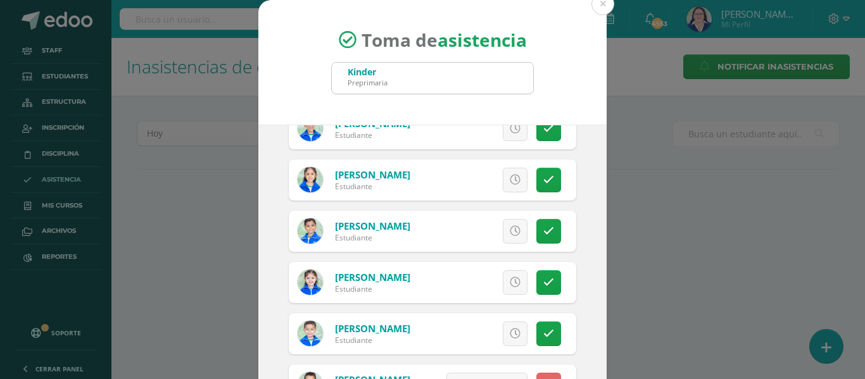
scroll to position [380, 0]
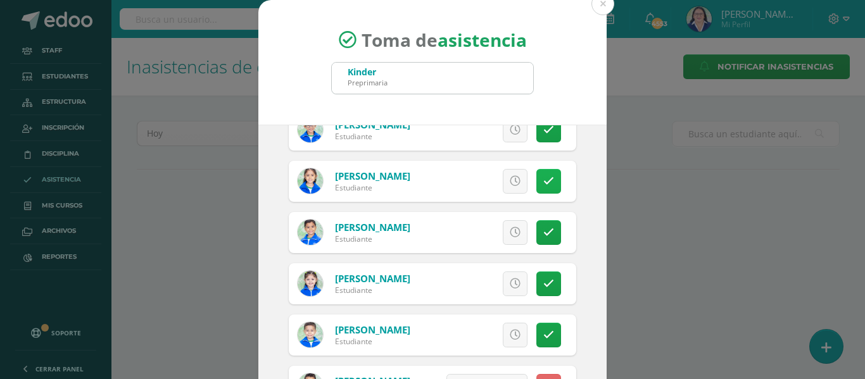
click at [543, 180] on icon at bounding box center [548, 181] width 11 height 11
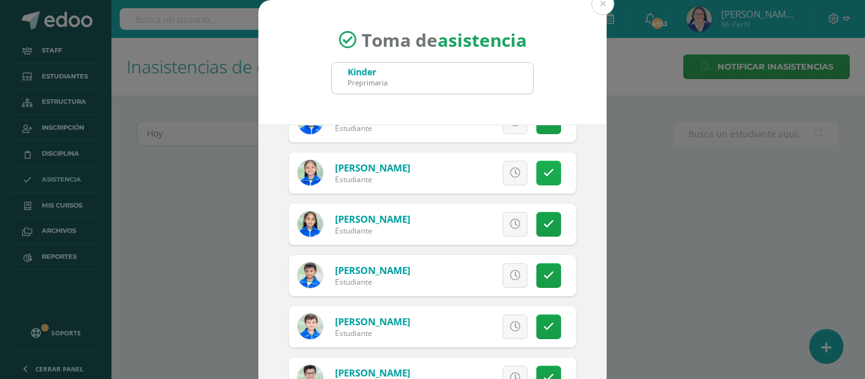
scroll to position [127, 0]
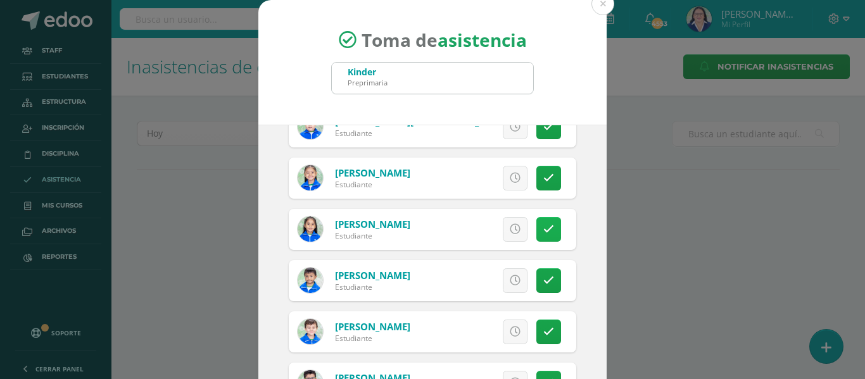
click at [543, 224] on icon at bounding box center [548, 229] width 11 height 11
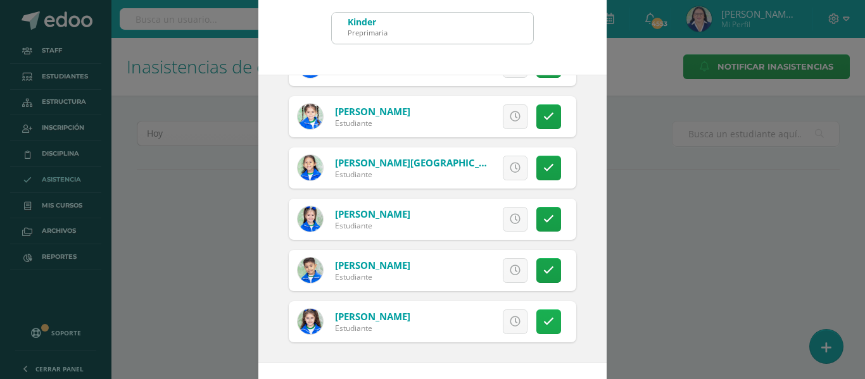
scroll to position [99, 0]
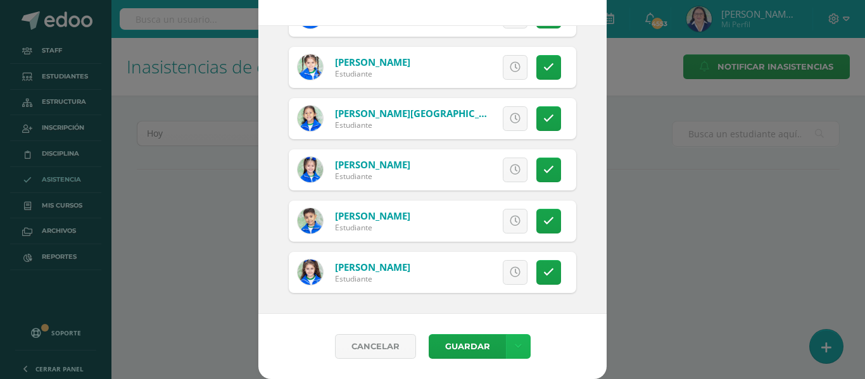
click at [517, 343] on link at bounding box center [518, 346] width 25 height 25
click at [516, 294] on link "Guardar sin notificar inasistencias" at bounding box center [486, 299] width 139 height 30
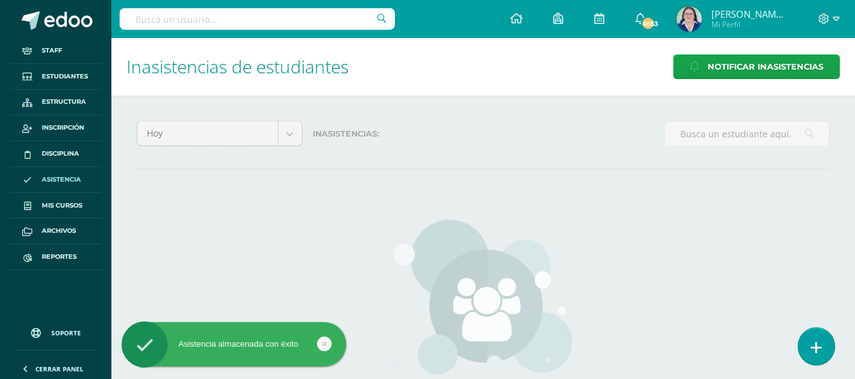
click at [821, 341] on icon at bounding box center [816, 348] width 11 height 15
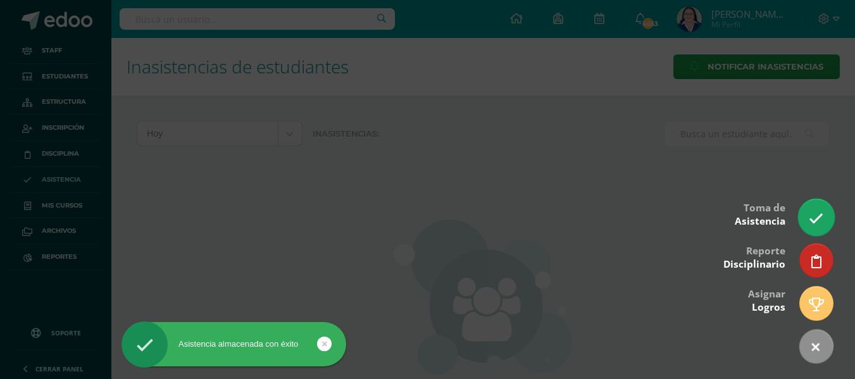
click at [806, 213] on link at bounding box center [816, 217] width 36 height 37
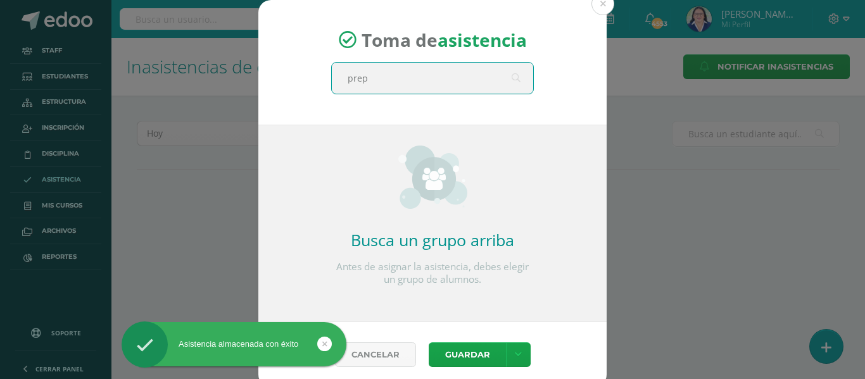
type input "prepa"
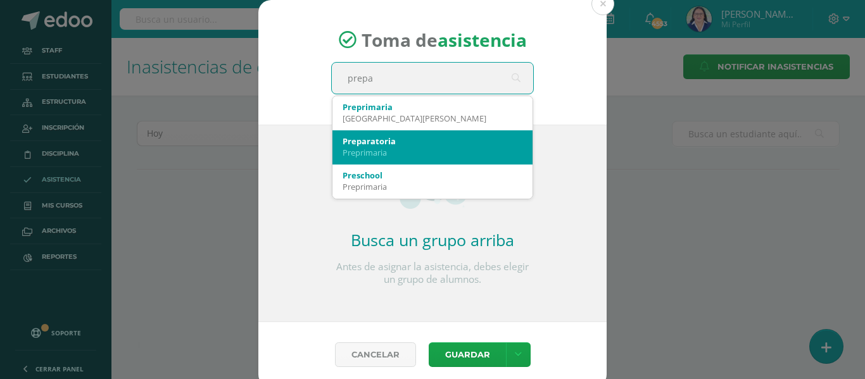
click at [450, 147] on div "Preprimaria" at bounding box center [433, 152] width 180 height 11
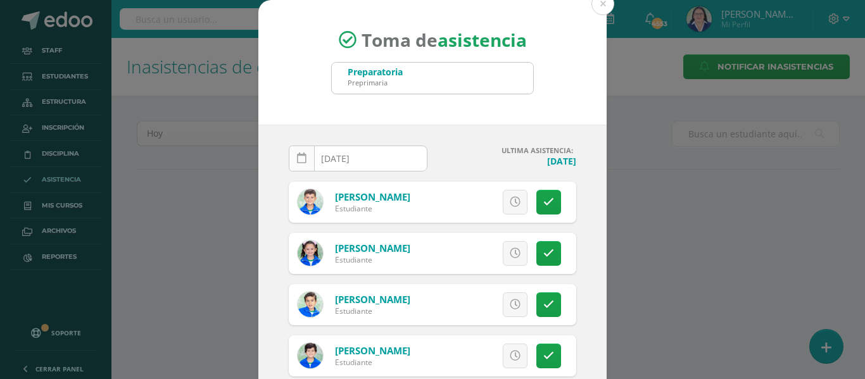
click at [297, 155] on icon at bounding box center [301, 158] width 9 height 11
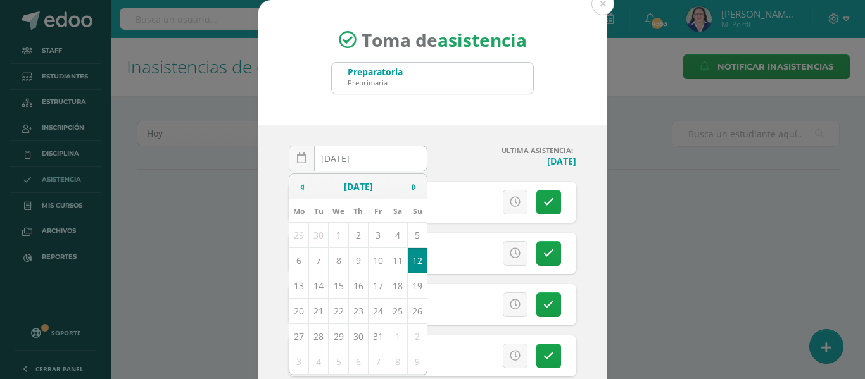
click at [300, 184] on icon at bounding box center [302, 187] width 4 height 9
click at [355, 259] on td "11" at bounding box center [358, 260] width 20 height 25
type input "[DATE]"
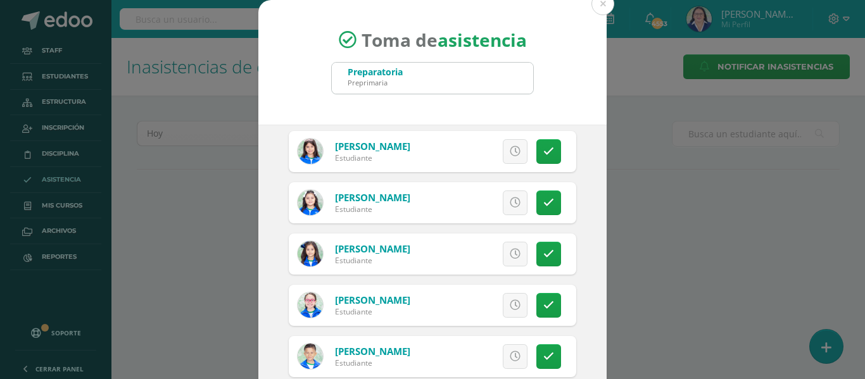
scroll to position [1140, 0]
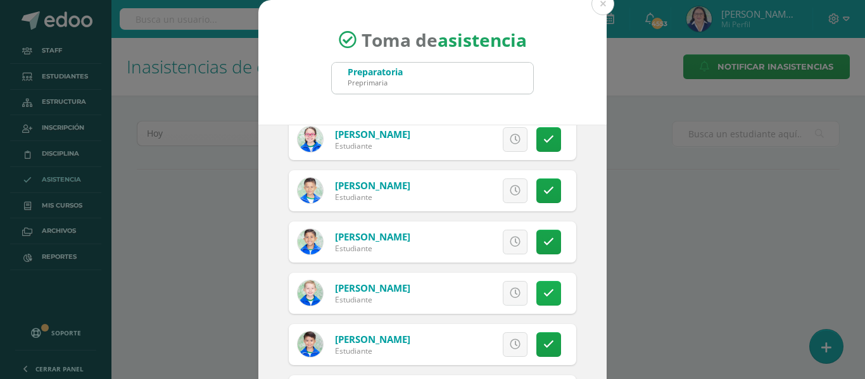
click at [543, 289] on icon at bounding box center [548, 293] width 11 height 11
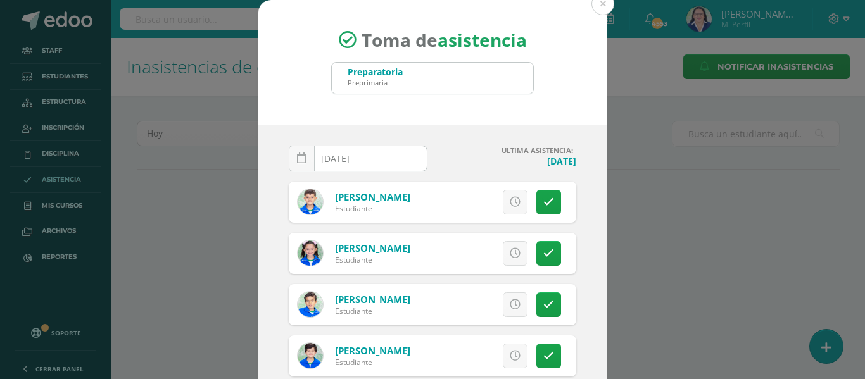
scroll to position [63, 0]
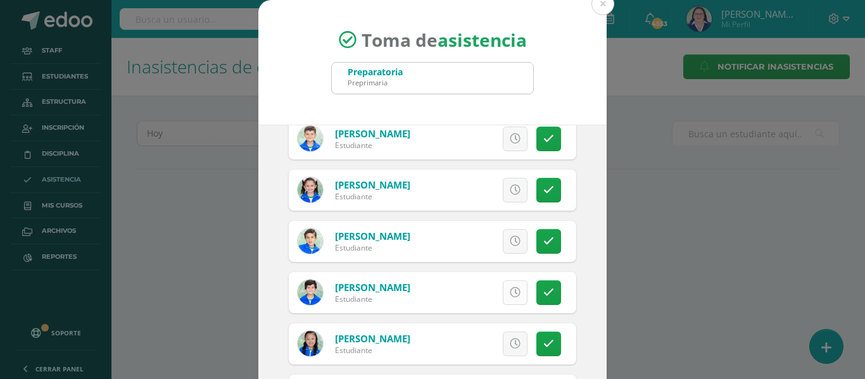
click at [510, 291] on icon at bounding box center [515, 292] width 11 height 11
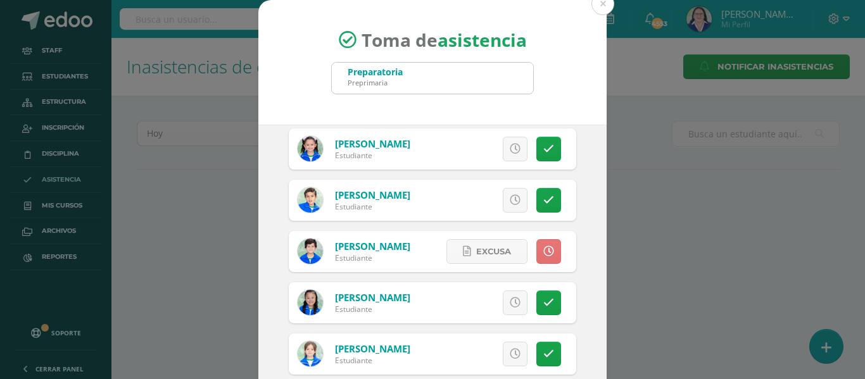
scroll to position [127, 0]
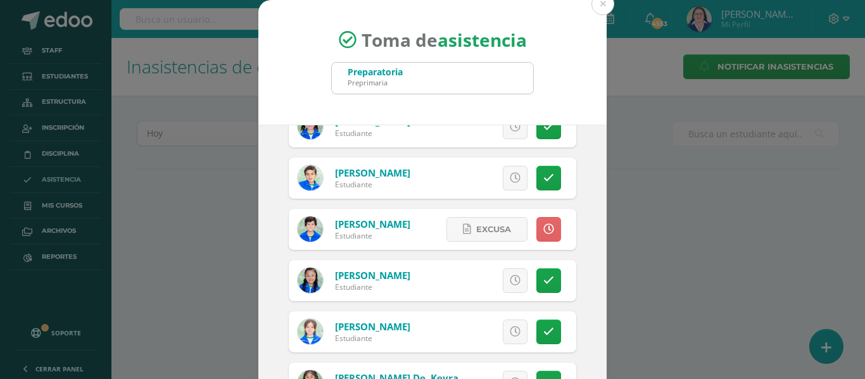
click at [510, 331] on icon at bounding box center [515, 332] width 11 height 11
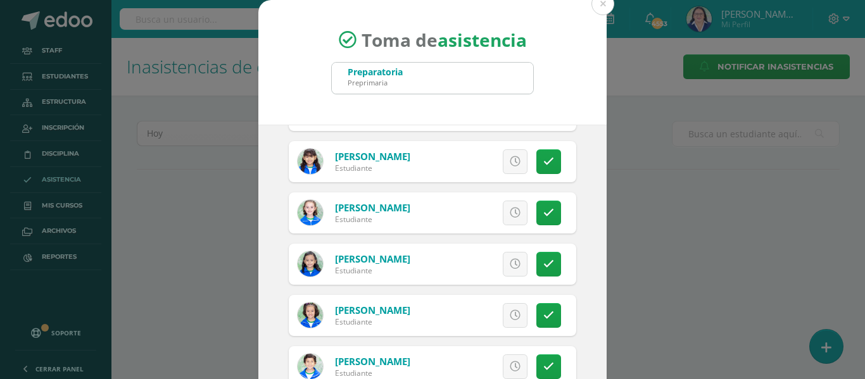
scroll to position [1456, 0]
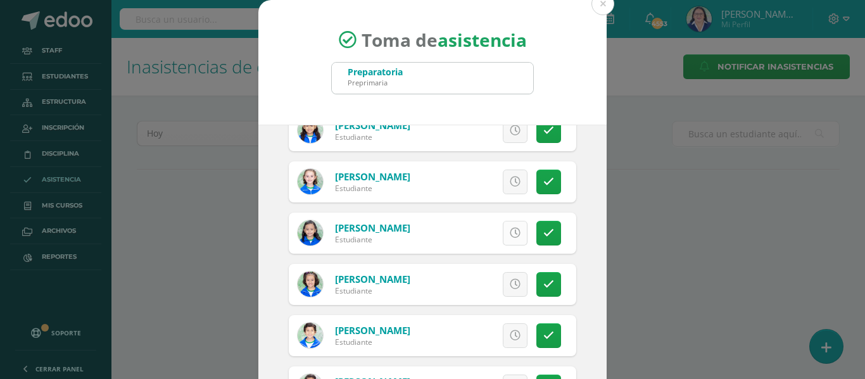
click at [510, 232] on icon at bounding box center [515, 233] width 11 height 11
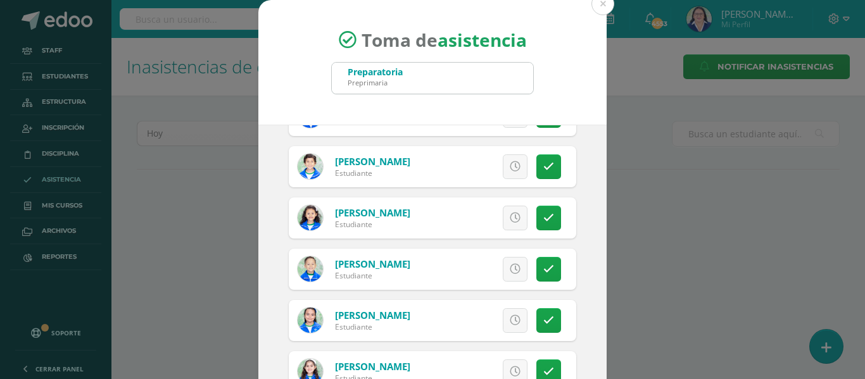
scroll to position [99, 0]
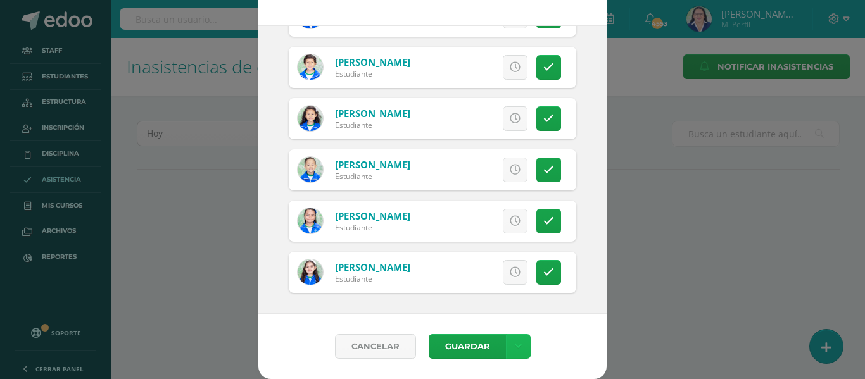
click at [515, 344] on icon at bounding box center [518, 346] width 7 height 11
click at [505, 293] on link "Guardar sin notificar inasistencias" at bounding box center [486, 299] width 139 height 30
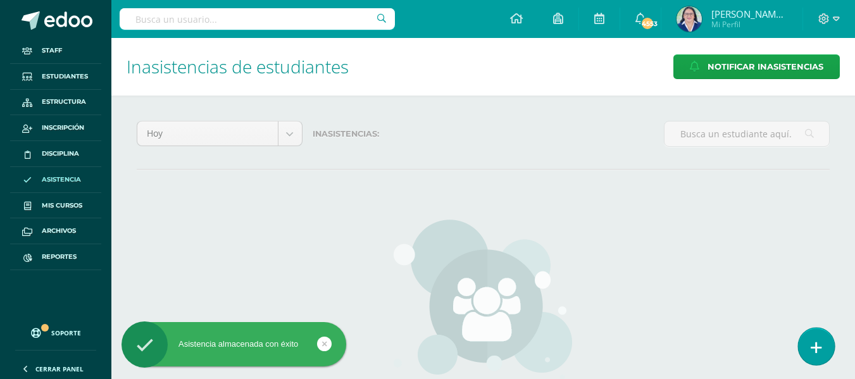
click at [821, 340] on link at bounding box center [816, 346] width 36 height 37
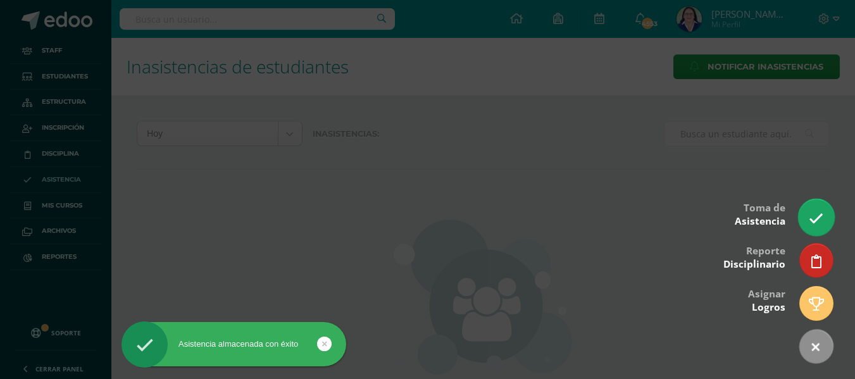
click at [819, 213] on icon at bounding box center [816, 218] width 15 height 15
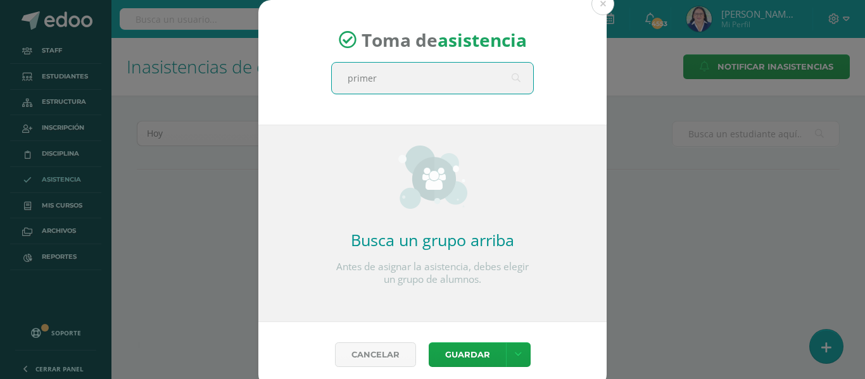
type input "primero"
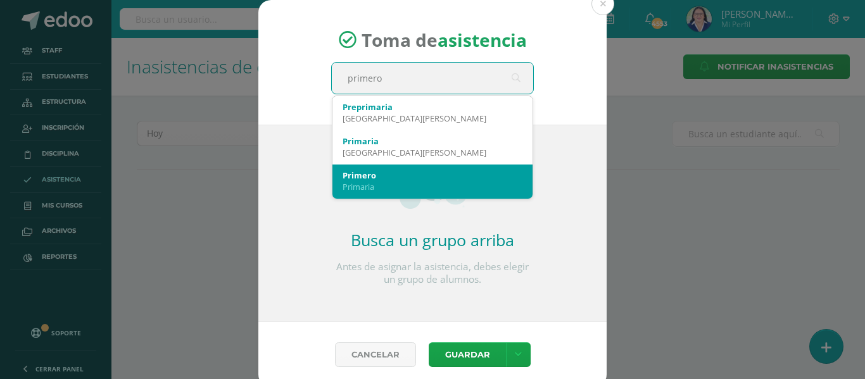
click at [375, 178] on div "Primero" at bounding box center [433, 175] width 180 height 11
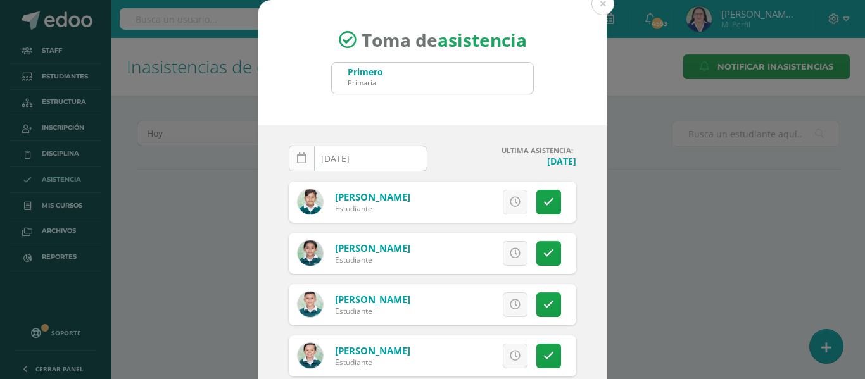
click at [299, 156] on icon at bounding box center [301, 158] width 9 height 11
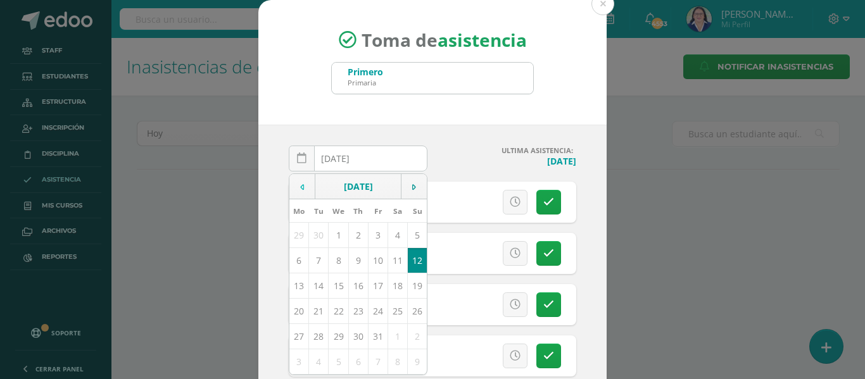
click at [302, 186] on td at bounding box center [302, 186] width 26 height 25
click at [352, 260] on td "11" at bounding box center [358, 260] width 20 height 25
type input "[DATE]"
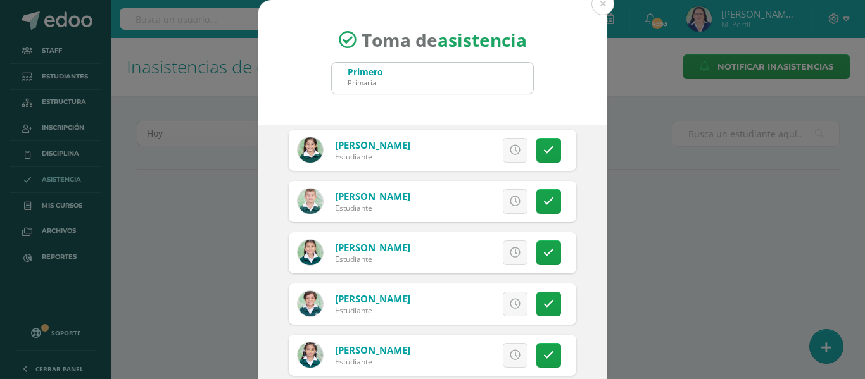
scroll to position [1203, 0]
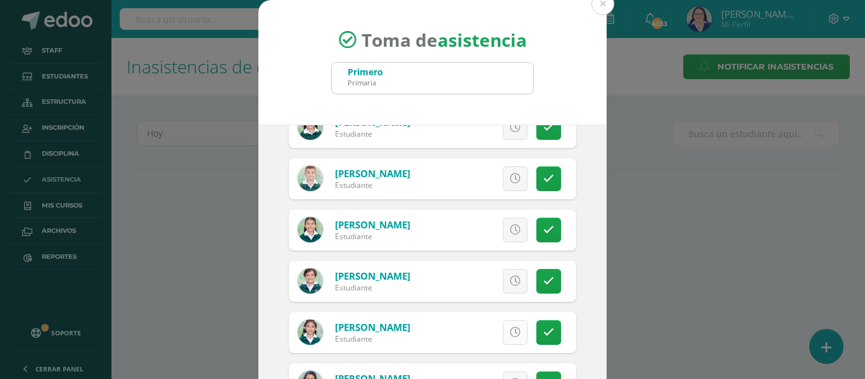
click at [510, 333] on icon at bounding box center [515, 332] width 11 height 11
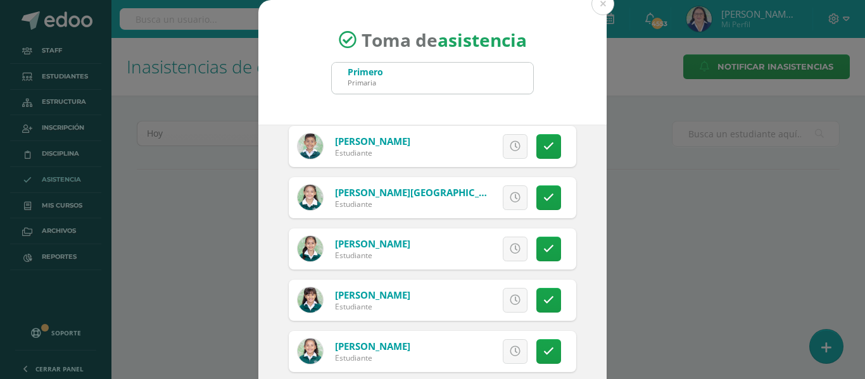
scroll to position [2446, 0]
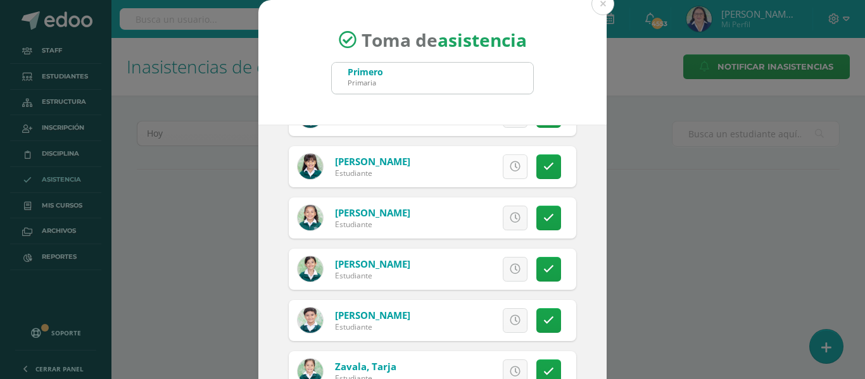
click at [510, 165] on icon at bounding box center [515, 166] width 11 height 11
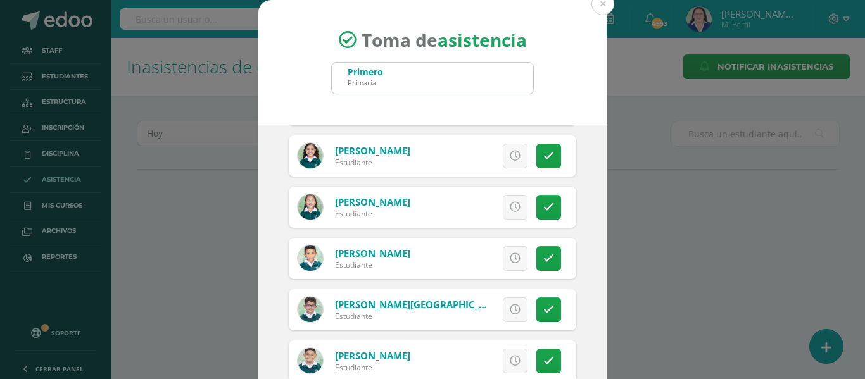
scroll to position [863, 0]
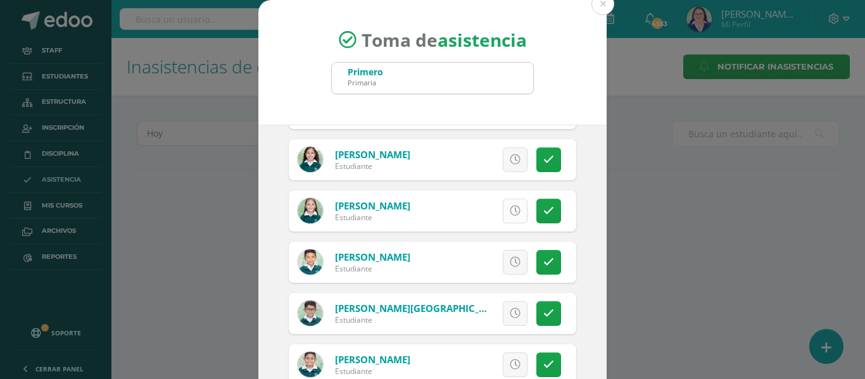
click at [510, 206] on icon at bounding box center [515, 211] width 11 height 11
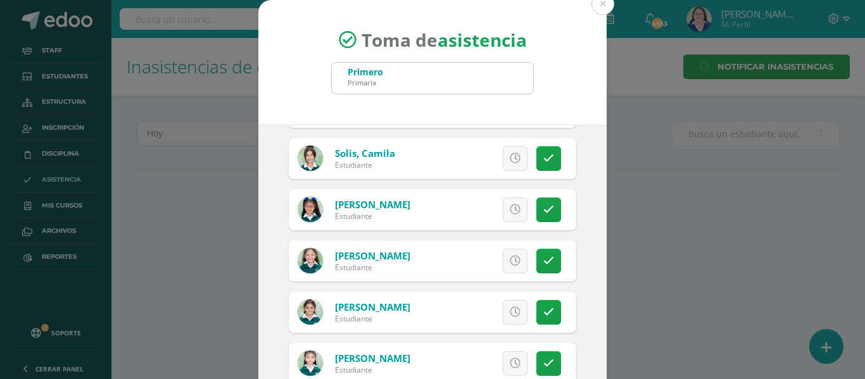
scroll to position [2066, 0]
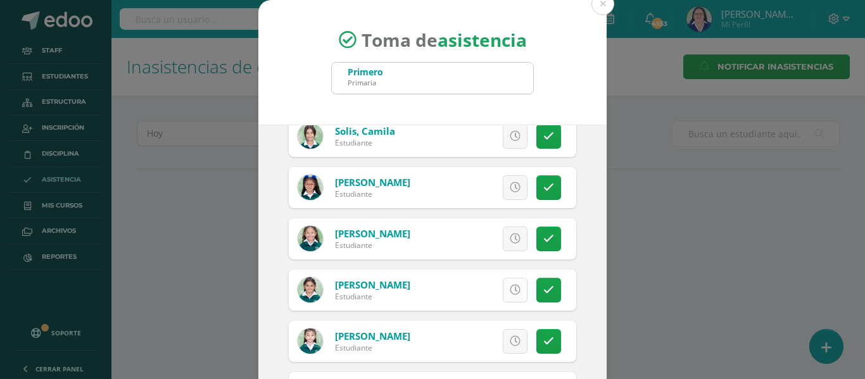
click at [510, 287] on icon at bounding box center [515, 290] width 11 height 11
click at [543, 336] on icon at bounding box center [548, 341] width 11 height 11
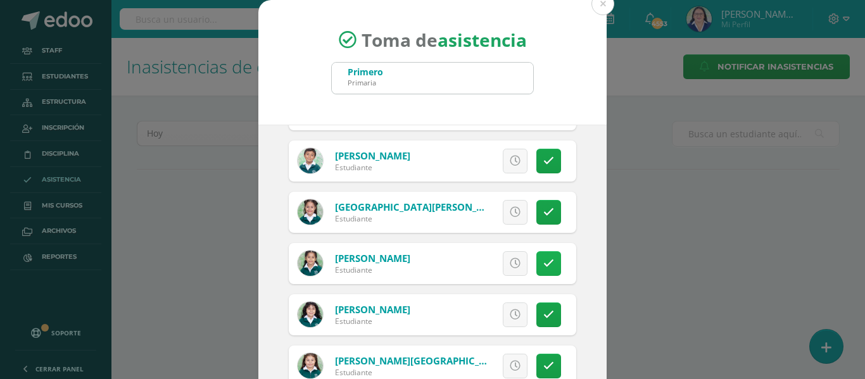
scroll to position [356, 0]
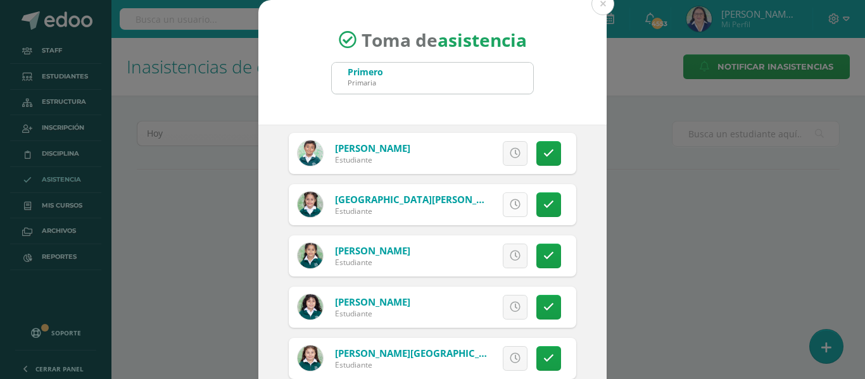
click at [510, 203] on icon at bounding box center [515, 204] width 11 height 11
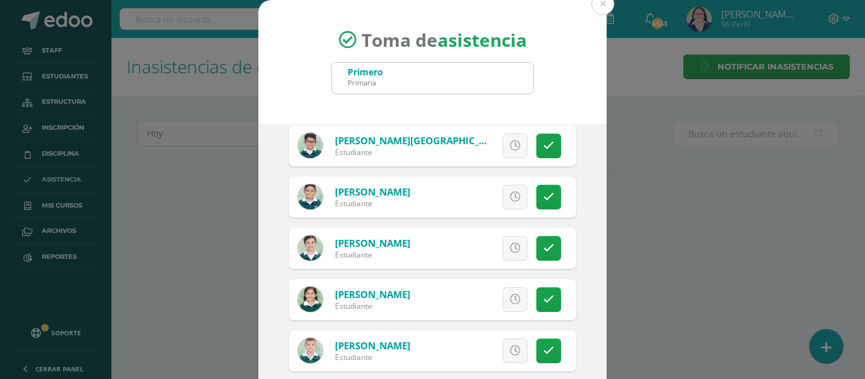
scroll to position [1053, 0]
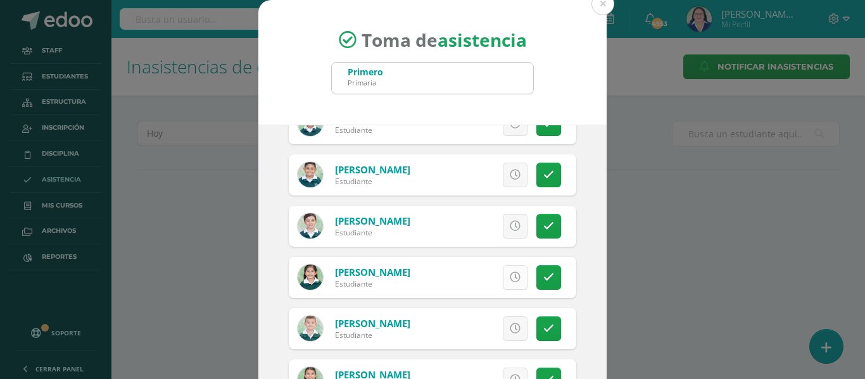
click at [510, 275] on icon at bounding box center [515, 277] width 11 height 11
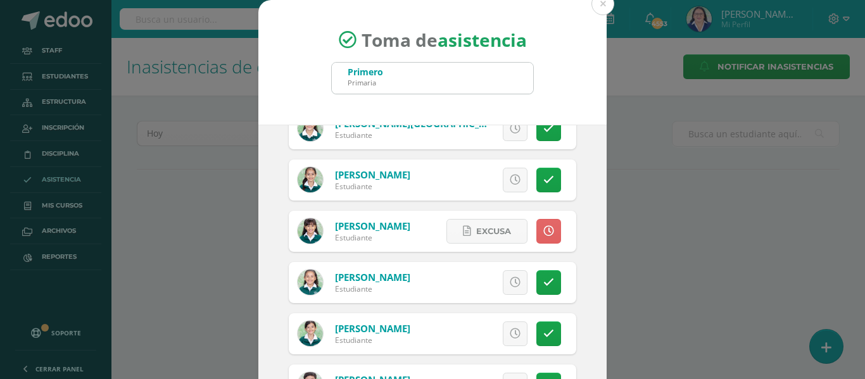
scroll to position [2382, 0]
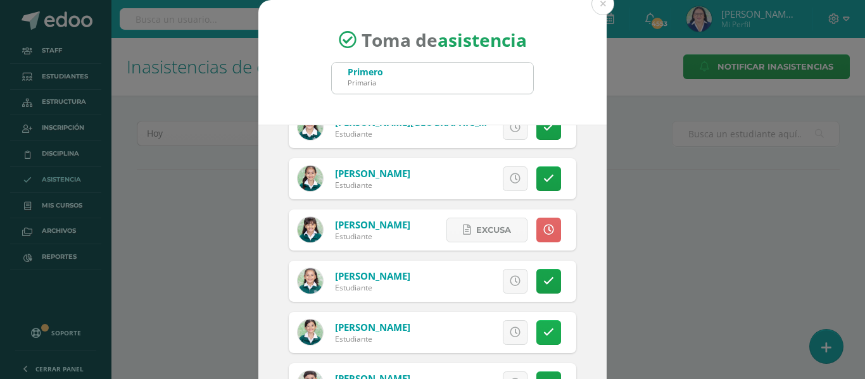
click at [543, 329] on icon at bounding box center [548, 332] width 11 height 11
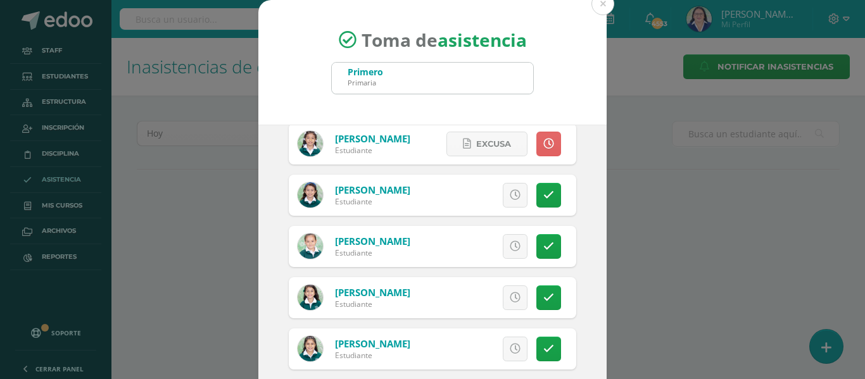
scroll to position [1369, 0]
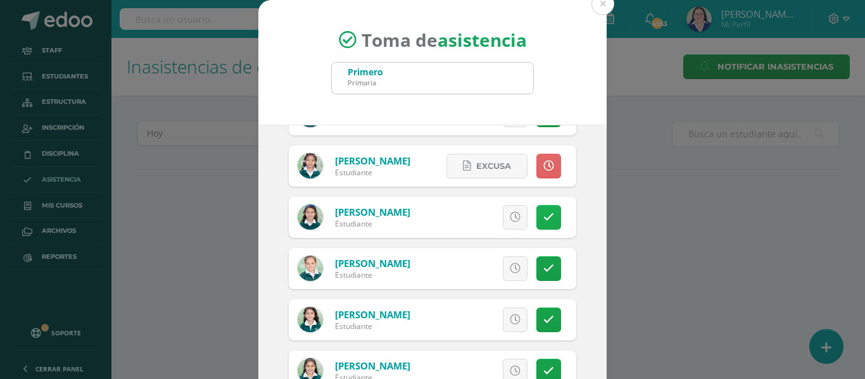
click at [543, 217] on icon at bounding box center [548, 217] width 11 height 11
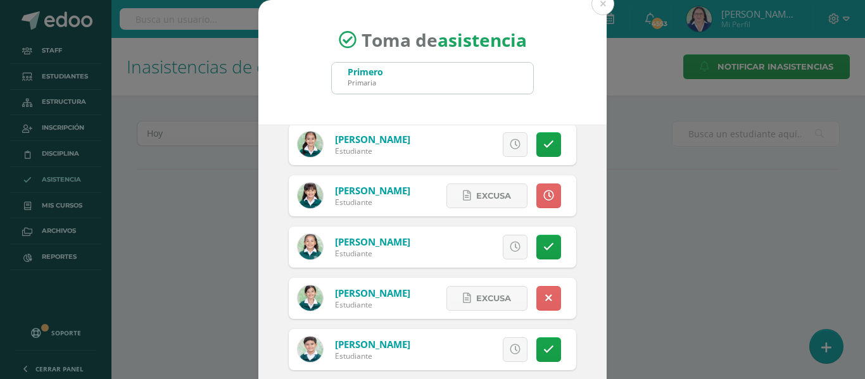
scroll to position [2446, 0]
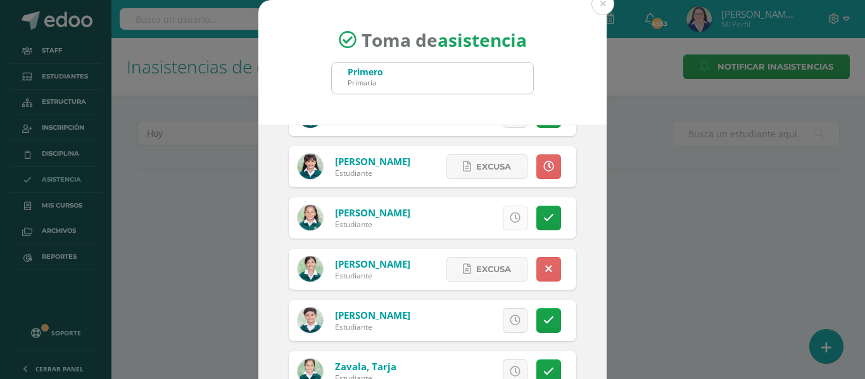
click at [510, 221] on icon at bounding box center [515, 218] width 11 height 11
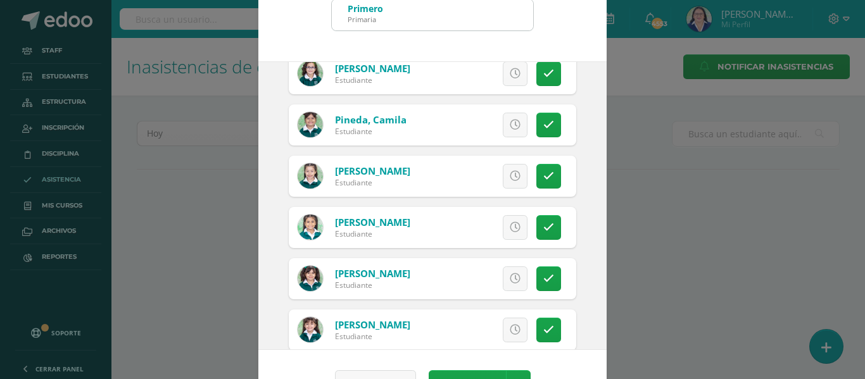
scroll to position [1749, 0]
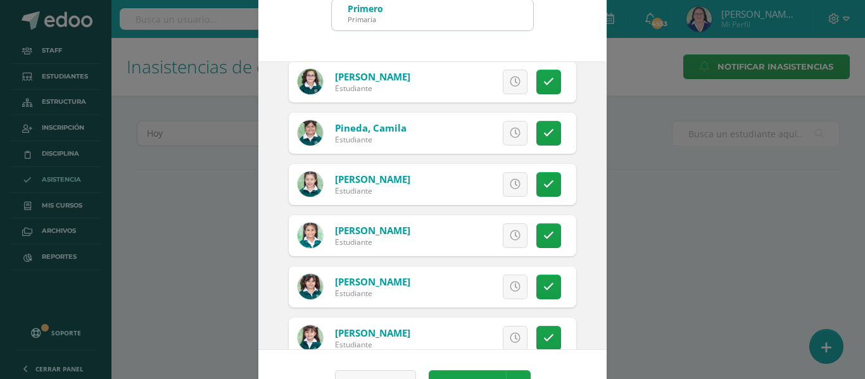
click at [507, 183] on link at bounding box center [515, 184] width 25 height 25
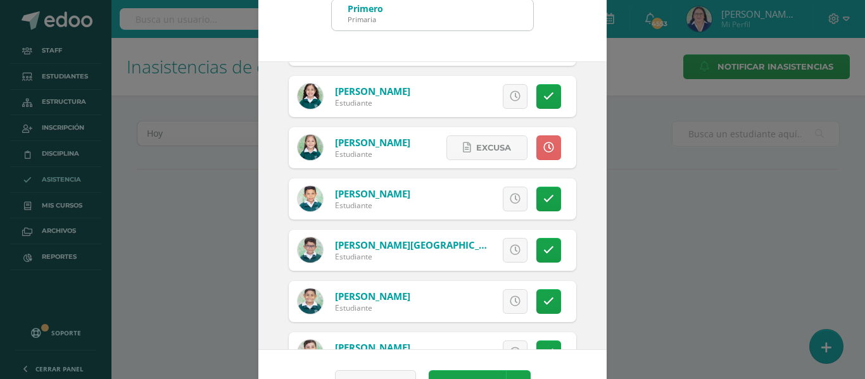
scroll to position [736, 0]
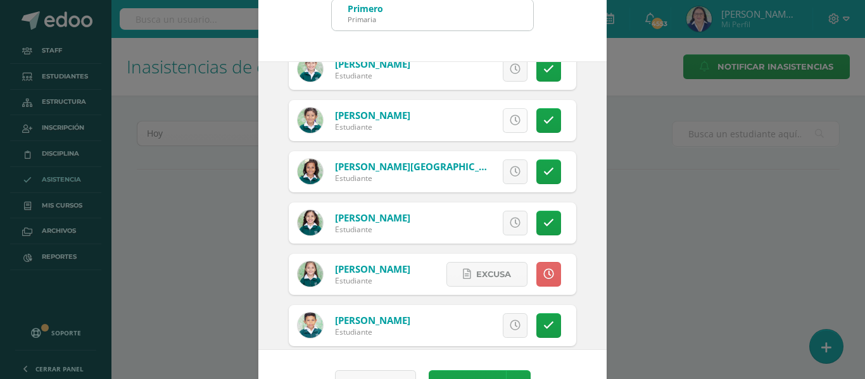
click at [510, 123] on icon at bounding box center [515, 120] width 11 height 11
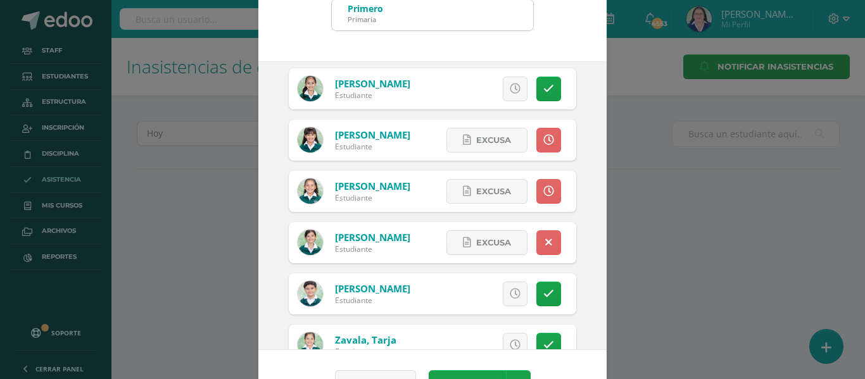
scroll to position [2446, 0]
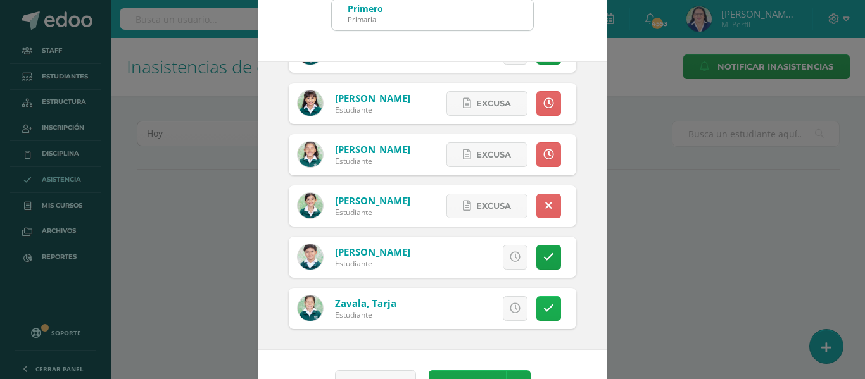
click at [543, 306] on icon at bounding box center [548, 308] width 11 height 11
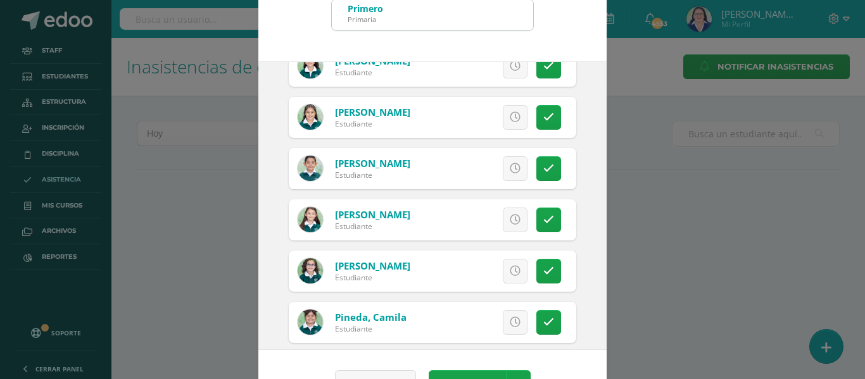
scroll to position [1559, 0]
click at [510, 119] on icon at bounding box center [515, 118] width 11 height 11
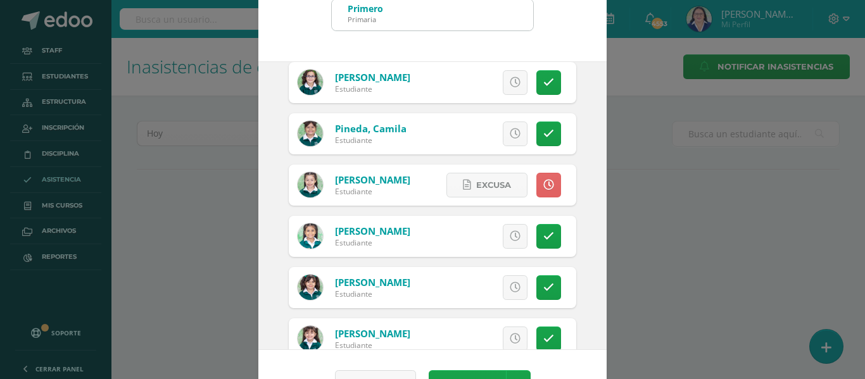
scroll to position [1749, 0]
click at [510, 236] on icon at bounding box center [515, 235] width 11 height 11
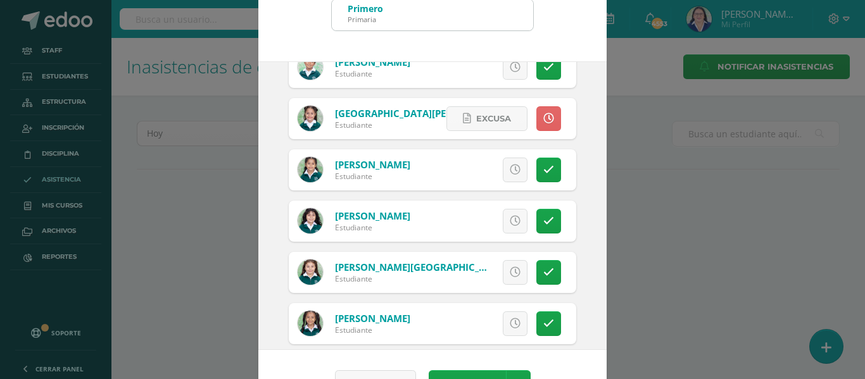
scroll to position [356, 0]
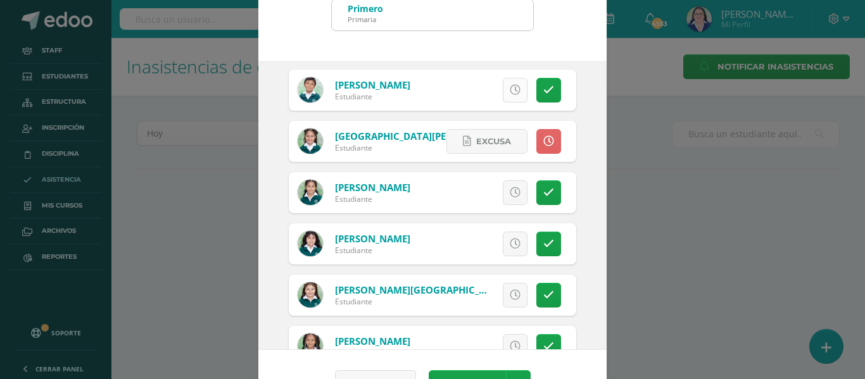
click at [510, 85] on icon at bounding box center [515, 90] width 11 height 11
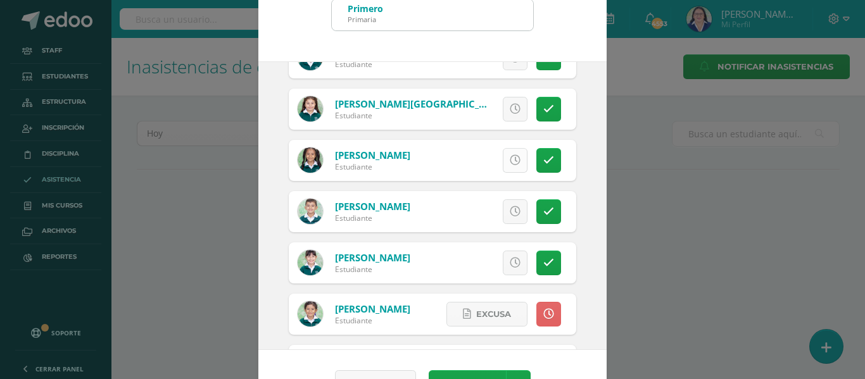
scroll to position [546, 0]
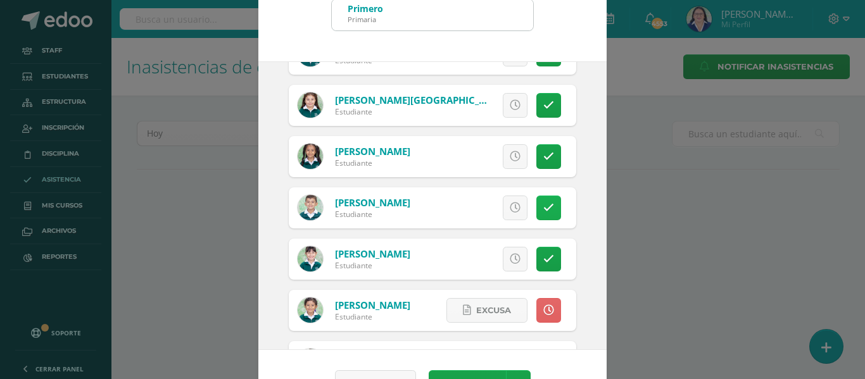
click at [543, 205] on icon at bounding box center [548, 208] width 11 height 11
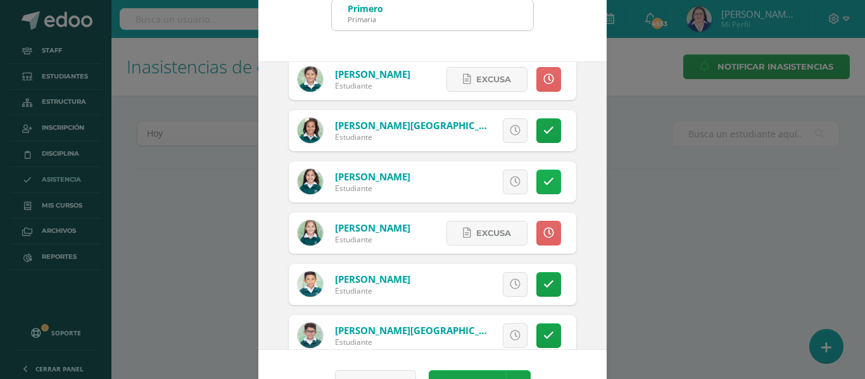
scroll to position [800, 0]
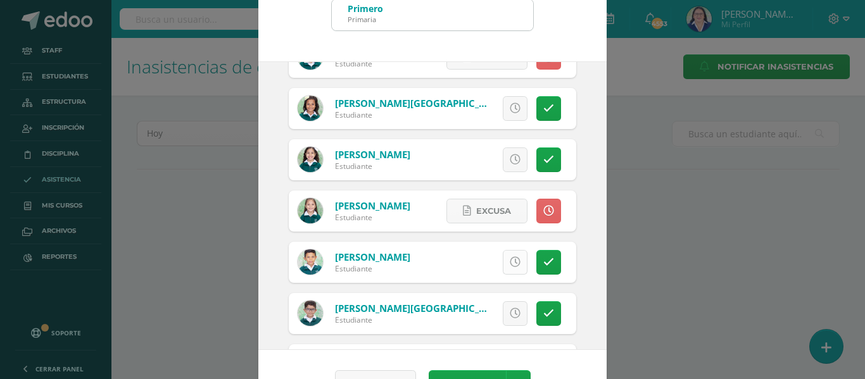
click at [510, 265] on icon at bounding box center [515, 262] width 11 height 11
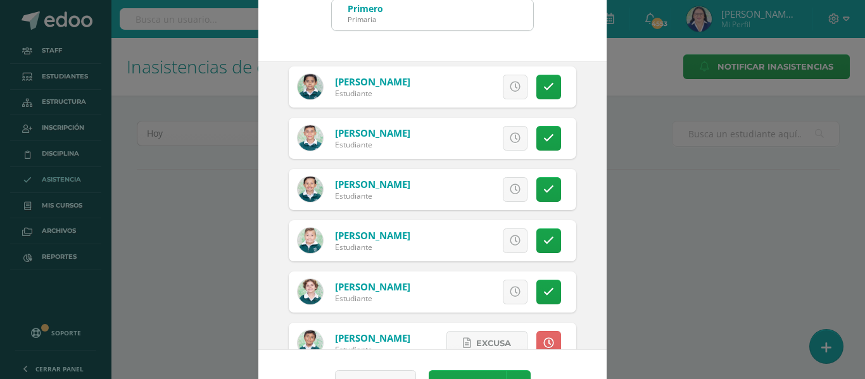
scroll to position [0, 0]
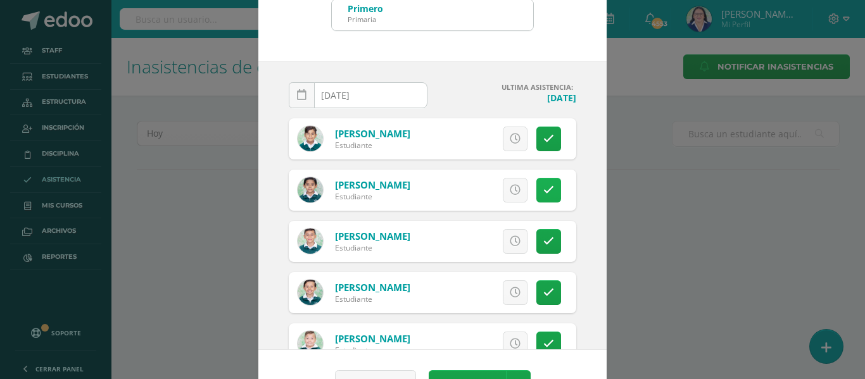
click at [539, 190] on link at bounding box center [548, 190] width 25 height 25
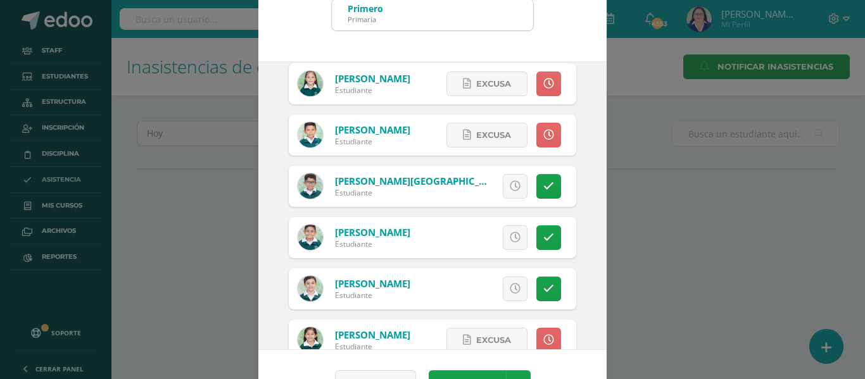
scroll to position [950, 0]
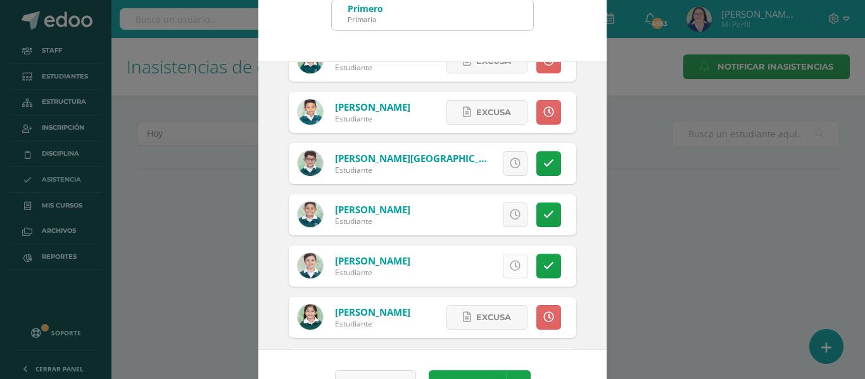
click at [510, 262] on icon at bounding box center [515, 266] width 11 height 11
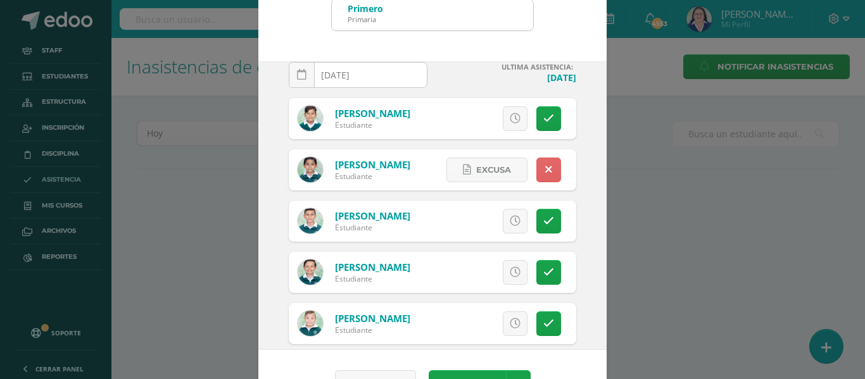
scroll to position [0, 0]
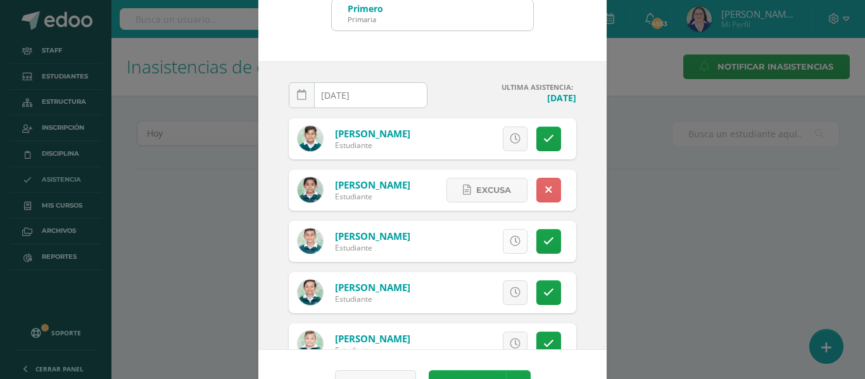
click at [510, 241] on icon at bounding box center [515, 241] width 11 height 11
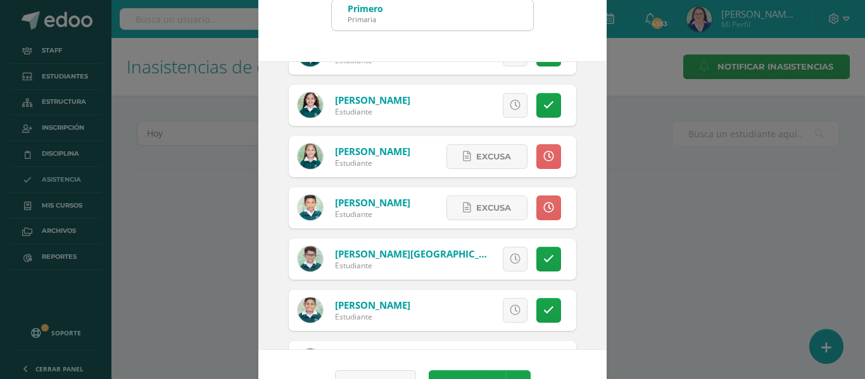
scroll to position [950, 0]
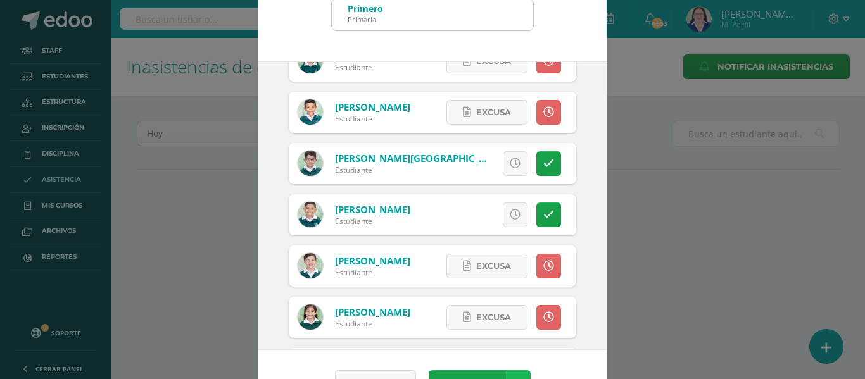
click at [512, 374] on link at bounding box center [518, 382] width 25 height 25
click at [500, 330] on link "Guardar sin notificar inasistencias" at bounding box center [486, 335] width 139 height 30
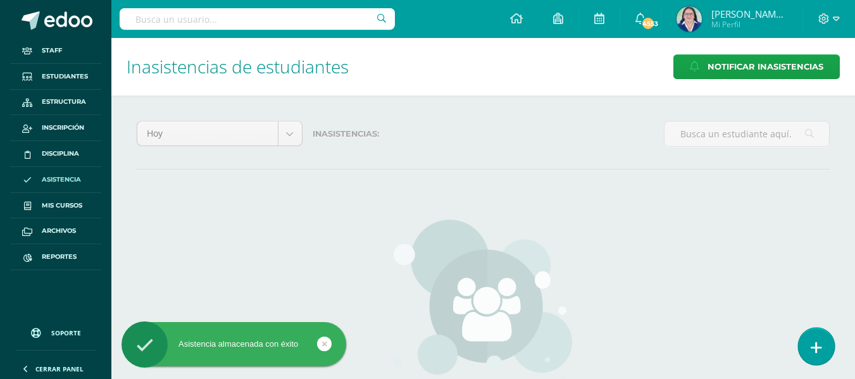
click at [824, 346] on link at bounding box center [816, 346] width 36 height 37
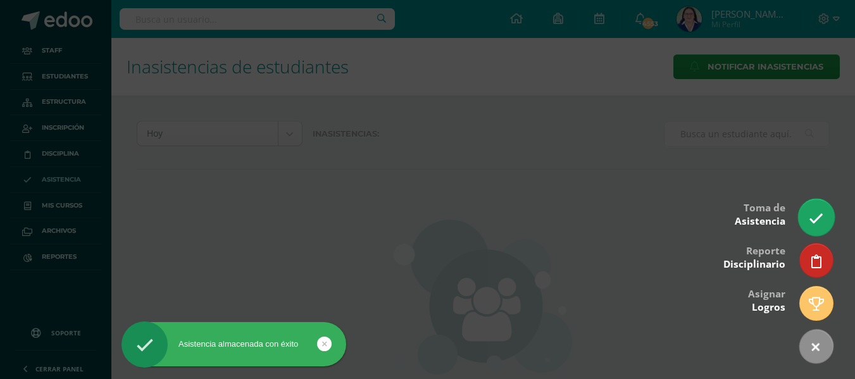
click at [819, 211] on link at bounding box center [816, 217] width 36 height 37
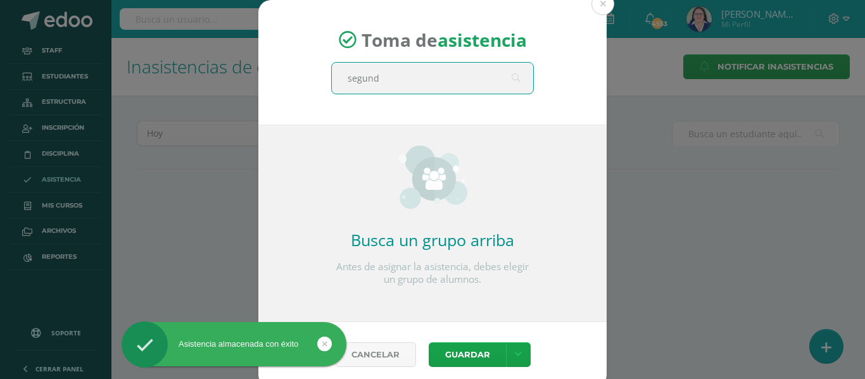
type input "segundo"
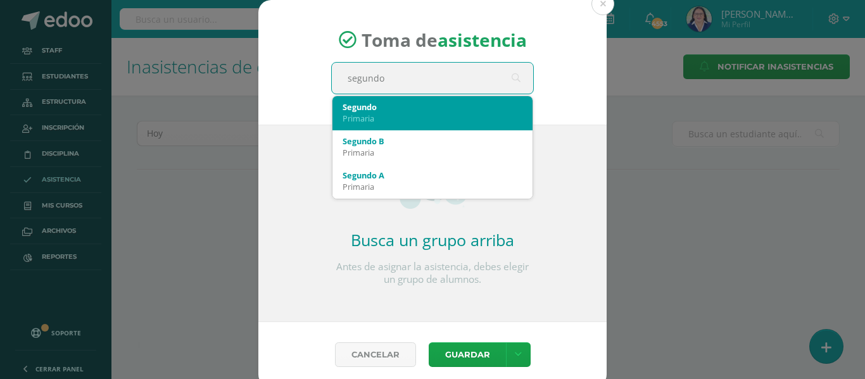
click at [359, 101] on div "Segundo" at bounding box center [433, 106] width 180 height 11
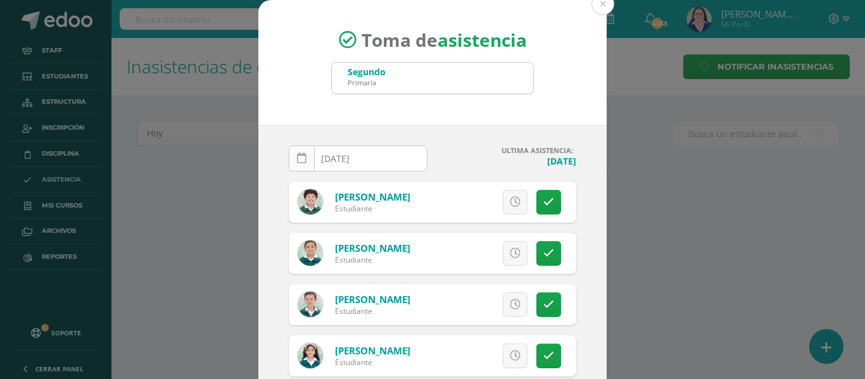
click at [297, 154] on icon at bounding box center [301, 158] width 9 height 11
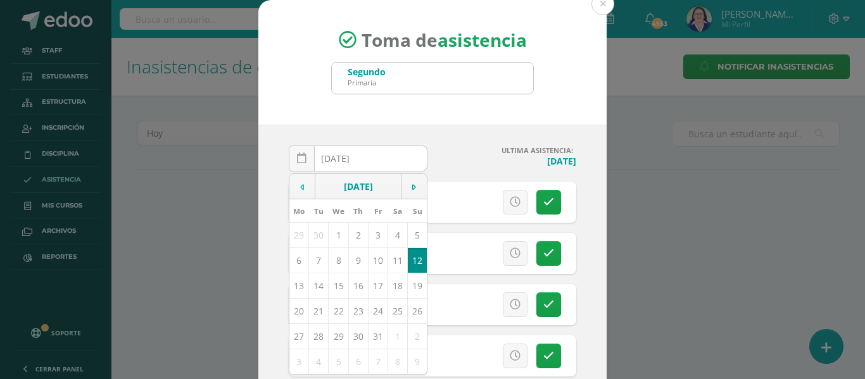
click at [300, 187] on icon at bounding box center [302, 187] width 4 height 9
click at [353, 260] on td "11" at bounding box center [358, 260] width 20 height 25
type input "[DATE]"
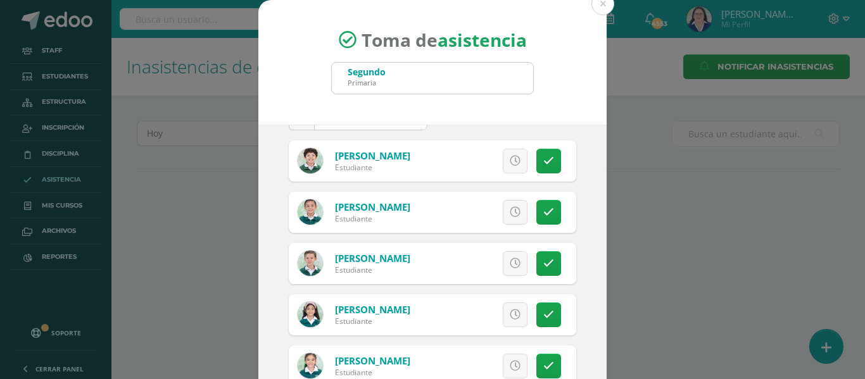
scroll to position [63, 0]
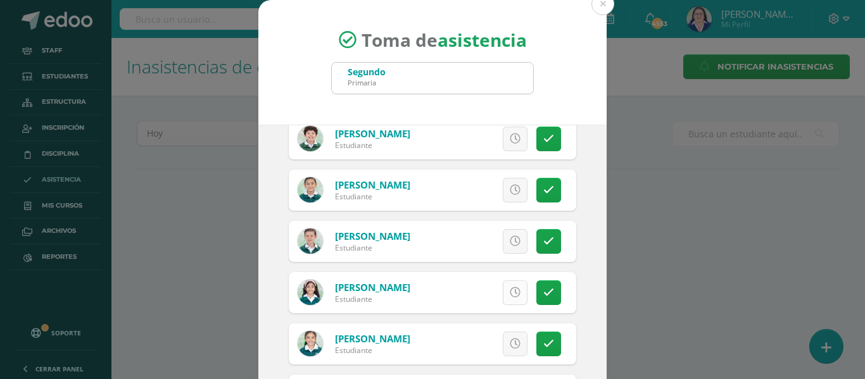
click at [510, 296] on icon at bounding box center [515, 292] width 11 height 11
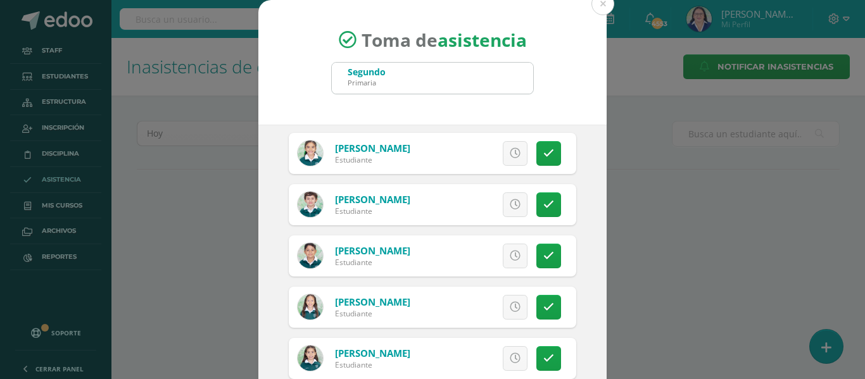
scroll to position [253, 0]
click at [510, 306] on icon at bounding box center [515, 308] width 11 height 11
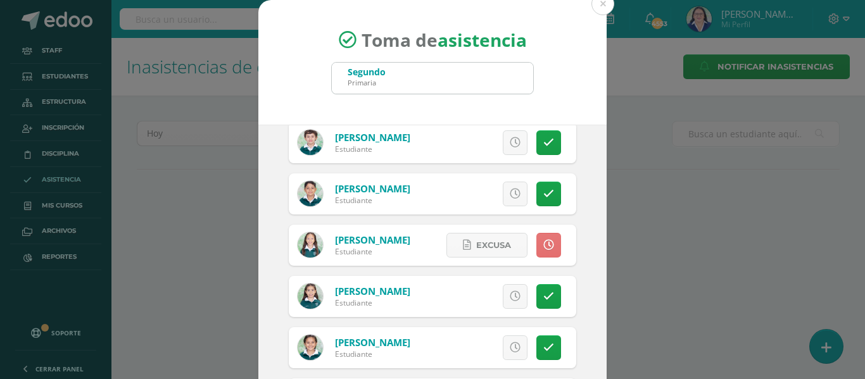
scroll to position [317, 0]
click at [510, 291] on icon at bounding box center [515, 296] width 11 height 11
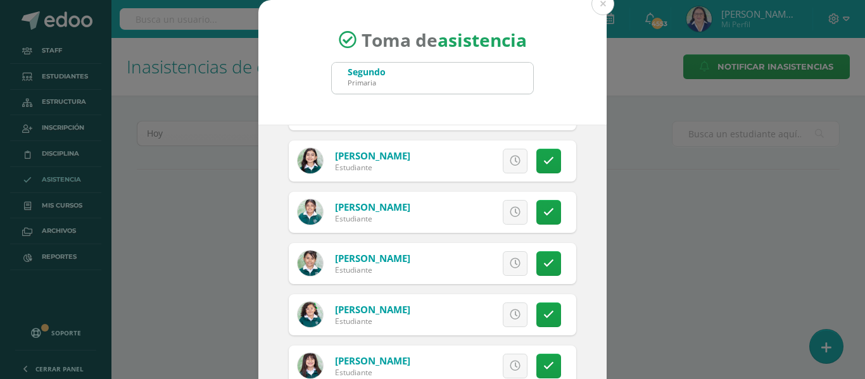
scroll to position [760, 0]
click at [510, 314] on icon at bounding box center [515, 314] width 11 height 11
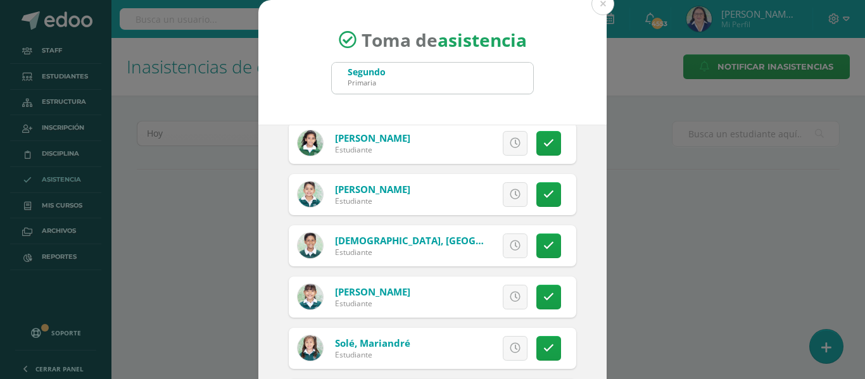
scroll to position [1393, 0]
click at [510, 346] on icon at bounding box center [515, 348] width 11 height 11
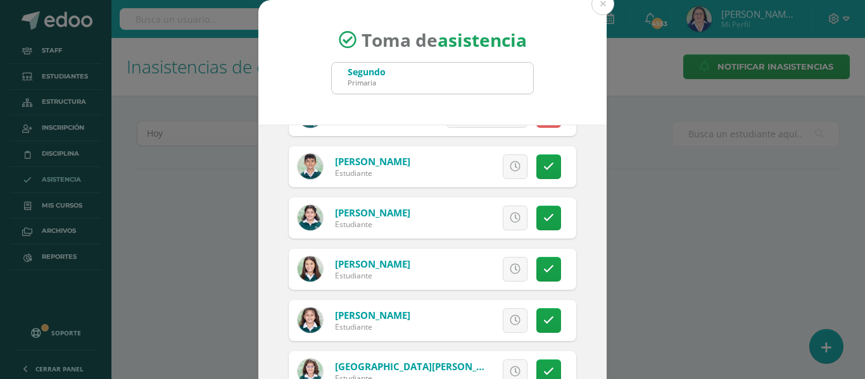
scroll to position [99, 0]
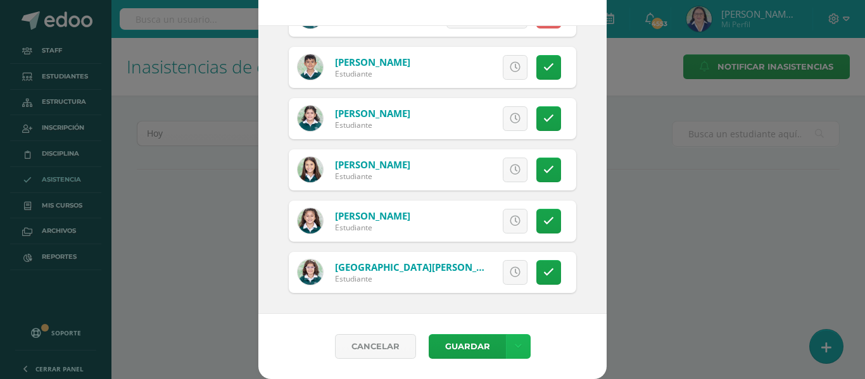
click at [515, 343] on icon at bounding box center [518, 346] width 7 height 11
click at [503, 163] on link at bounding box center [515, 170] width 25 height 25
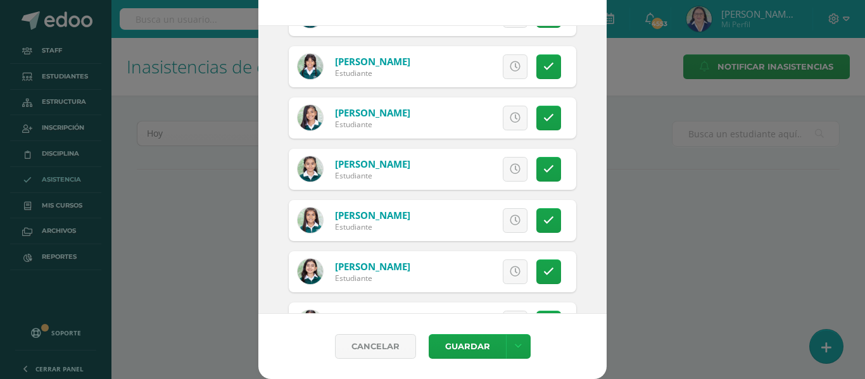
scroll to position [612, 0]
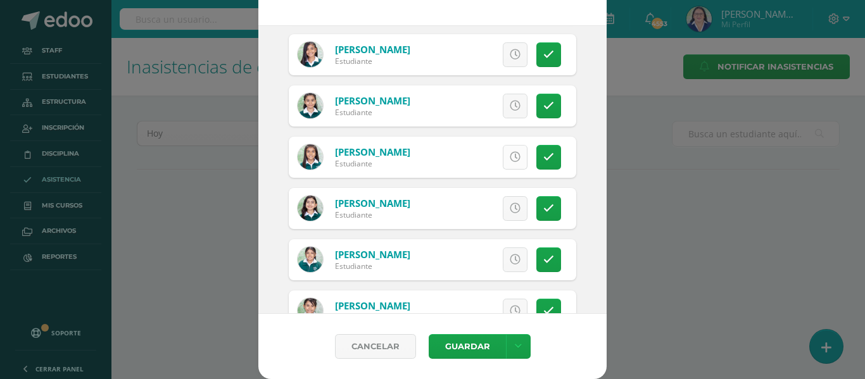
click at [503, 151] on link at bounding box center [515, 157] width 25 height 25
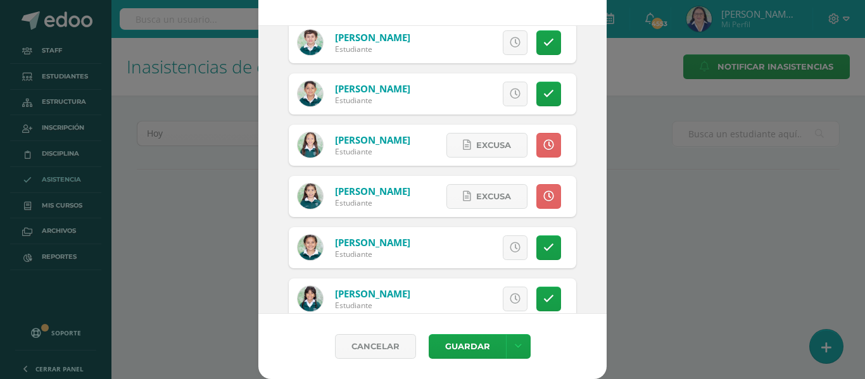
scroll to position [296, 0]
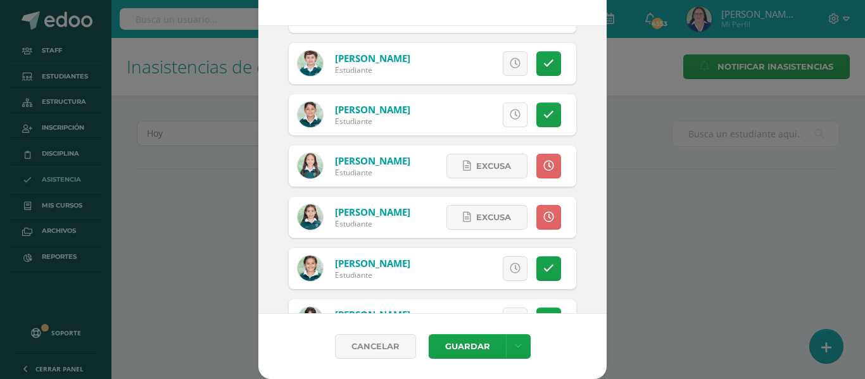
click at [510, 111] on icon at bounding box center [515, 115] width 11 height 11
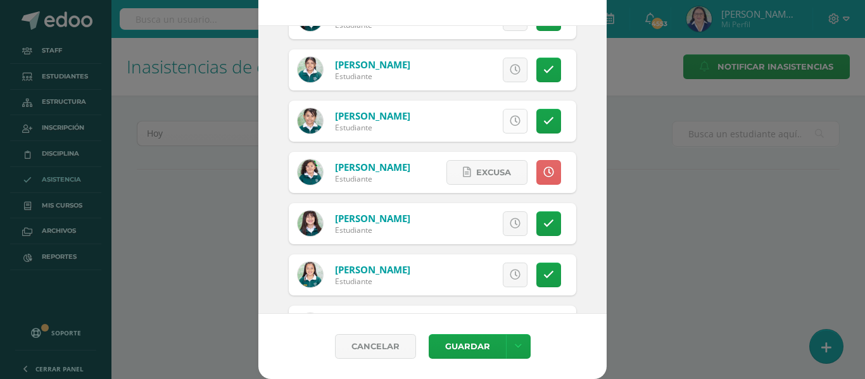
scroll to position [929, 0]
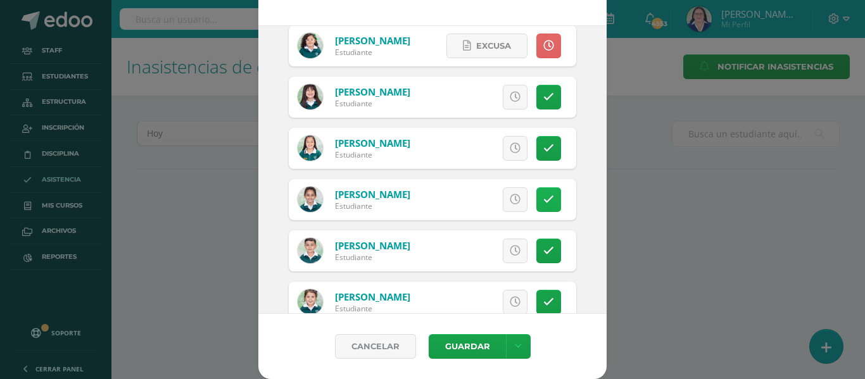
click at [536, 192] on link at bounding box center [548, 199] width 25 height 25
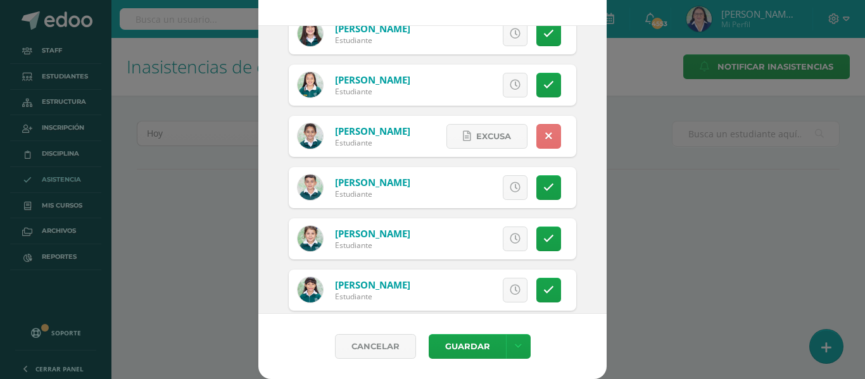
scroll to position [1055, 0]
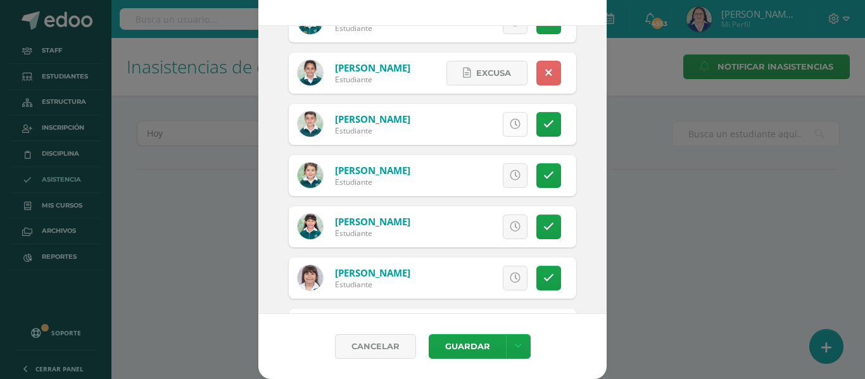
click at [510, 127] on icon at bounding box center [515, 124] width 11 height 11
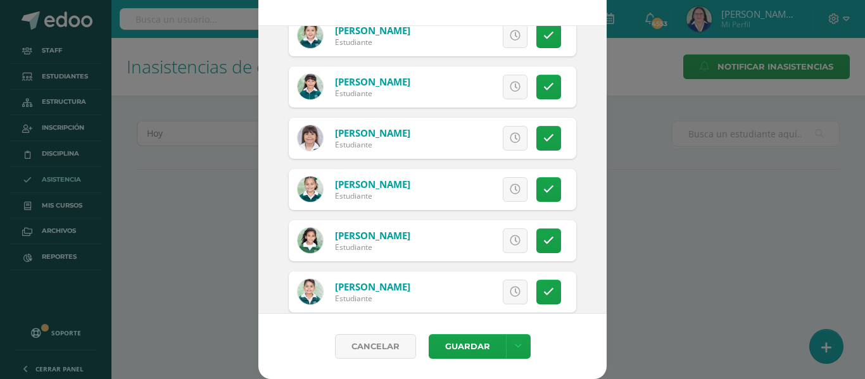
scroll to position [1245, 0]
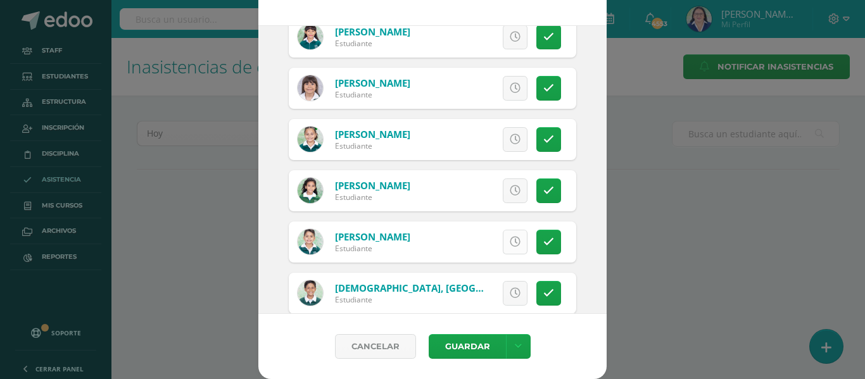
click at [507, 239] on link at bounding box center [515, 242] width 25 height 25
click at [510, 289] on icon at bounding box center [515, 293] width 11 height 11
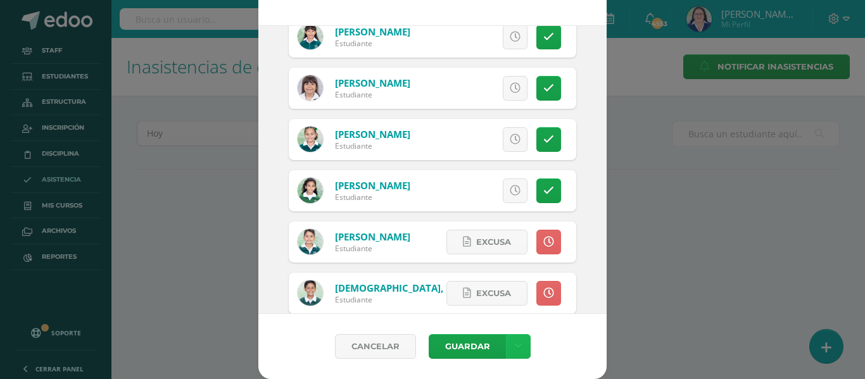
click at [515, 344] on icon at bounding box center [518, 346] width 7 height 11
click at [507, 293] on link "Guardar sin notificar inasistencias" at bounding box center [486, 299] width 139 height 30
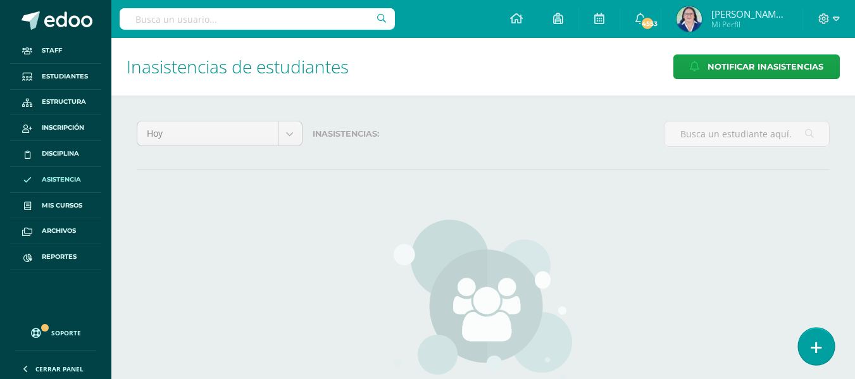
click at [817, 346] on icon at bounding box center [816, 348] width 11 height 15
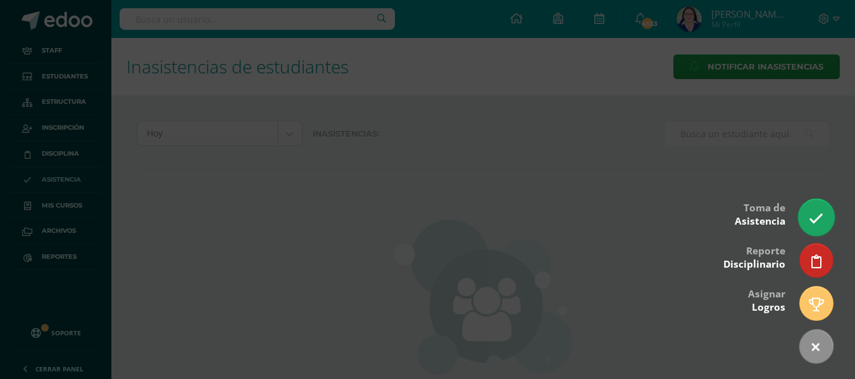
click at [817, 212] on icon at bounding box center [816, 218] width 15 height 15
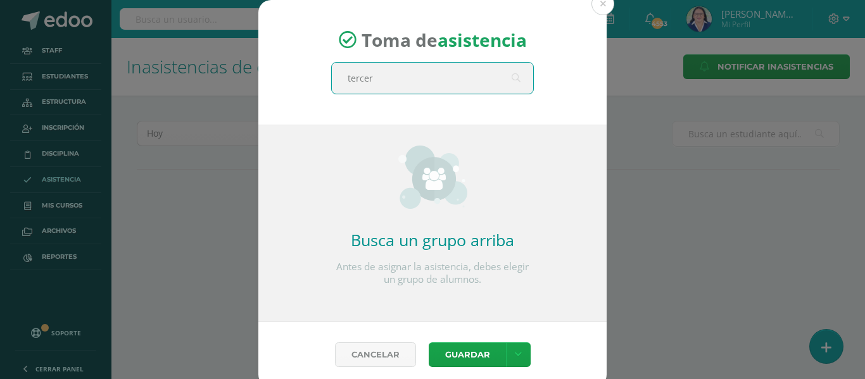
type input "tercero"
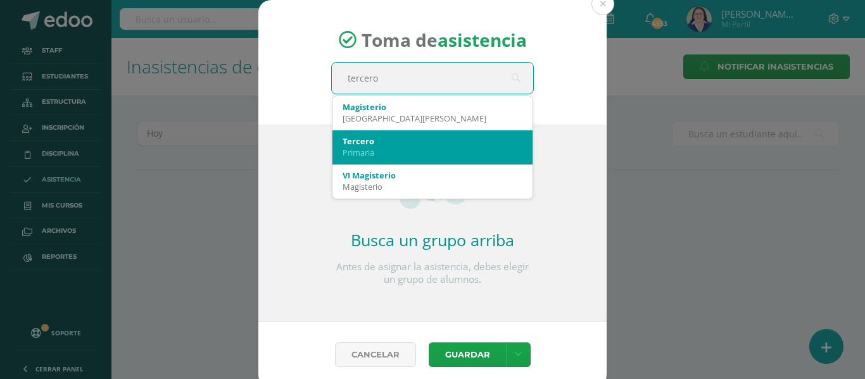
click at [482, 138] on div "Tercero" at bounding box center [433, 140] width 180 height 11
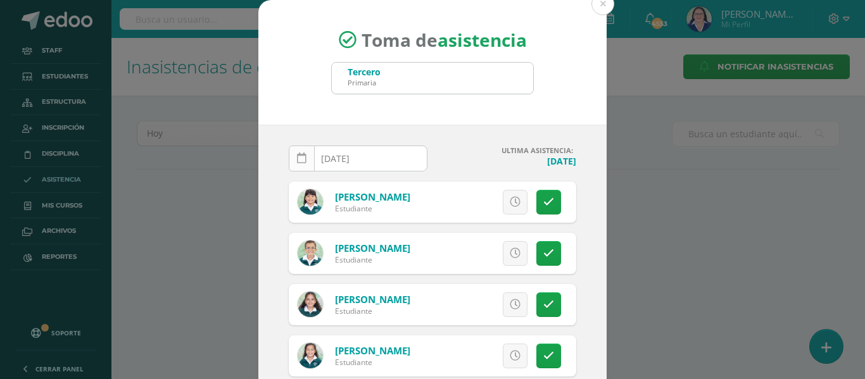
click at [291, 157] on link at bounding box center [302, 159] width 26 height 26
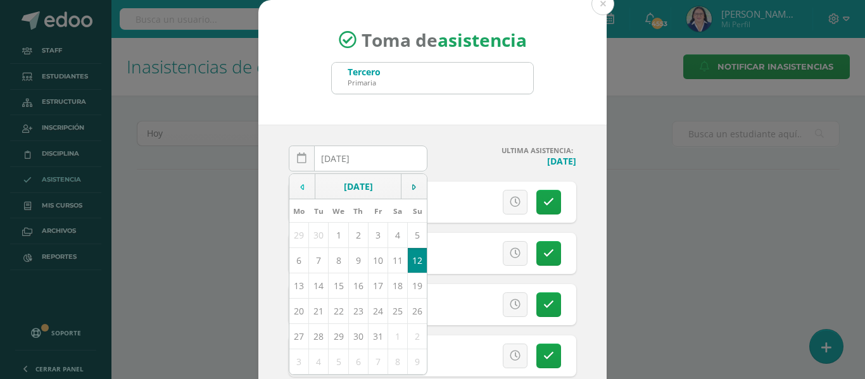
drag, startPoint x: 295, startPoint y: 189, endPoint x: 294, endPoint y: 196, distance: 7.0
click at [300, 189] on icon at bounding box center [302, 187] width 4 height 9
click at [349, 262] on td "11" at bounding box center [358, 260] width 20 height 25
type input "[DATE]"
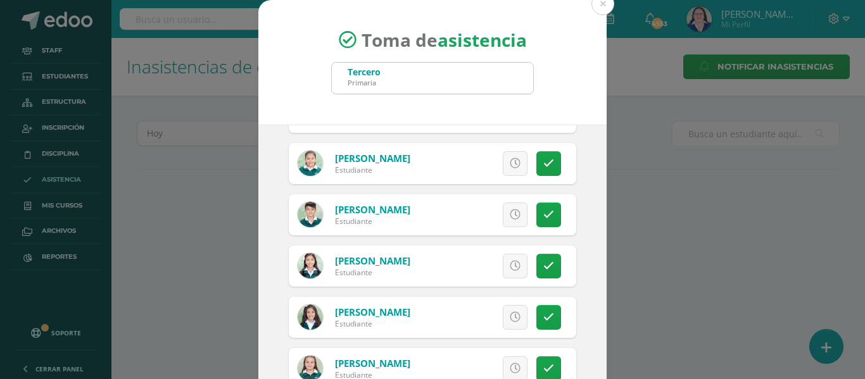
scroll to position [1583, 0]
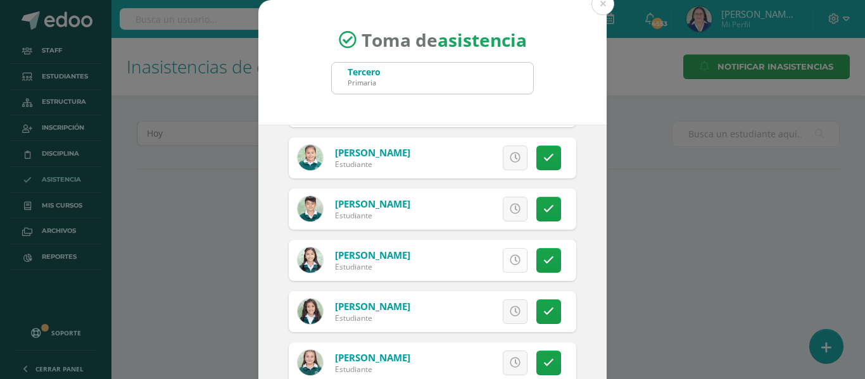
click at [510, 262] on icon at bounding box center [515, 260] width 11 height 11
click at [510, 310] on icon at bounding box center [515, 311] width 11 height 11
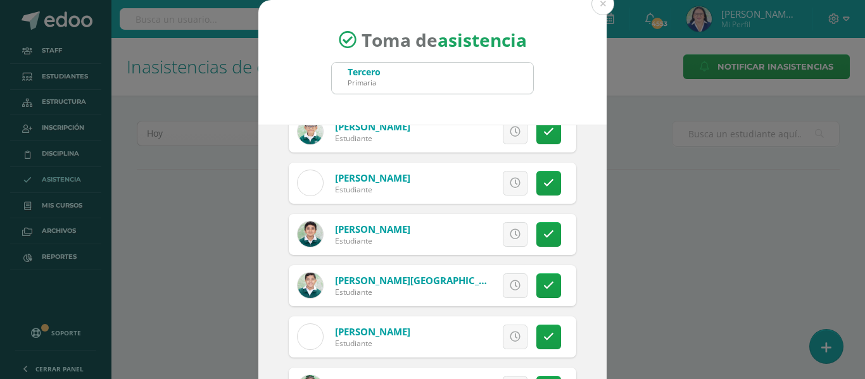
scroll to position [2026, 0]
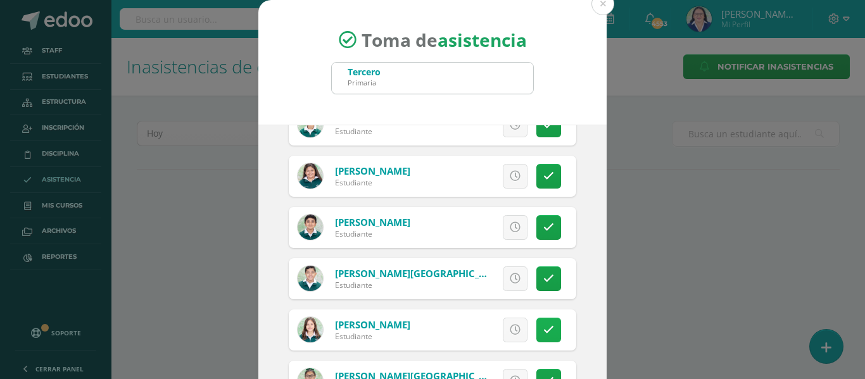
click at [543, 325] on icon at bounding box center [548, 330] width 11 height 11
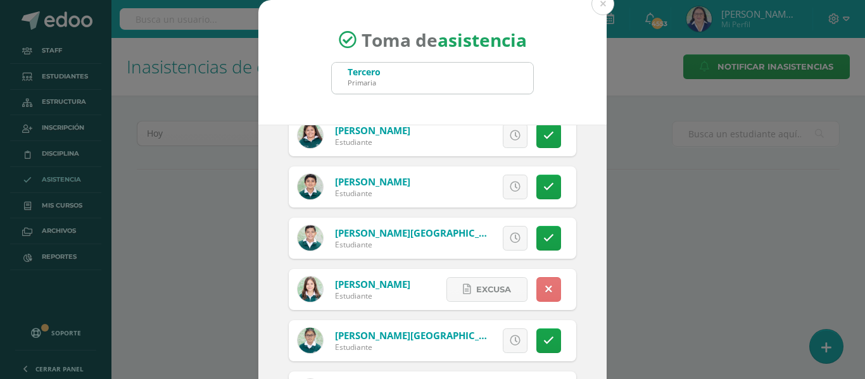
scroll to position [2089, 0]
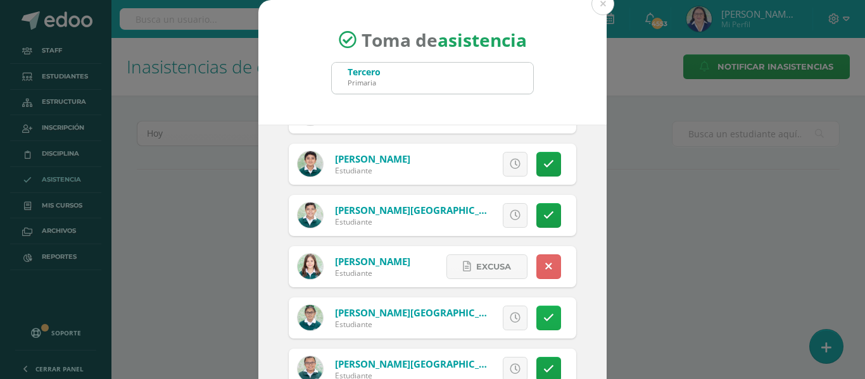
click at [543, 316] on icon at bounding box center [548, 318] width 11 height 11
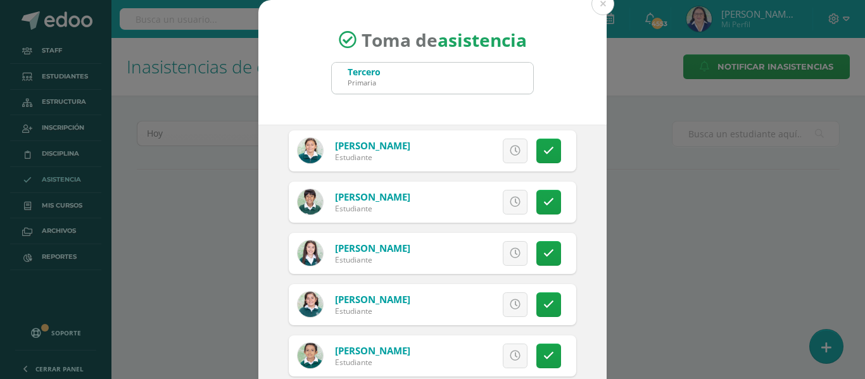
scroll to position [2564, 0]
click at [510, 203] on icon at bounding box center [515, 203] width 11 height 11
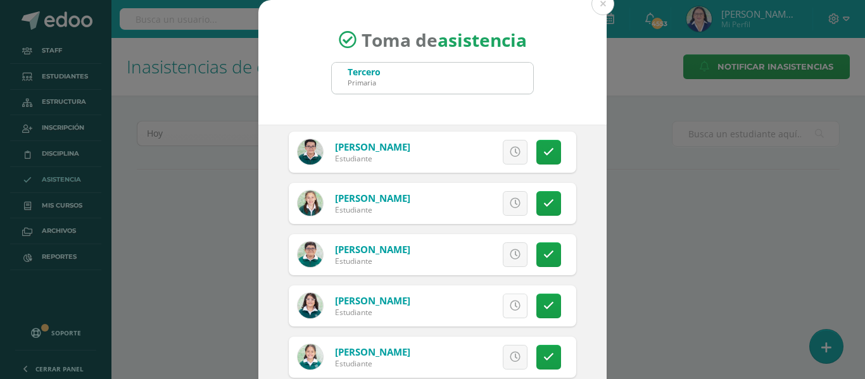
scroll to position [284, 0]
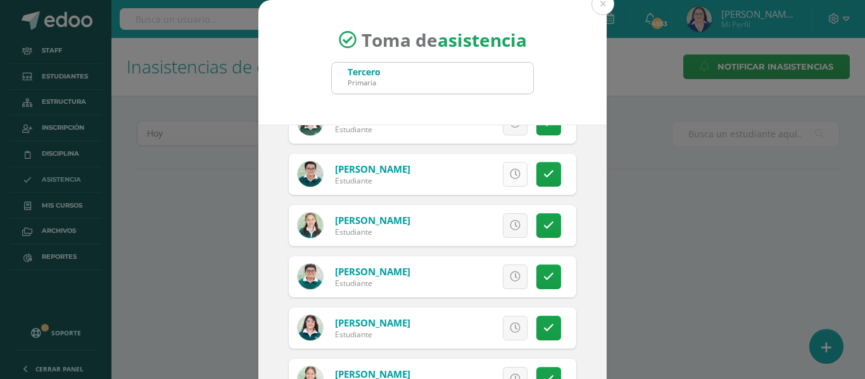
click at [510, 172] on icon at bounding box center [515, 174] width 11 height 11
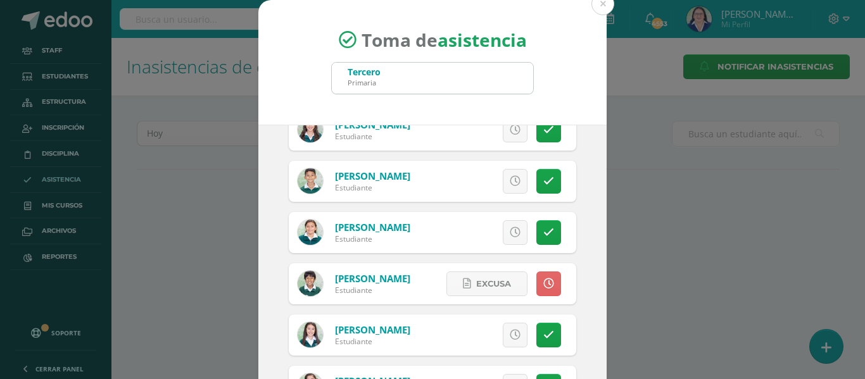
scroll to position [2500, 0]
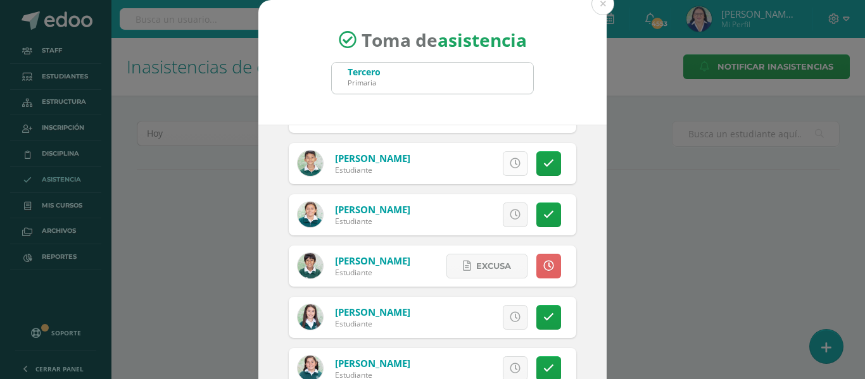
click at [510, 165] on icon at bounding box center [515, 163] width 11 height 11
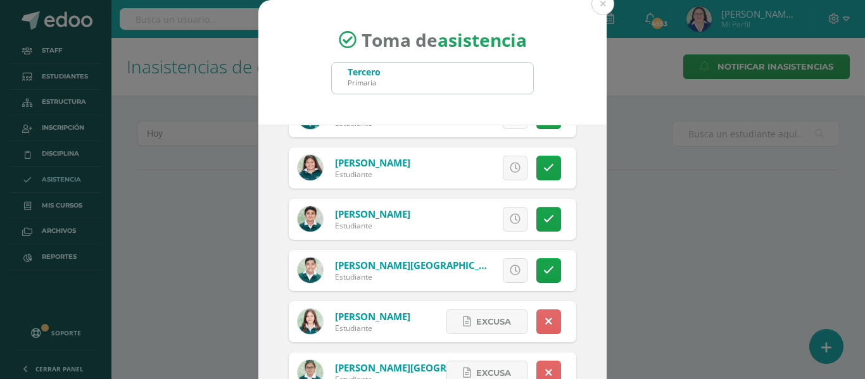
scroll to position [2057, 0]
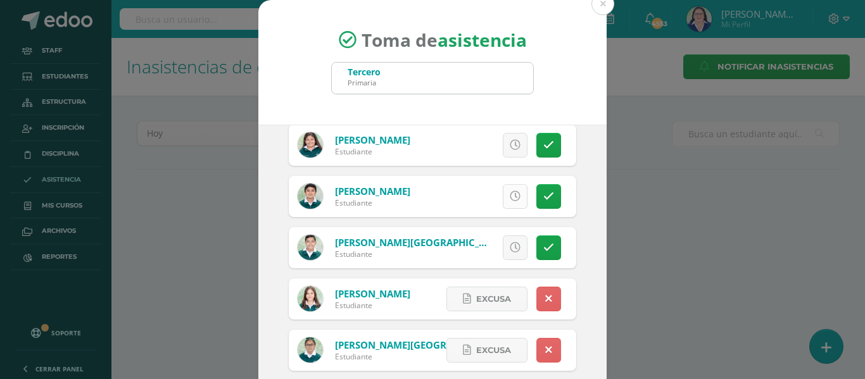
click at [510, 199] on icon at bounding box center [515, 196] width 11 height 11
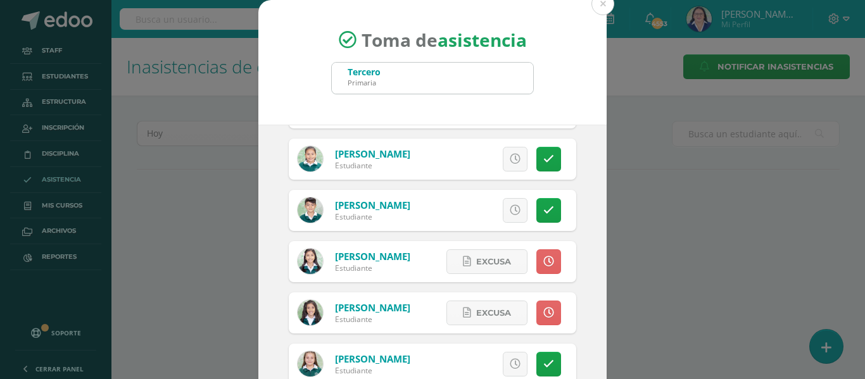
scroll to position [1551, 0]
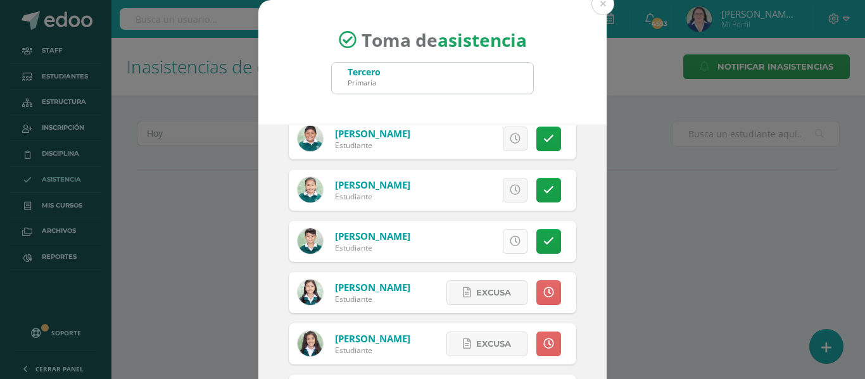
click at [510, 240] on icon at bounding box center [515, 241] width 11 height 11
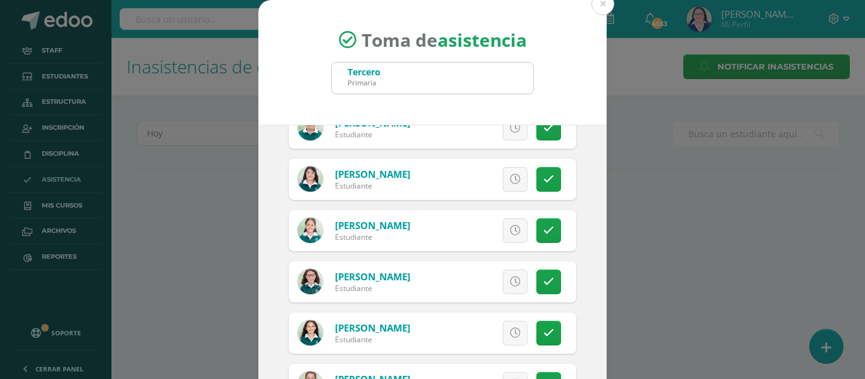
scroll to position [411, 0]
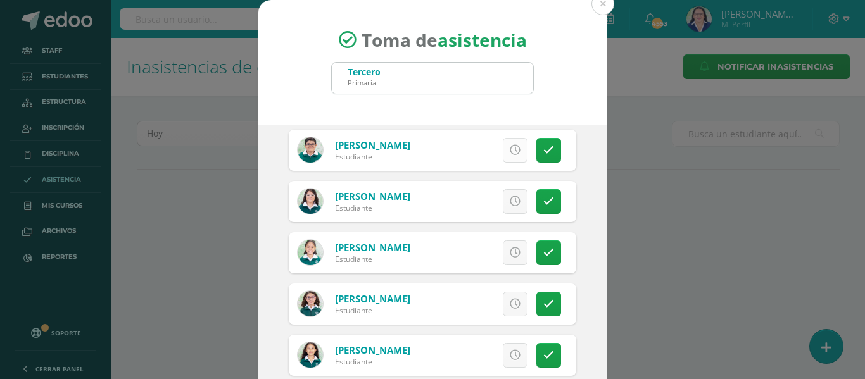
click at [510, 150] on icon at bounding box center [515, 150] width 11 height 11
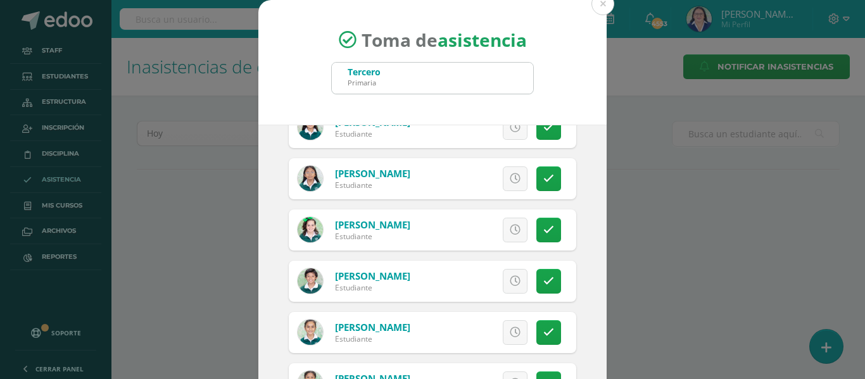
scroll to position [854, 0]
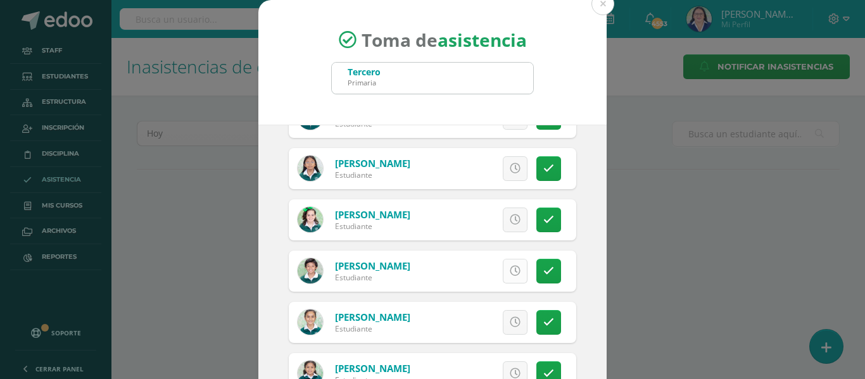
click at [510, 271] on icon at bounding box center [515, 271] width 11 height 11
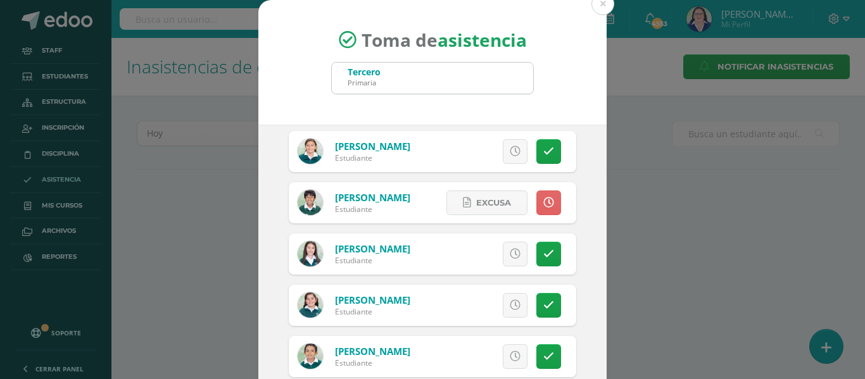
scroll to position [2753, 0]
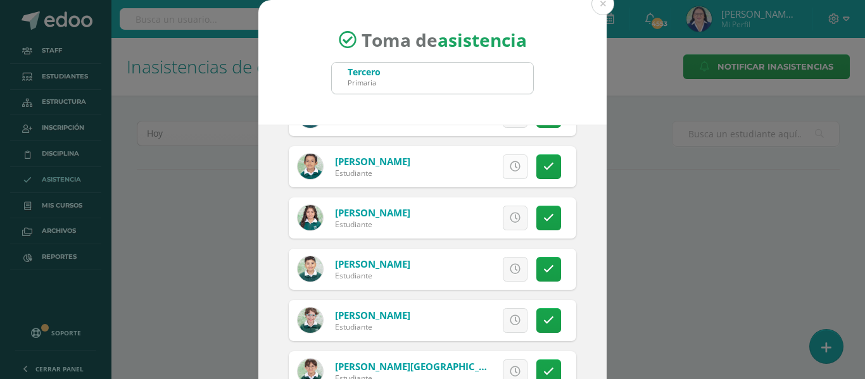
click at [510, 167] on icon at bounding box center [515, 166] width 11 height 11
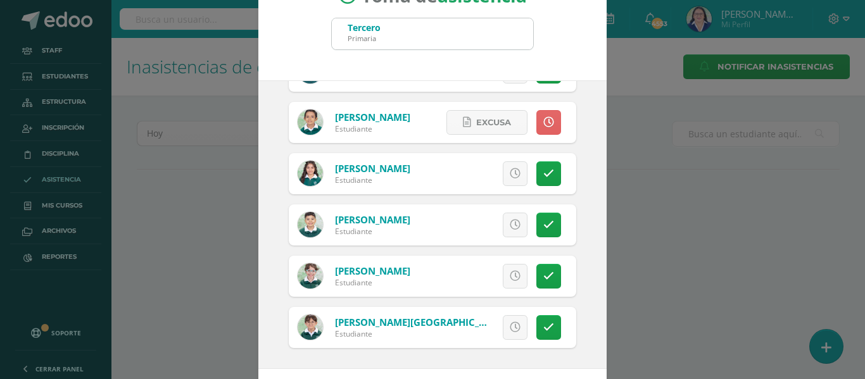
scroll to position [99, 0]
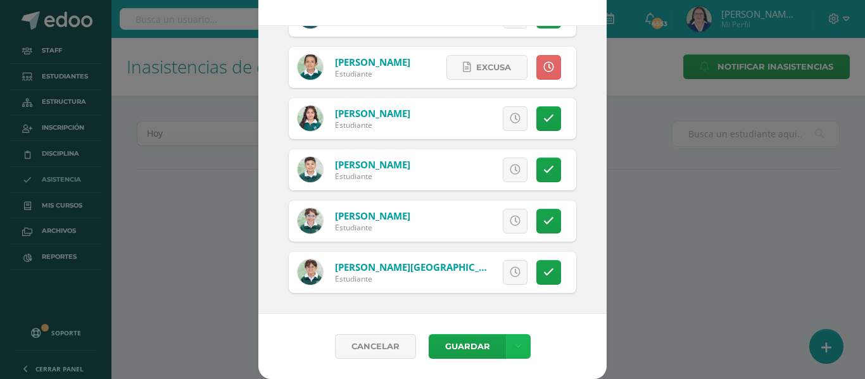
click at [515, 342] on icon at bounding box center [518, 346] width 7 height 11
click at [505, 294] on link "Guardar sin notificar inasistencias" at bounding box center [486, 299] width 139 height 30
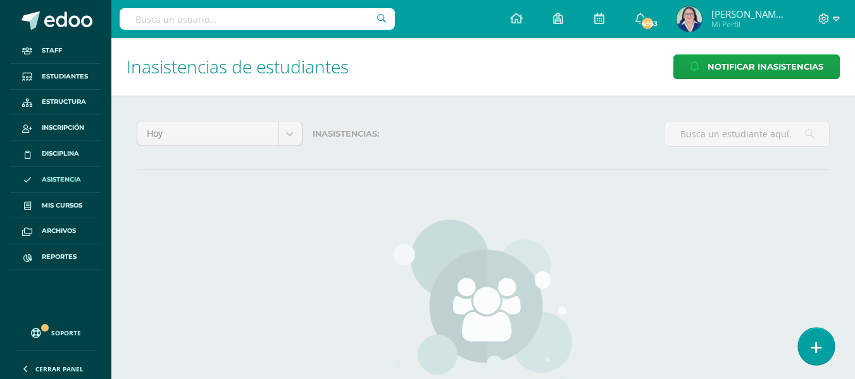
click at [809, 335] on link at bounding box center [816, 346] width 36 height 37
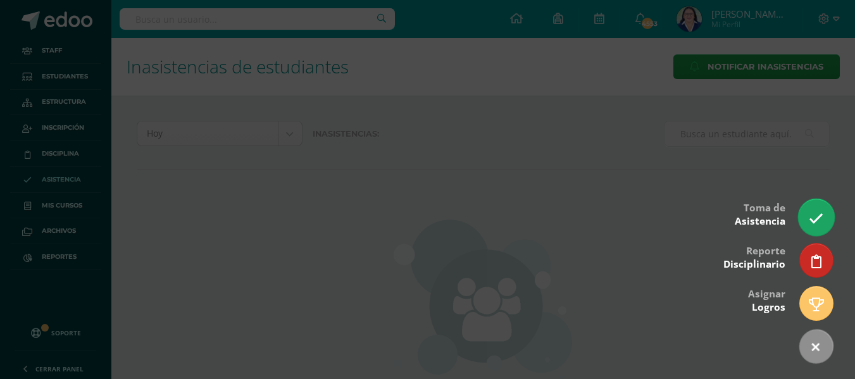
click at [815, 219] on icon at bounding box center [816, 218] width 15 height 15
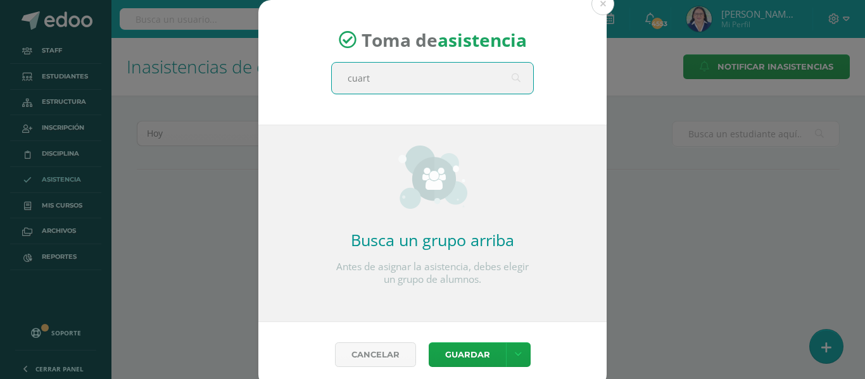
type input "cuarto"
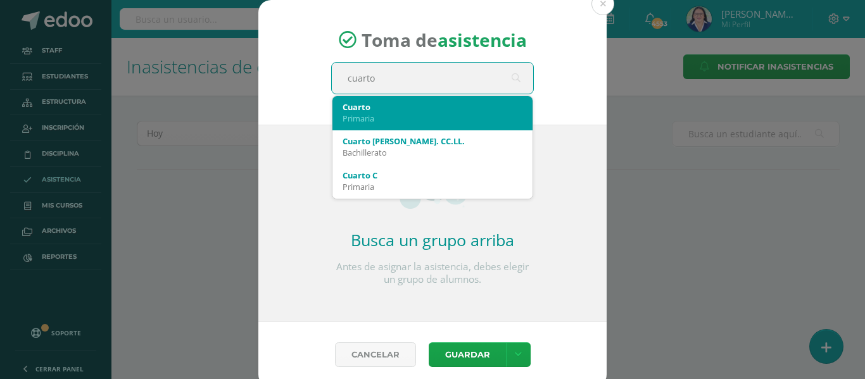
click at [481, 123] on div "Primaria" at bounding box center [433, 118] width 180 height 11
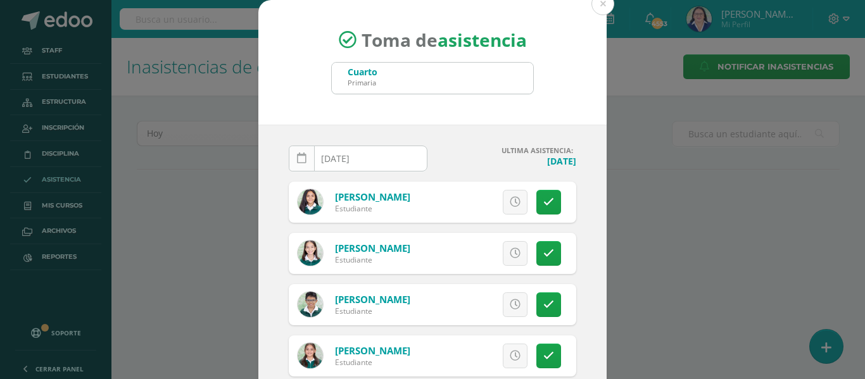
click at [291, 157] on link at bounding box center [302, 159] width 26 height 26
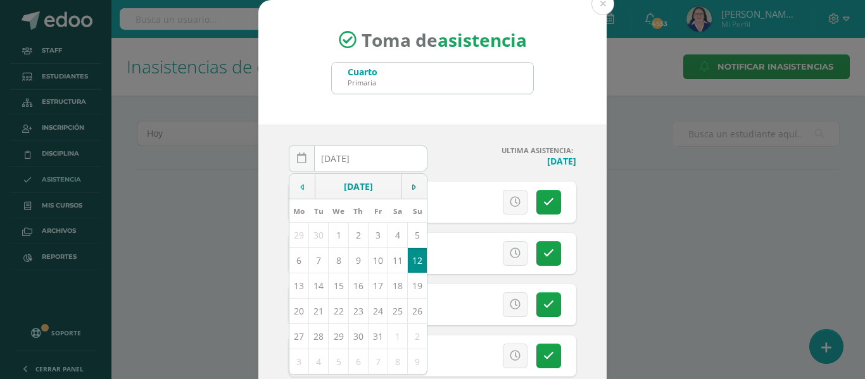
click at [293, 179] on td at bounding box center [302, 186] width 26 height 25
click at [349, 260] on td "11" at bounding box center [358, 260] width 20 height 25
type input "[DATE]"
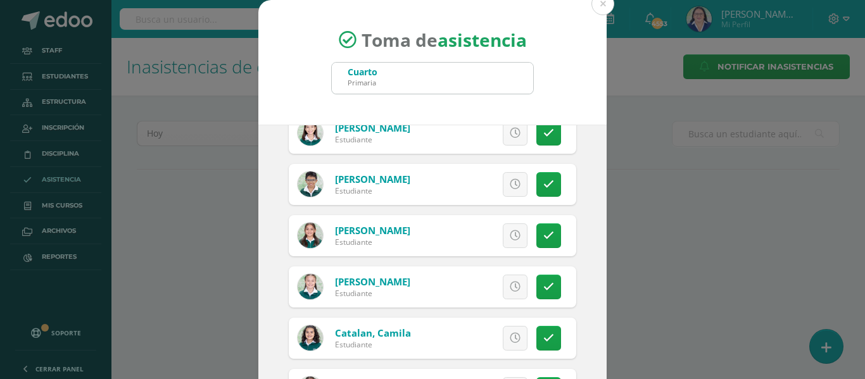
scroll to position [127, 0]
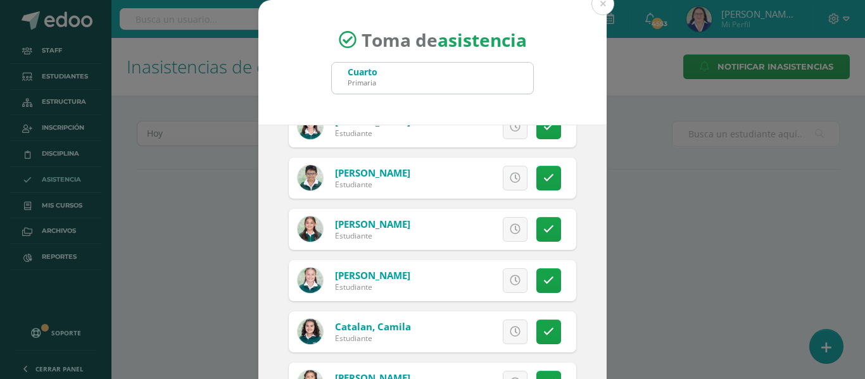
click at [510, 281] on icon at bounding box center [515, 280] width 11 height 11
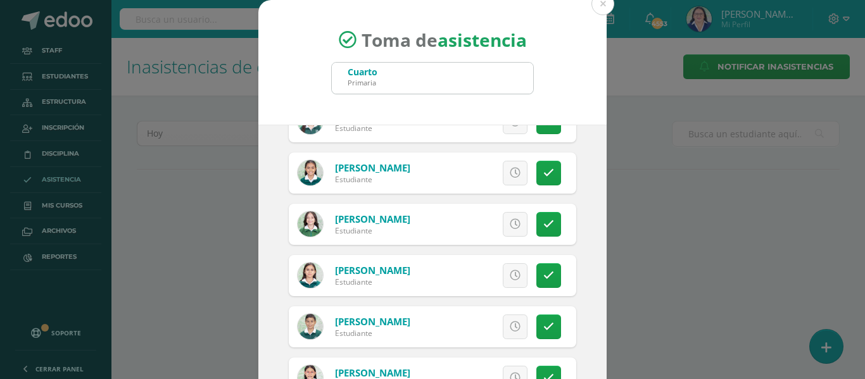
scroll to position [696, 0]
click at [541, 222] on link at bounding box center [548, 223] width 25 height 25
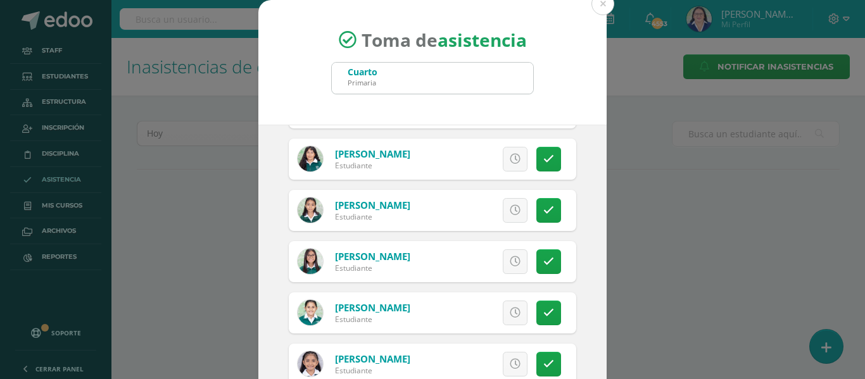
scroll to position [1963, 0]
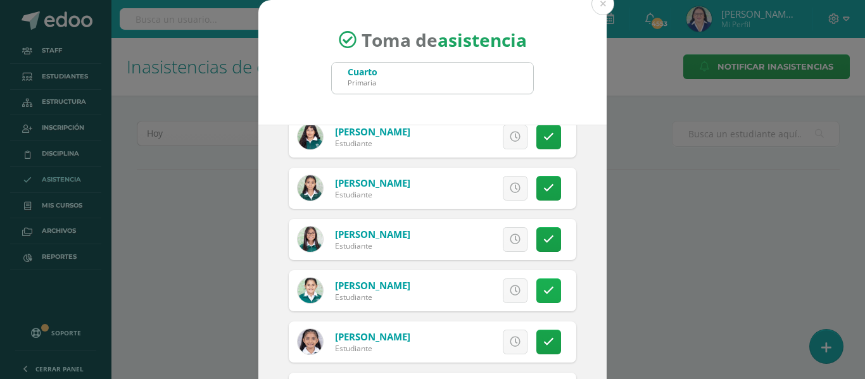
click at [541, 289] on link at bounding box center [548, 291] width 25 height 25
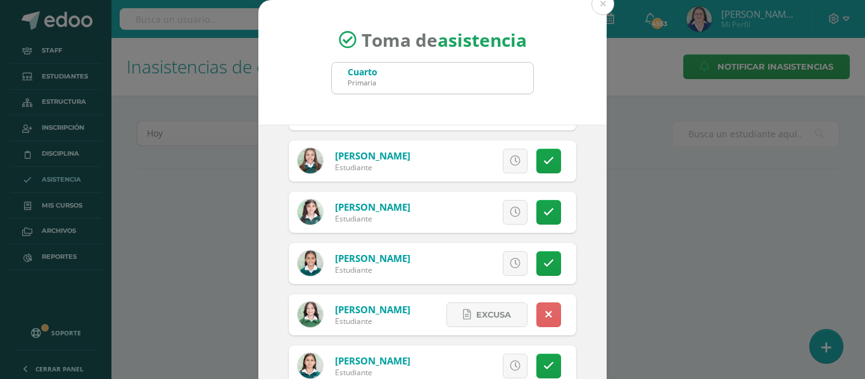
scroll to position [570, 0]
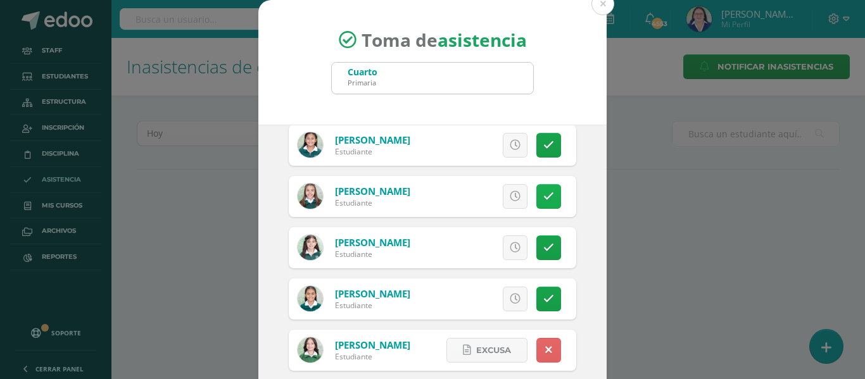
click at [543, 196] on icon at bounding box center [548, 196] width 11 height 11
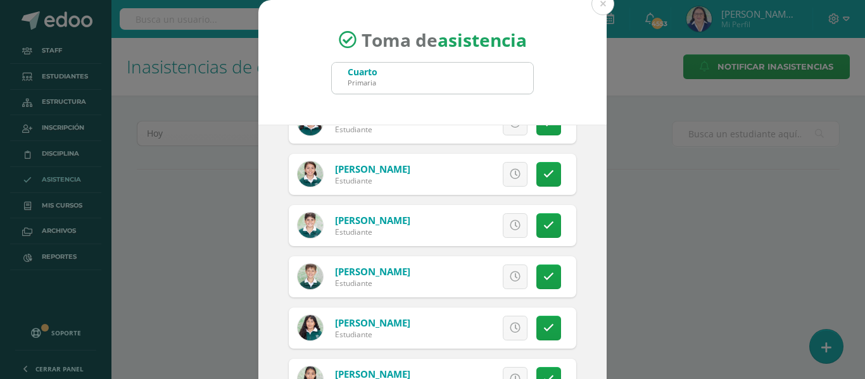
scroll to position [1773, 0]
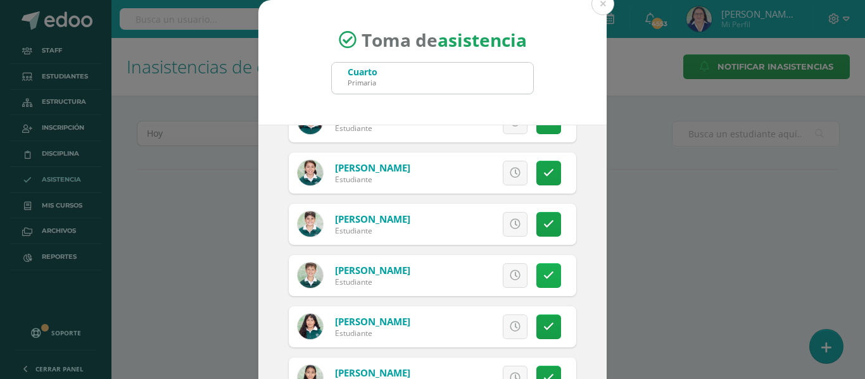
click at [543, 277] on icon at bounding box center [548, 275] width 11 height 11
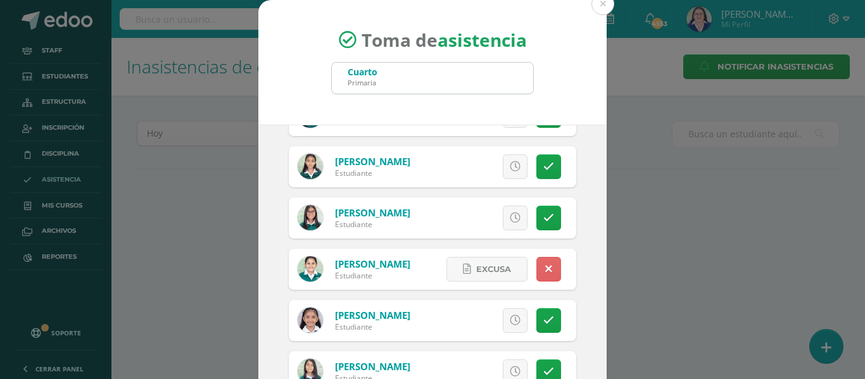
scroll to position [99, 0]
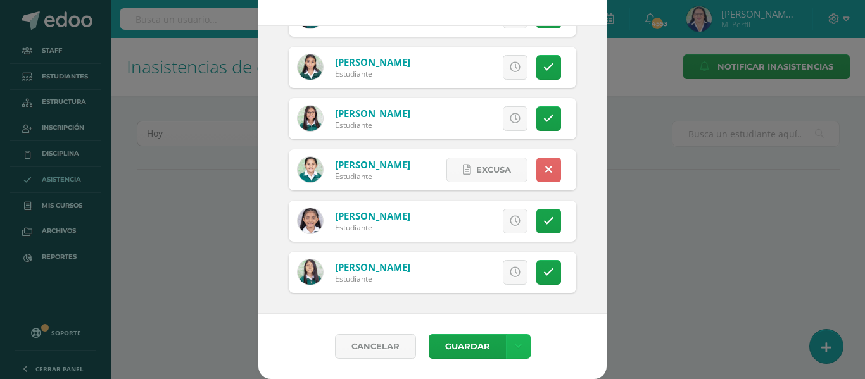
click at [515, 341] on icon at bounding box center [518, 346] width 7 height 11
click at [510, 290] on link "Guardar sin notificar inasistencias" at bounding box center [486, 299] width 139 height 30
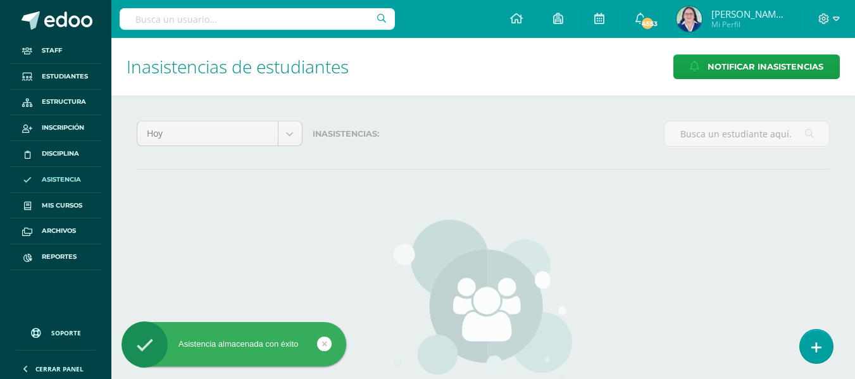
click at [824, 340] on link at bounding box center [816, 347] width 33 height 34
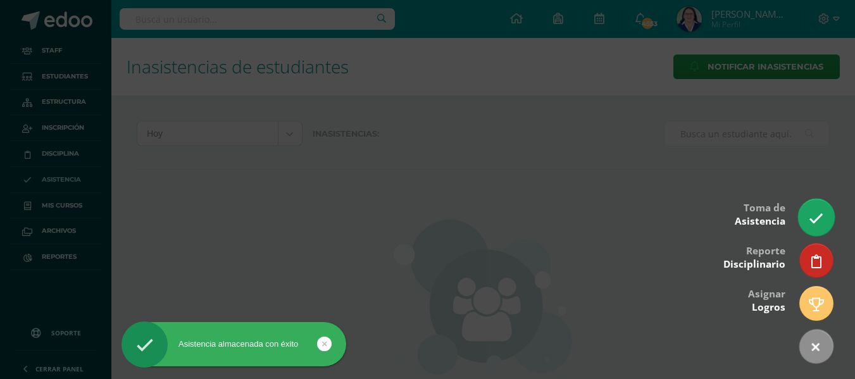
click at [817, 213] on icon at bounding box center [816, 218] width 15 height 15
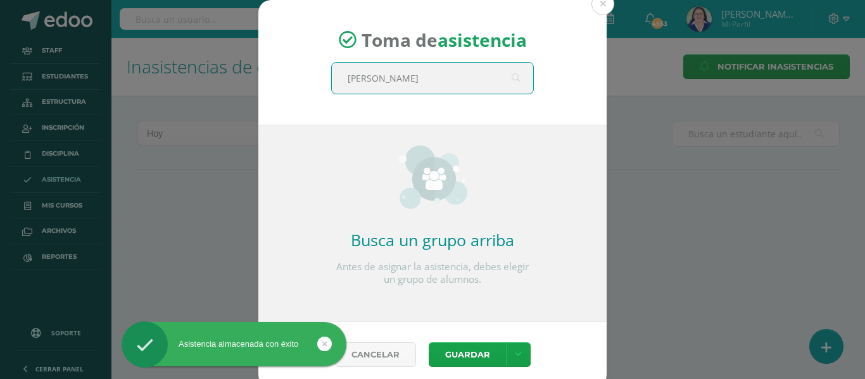
type input "quinto"
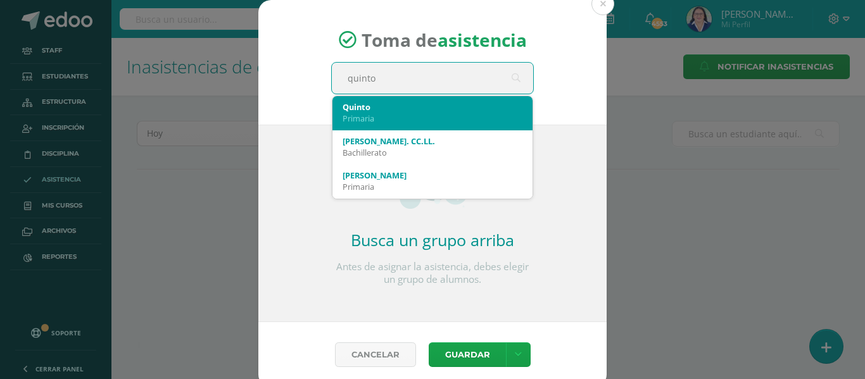
click at [436, 115] on div "Primaria" at bounding box center [433, 118] width 180 height 11
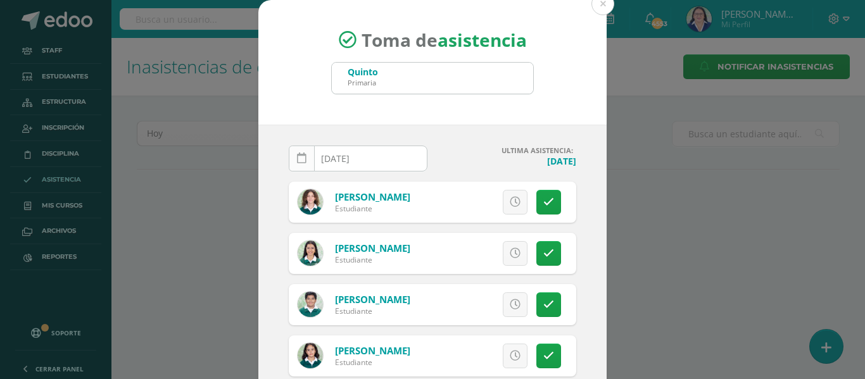
click at [291, 160] on link at bounding box center [302, 159] width 26 height 26
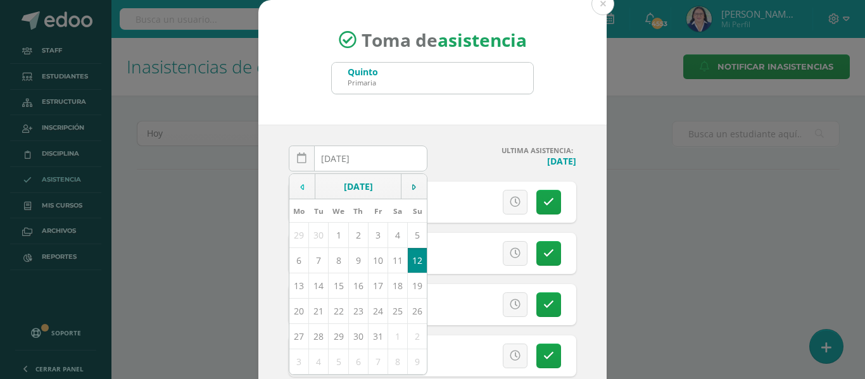
click at [300, 186] on icon at bounding box center [302, 187] width 4 height 9
click at [353, 259] on td "11" at bounding box center [358, 260] width 20 height 25
type input "[DATE]"
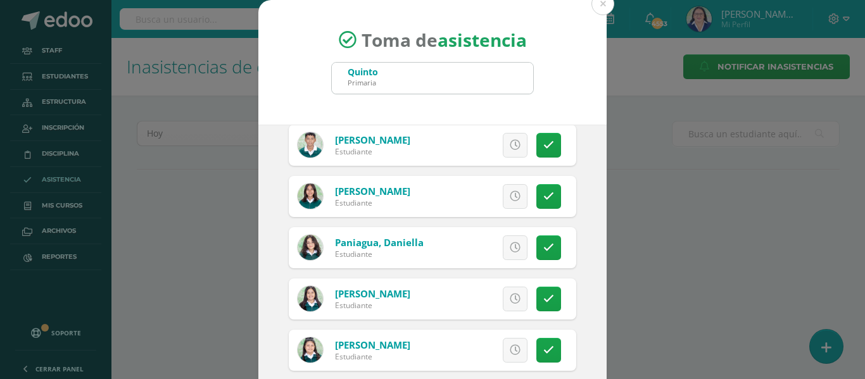
scroll to position [1773, 0]
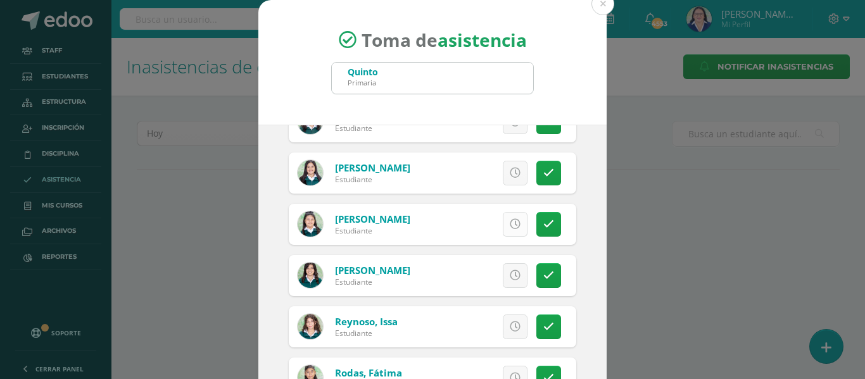
click at [510, 226] on icon at bounding box center [515, 224] width 11 height 11
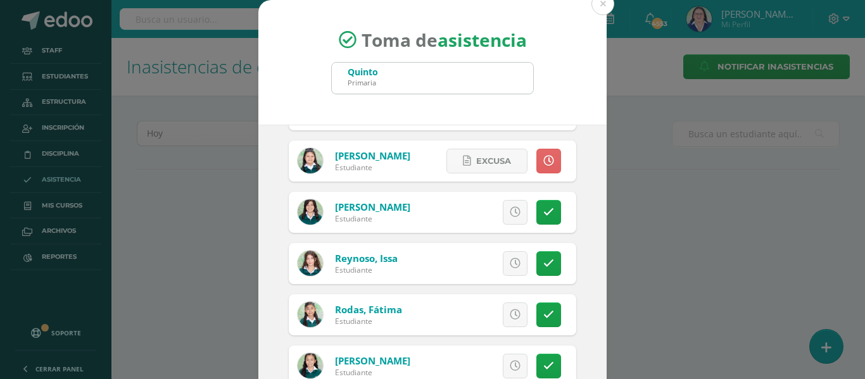
scroll to position [1899, 0]
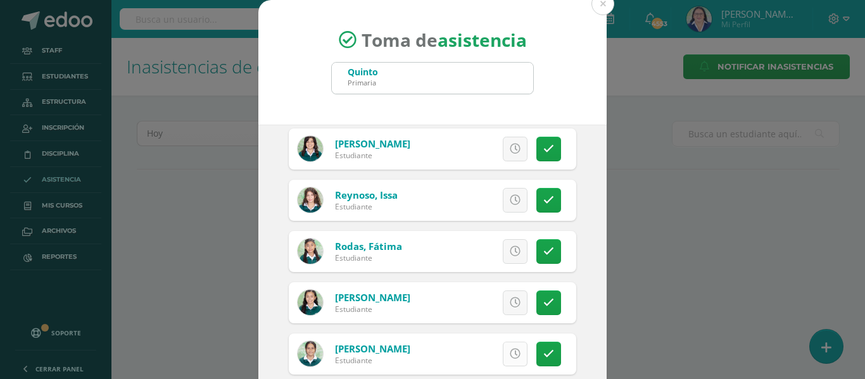
click at [503, 348] on link at bounding box center [515, 354] width 25 height 25
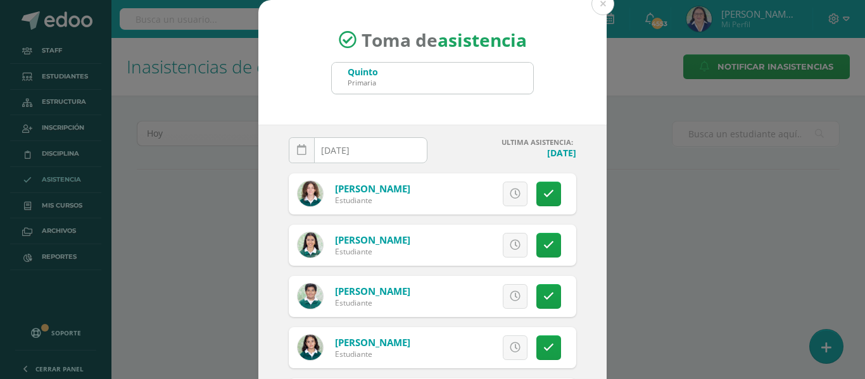
scroll to position [0, 0]
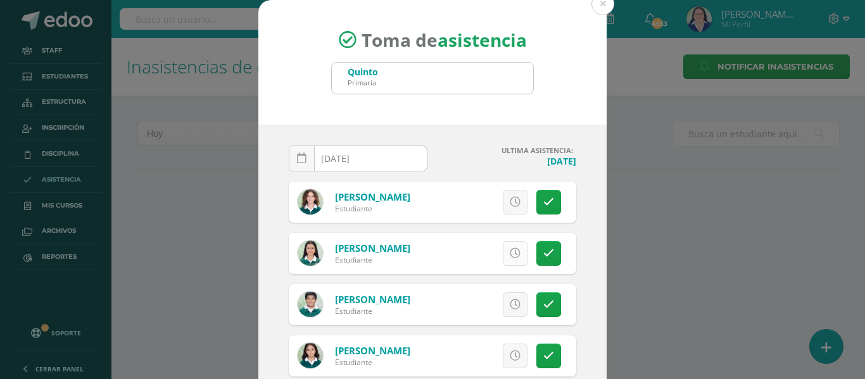
click at [510, 256] on icon at bounding box center [515, 253] width 11 height 11
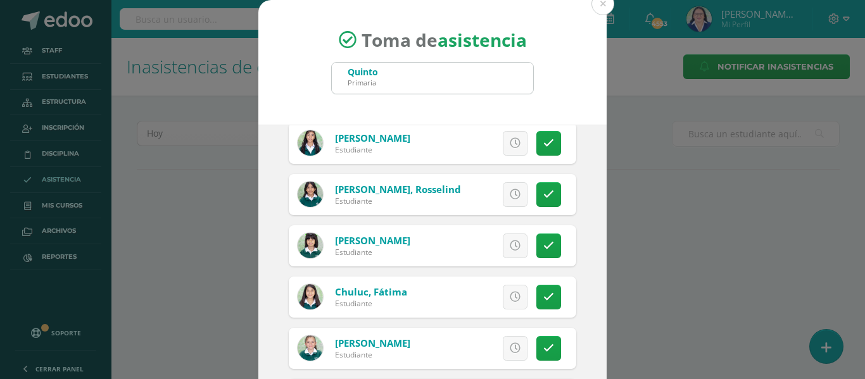
scroll to position [317, 0]
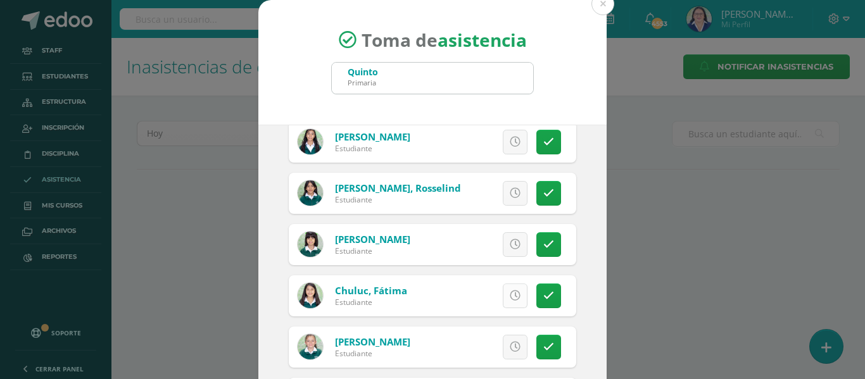
click at [510, 293] on icon at bounding box center [515, 296] width 11 height 11
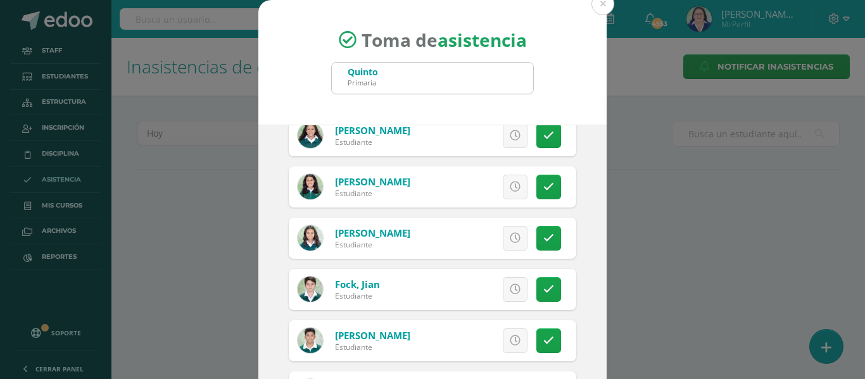
scroll to position [696, 0]
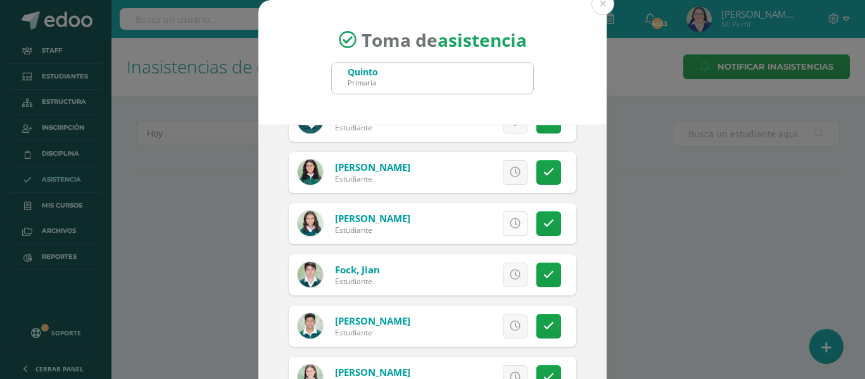
click at [510, 222] on icon at bounding box center [515, 223] width 11 height 11
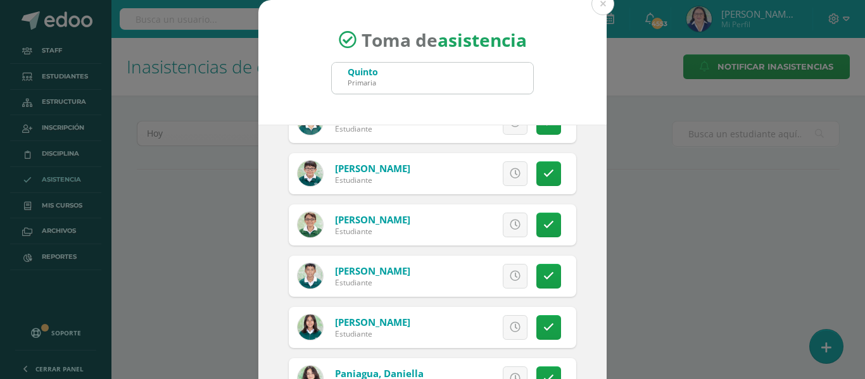
scroll to position [1583, 0]
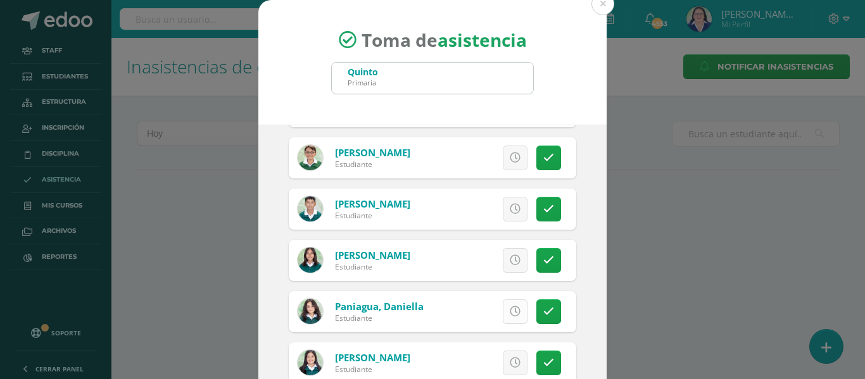
click at [510, 307] on icon at bounding box center [515, 311] width 11 height 11
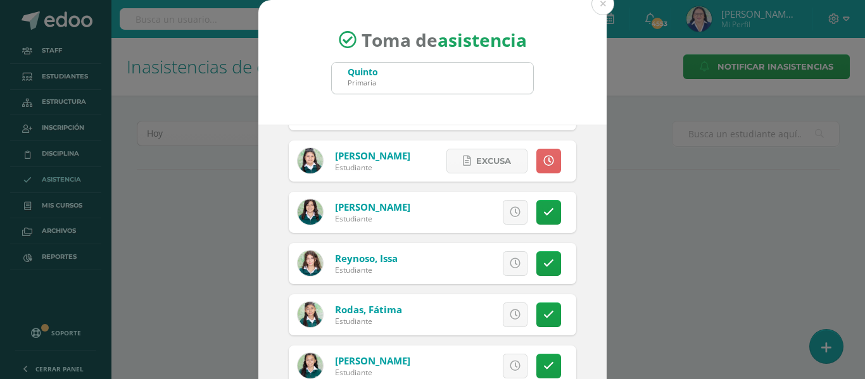
scroll to position [1899, 0]
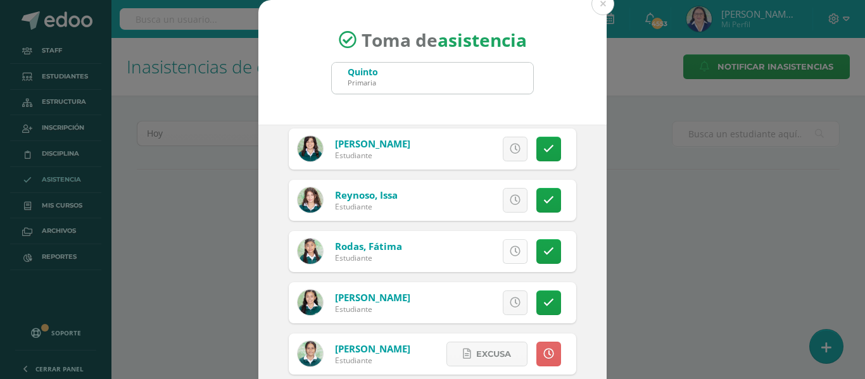
click at [510, 249] on icon at bounding box center [515, 251] width 11 height 11
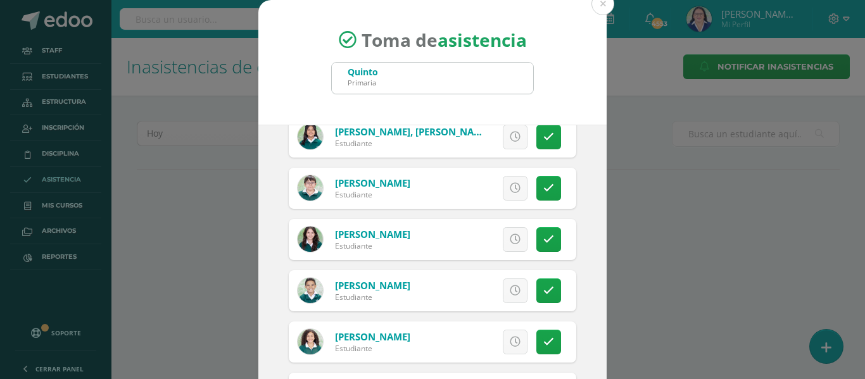
scroll to position [1266, 0]
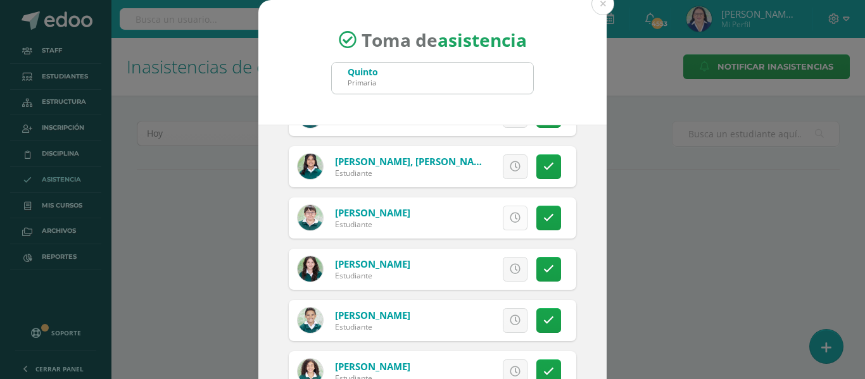
click at [510, 217] on icon at bounding box center [515, 218] width 11 height 11
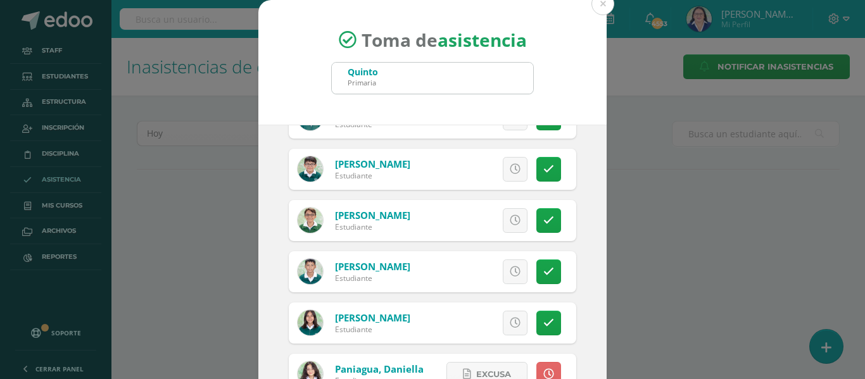
scroll to position [1520, 0]
click at [543, 222] on icon at bounding box center [548, 221] width 11 height 11
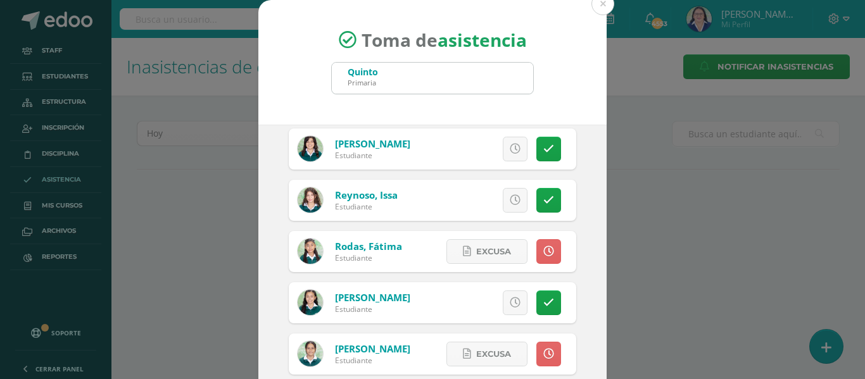
scroll to position [2138, 0]
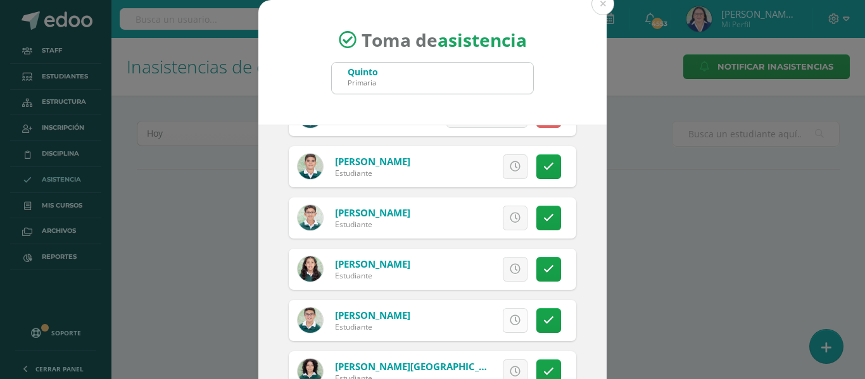
click at [510, 318] on icon at bounding box center [515, 320] width 11 height 11
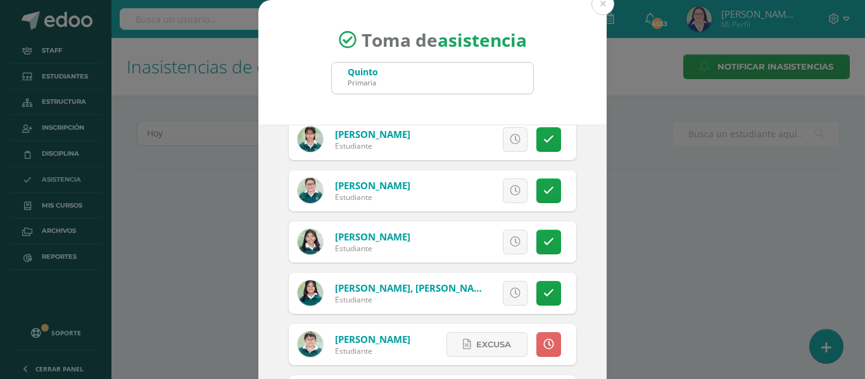
scroll to position [1125, 0]
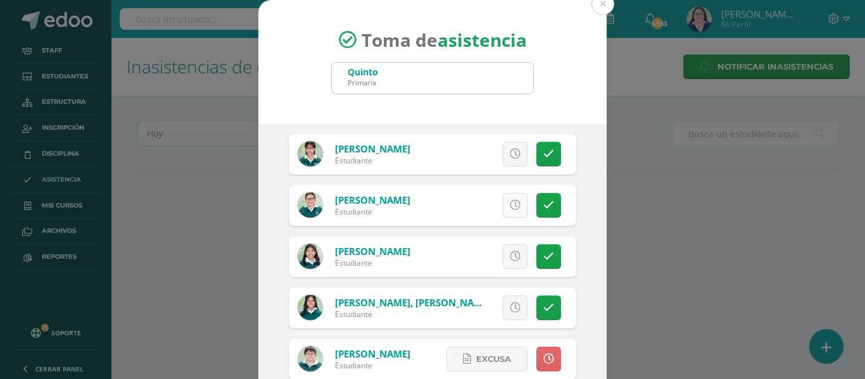
click at [510, 203] on icon at bounding box center [515, 205] width 11 height 11
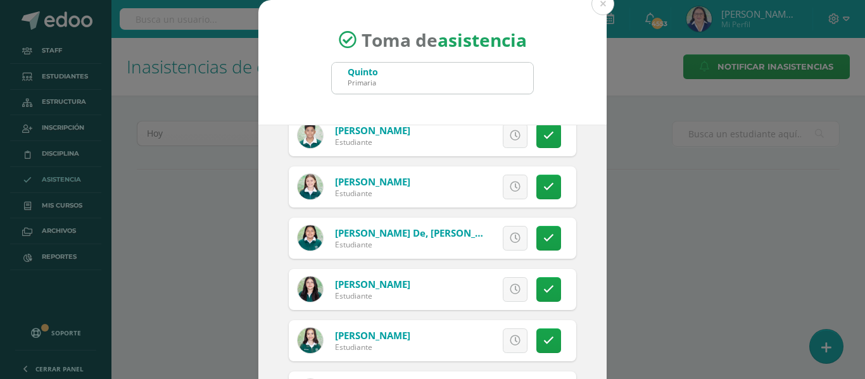
scroll to position [809, 0]
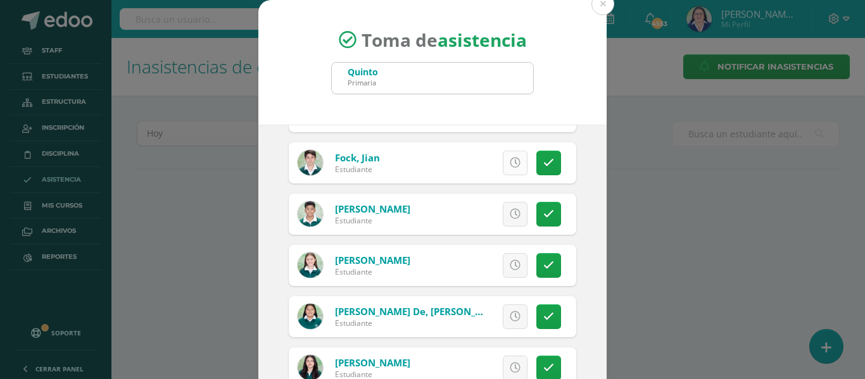
click at [510, 163] on icon at bounding box center [515, 163] width 11 height 11
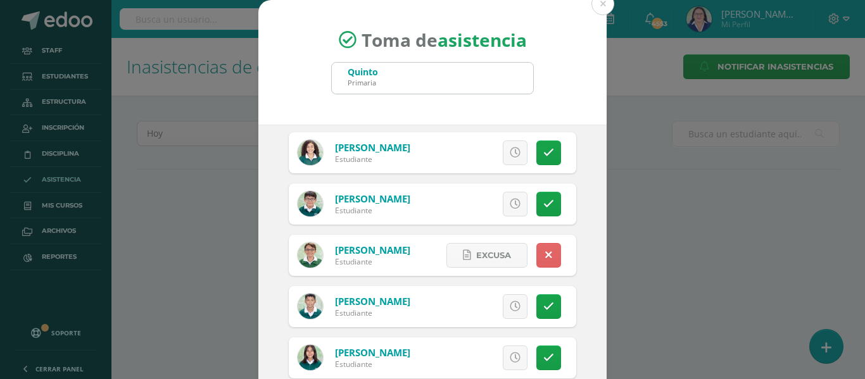
scroll to position [1505, 0]
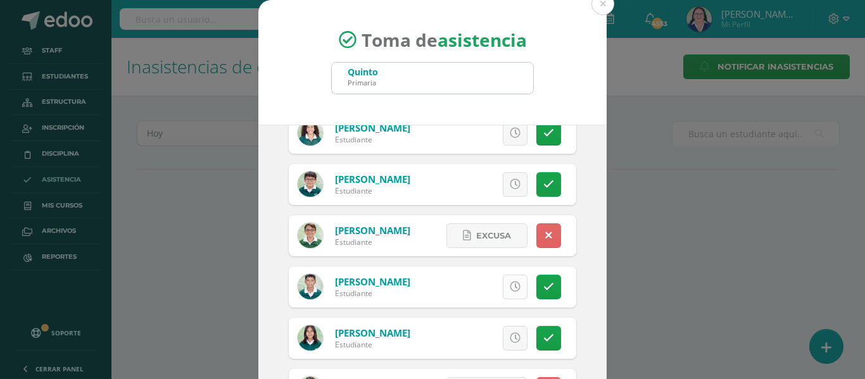
click at [510, 284] on icon at bounding box center [515, 287] width 11 height 11
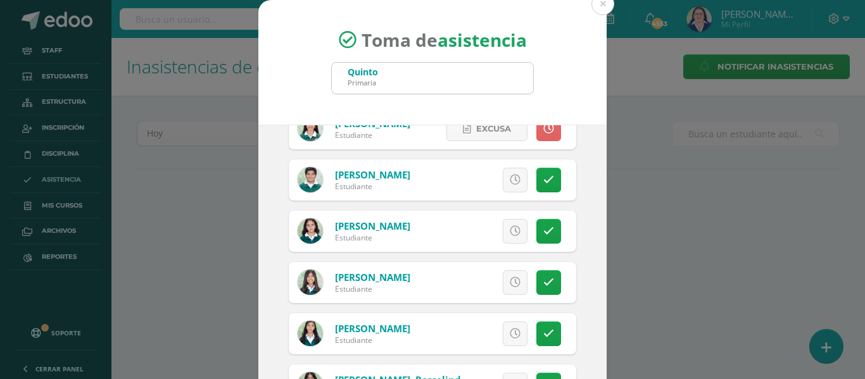
scroll to position [112, 0]
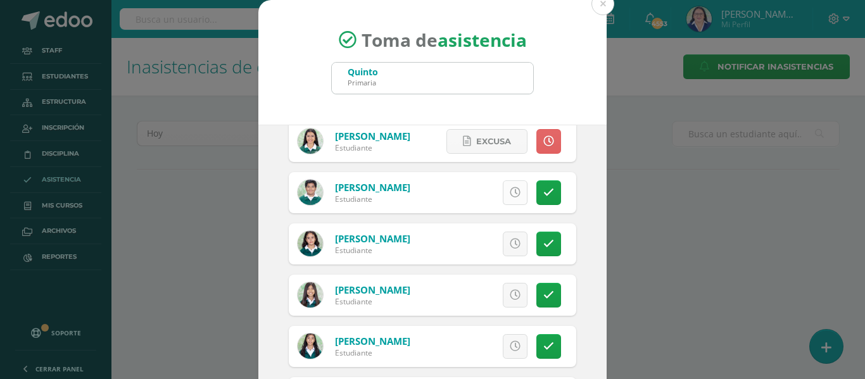
click at [510, 191] on icon at bounding box center [515, 192] width 11 height 11
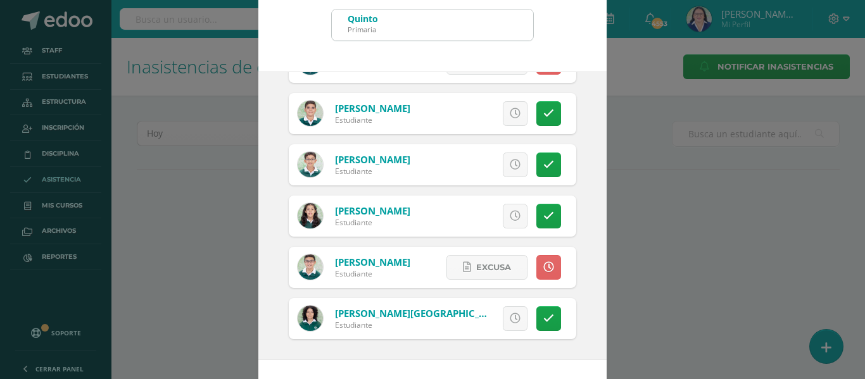
scroll to position [99, 0]
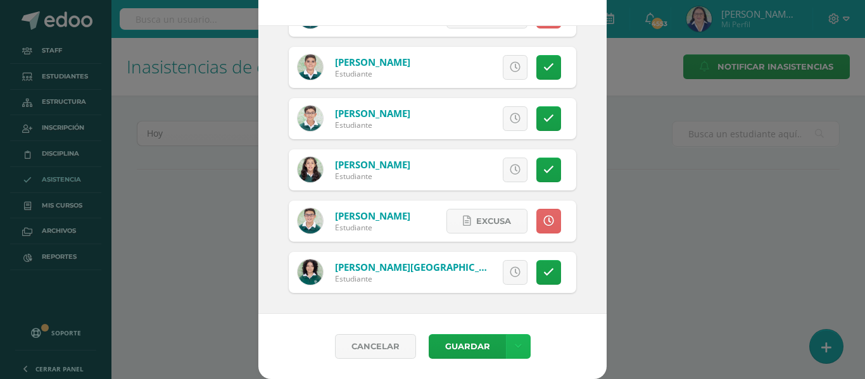
click at [518, 341] on link at bounding box center [518, 346] width 25 height 25
click at [498, 293] on link "Guardar sin notificar inasistencias" at bounding box center [486, 299] width 139 height 30
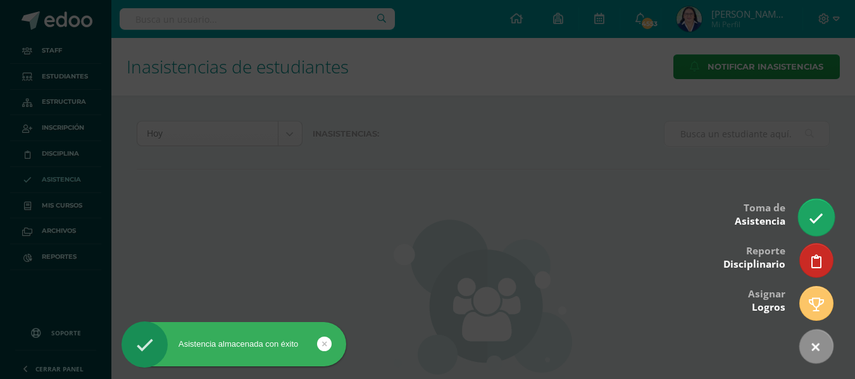
click at [821, 217] on icon at bounding box center [816, 218] width 15 height 15
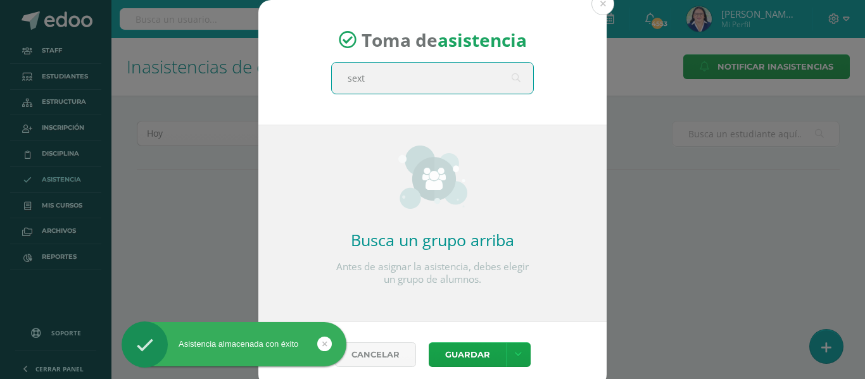
type input "sexto"
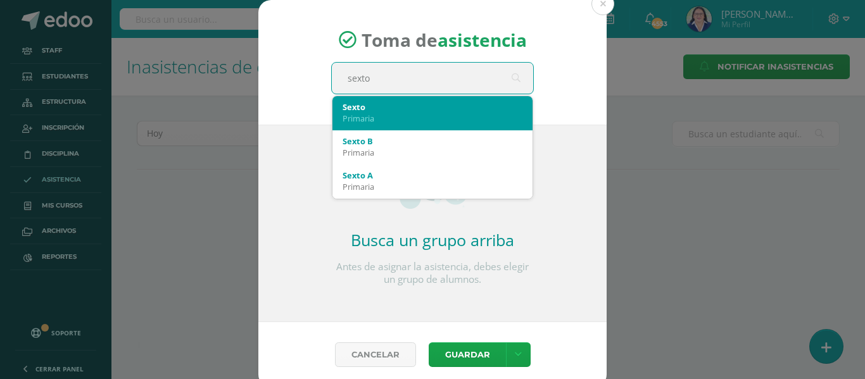
click at [464, 116] on div "Primaria" at bounding box center [433, 118] width 180 height 11
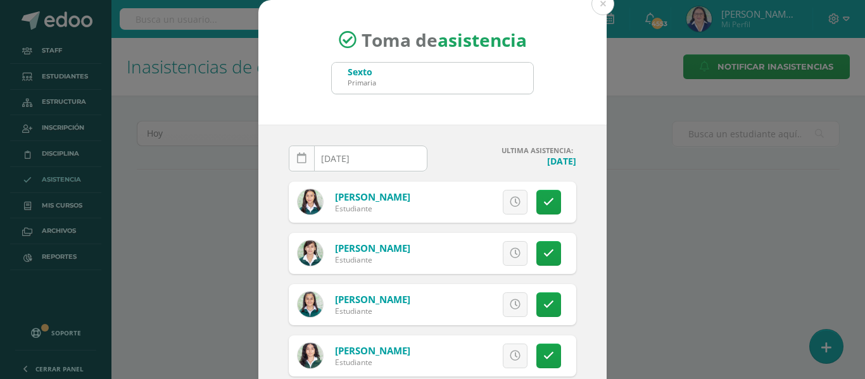
click at [297, 162] on icon at bounding box center [301, 158] width 9 height 11
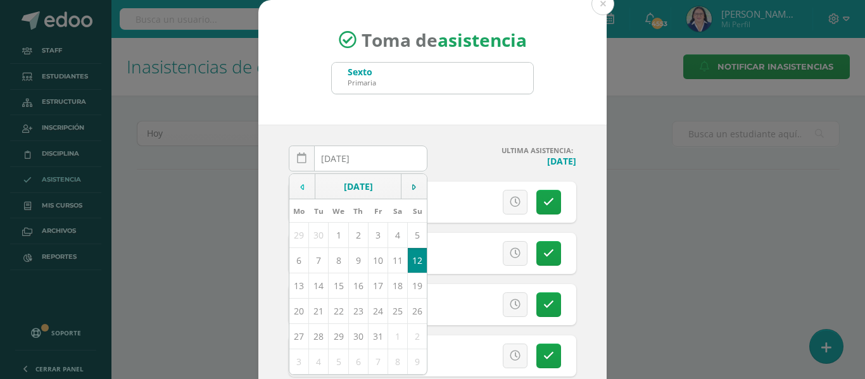
click at [293, 180] on td at bounding box center [302, 186] width 26 height 25
click at [353, 263] on td "11" at bounding box center [358, 260] width 20 height 25
type input "[DATE]"
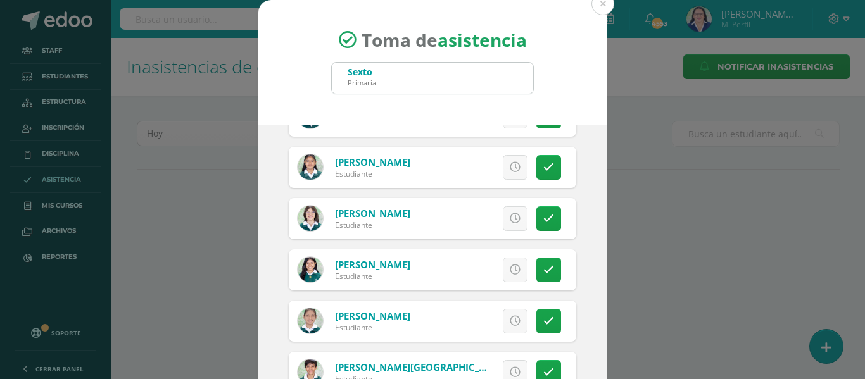
scroll to position [2343, 0]
click at [510, 319] on icon at bounding box center [515, 320] width 11 height 11
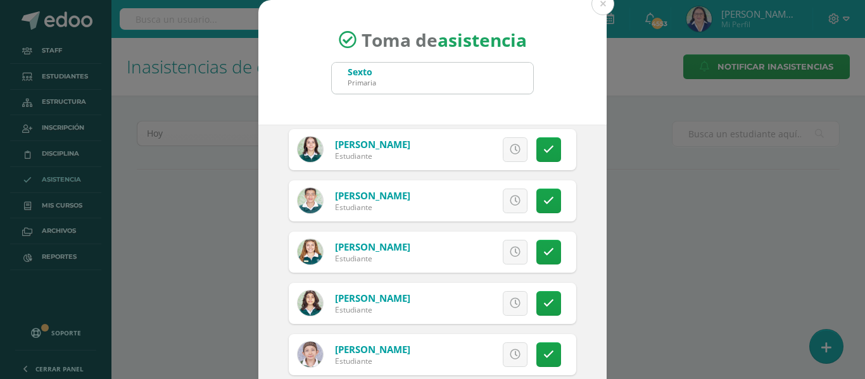
scroll to position [1773, 0]
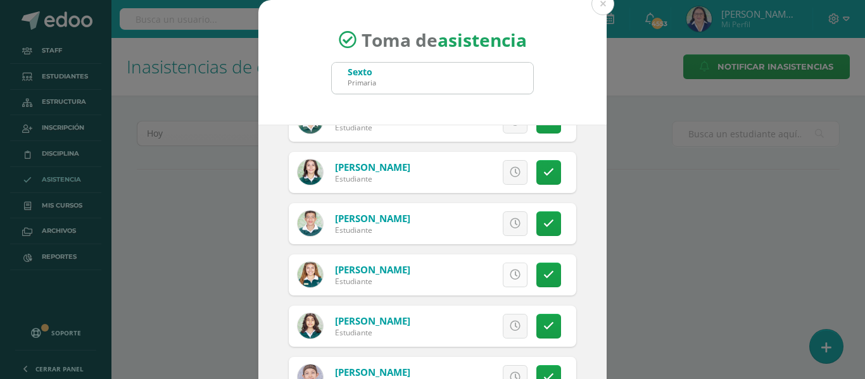
click at [510, 270] on icon at bounding box center [515, 275] width 11 height 11
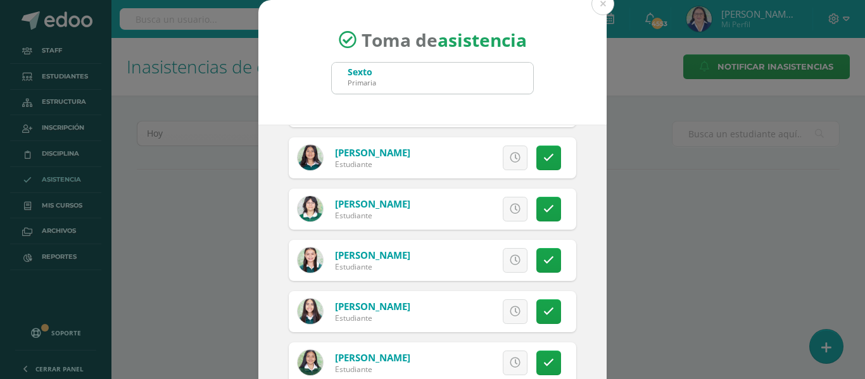
scroll to position [1014, 0]
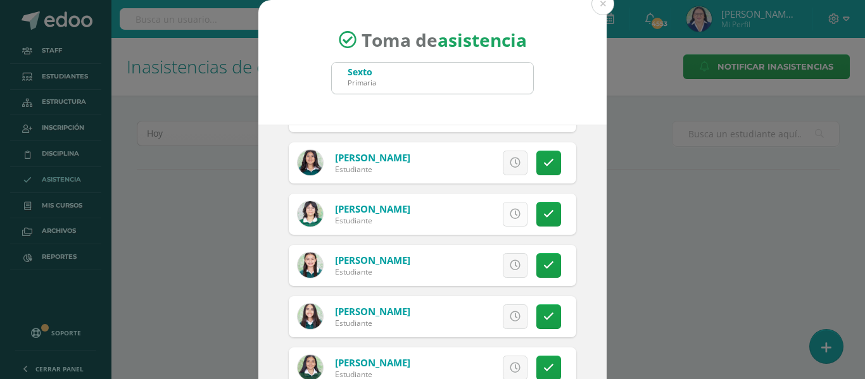
click at [510, 212] on icon at bounding box center [515, 214] width 11 height 11
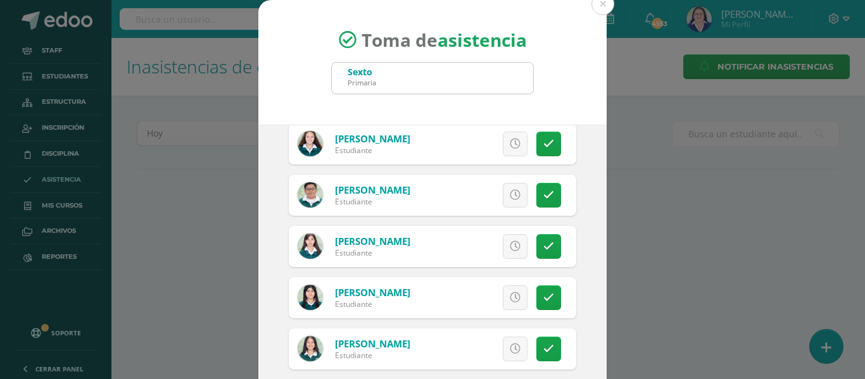
scroll to position [1330, 0]
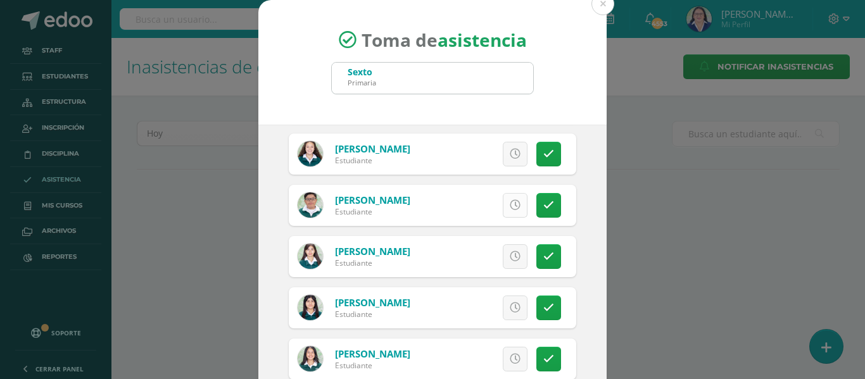
click at [510, 204] on icon at bounding box center [515, 205] width 11 height 11
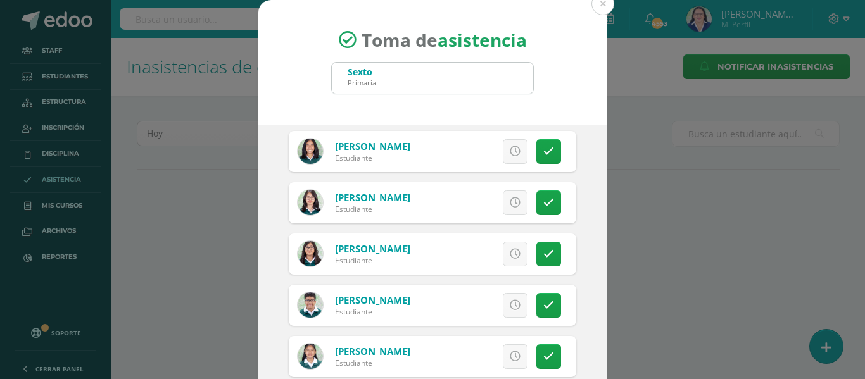
scroll to position [2217, 0]
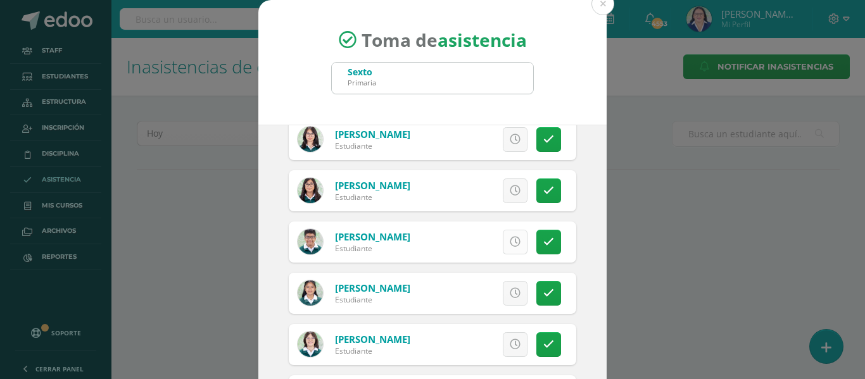
click at [510, 239] on icon at bounding box center [515, 242] width 11 height 11
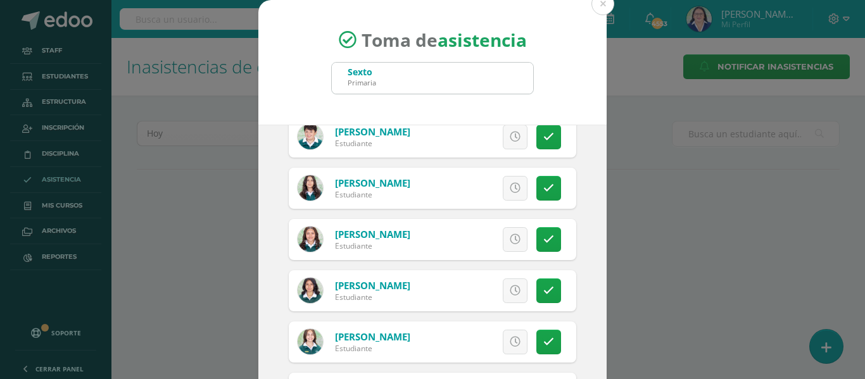
scroll to position [760, 0]
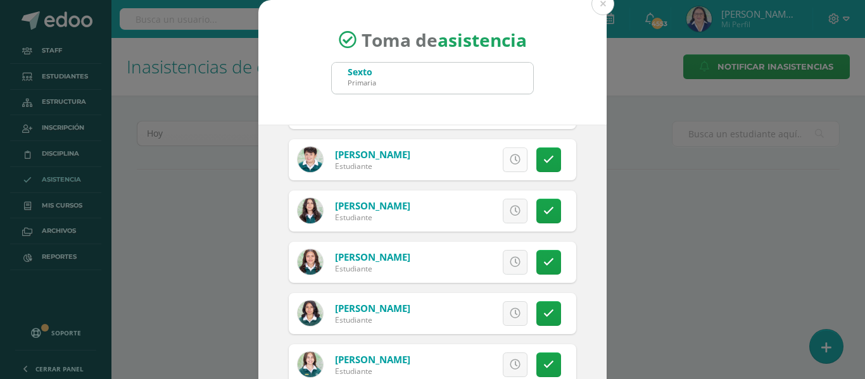
click at [510, 160] on icon at bounding box center [515, 159] width 11 height 11
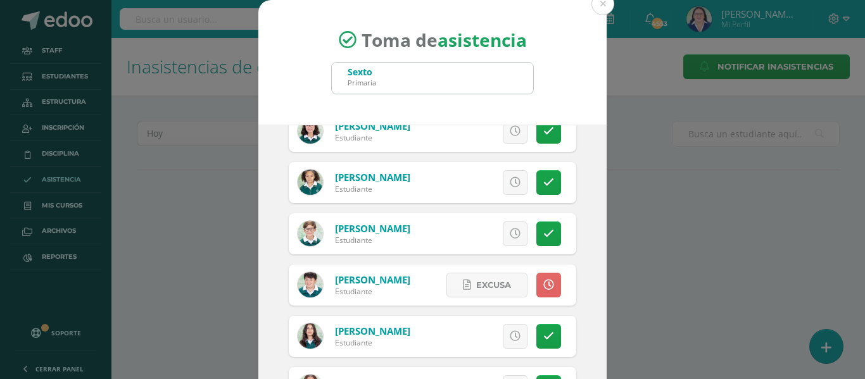
scroll to position [634, 0]
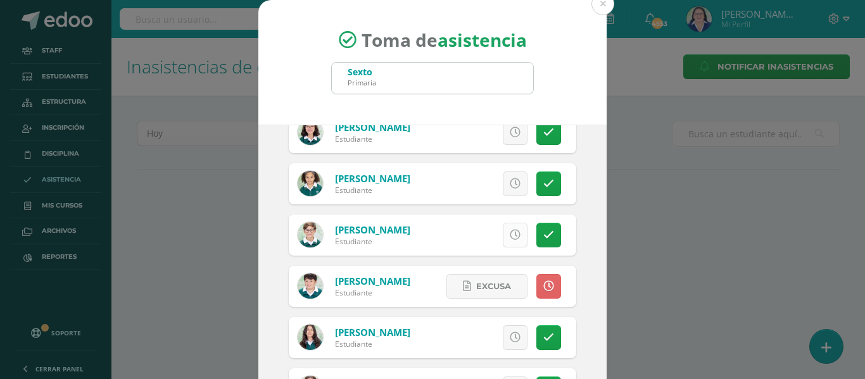
click at [510, 235] on icon at bounding box center [515, 235] width 11 height 11
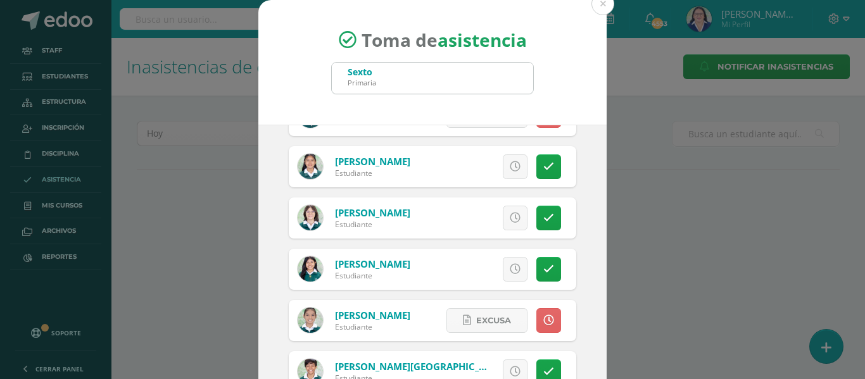
scroll to position [99, 0]
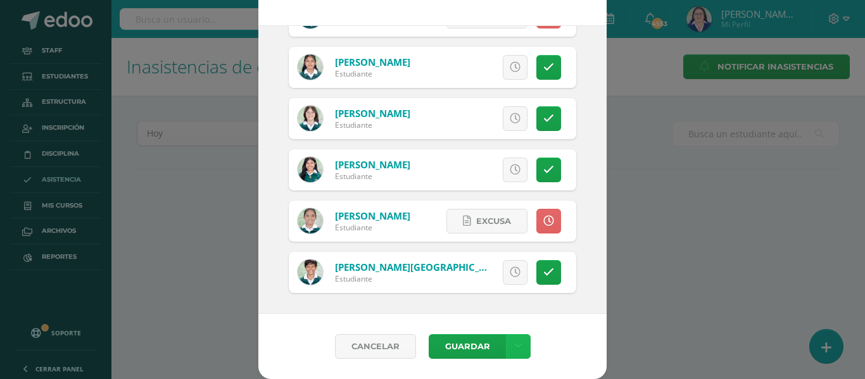
click at [517, 339] on link at bounding box center [518, 346] width 25 height 25
click at [520, 292] on link "Guardar sin notificar inasistencias" at bounding box center [486, 299] width 139 height 30
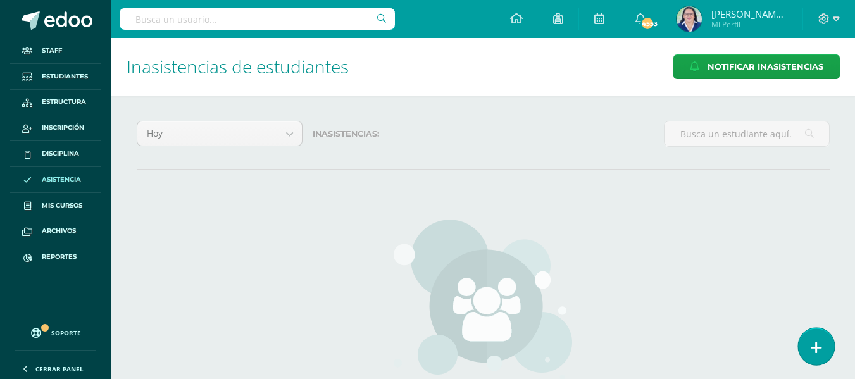
click at [813, 334] on link at bounding box center [816, 346] width 36 height 37
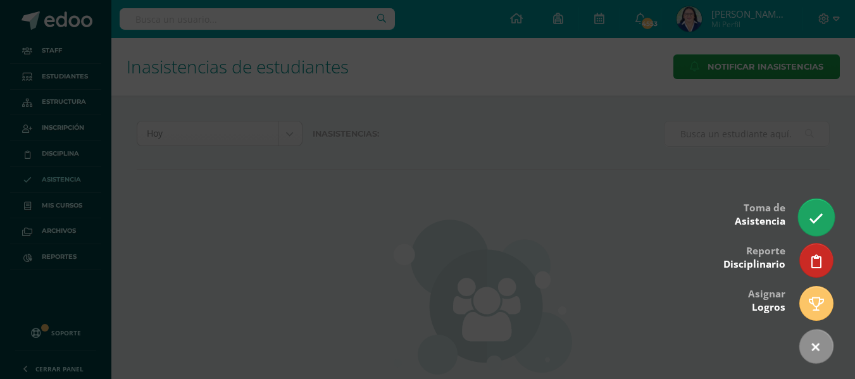
click at [814, 208] on link at bounding box center [816, 217] width 36 height 37
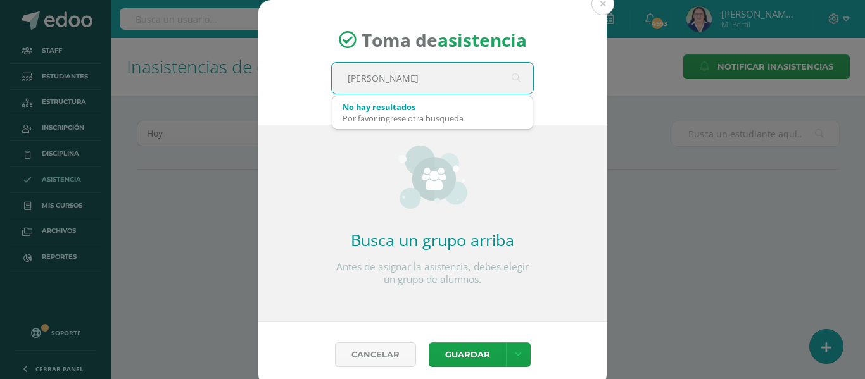
drag, startPoint x: 334, startPoint y: 66, endPoint x: 265, endPoint y: 56, distance: 69.8
click at [265, 56] on div "Toma de asistencia [PERSON_NAME] No hay resultados Por favor ingrese otra busqu…" at bounding box center [432, 62] width 348 height 125
type input "cuarto"
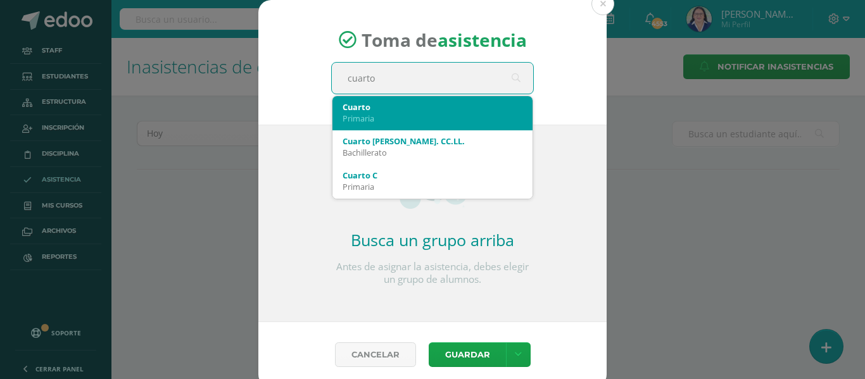
click at [346, 104] on div "Cuarto" at bounding box center [433, 106] width 180 height 11
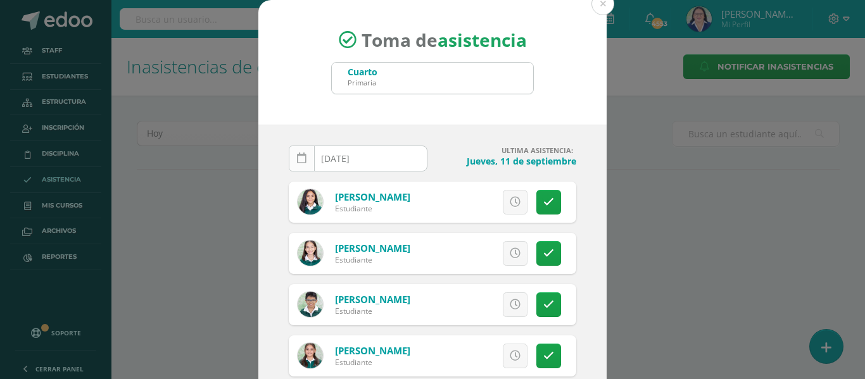
click at [289, 155] on link at bounding box center [302, 159] width 26 height 26
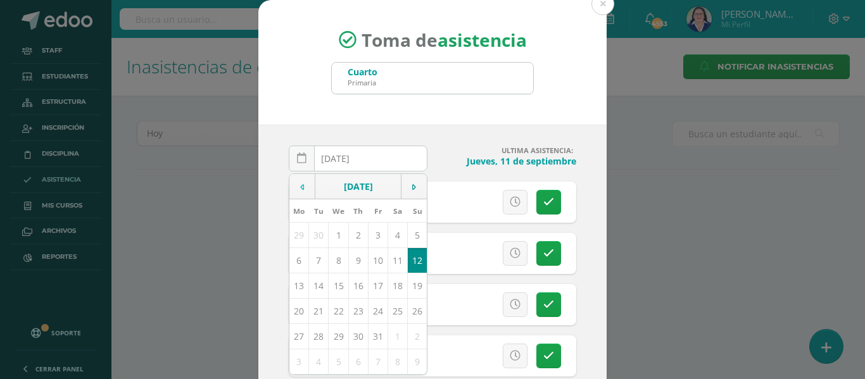
click at [300, 185] on icon at bounding box center [302, 187] width 4 height 9
click at [353, 257] on td "11" at bounding box center [358, 260] width 20 height 25
type input "2025-09-11"
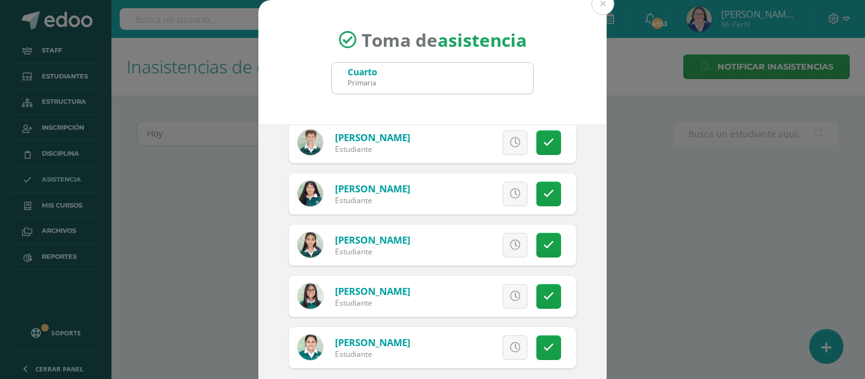
scroll to position [2101, 0]
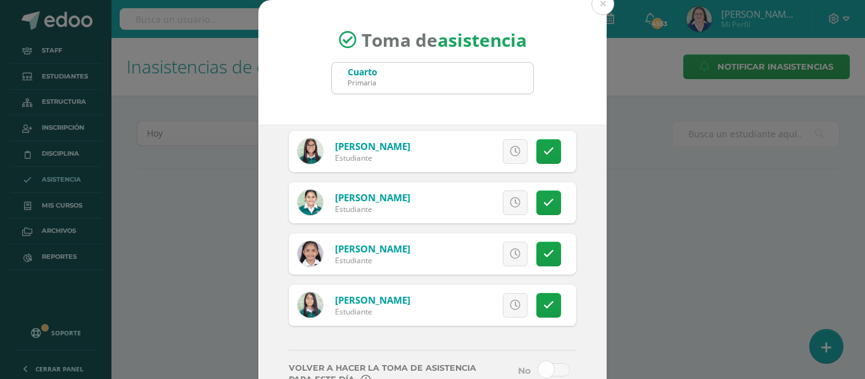
click at [510, 253] on icon at bounding box center [515, 254] width 11 height 11
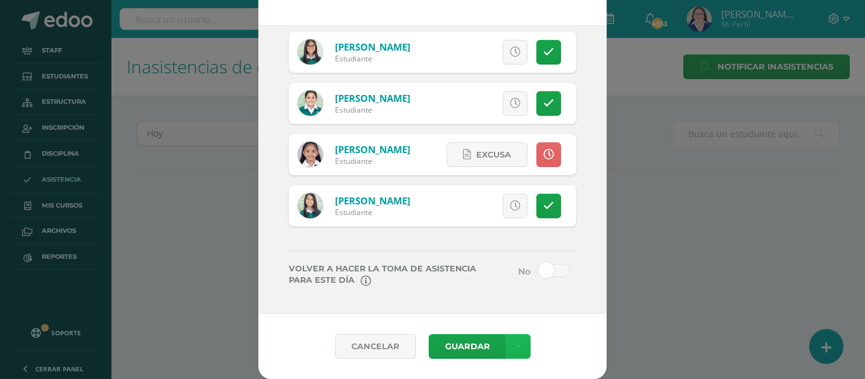
click at [515, 344] on icon at bounding box center [518, 346] width 7 height 11
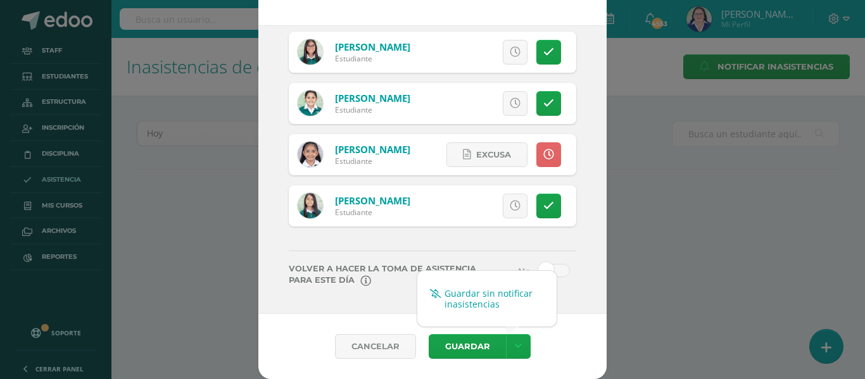
click at [505, 292] on link "Guardar sin notificar inasistencias" at bounding box center [486, 299] width 139 height 30
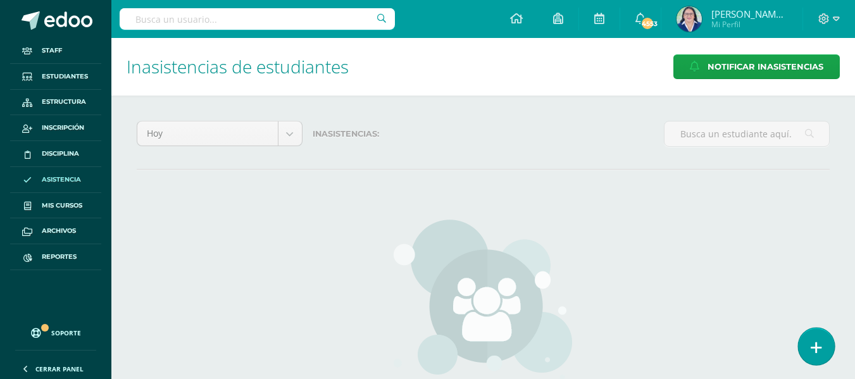
drag, startPoint x: 815, startPoint y: 337, endPoint x: 809, endPoint y: 337, distance: 6.4
click at [815, 337] on link at bounding box center [816, 346] width 36 height 37
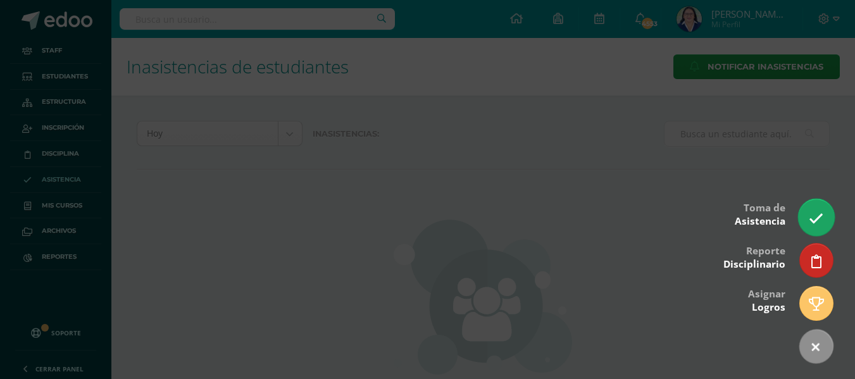
click at [817, 215] on icon at bounding box center [816, 218] width 15 height 15
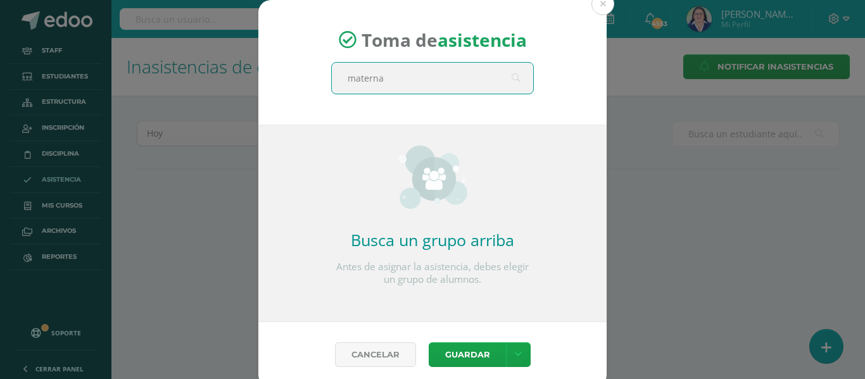
type input "maternal"
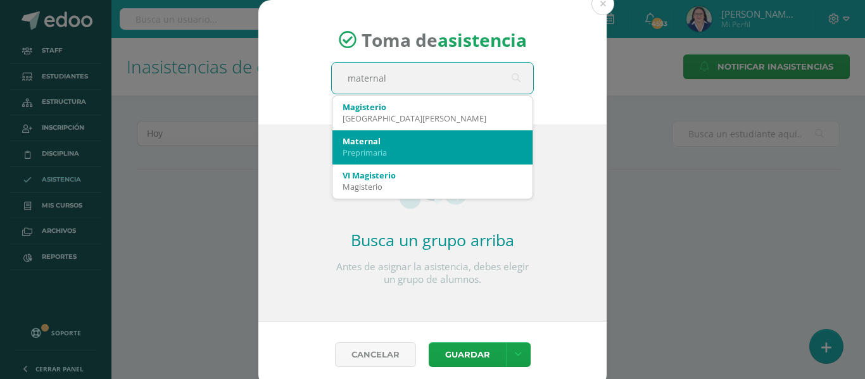
click at [433, 142] on div "Maternal" at bounding box center [433, 140] width 180 height 11
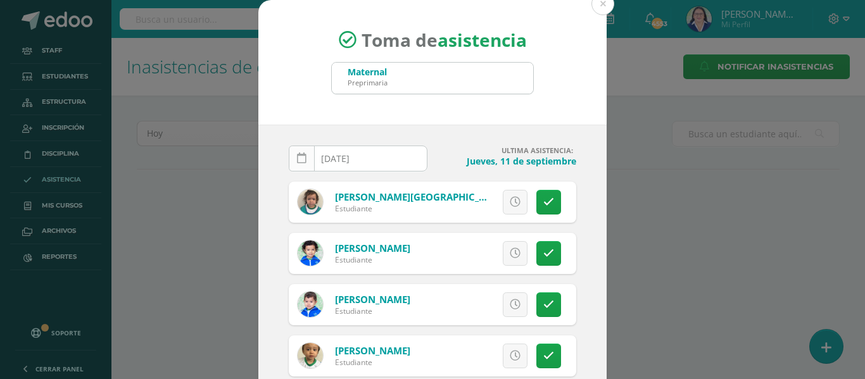
click at [297, 157] on icon at bounding box center [301, 158] width 9 height 11
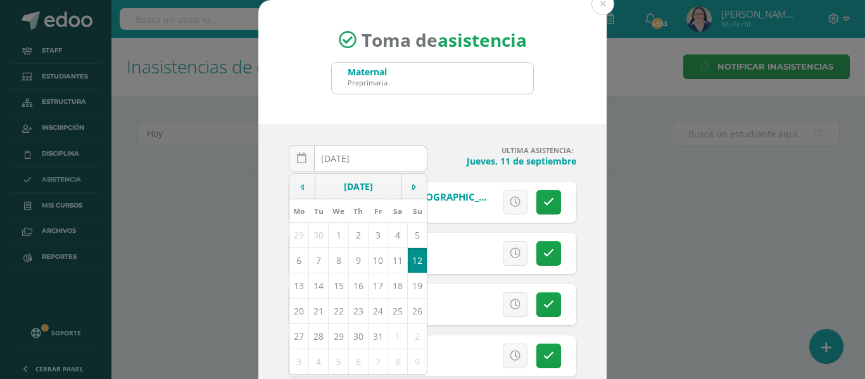
click at [294, 179] on td at bounding box center [302, 186] width 26 height 25
click at [368, 258] on td "12" at bounding box center [378, 260] width 20 height 25
type input "[DATE]"
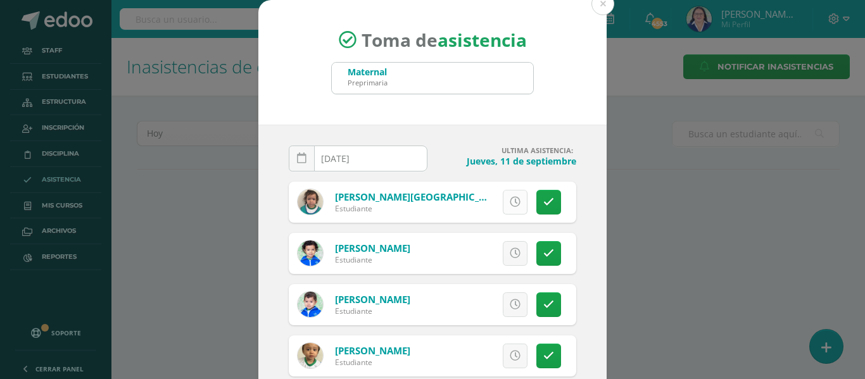
click at [510, 201] on icon at bounding box center [515, 202] width 11 height 11
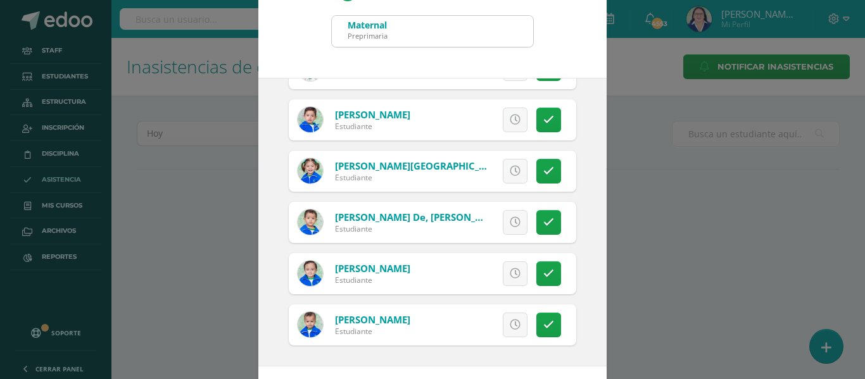
scroll to position [99, 0]
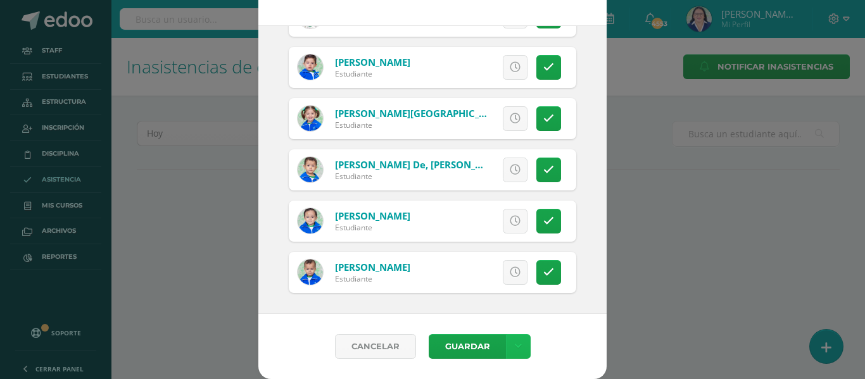
click at [516, 348] on link at bounding box center [518, 346] width 25 height 25
click at [508, 291] on link "Guardar sin notificar inasistencias" at bounding box center [486, 299] width 139 height 30
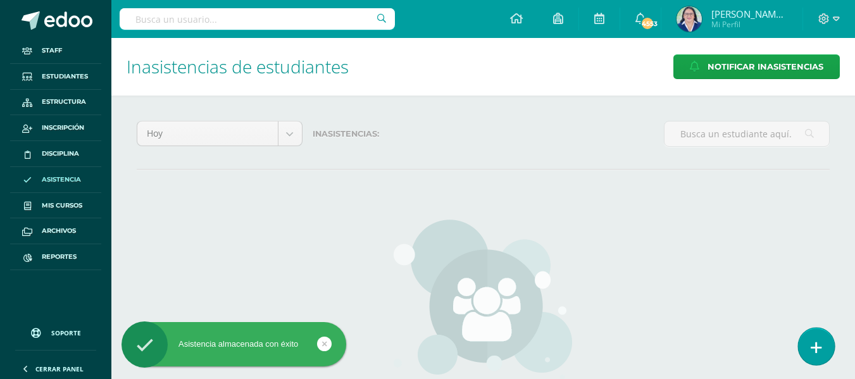
click at [821, 343] on icon at bounding box center [816, 348] width 11 height 15
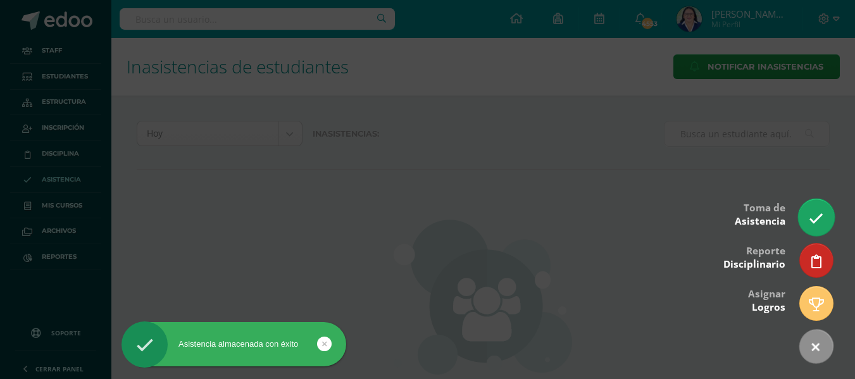
click at [817, 211] on link at bounding box center [816, 217] width 36 height 37
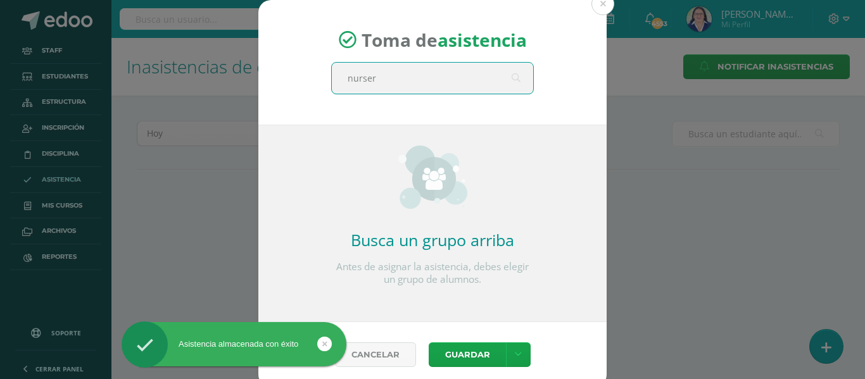
type input "nursery"
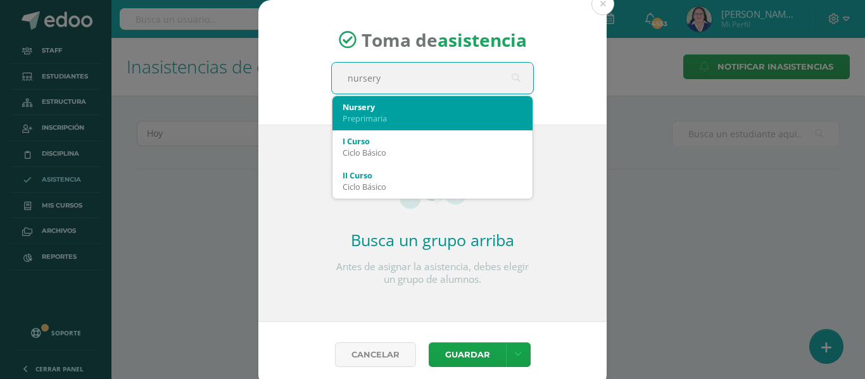
click at [429, 113] on div "Preprimaria" at bounding box center [433, 118] width 180 height 11
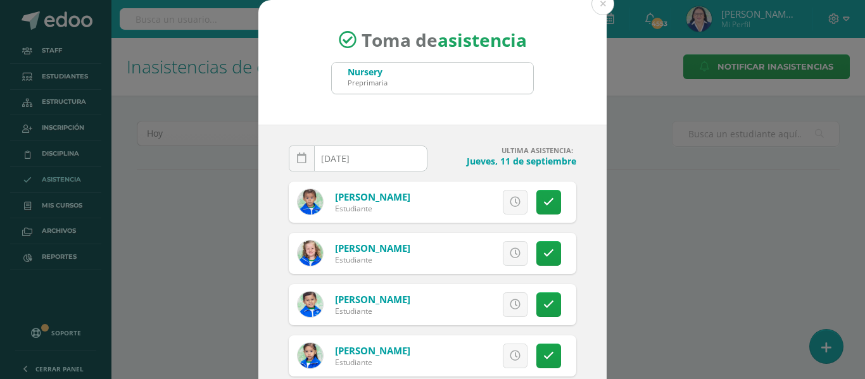
click at [298, 156] on icon at bounding box center [301, 158] width 9 height 11
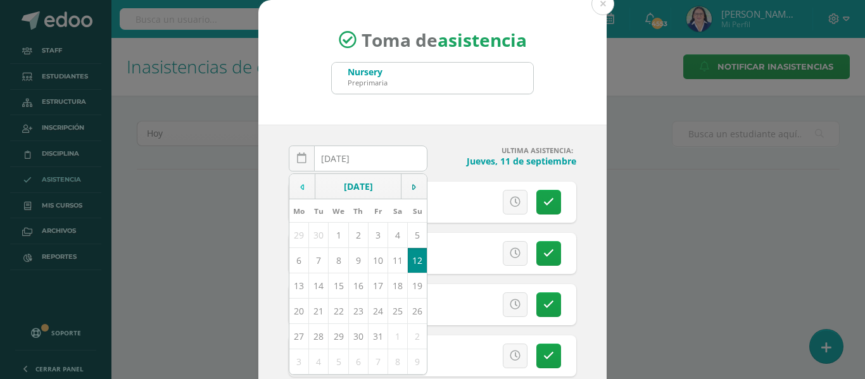
click at [300, 184] on icon at bounding box center [302, 187] width 4 height 9
click at [372, 256] on td "12" at bounding box center [378, 260] width 20 height 25
type input "[DATE]"
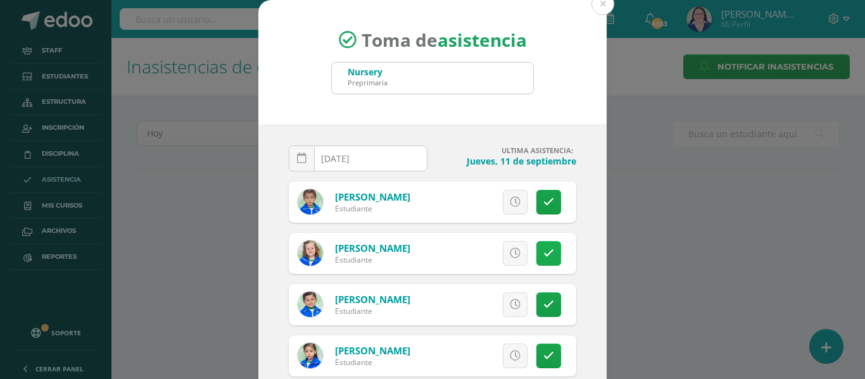
click at [543, 252] on icon at bounding box center [548, 253] width 11 height 11
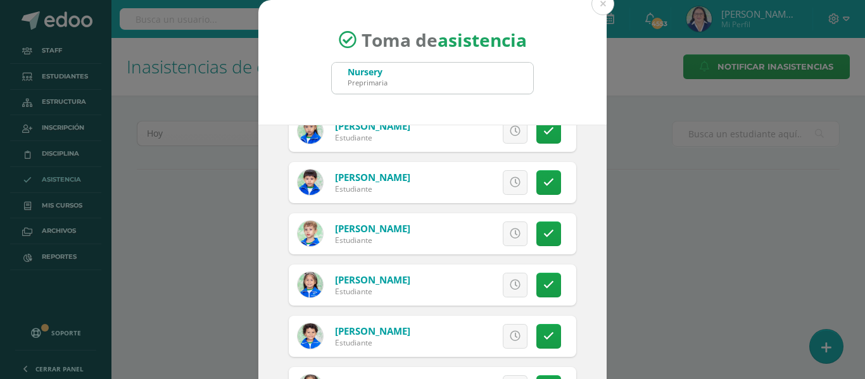
scroll to position [253, 0]
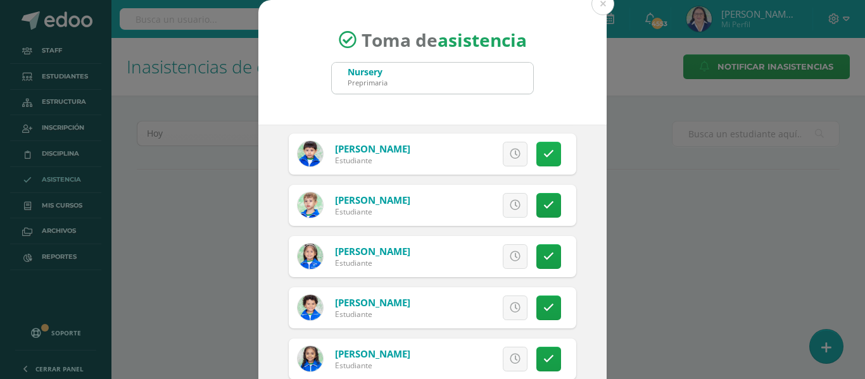
click at [543, 154] on icon at bounding box center [548, 154] width 11 height 11
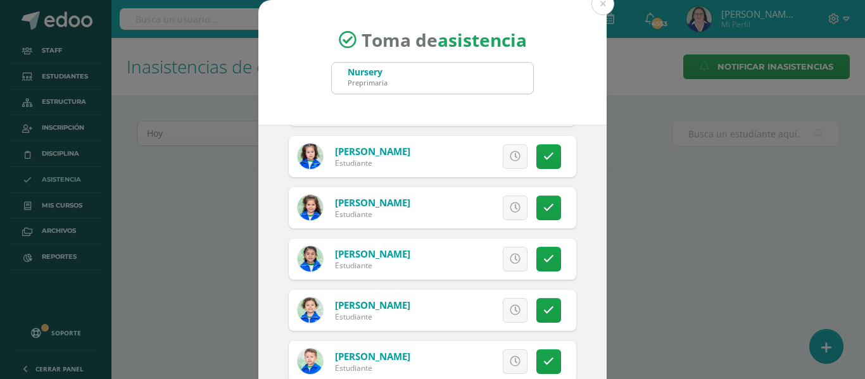
scroll to position [588, 0]
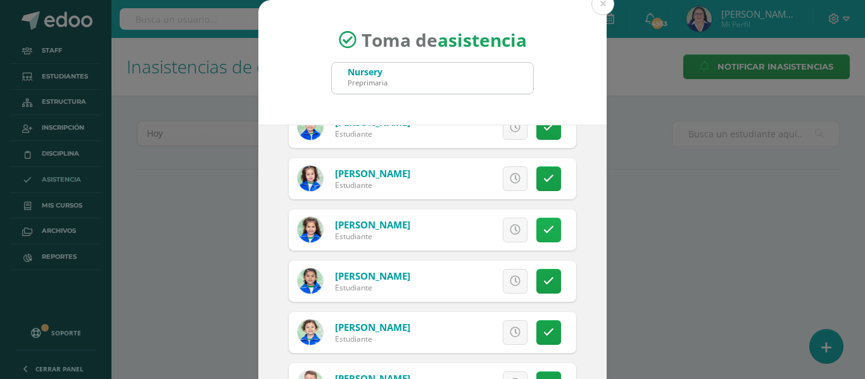
click at [543, 228] on icon at bounding box center [548, 230] width 11 height 11
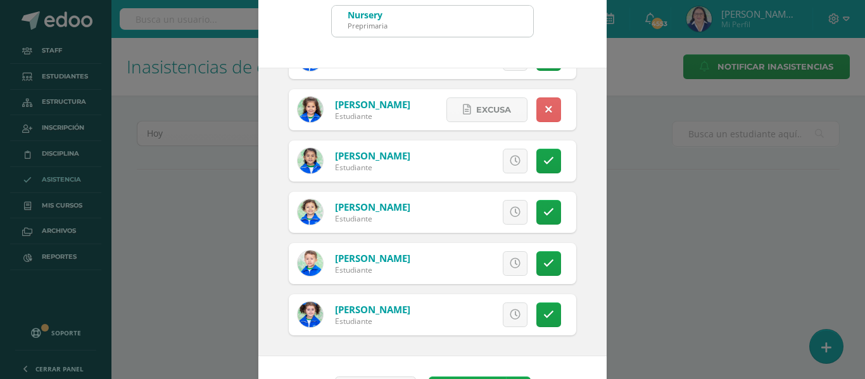
scroll to position [99, 0]
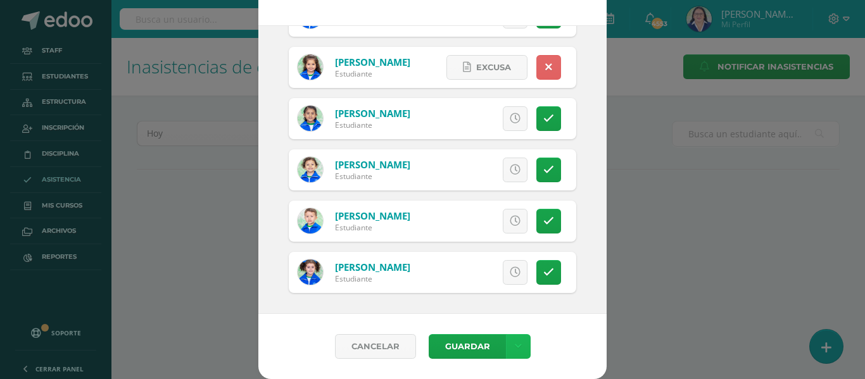
click at [517, 343] on link at bounding box center [518, 346] width 25 height 25
click at [505, 291] on link "Guardar sin notificar inasistencias" at bounding box center [486, 299] width 139 height 30
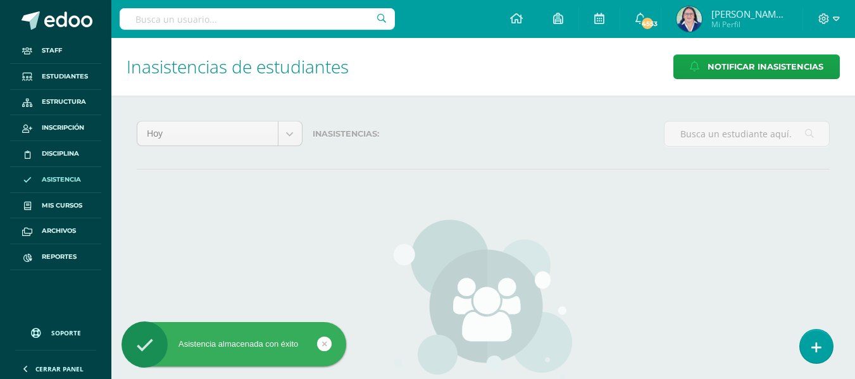
click at [827, 341] on link at bounding box center [816, 347] width 33 height 34
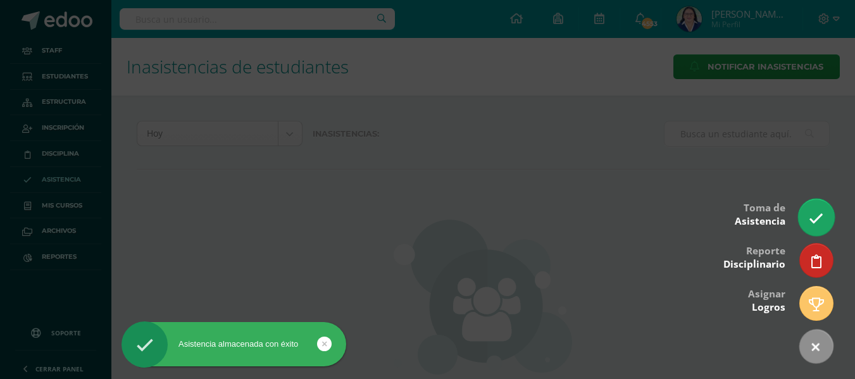
click at [817, 213] on icon at bounding box center [816, 218] width 15 height 15
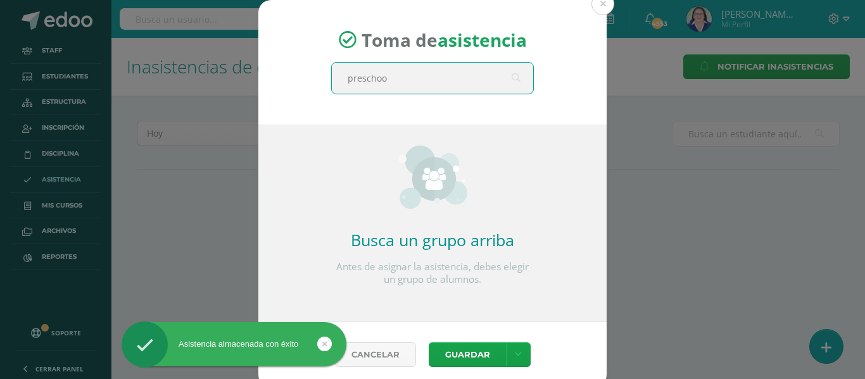
type input "preschool"
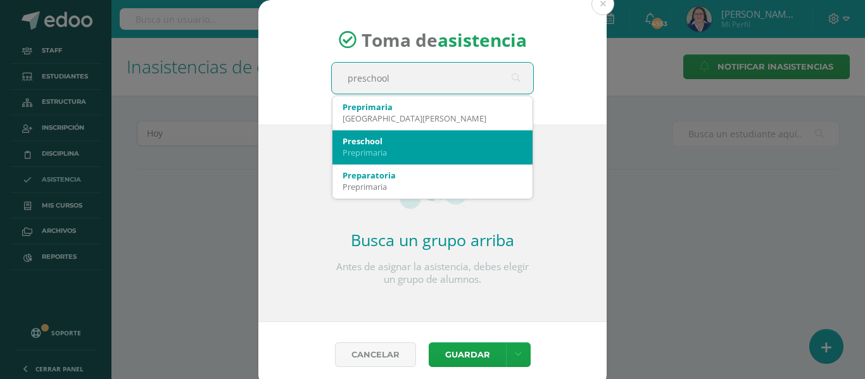
click at [431, 142] on div "Preschool" at bounding box center [433, 140] width 180 height 11
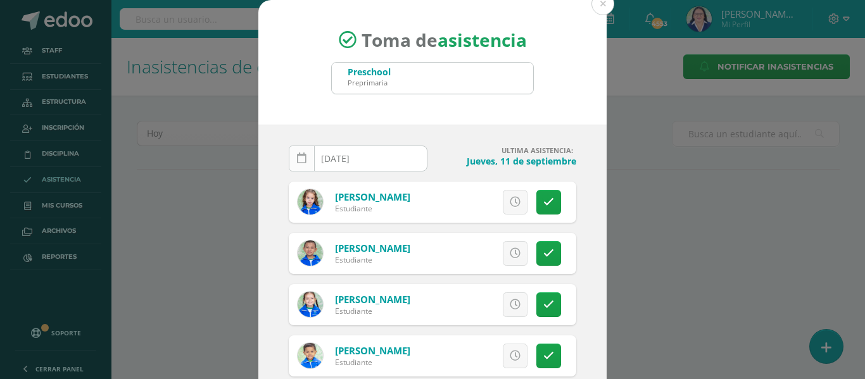
click at [298, 153] on icon at bounding box center [301, 158] width 9 height 11
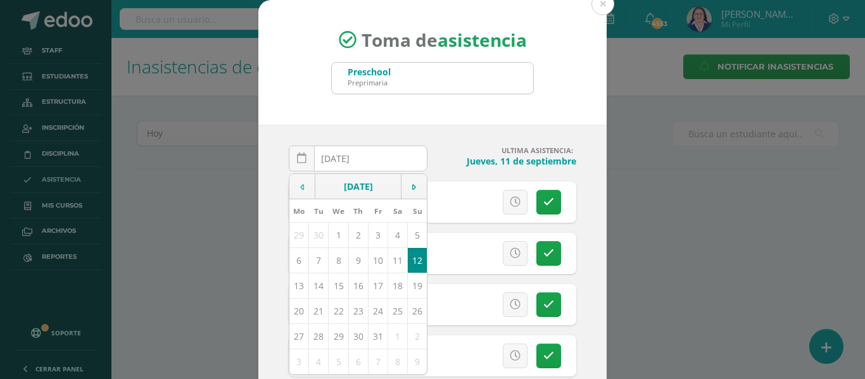
click at [301, 184] on td at bounding box center [302, 186] width 26 height 25
click at [370, 257] on td "12" at bounding box center [378, 260] width 20 height 25
type input "[DATE]"
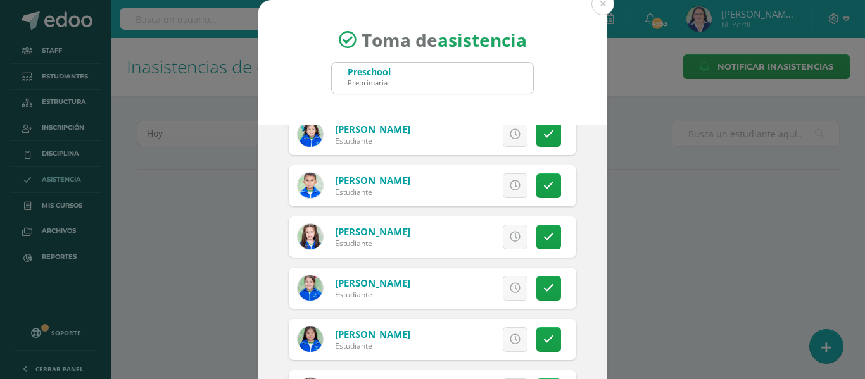
scroll to position [823, 0]
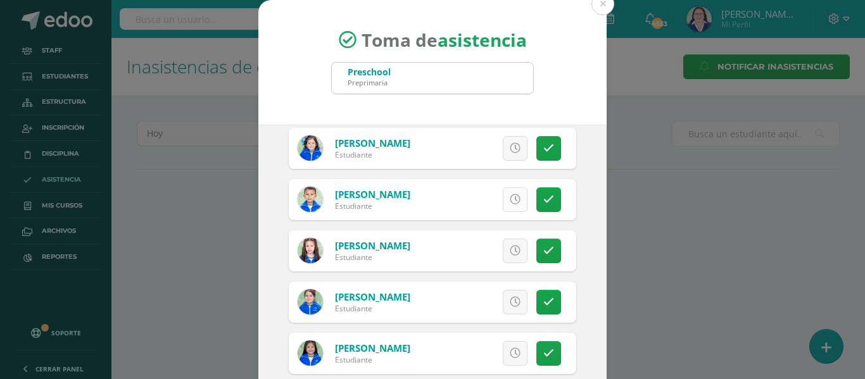
click at [510, 196] on icon at bounding box center [515, 199] width 11 height 11
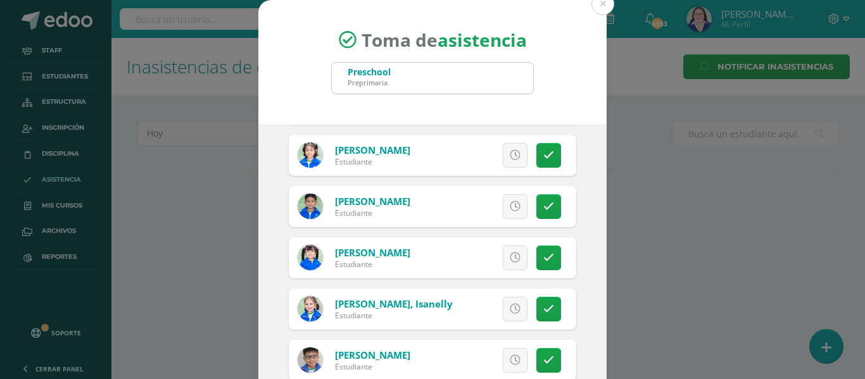
scroll to position [1330, 0]
click at [510, 252] on icon at bounding box center [515, 257] width 11 height 11
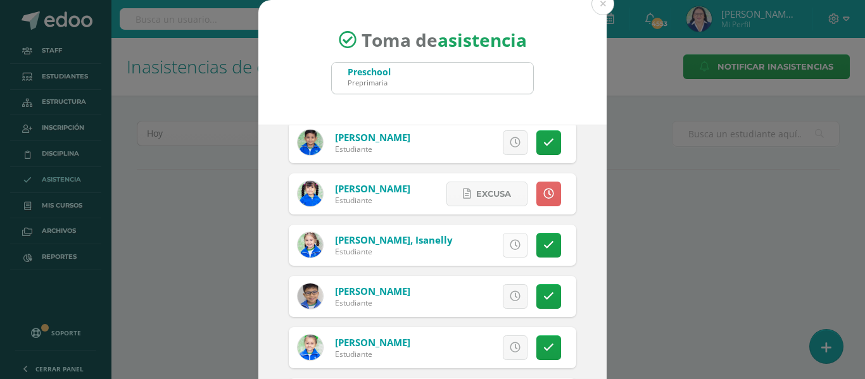
click at [510, 245] on icon at bounding box center [515, 245] width 11 height 11
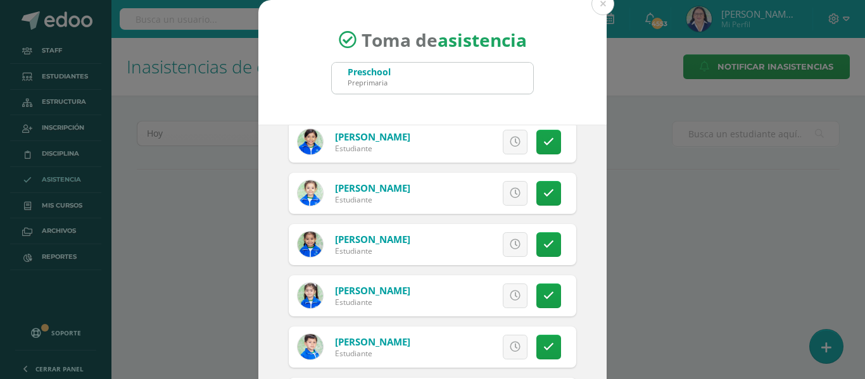
scroll to position [380, 0]
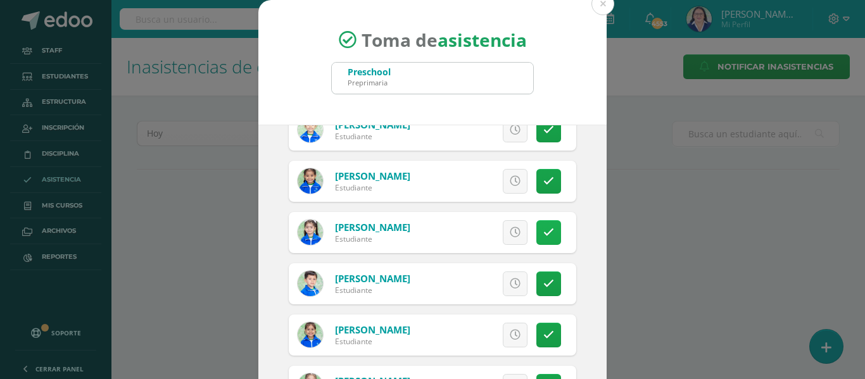
click at [543, 233] on icon at bounding box center [548, 232] width 11 height 11
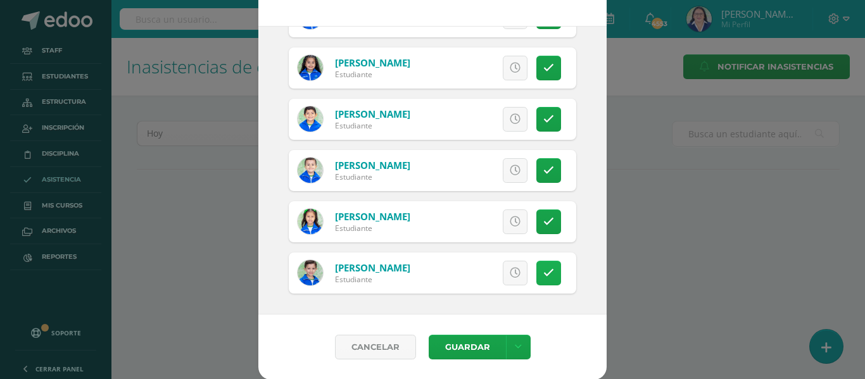
scroll to position [99, 0]
click at [515, 342] on icon at bounding box center [518, 346] width 7 height 11
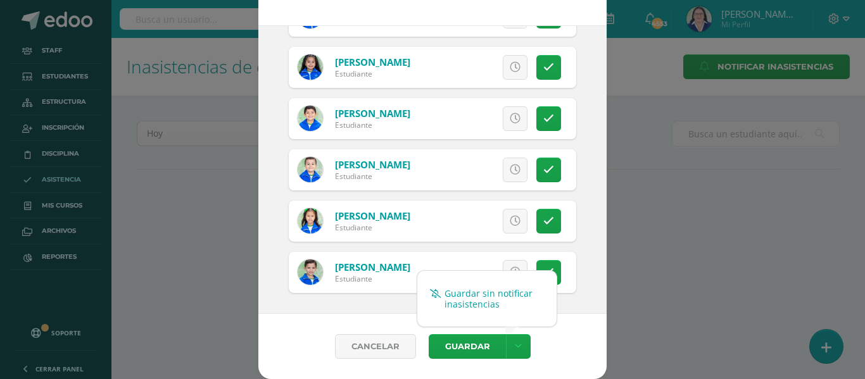
click at [512, 294] on link "Guardar sin notificar inasistencias" at bounding box center [486, 299] width 139 height 30
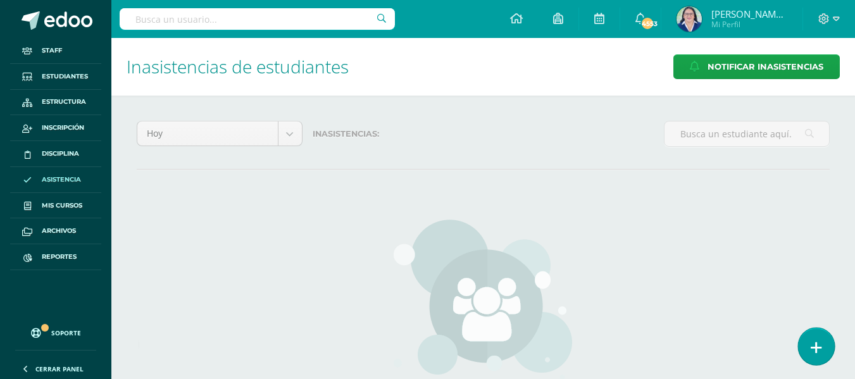
drag, startPoint x: 822, startPoint y: 343, endPoint x: 820, endPoint y: 334, distance: 9.1
click at [822, 342] on link at bounding box center [816, 346] width 36 height 37
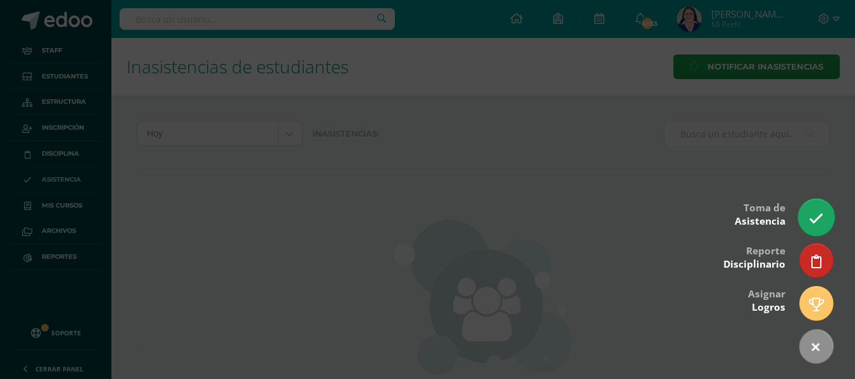
click at [811, 214] on icon at bounding box center [816, 218] width 15 height 15
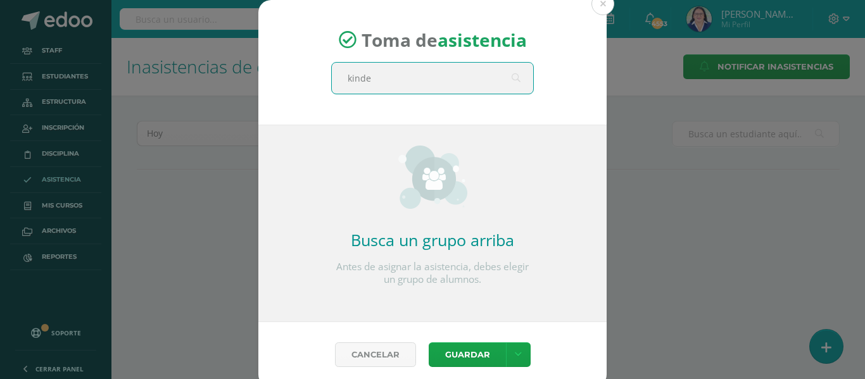
type input "kinder"
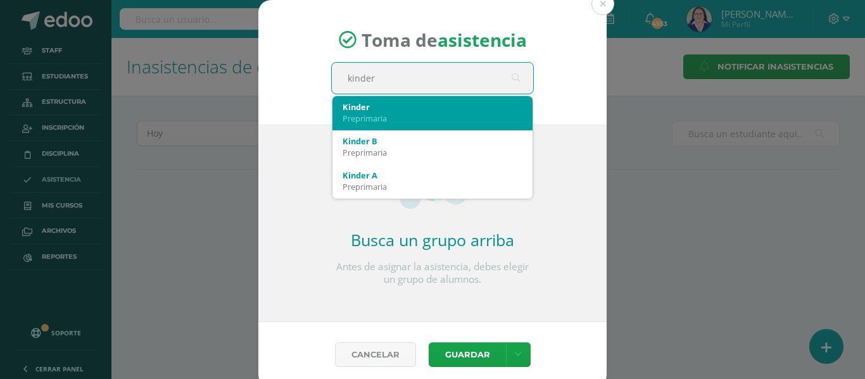
click at [405, 108] on div "Kinder" at bounding box center [433, 106] width 180 height 11
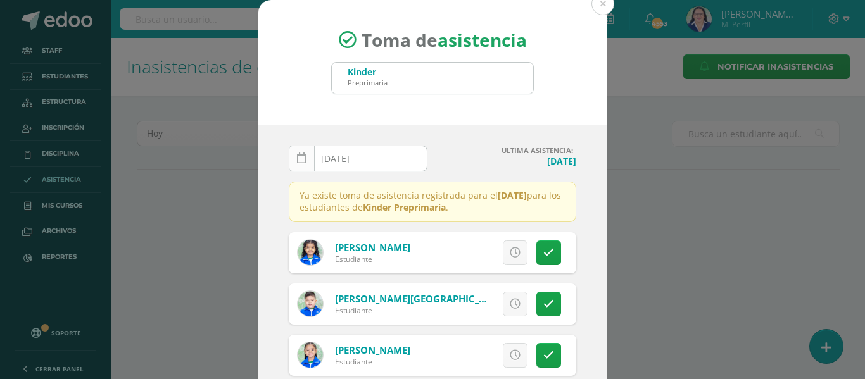
click at [298, 160] on icon at bounding box center [301, 158] width 9 height 11
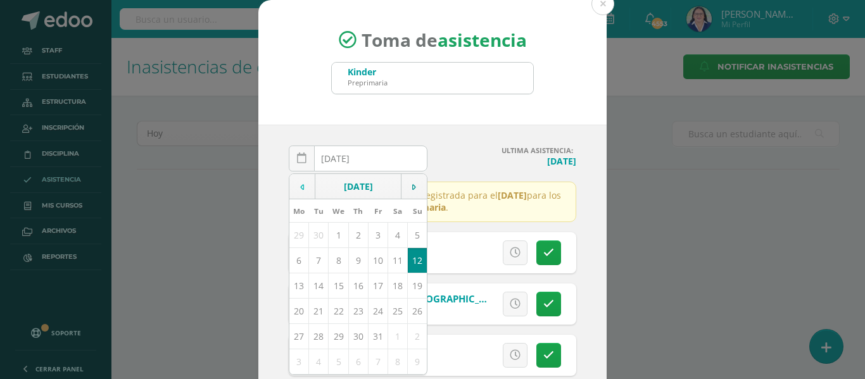
click at [300, 187] on icon at bounding box center [302, 187] width 4 height 9
click at [371, 262] on td "12" at bounding box center [378, 260] width 20 height 25
type input "[DATE]"
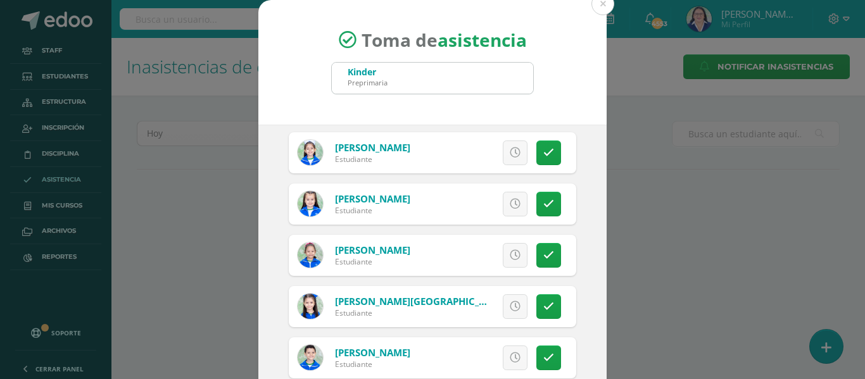
scroll to position [1140, 0]
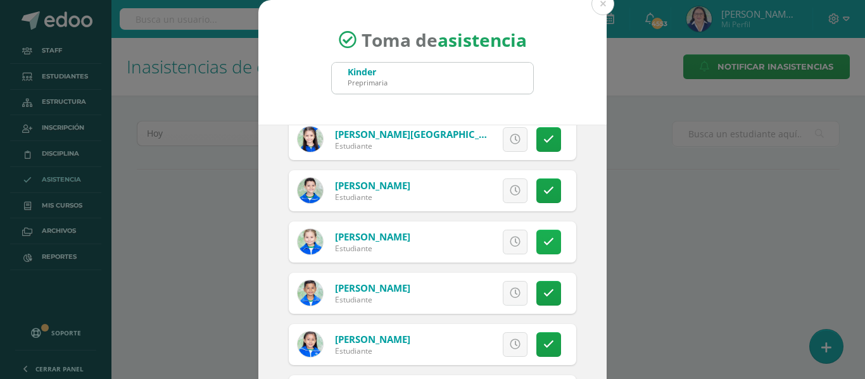
click at [543, 237] on icon at bounding box center [548, 242] width 11 height 11
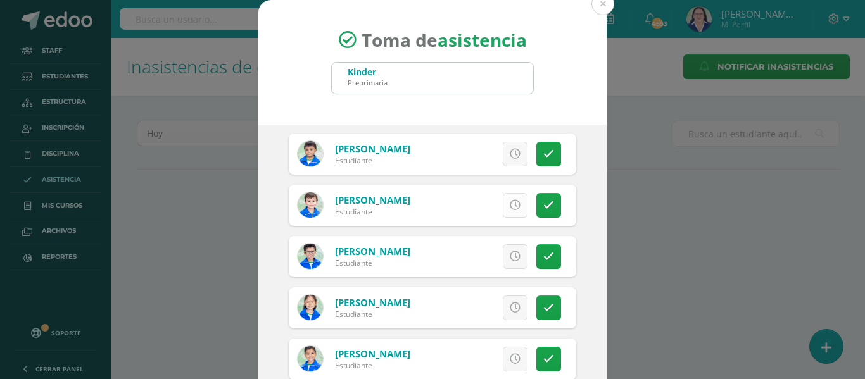
scroll to position [0, 0]
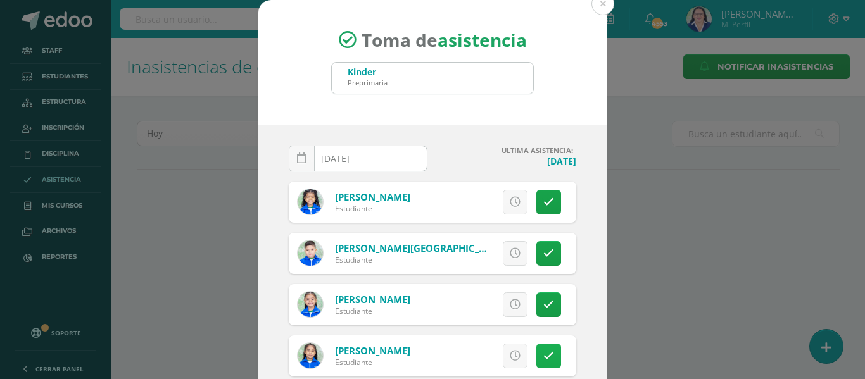
click at [539, 356] on link at bounding box center [548, 356] width 25 height 25
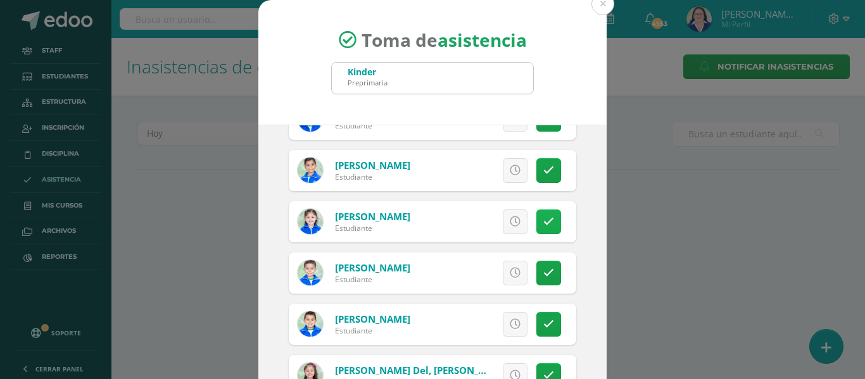
scroll to position [443, 0]
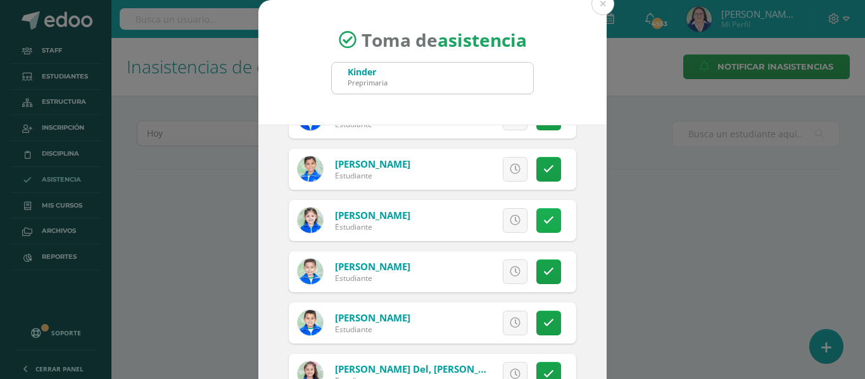
click at [543, 220] on icon at bounding box center [548, 220] width 11 height 11
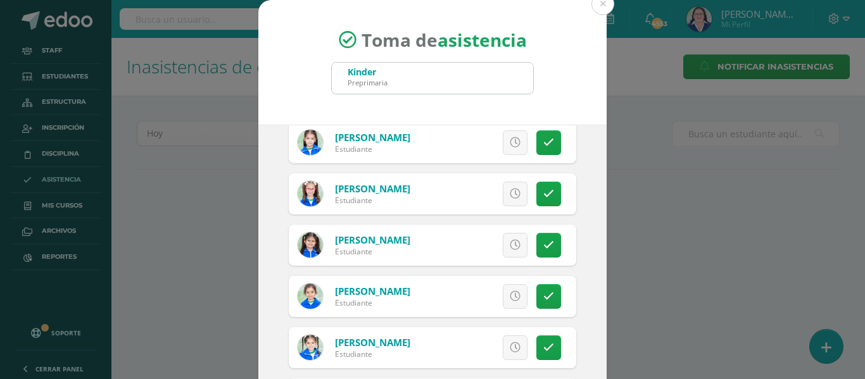
scroll to position [1574, 0]
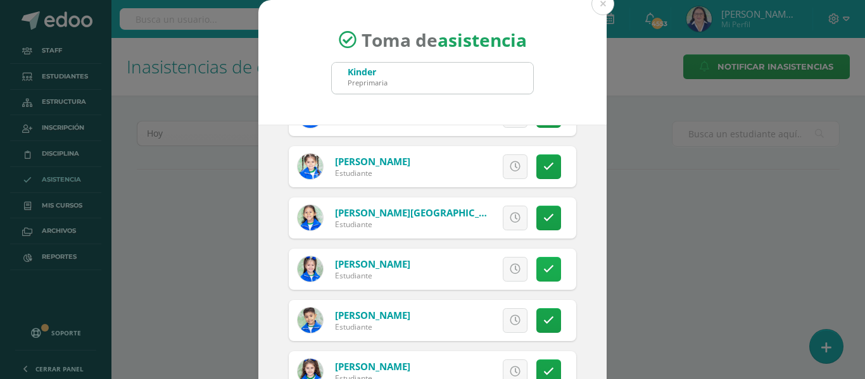
click at [543, 271] on icon at bounding box center [548, 269] width 11 height 11
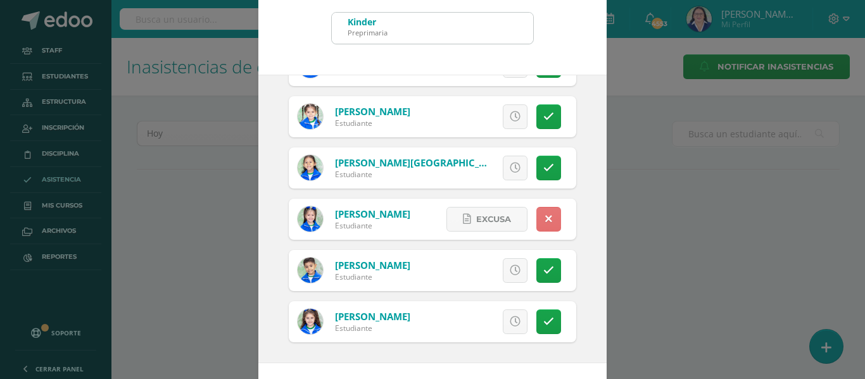
scroll to position [99, 0]
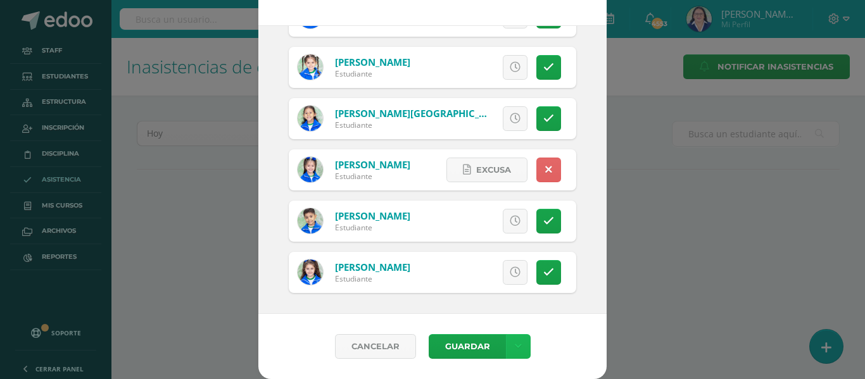
click at [515, 343] on icon at bounding box center [518, 346] width 7 height 11
click at [511, 291] on link "Guardar sin notificar inasistencias" at bounding box center [486, 299] width 139 height 30
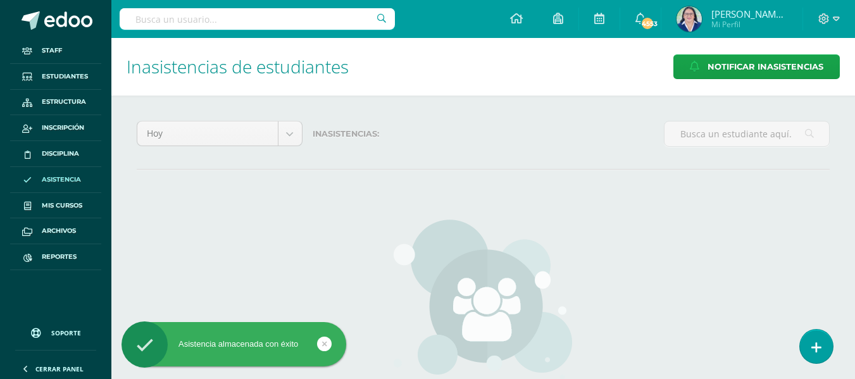
click at [821, 343] on icon at bounding box center [817, 347] width 10 height 13
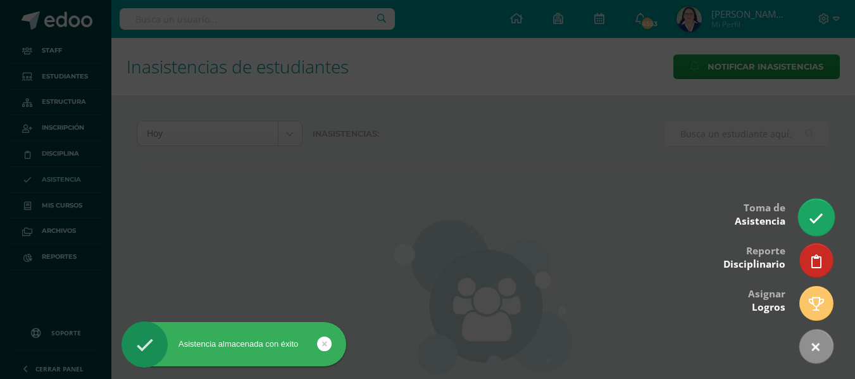
click at [824, 207] on link at bounding box center [816, 217] width 36 height 37
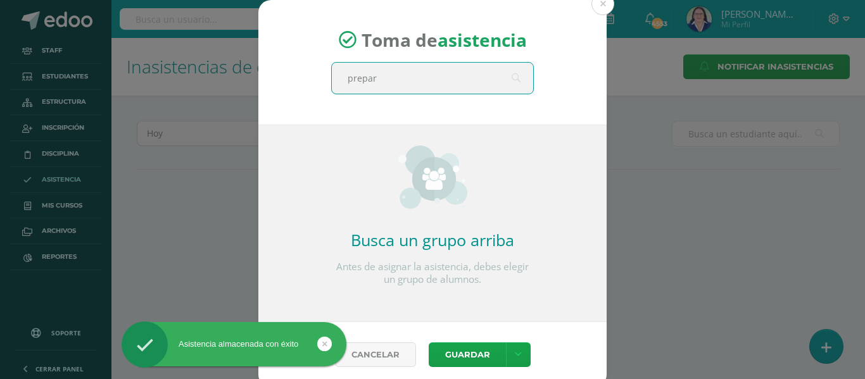
type input "prepara"
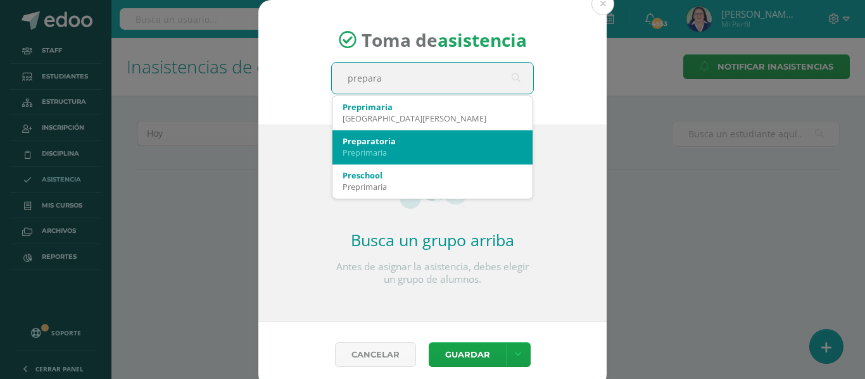
click at [462, 137] on div "Preparatoria" at bounding box center [433, 140] width 180 height 11
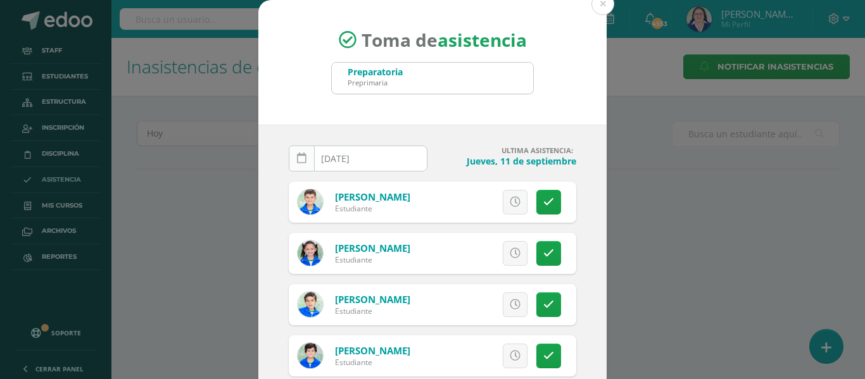
click at [291, 156] on link at bounding box center [302, 159] width 26 height 26
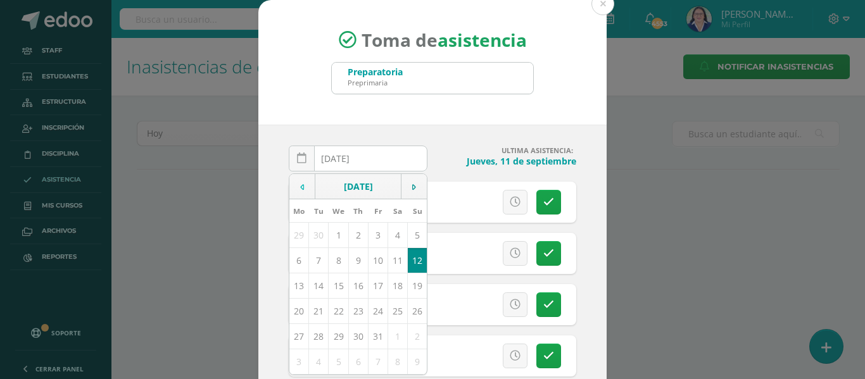
click at [294, 187] on td at bounding box center [302, 186] width 26 height 25
click at [374, 257] on td "12" at bounding box center [378, 260] width 20 height 25
type input "[DATE]"
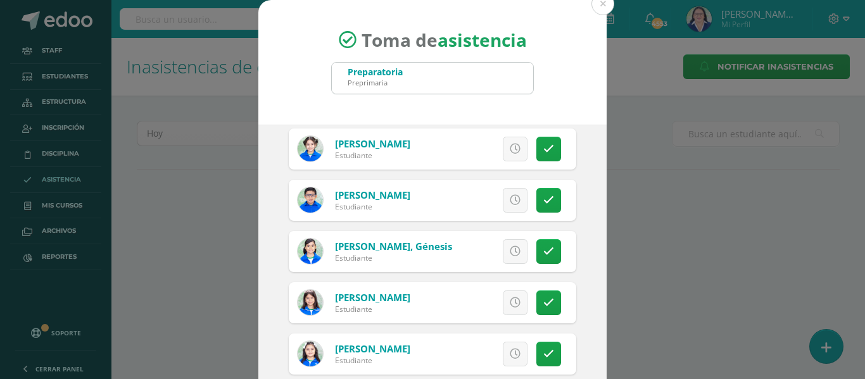
scroll to position [823, 0]
click at [510, 201] on icon at bounding box center [515, 199] width 11 height 11
click at [510, 246] on icon at bounding box center [515, 251] width 11 height 11
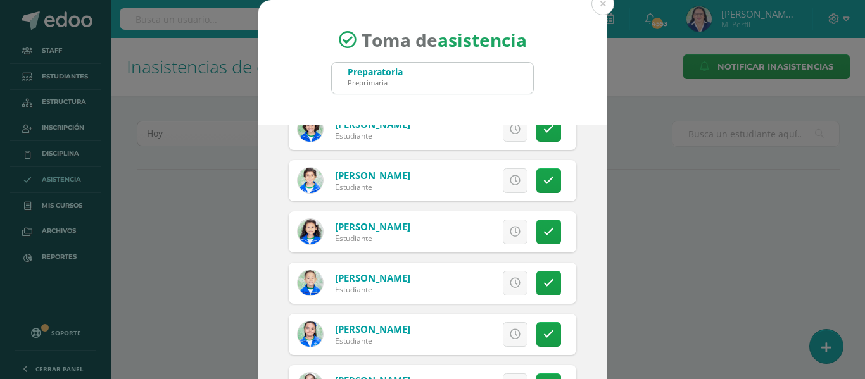
scroll to position [1625, 0]
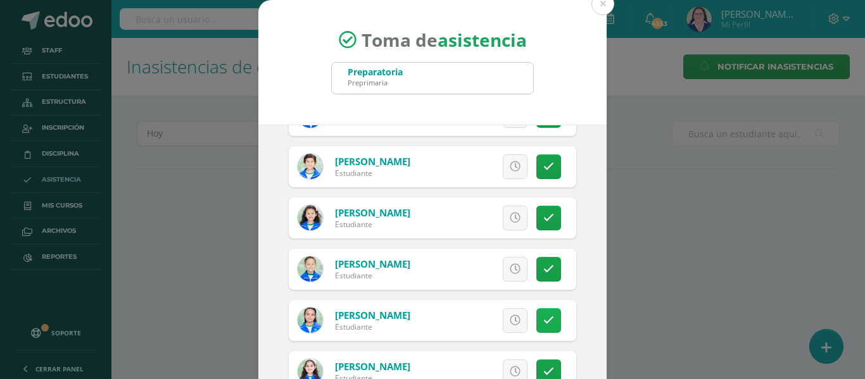
click at [543, 316] on icon at bounding box center [548, 320] width 11 height 11
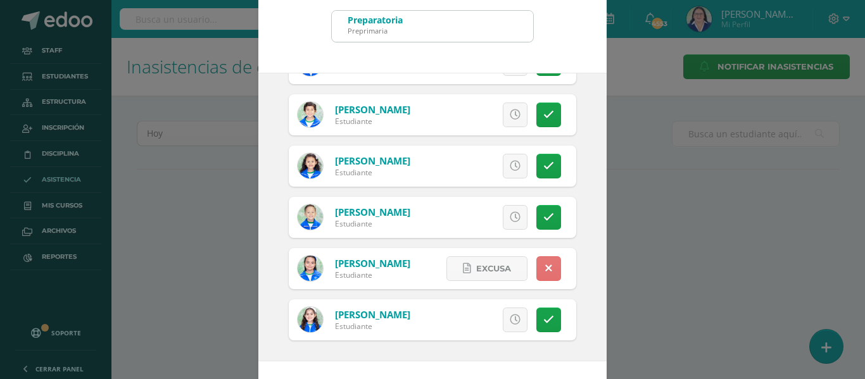
scroll to position [99, 0]
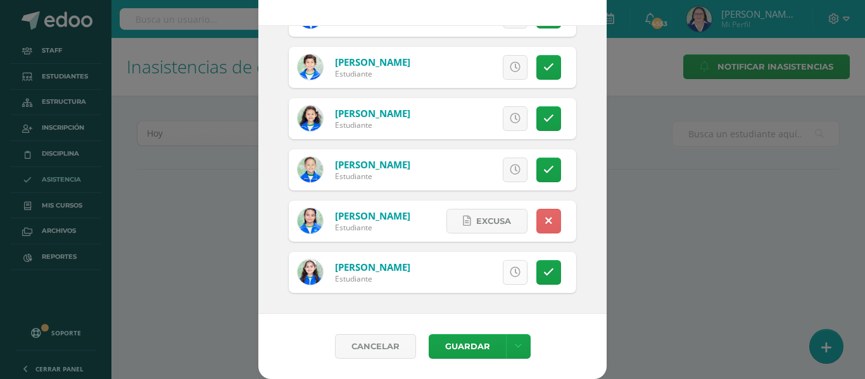
click at [510, 272] on icon at bounding box center [515, 272] width 11 height 11
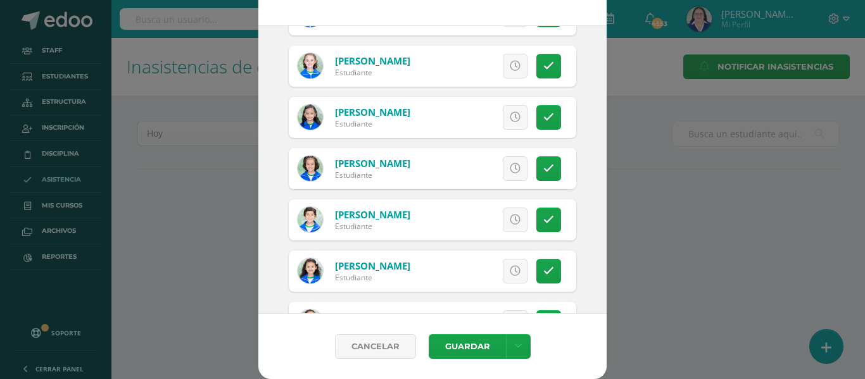
scroll to position [1625, 0]
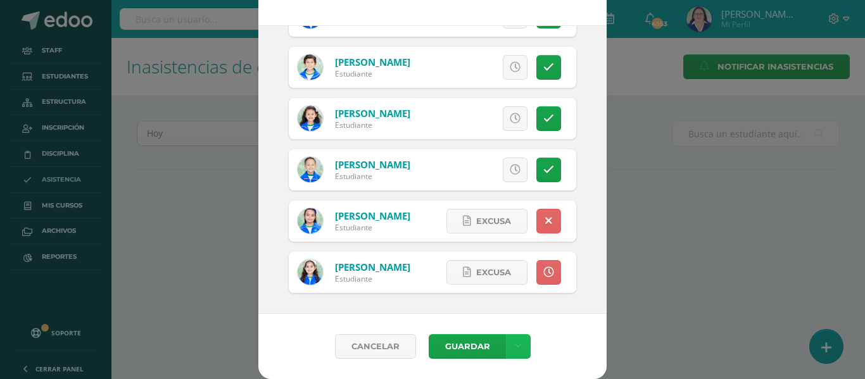
click at [513, 339] on link at bounding box center [518, 346] width 25 height 25
click at [512, 291] on link "Guardar sin notificar inasistencias" at bounding box center [486, 299] width 139 height 30
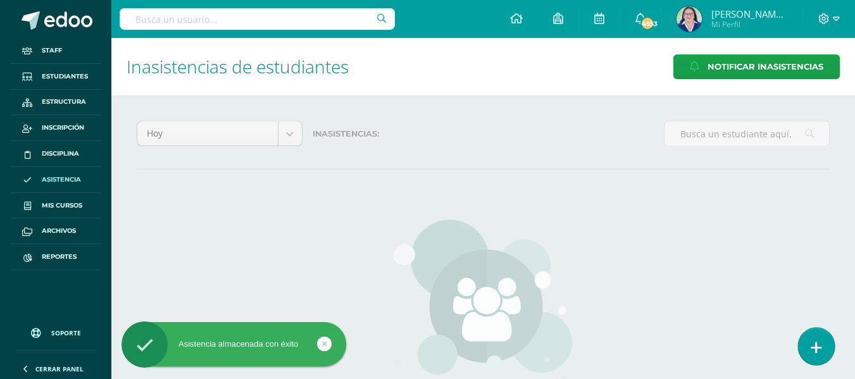
click at [817, 341] on icon at bounding box center [816, 348] width 11 height 15
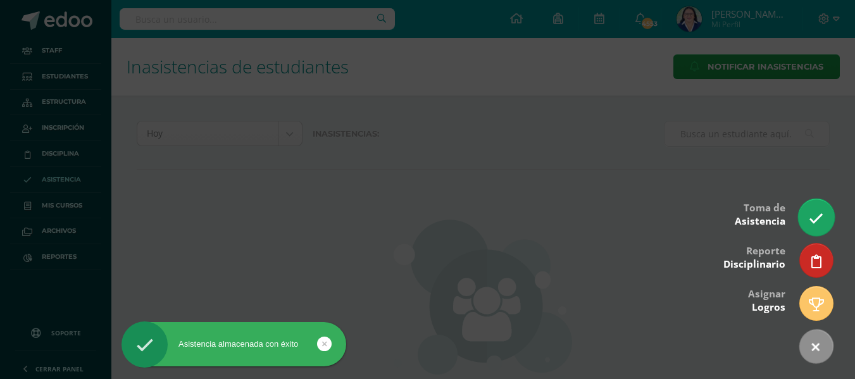
click at [821, 216] on icon at bounding box center [816, 218] width 15 height 15
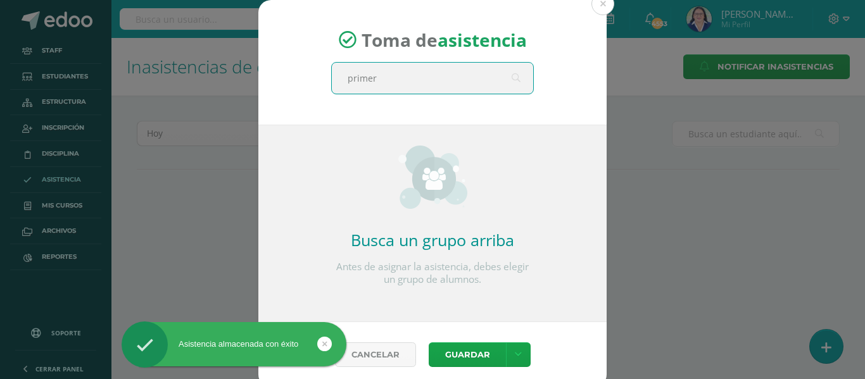
type input "primero"
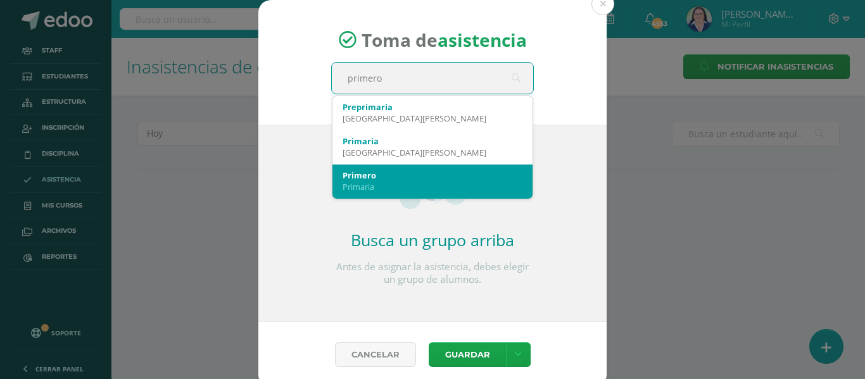
click at [367, 175] on div "Primero" at bounding box center [433, 175] width 180 height 11
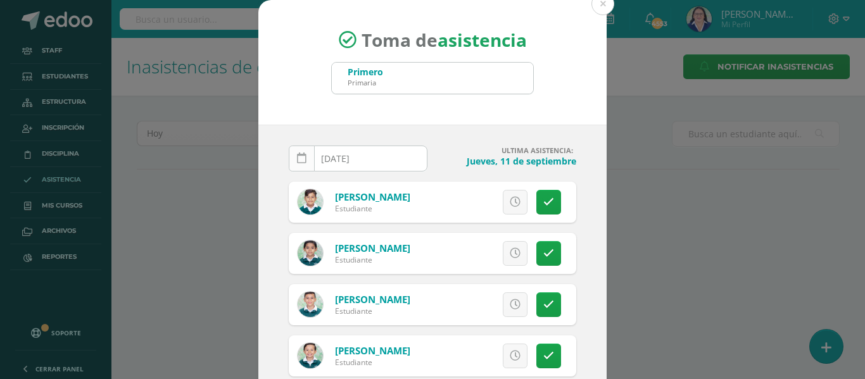
click at [297, 157] on icon at bounding box center [301, 158] width 9 height 11
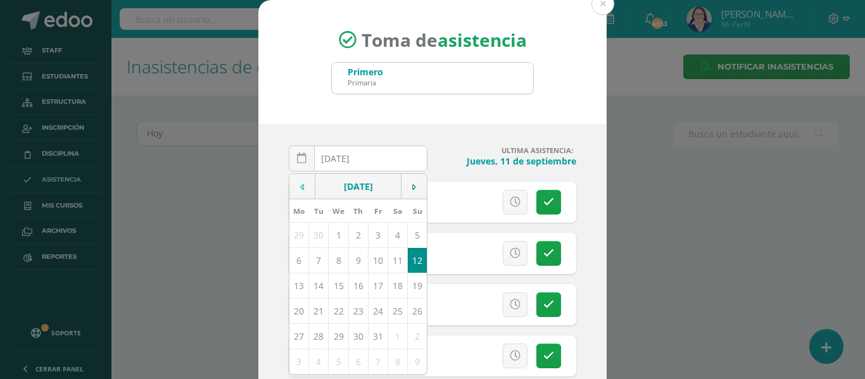
drag, startPoint x: 298, startPoint y: 184, endPoint x: 301, endPoint y: 193, distance: 9.6
click at [300, 185] on icon at bounding box center [302, 187] width 4 height 9
click at [371, 258] on td "12" at bounding box center [378, 260] width 20 height 25
type input "[DATE]"
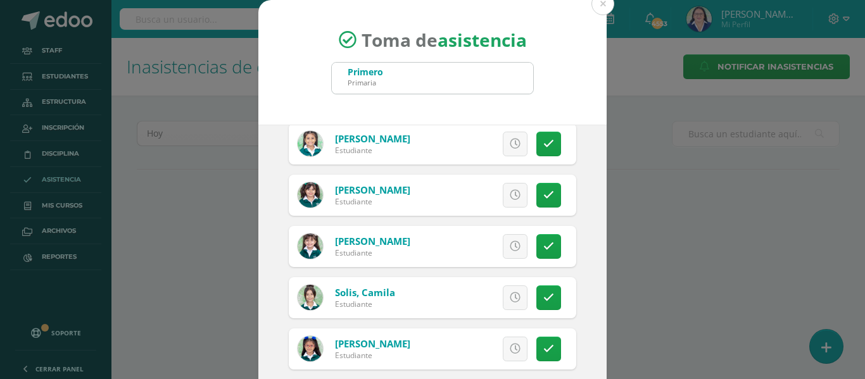
scroll to position [2026, 0]
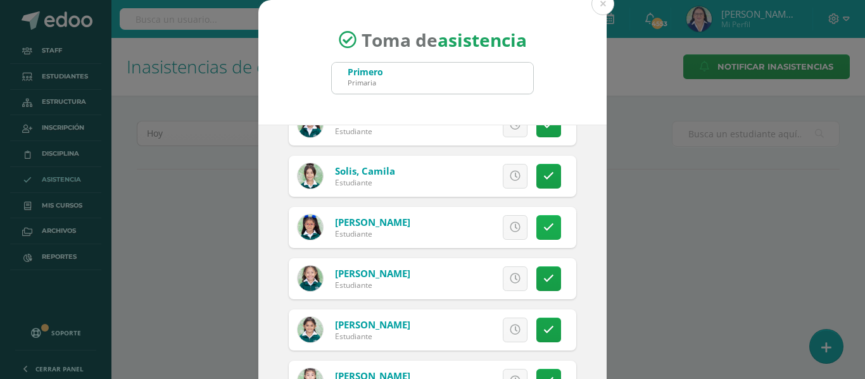
click at [543, 227] on icon at bounding box center [548, 227] width 11 height 11
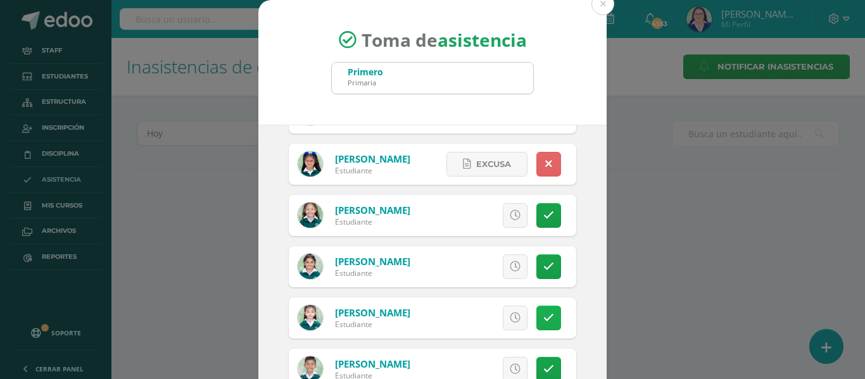
click at [543, 315] on icon at bounding box center [548, 318] width 11 height 11
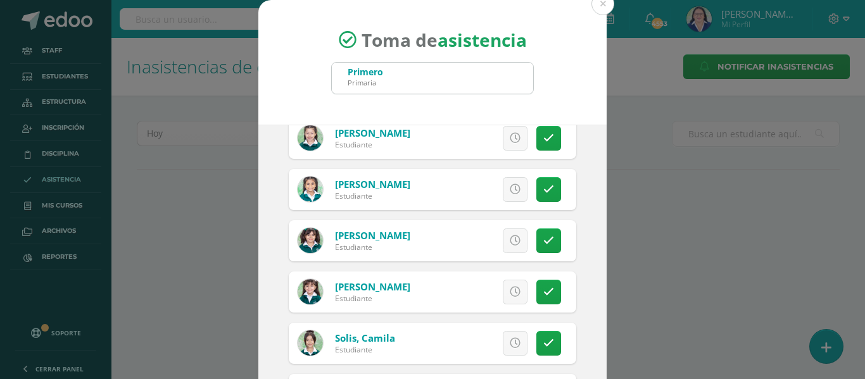
scroll to position [1836, 0]
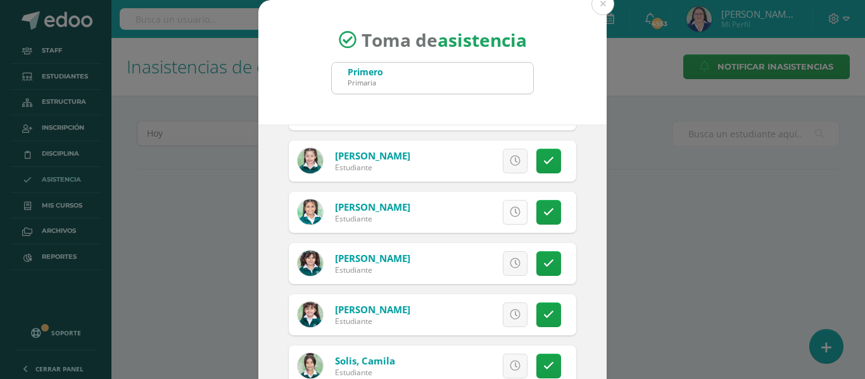
click at [510, 210] on icon at bounding box center [515, 212] width 11 height 11
click at [536, 262] on link at bounding box center [548, 263] width 25 height 25
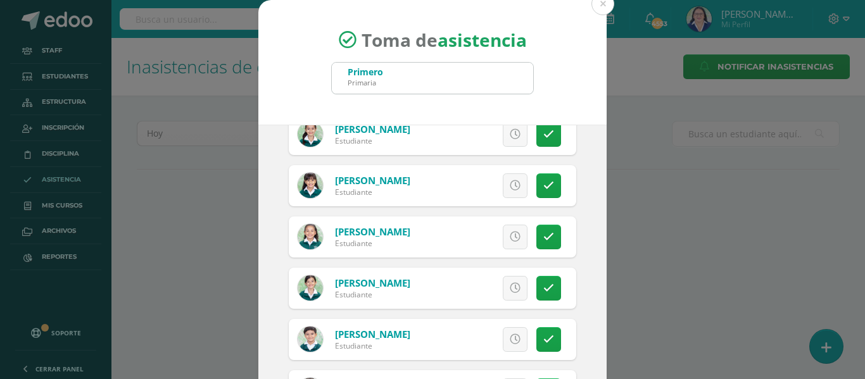
scroll to position [2446, 0]
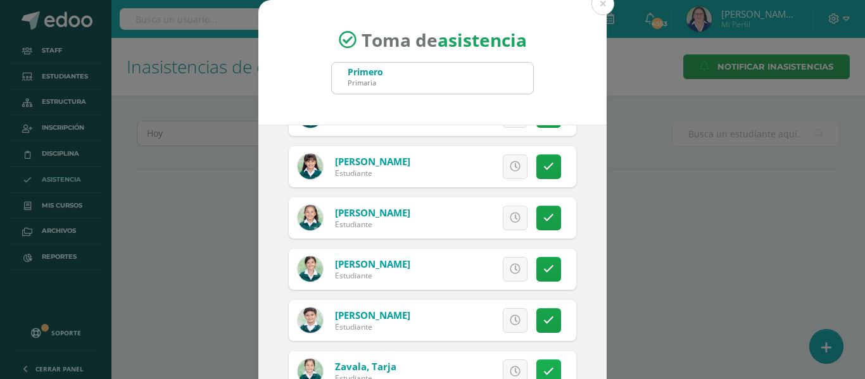
click at [543, 368] on icon at bounding box center [548, 372] width 11 height 11
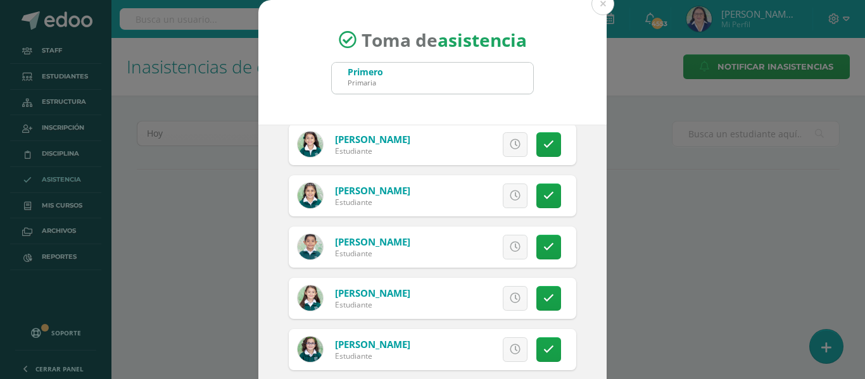
scroll to position [1496, 0]
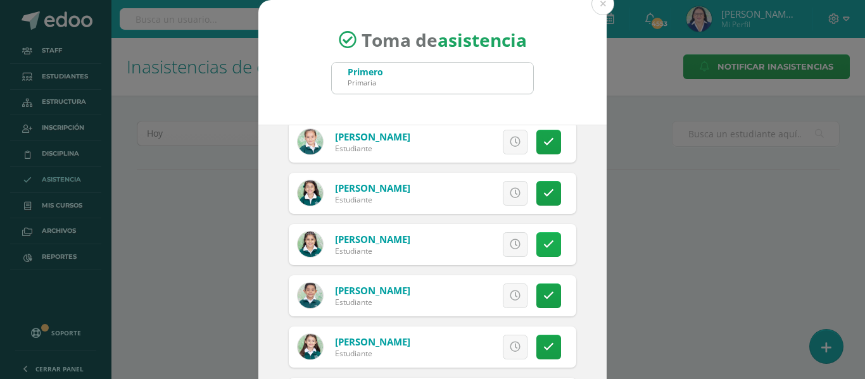
click at [543, 241] on icon at bounding box center [548, 244] width 11 height 11
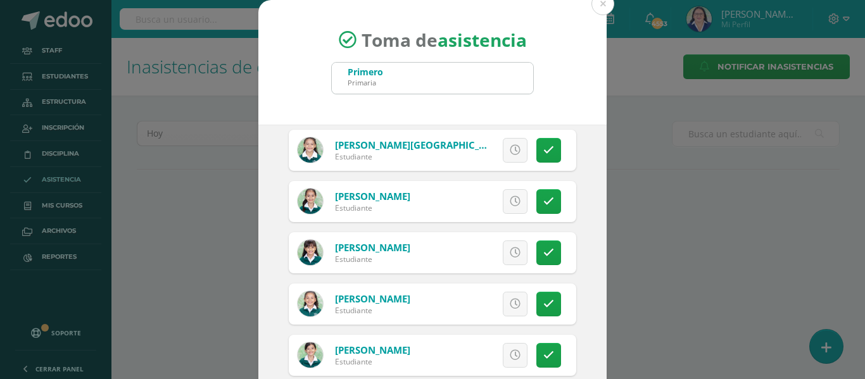
scroll to position [2382, 0]
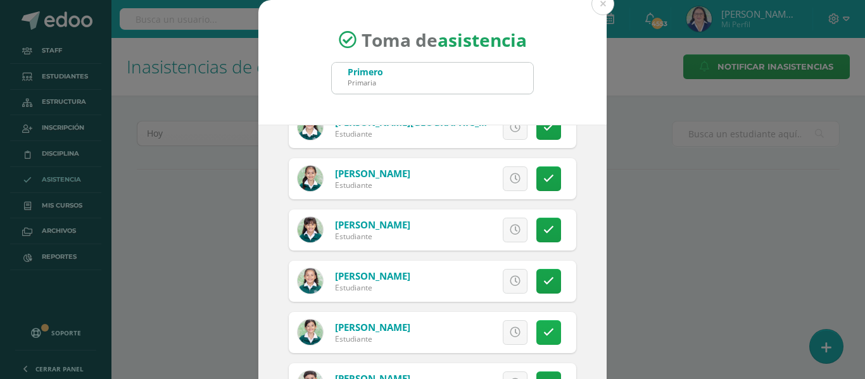
click at [543, 330] on icon at bounding box center [548, 332] width 11 height 11
click at [510, 277] on icon at bounding box center [515, 281] width 11 height 11
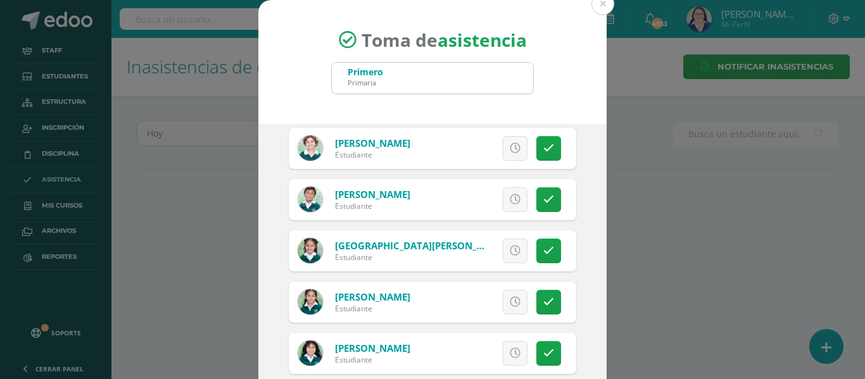
scroll to position [293, 0]
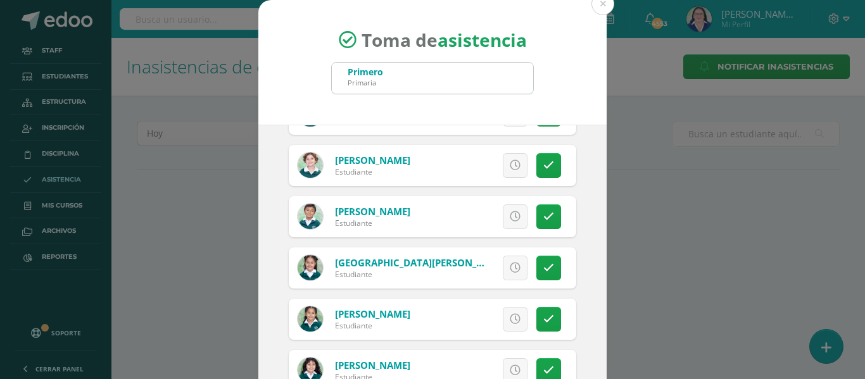
click at [505, 214] on link at bounding box center [515, 217] width 25 height 25
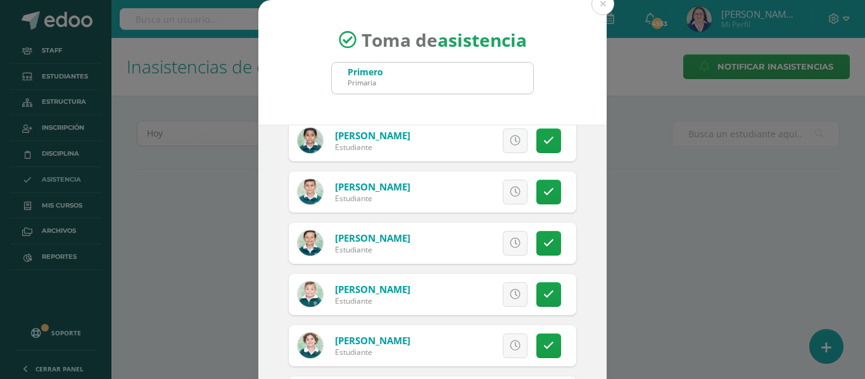
scroll to position [40, 0]
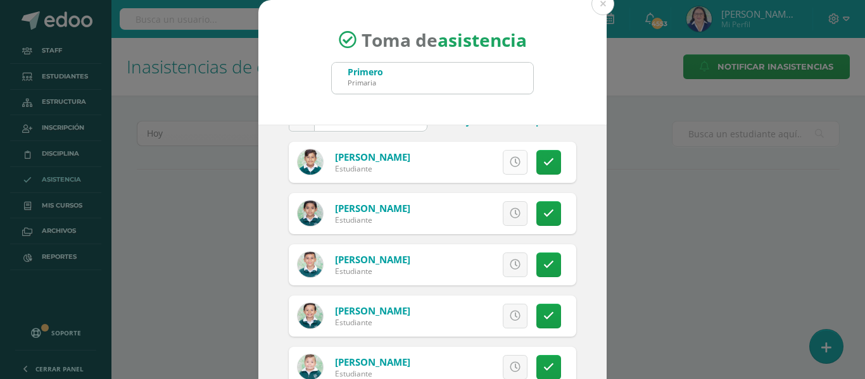
click at [510, 162] on icon at bounding box center [515, 162] width 11 height 11
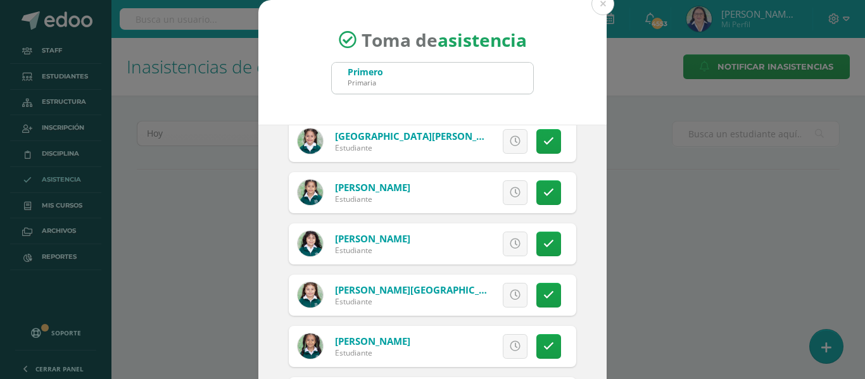
scroll to position [483, 0]
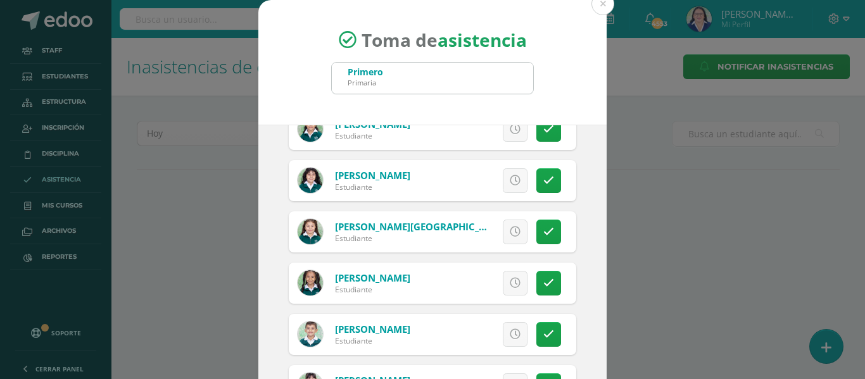
click at [510, 334] on icon at bounding box center [515, 334] width 11 height 11
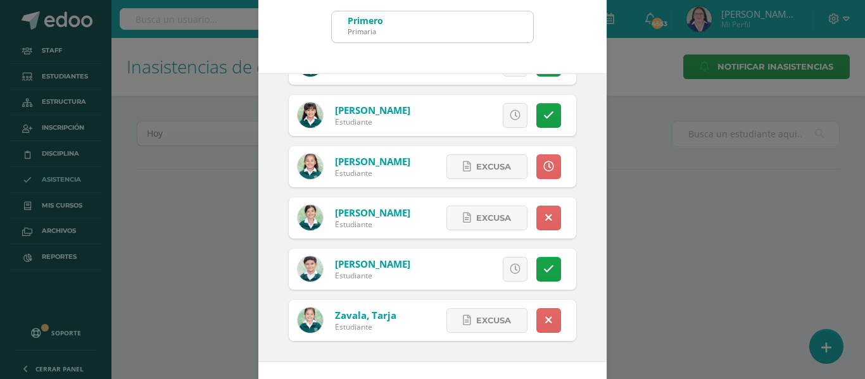
scroll to position [99, 0]
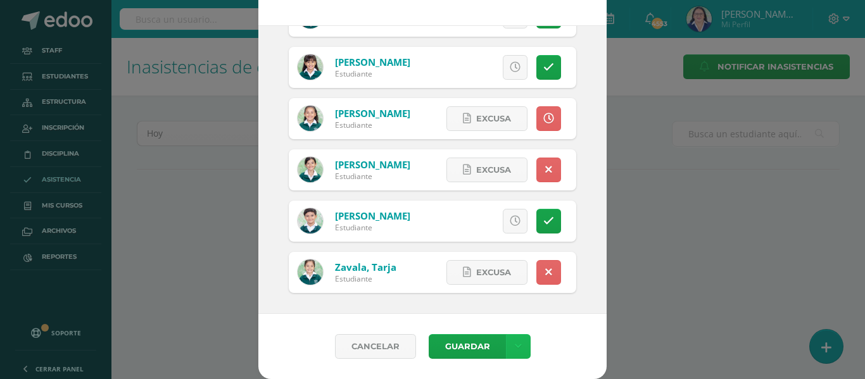
click at [519, 348] on link at bounding box center [518, 346] width 25 height 25
click at [514, 290] on link "Guardar sin notificar inasistencias" at bounding box center [486, 299] width 139 height 30
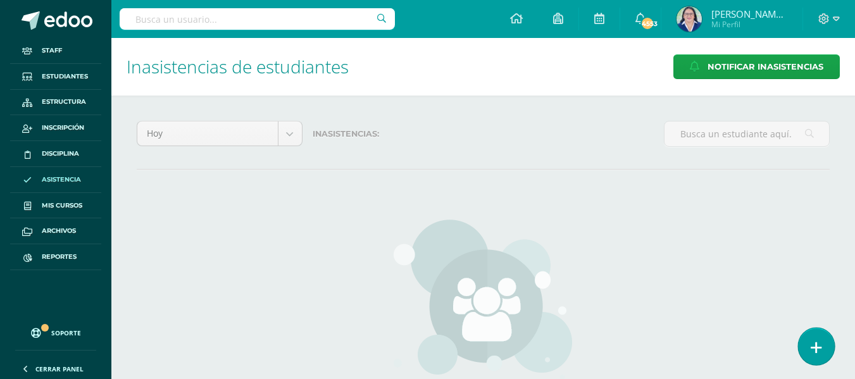
drag, startPoint x: 815, startPoint y: 344, endPoint x: 807, endPoint y: 343, distance: 8.4
click at [815, 344] on icon at bounding box center [816, 348] width 11 height 15
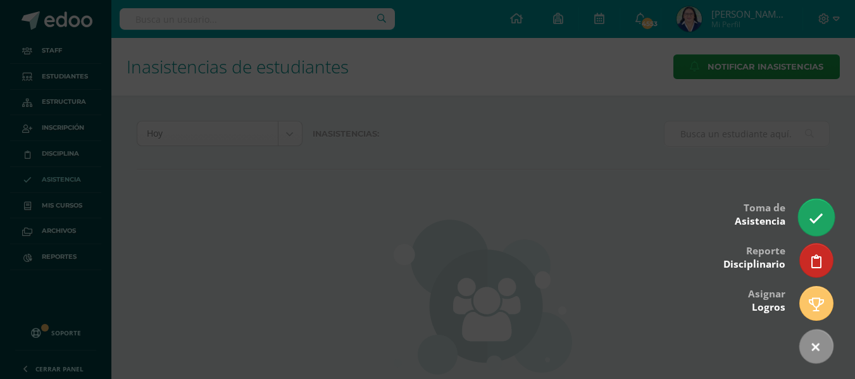
click at [819, 215] on icon at bounding box center [816, 218] width 15 height 15
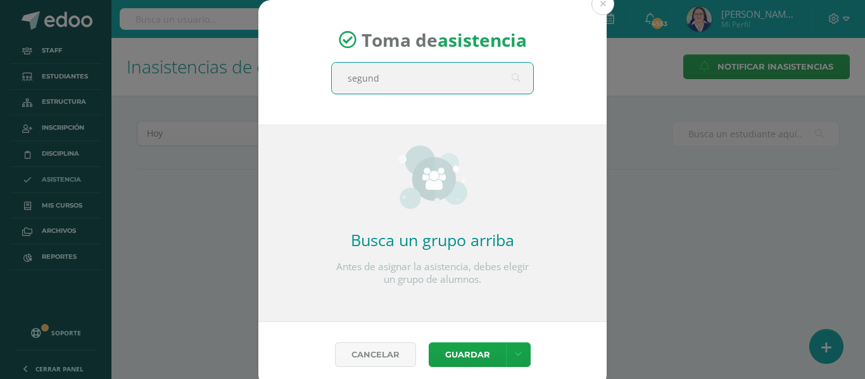
type input "segundo"
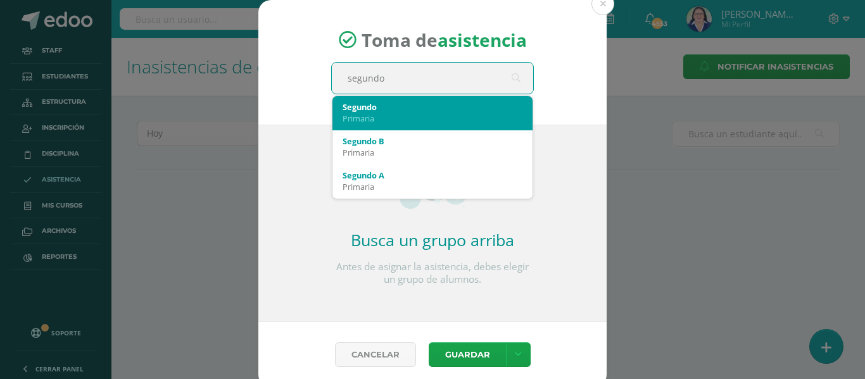
click at [433, 111] on div "Segundo" at bounding box center [433, 106] width 180 height 11
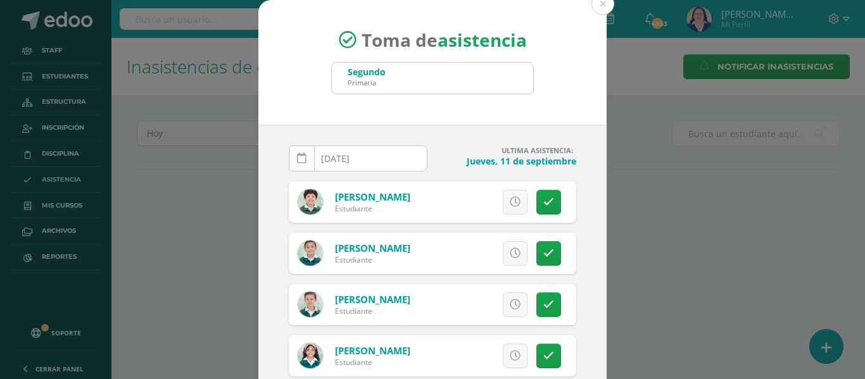
click at [298, 154] on icon at bounding box center [301, 158] width 9 height 11
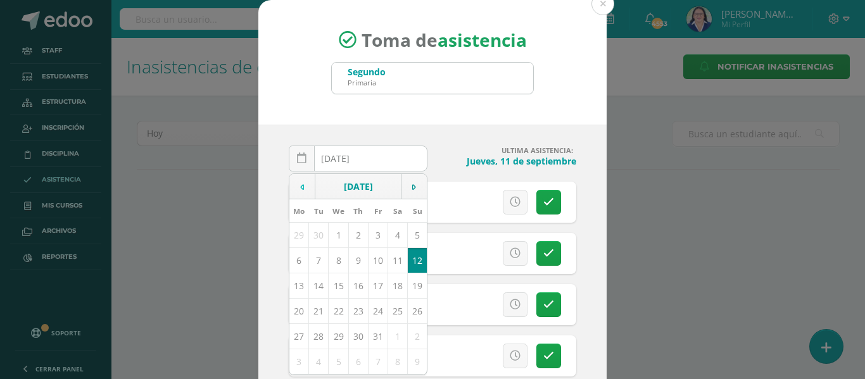
drag, startPoint x: 296, startPoint y: 186, endPoint x: 305, endPoint y: 195, distance: 12.5
click at [300, 186] on icon at bounding box center [302, 187] width 4 height 9
click at [368, 258] on td "12" at bounding box center [378, 260] width 20 height 25
type input "[DATE]"
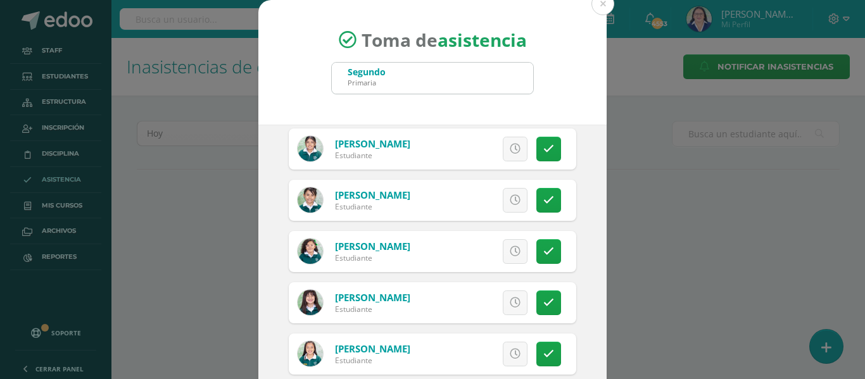
scroll to position [823, 0]
click at [510, 251] on icon at bounding box center [515, 251] width 11 height 11
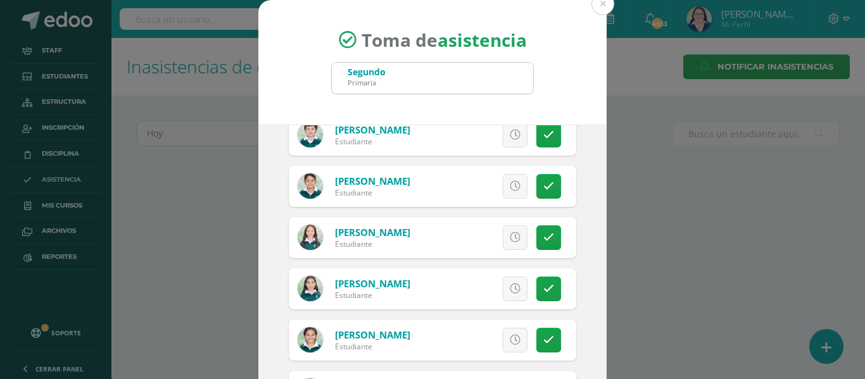
scroll to position [317, 0]
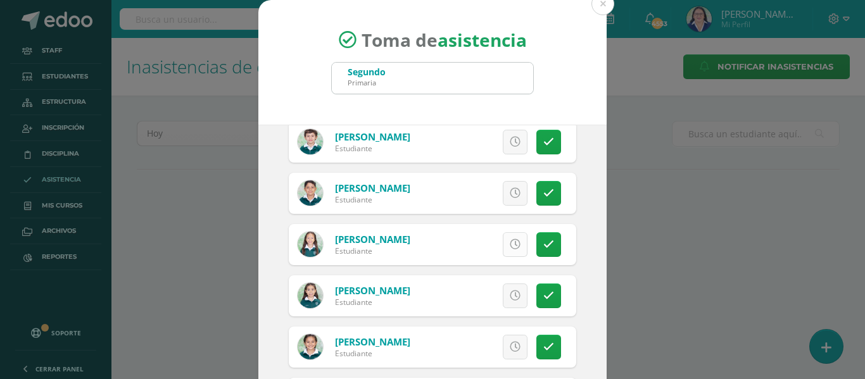
click at [510, 246] on icon at bounding box center [515, 244] width 11 height 11
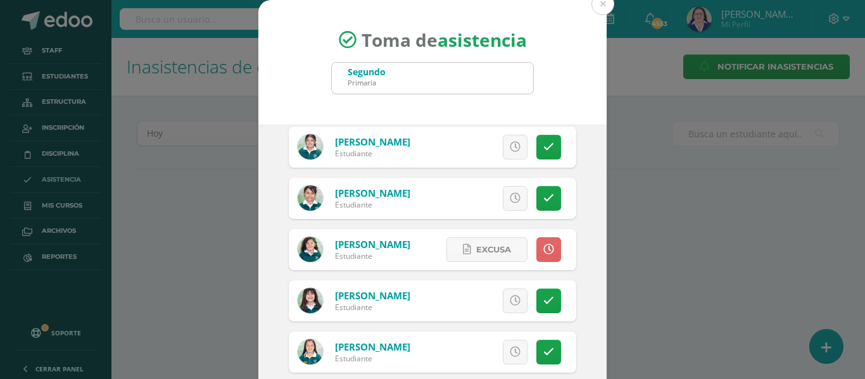
scroll to position [802, 0]
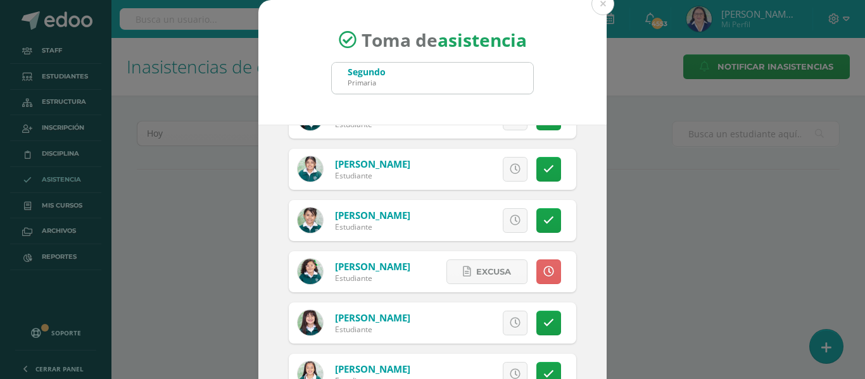
click at [510, 217] on icon at bounding box center [515, 220] width 11 height 11
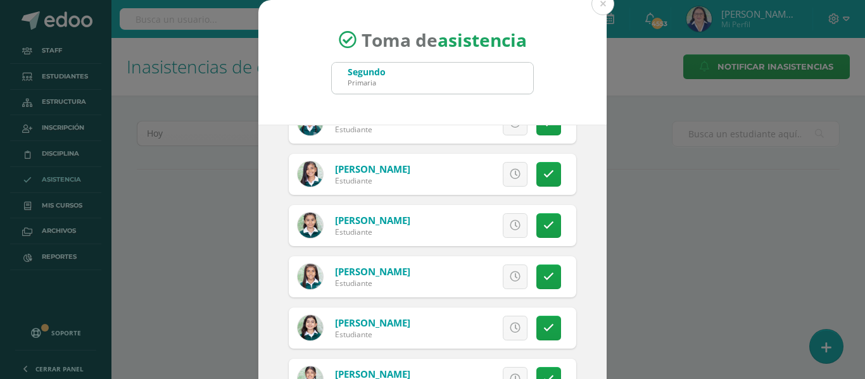
scroll to position [612, 0]
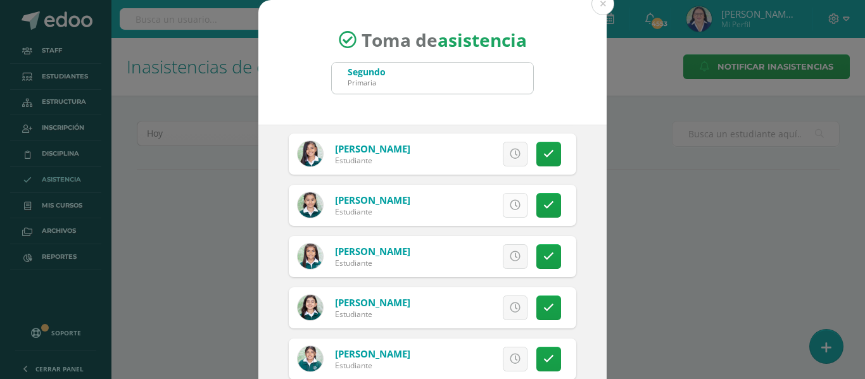
click at [510, 205] on icon at bounding box center [515, 205] width 11 height 11
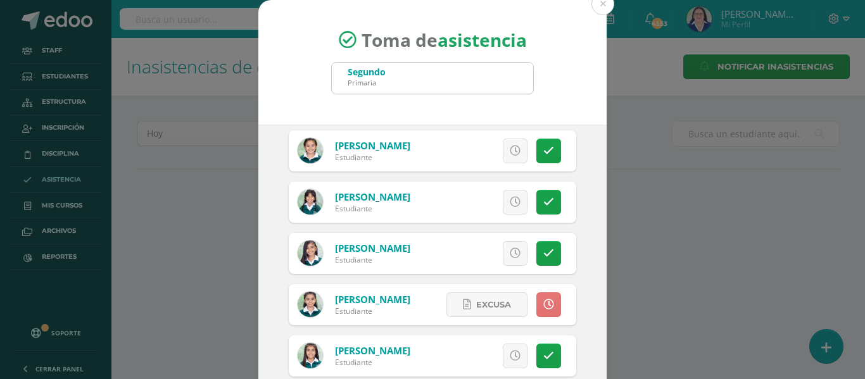
scroll to position [486, 0]
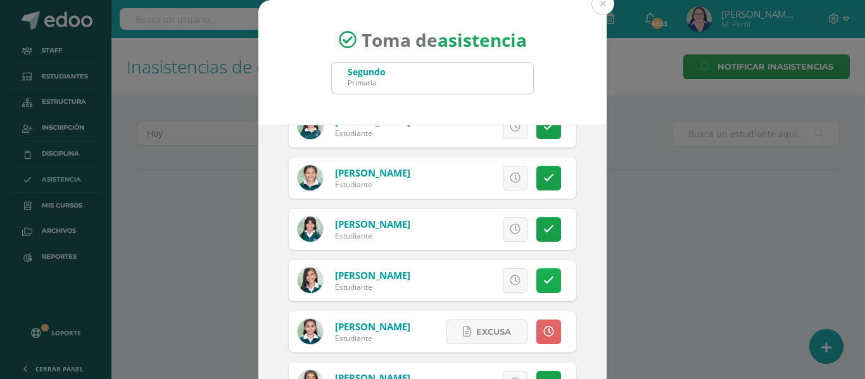
click at [538, 276] on link at bounding box center [548, 280] width 25 height 25
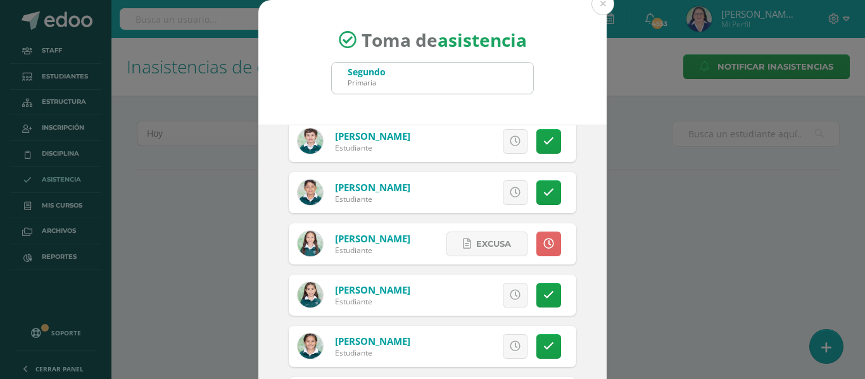
scroll to position [296, 0]
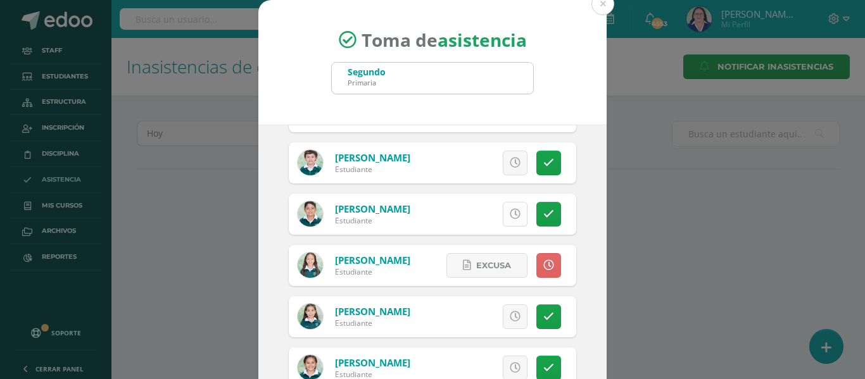
click at [510, 214] on icon at bounding box center [515, 214] width 11 height 11
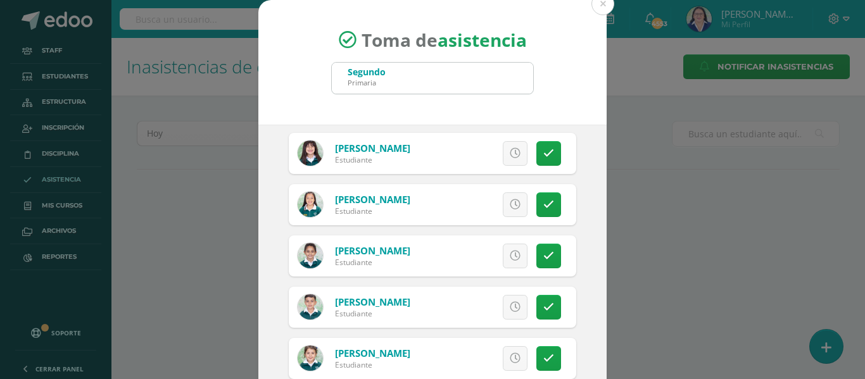
scroll to position [992, 0]
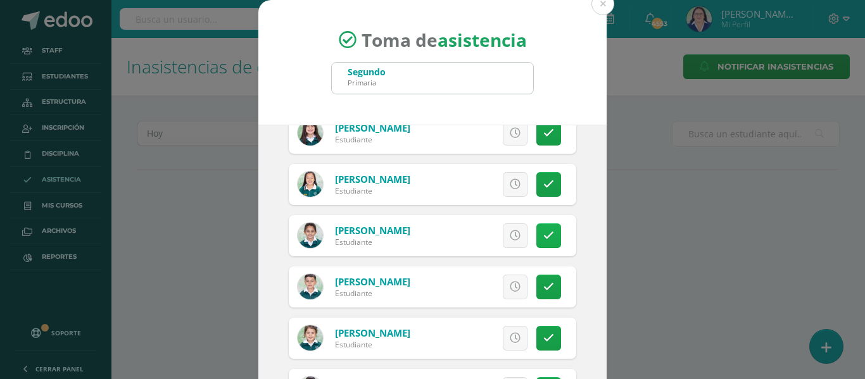
click at [543, 234] on icon at bounding box center [548, 235] width 11 height 11
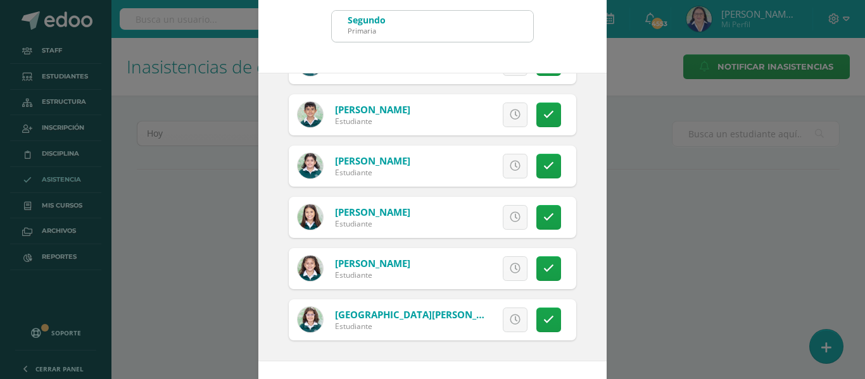
scroll to position [99, 0]
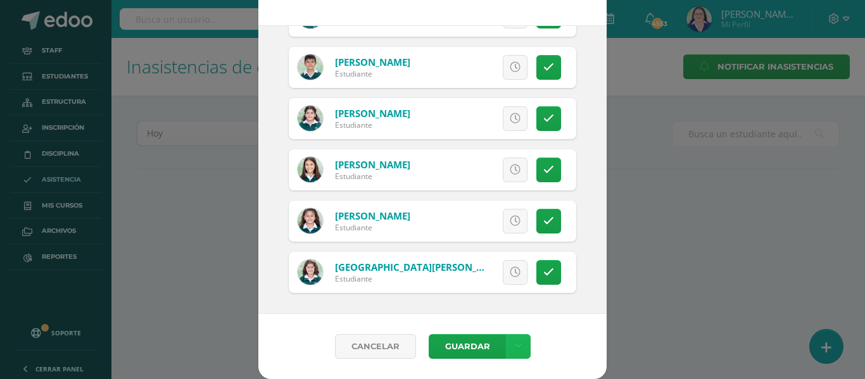
click at [515, 343] on icon at bounding box center [518, 346] width 7 height 11
click at [505, 293] on link "Guardar sin notificar inasistencias" at bounding box center [486, 299] width 139 height 30
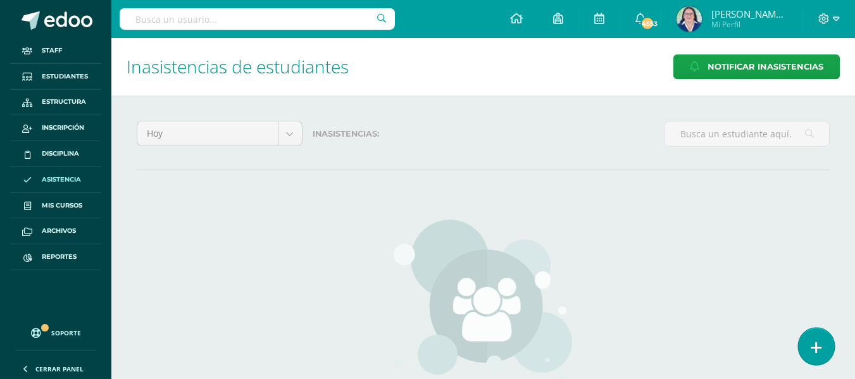
click at [815, 353] on icon at bounding box center [816, 348] width 11 height 15
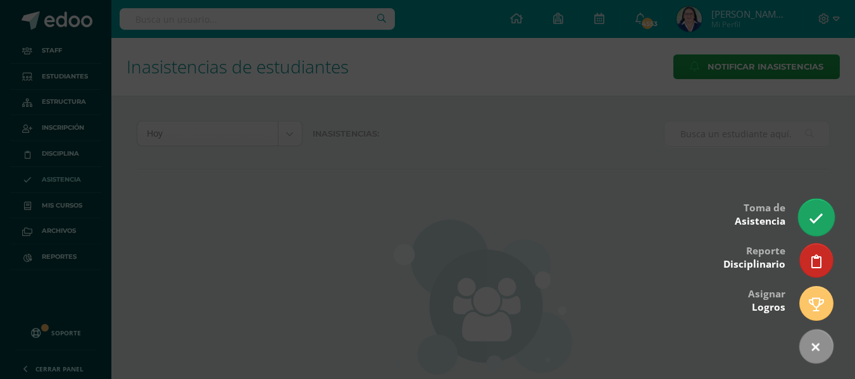
click at [826, 210] on link at bounding box center [816, 217] width 36 height 37
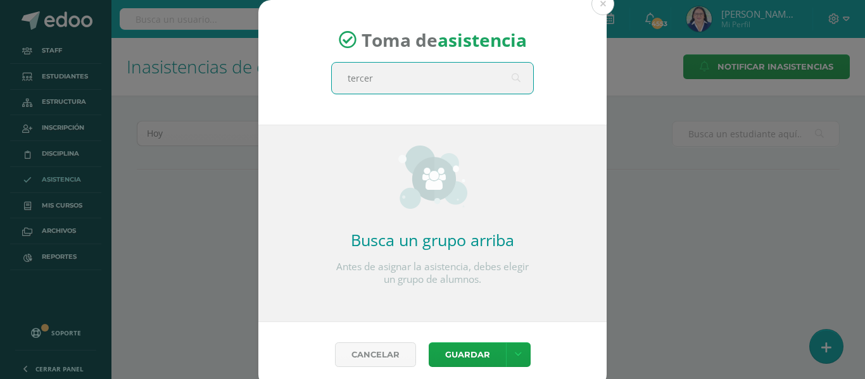
type input "tercero"
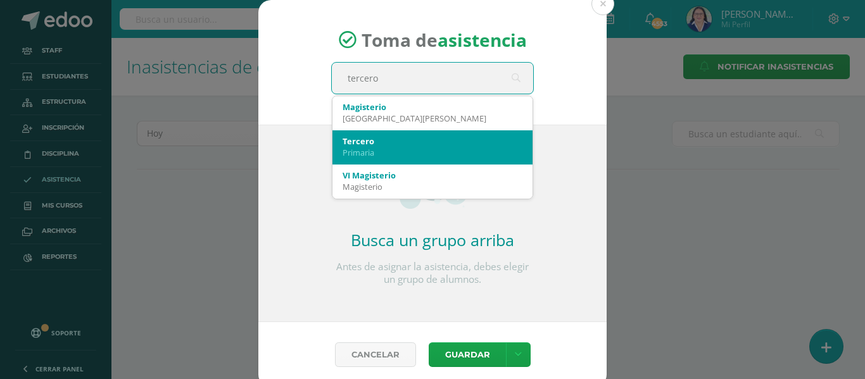
click at [403, 142] on div "Tercero" at bounding box center [433, 140] width 180 height 11
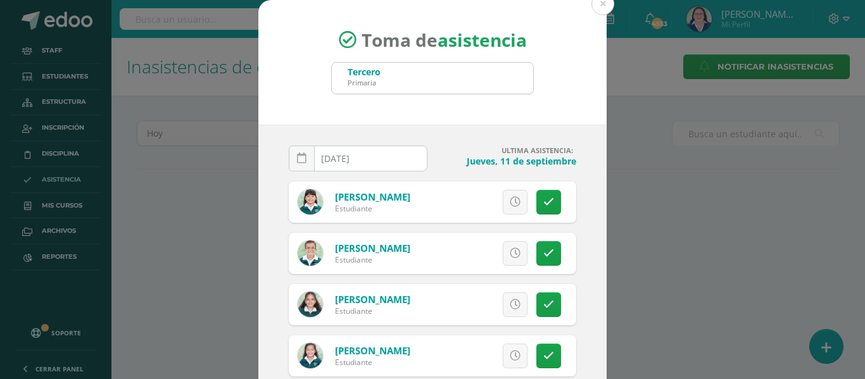
drag, startPoint x: 291, startPoint y: 152, endPoint x: 311, endPoint y: 179, distance: 33.9
click at [291, 152] on link at bounding box center [302, 159] width 26 height 26
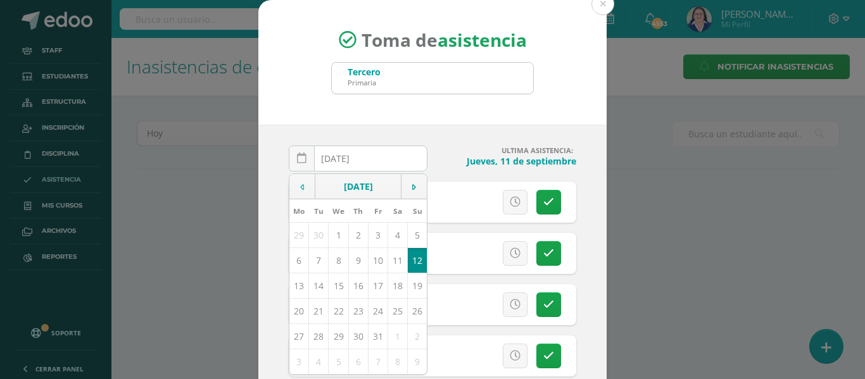
click at [300, 185] on icon at bounding box center [302, 187] width 4 height 9
click at [372, 259] on td "12" at bounding box center [378, 260] width 20 height 25
type input "2025-09-12"
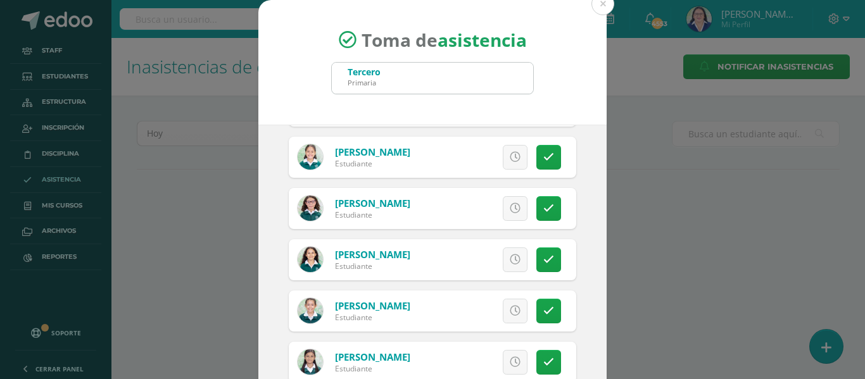
scroll to position [570, 0]
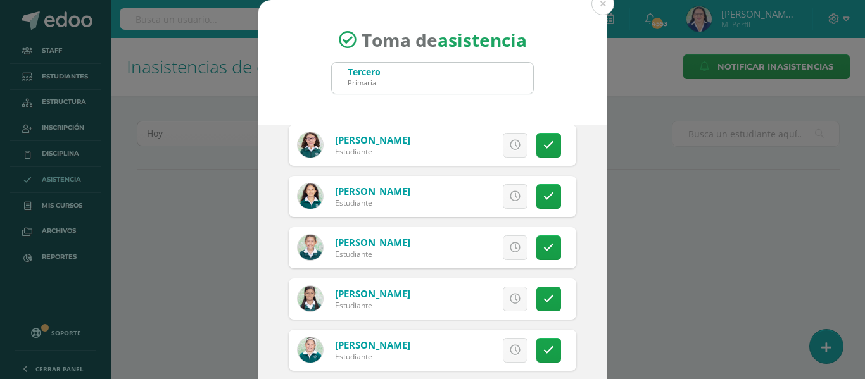
click at [510, 247] on icon at bounding box center [515, 247] width 11 height 11
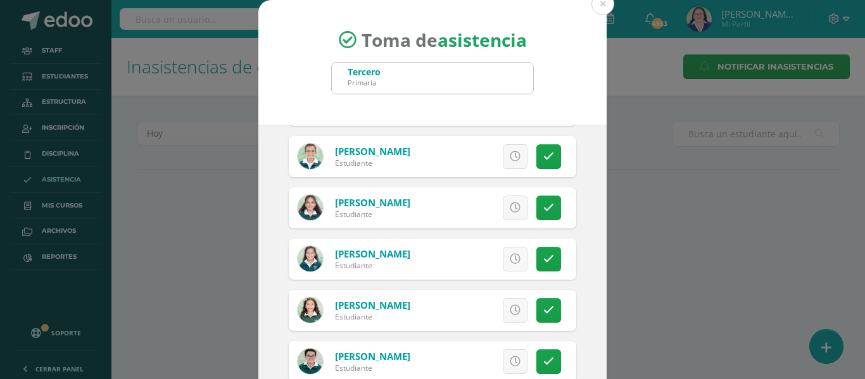
scroll to position [127, 0]
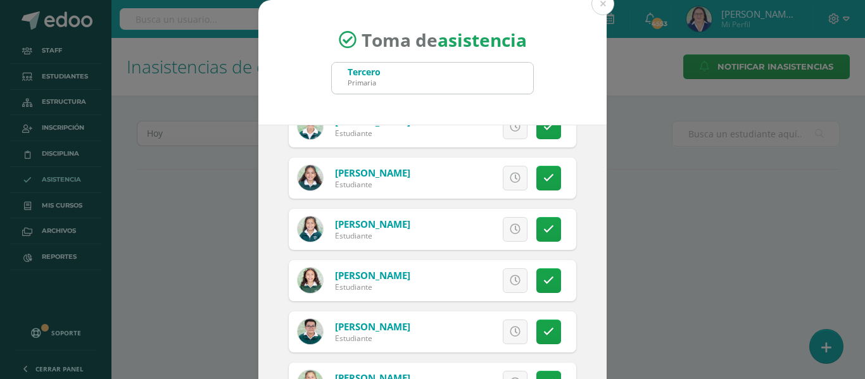
click at [510, 284] on icon at bounding box center [515, 280] width 11 height 11
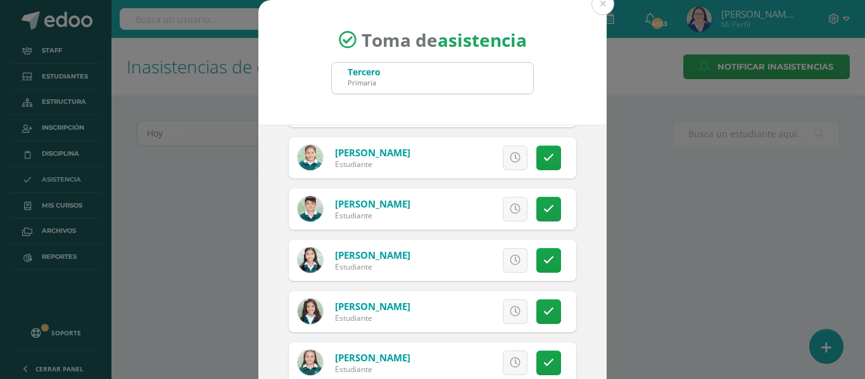
scroll to position [1646, 0]
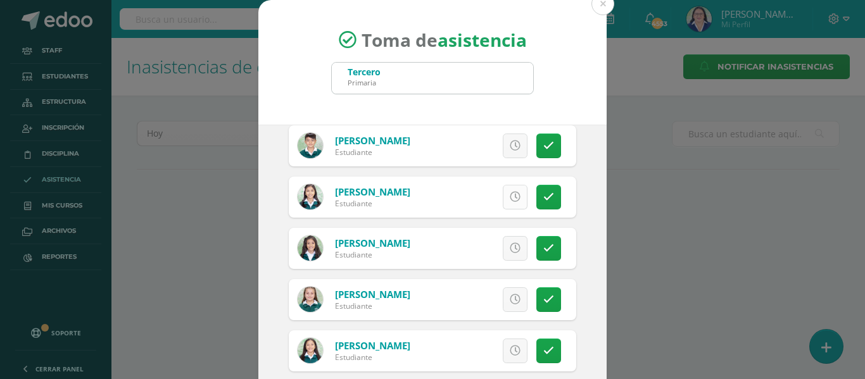
click at [510, 199] on icon at bounding box center [515, 197] width 11 height 11
click at [503, 242] on link at bounding box center [515, 248] width 25 height 25
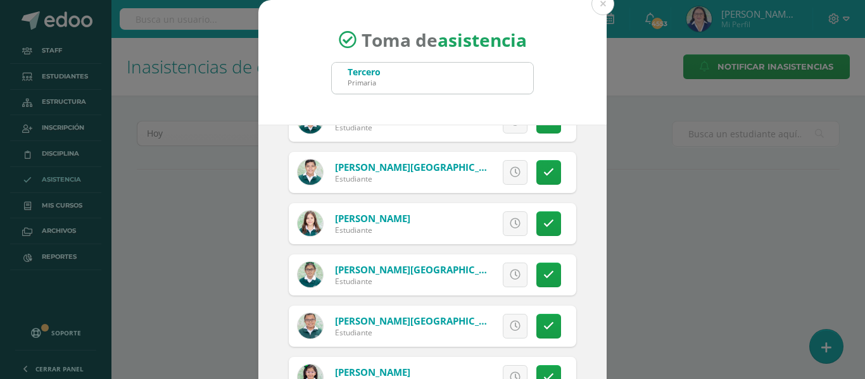
scroll to position [2153, 0]
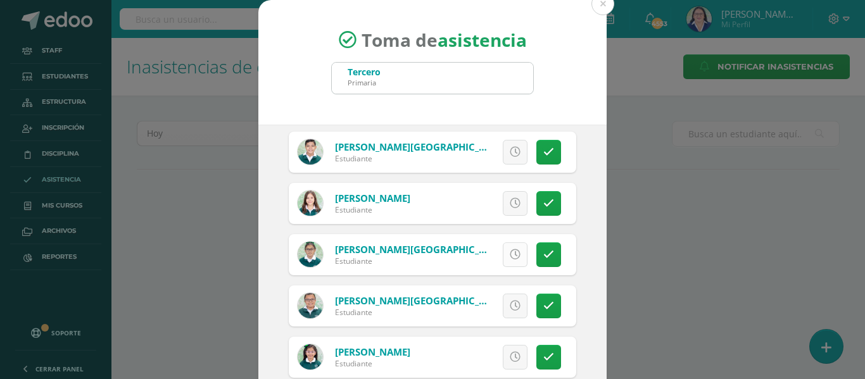
click at [510, 255] on icon at bounding box center [515, 254] width 11 height 11
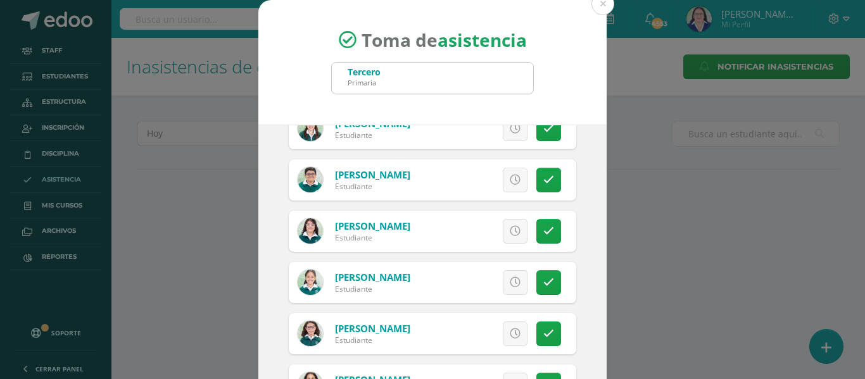
scroll to position [380, 0]
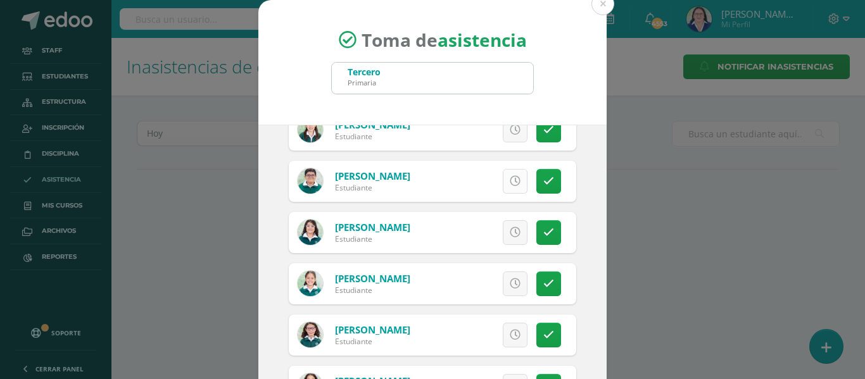
click at [510, 181] on icon at bounding box center [515, 181] width 11 height 11
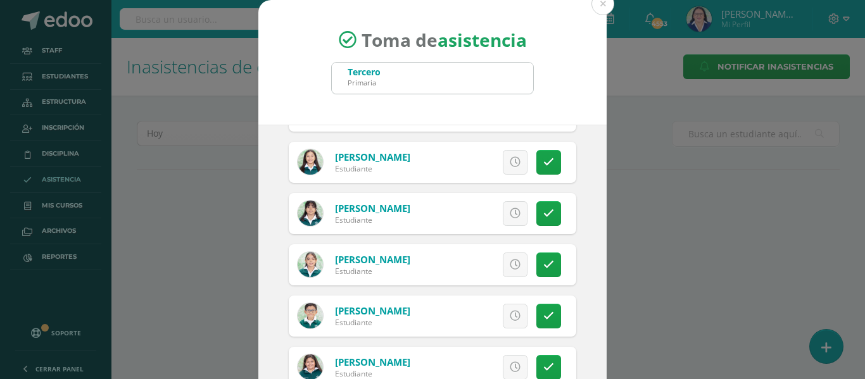
scroll to position [1836, 0]
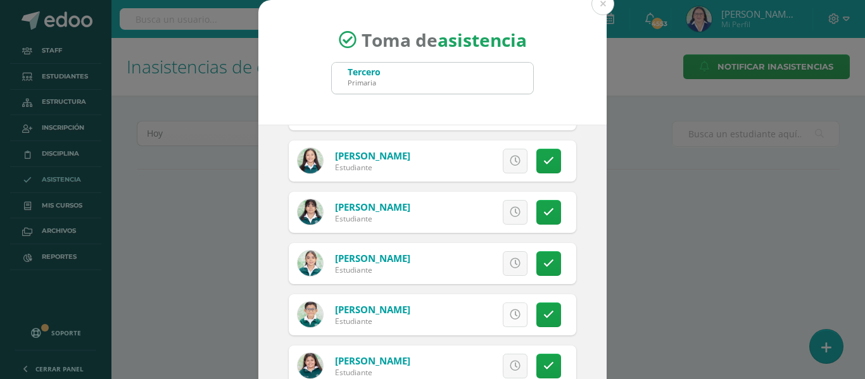
click at [506, 311] on link at bounding box center [515, 315] width 25 height 25
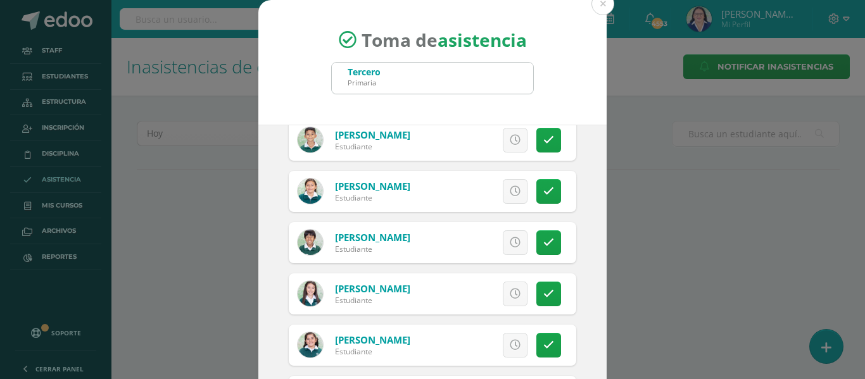
scroll to position [2500, 0]
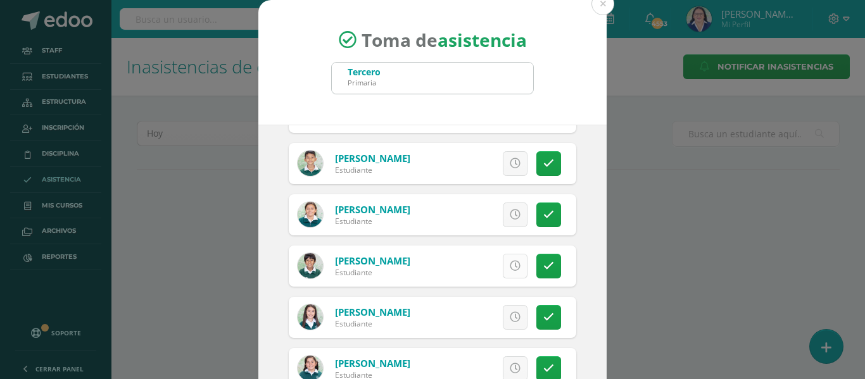
click at [507, 265] on link at bounding box center [515, 266] width 25 height 25
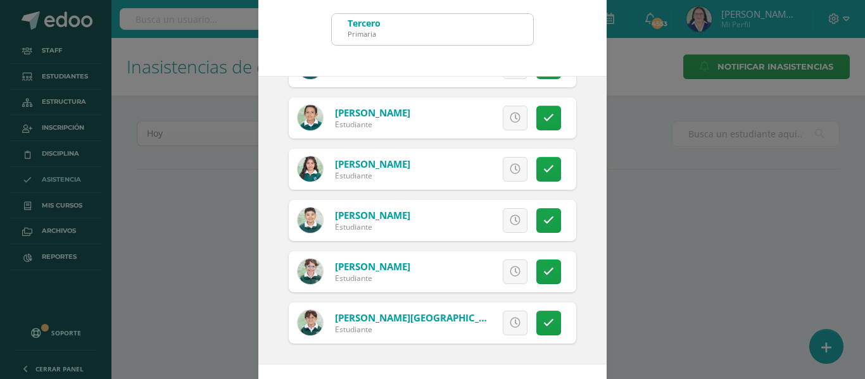
scroll to position [99, 0]
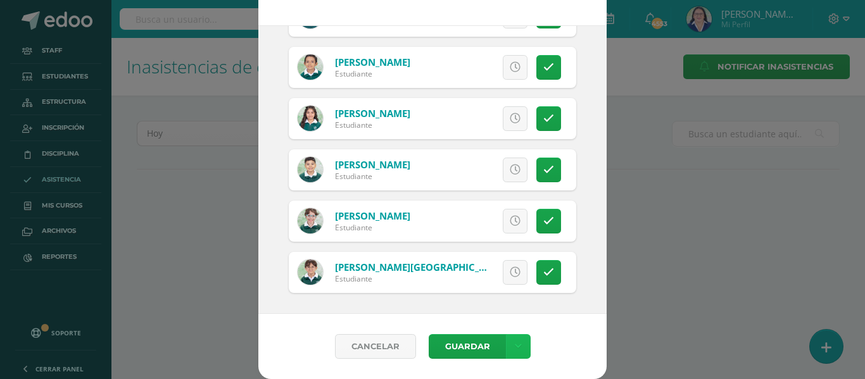
click at [515, 344] on icon at bounding box center [518, 346] width 7 height 11
click at [503, 296] on link "Guardar sin notificar inasistencias" at bounding box center [486, 299] width 139 height 30
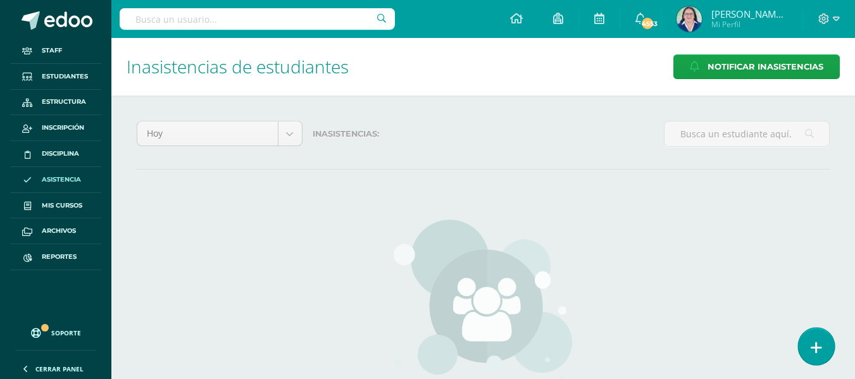
click at [819, 347] on icon at bounding box center [816, 348] width 11 height 15
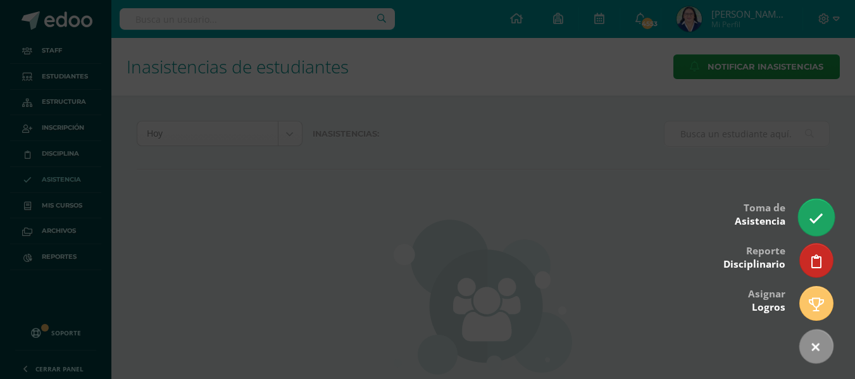
click at [817, 211] on icon at bounding box center [816, 218] width 15 height 15
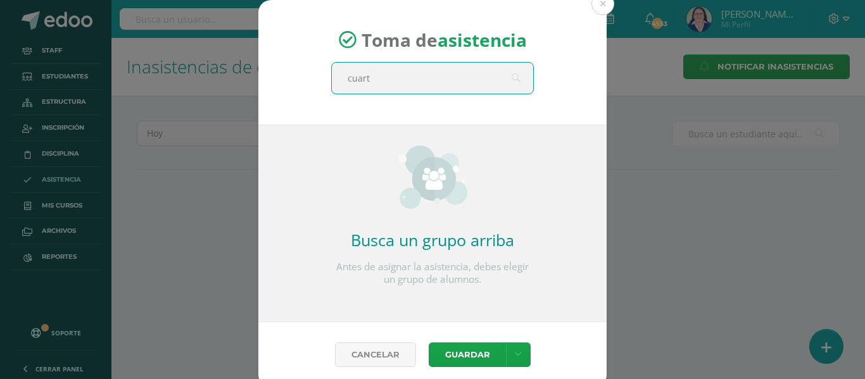
type input "cuarto"
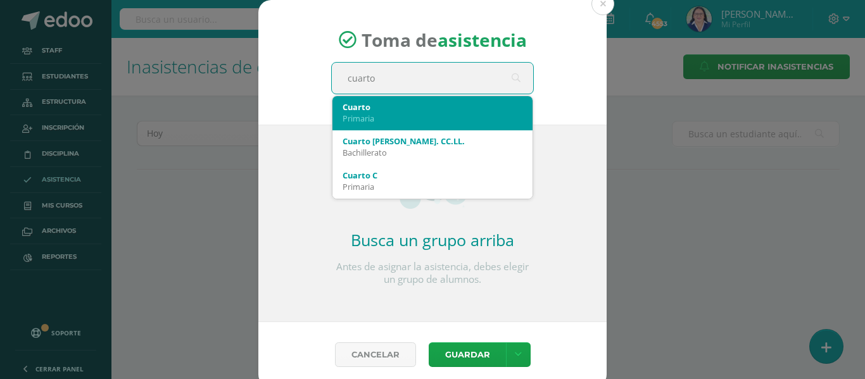
click at [396, 108] on div "Cuarto" at bounding box center [433, 106] width 180 height 11
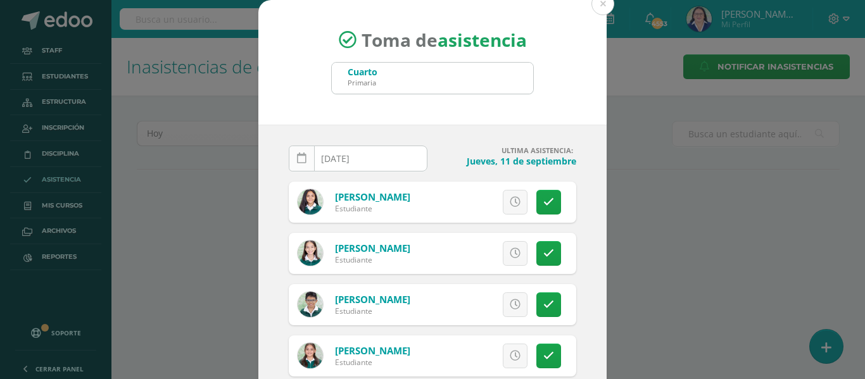
click at [297, 158] on icon at bounding box center [301, 158] width 9 height 11
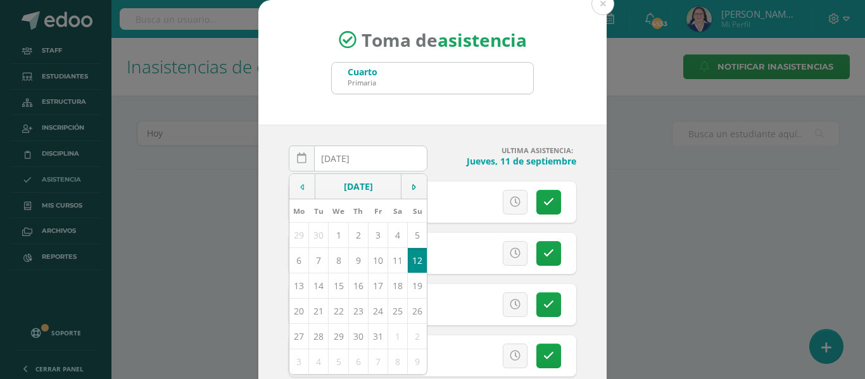
click at [300, 186] on icon at bounding box center [302, 187] width 4 height 9
click at [372, 260] on td "12" at bounding box center [378, 260] width 20 height 25
type input "[DATE]"
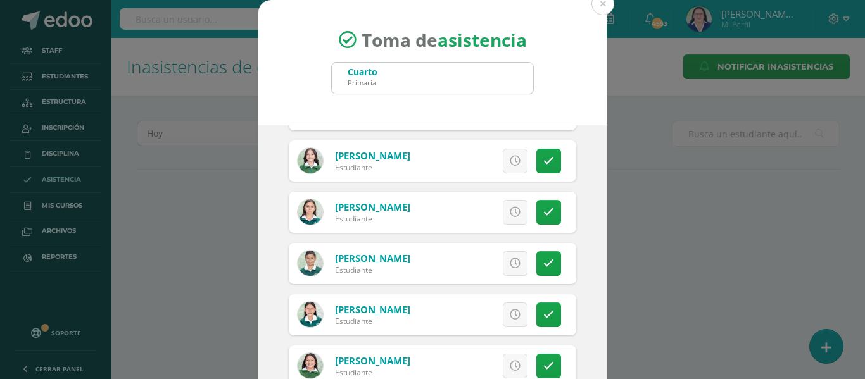
scroll to position [760, 0]
click at [543, 163] on icon at bounding box center [548, 160] width 11 height 11
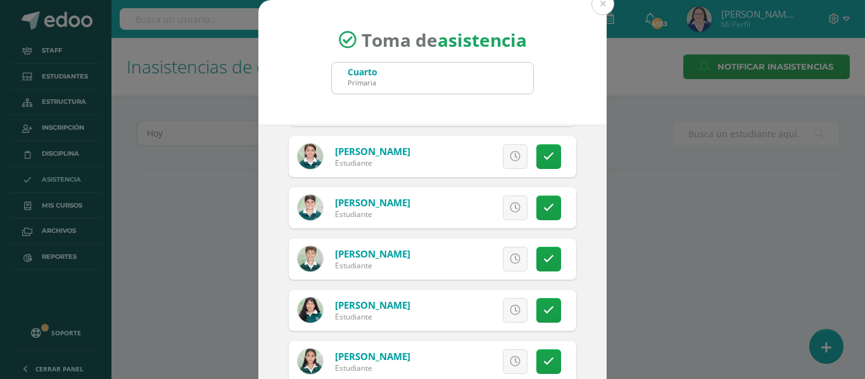
scroll to position [1899, 0]
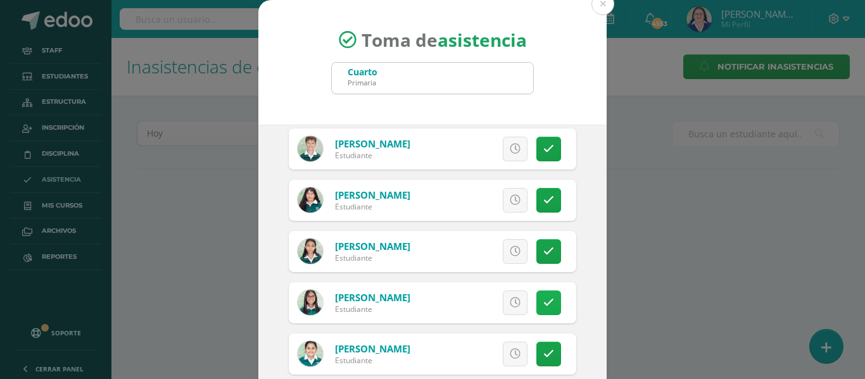
click at [543, 308] on icon at bounding box center [548, 303] width 11 height 11
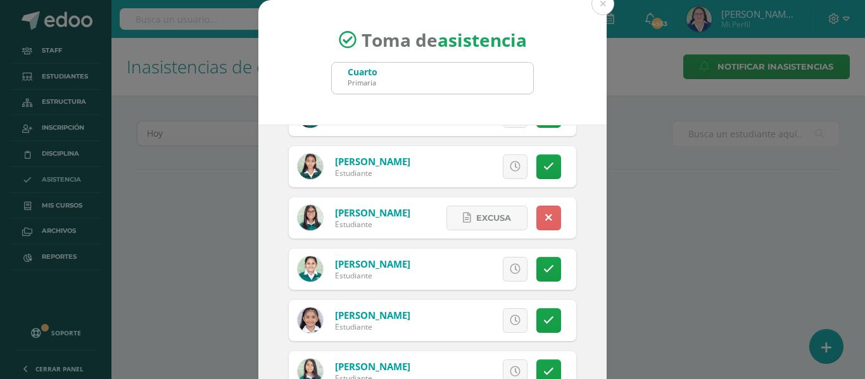
scroll to position [99, 0]
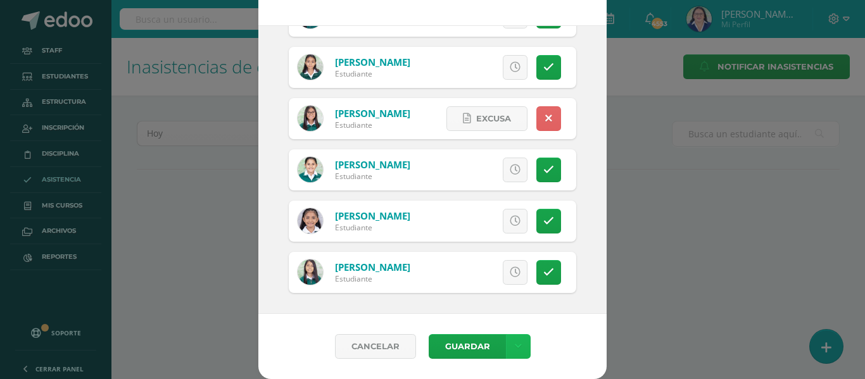
drag, startPoint x: 514, startPoint y: 344, endPoint x: 513, endPoint y: 334, distance: 9.6
click at [515, 344] on icon at bounding box center [518, 346] width 7 height 11
click at [513, 291] on link "Guardar sin notificar inasistencias" at bounding box center [486, 299] width 139 height 30
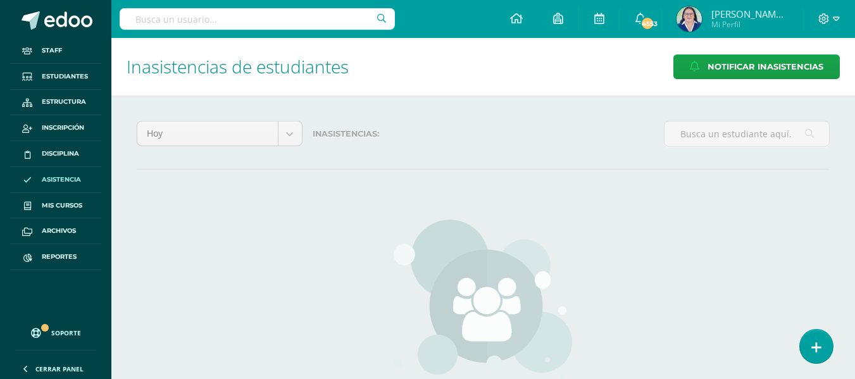
drag, startPoint x: 816, startPoint y: 343, endPoint x: 784, endPoint y: 313, distance: 43.5
click at [815, 342] on icon at bounding box center [817, 347] width 10 height 13
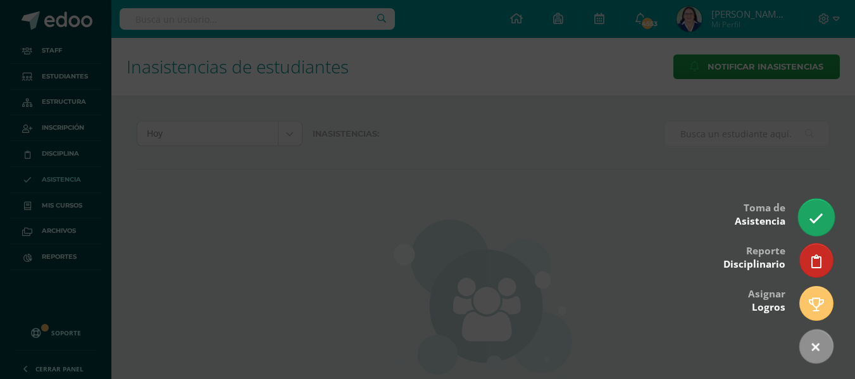
click at [812, 203] on link at bounding box center [816, 217] width 36 height 37
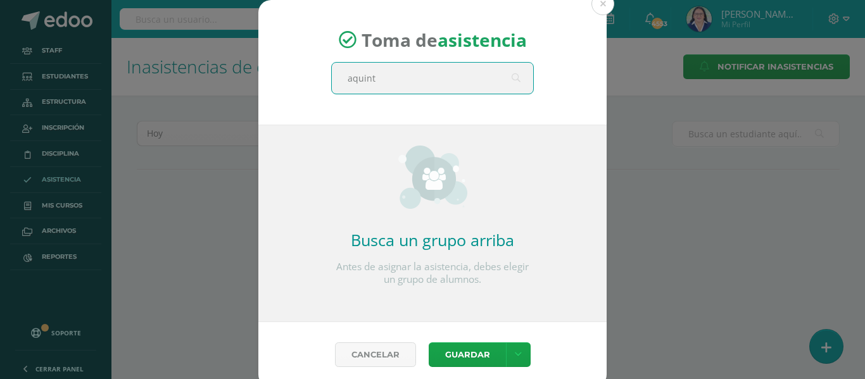
type input "aquinto"
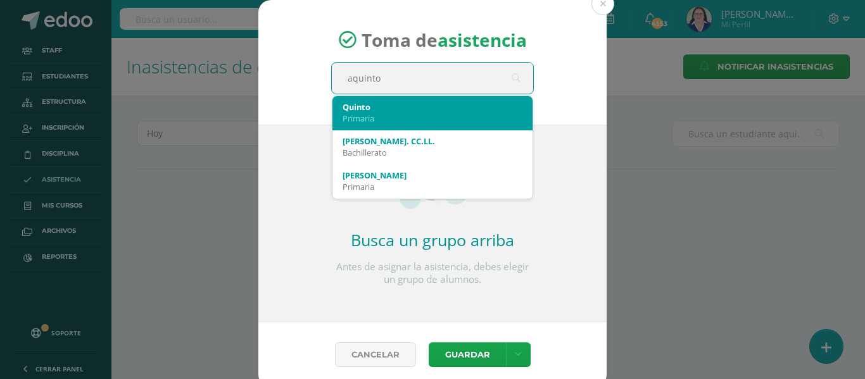
click at [476, 105] on div "Quinto" at bounding box center [433, 106] width 180 height 11
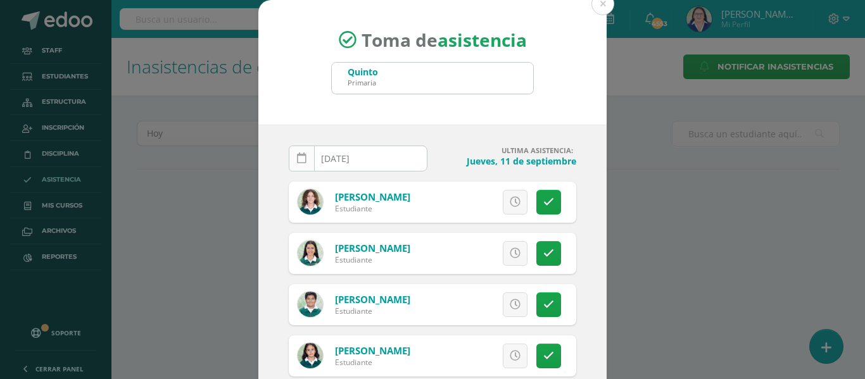
click at [297, 153] on icon at bounding box center [301, 158] width 9 height 11
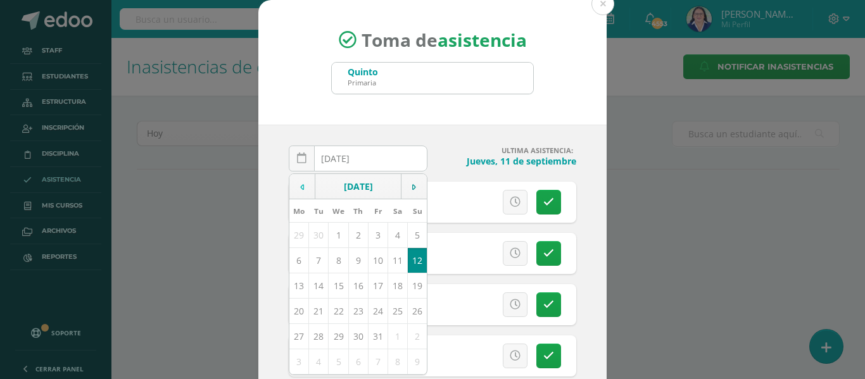
drag, startPoint x: 292, startPoint y: 186, endPoint x: 305, endPoint y: 192, distance: 14.7
click at [294, 184] on td at bounding box center [302, 186] width 26 height 25
click at [369, 261] on td "12" at bounding box center [378, 260] width 20 height 25
type input "[DATE]"
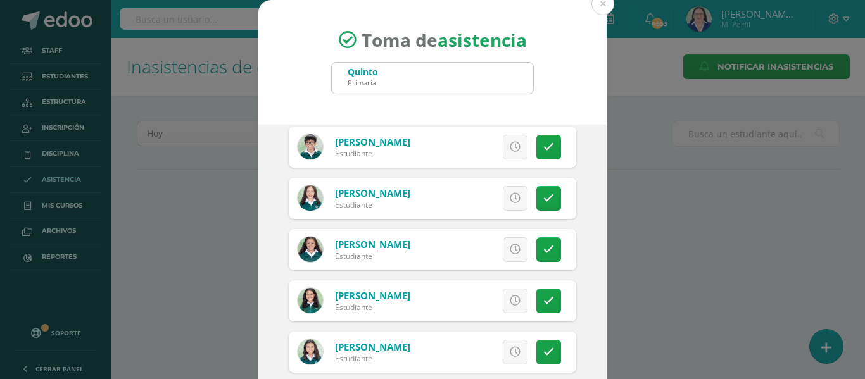
scroll to position [570, 0]
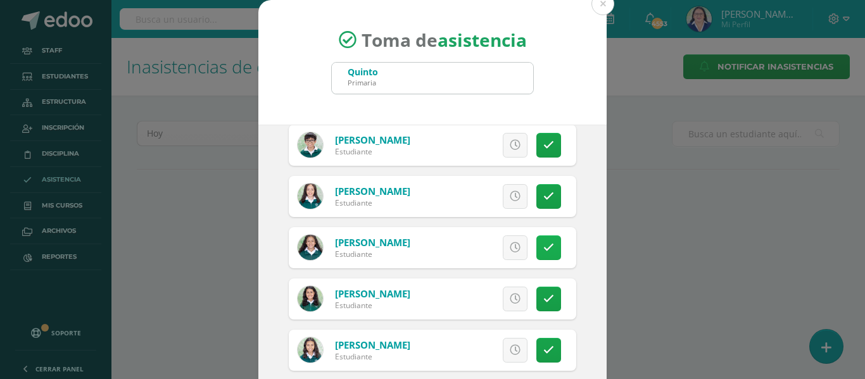
click at [540, 242] on link at bounding box center [548, 248] width 25 height 25
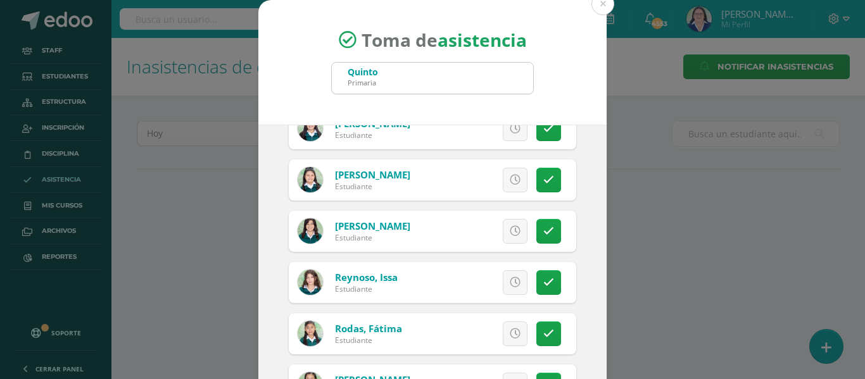
scroll to position [1836, 0]
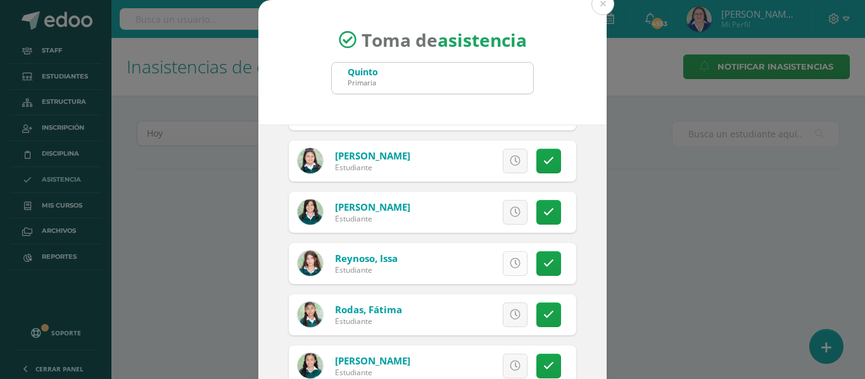
click at [510, 263] on icon at bounding box center [515, 263] width 11 height 11
click at [510, 315] on icon at bounding box center [515, 315] width 11 height 11
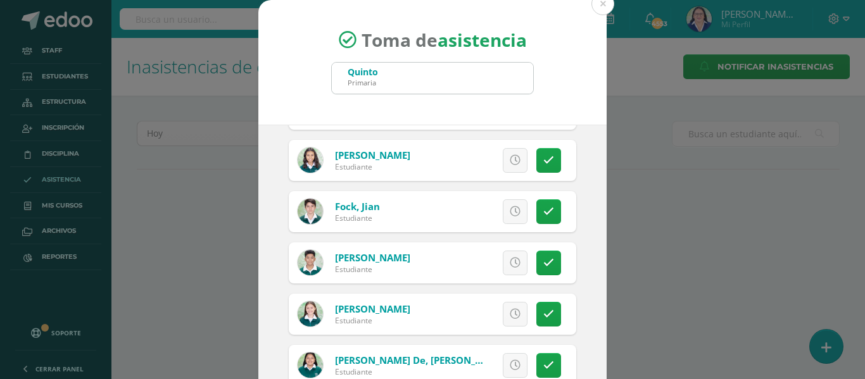
scroll to position [696, 0]
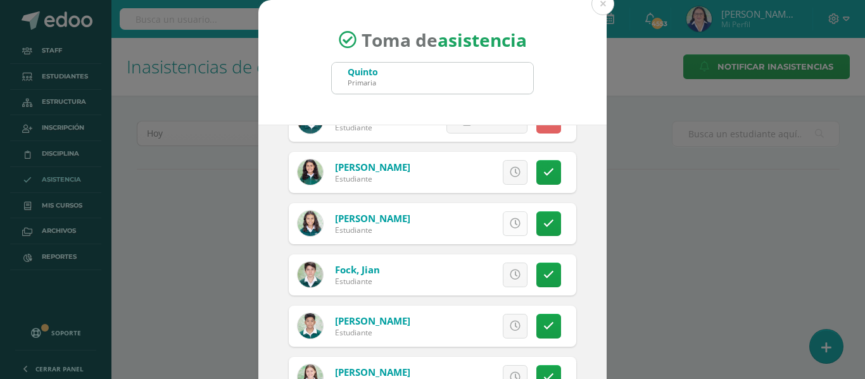
click at [510, 223] on icon at bounding box center [515, 223] width 11 height 11
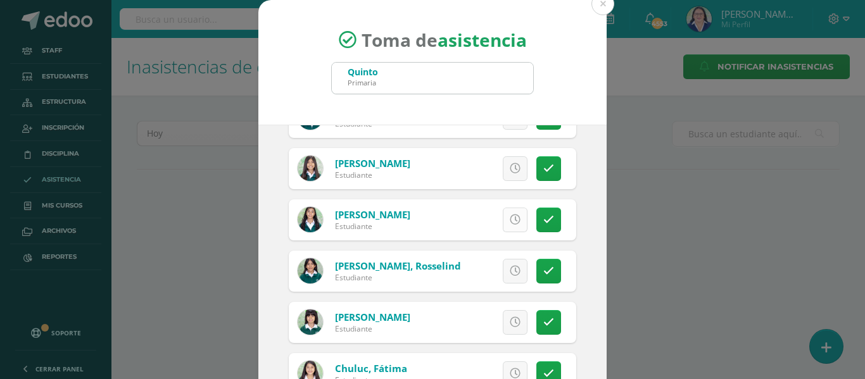
scroll to position [317, 0]
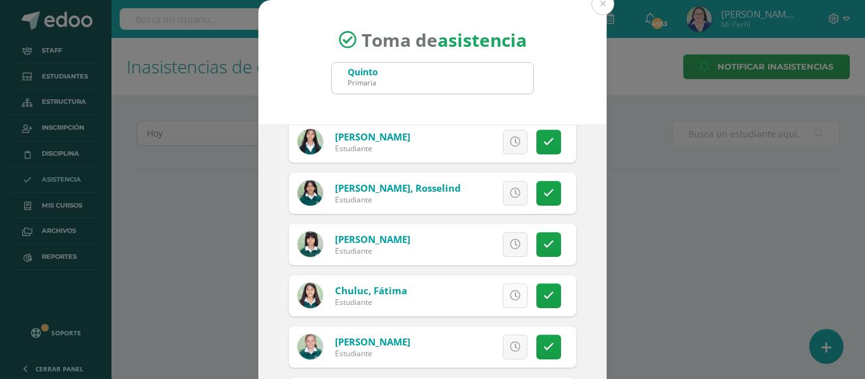
click at [510, 296] on icon at bounding box center [515, 296] width 11 height 11
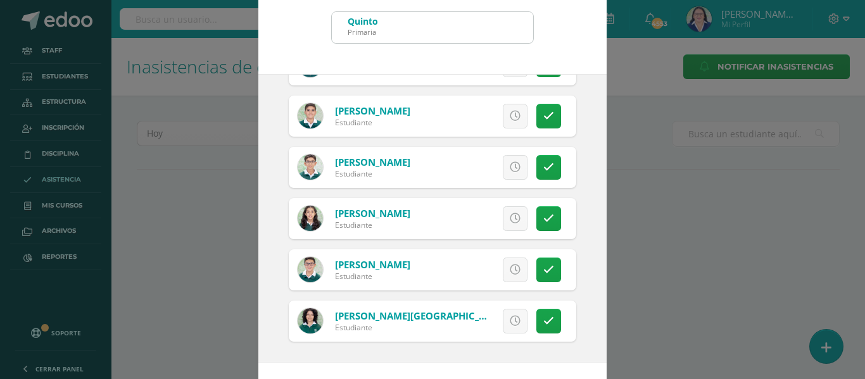
scroll to position [99, 0]
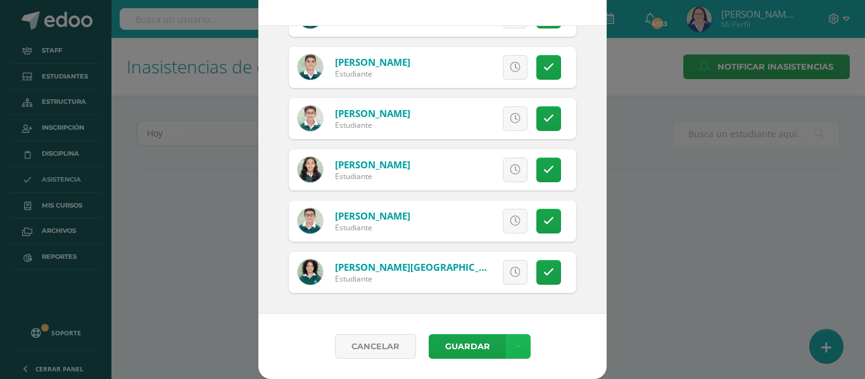
click at [515, 345] on icon at bounding box center [518, 346] width 7 height 11
click at [505, 291] on link "Guardar sin notificar inasistencias" at bounding box center [486, 299] width 139 height 30
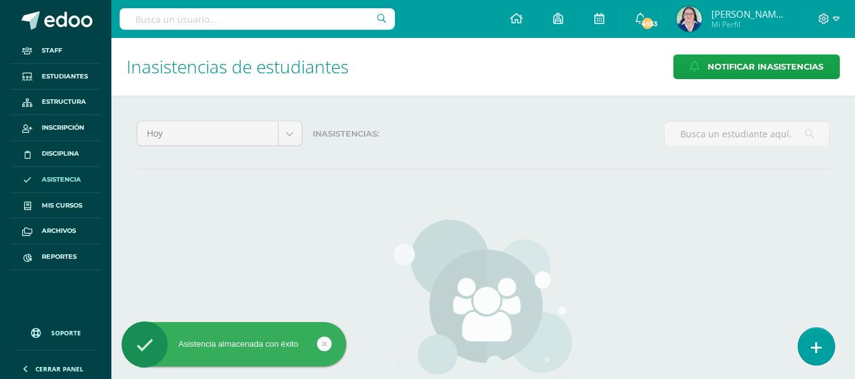
click at [831, 343] on link at bounding box center [816, 346] width 36 height 37
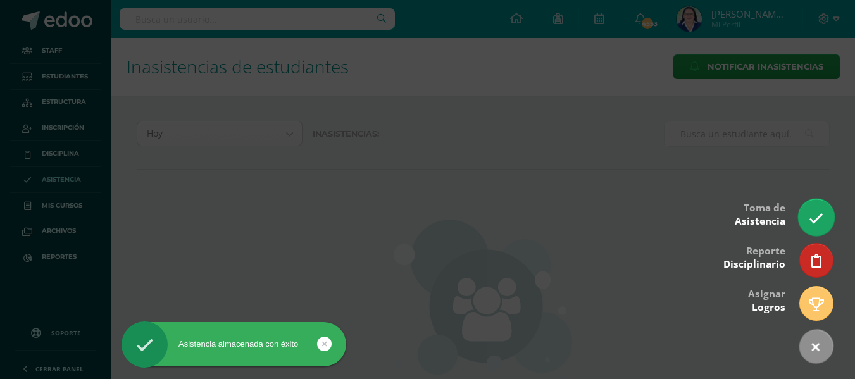
click at [818, 215] on icon at bounding box center [816, 218] width 15 height 15
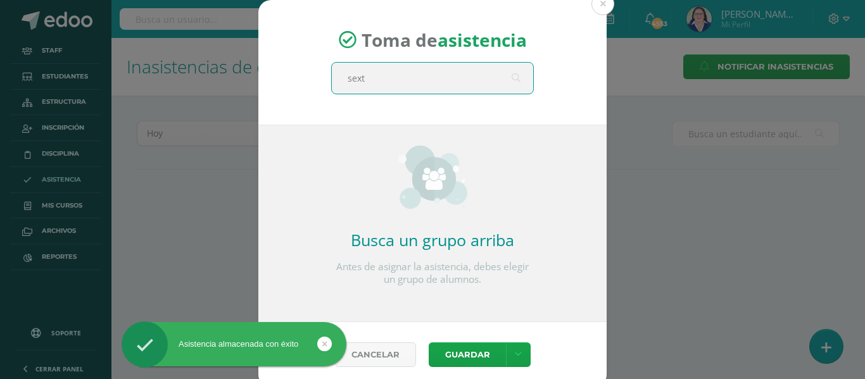
type input "sexto"
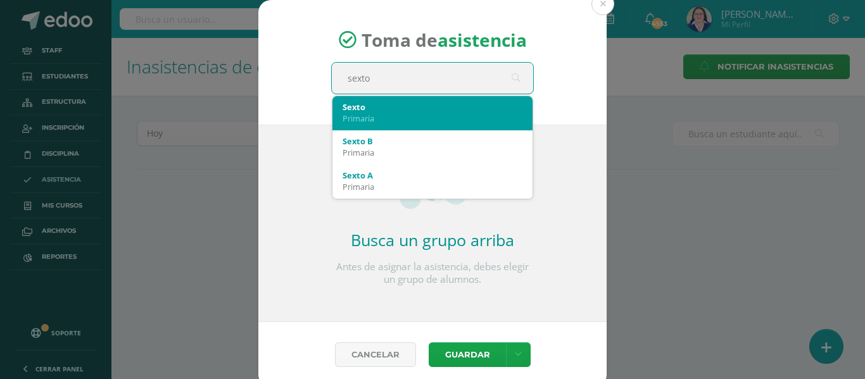
click at [432, 110] on div "Sexto" at bounding box center [433, 106] width 180 height 11
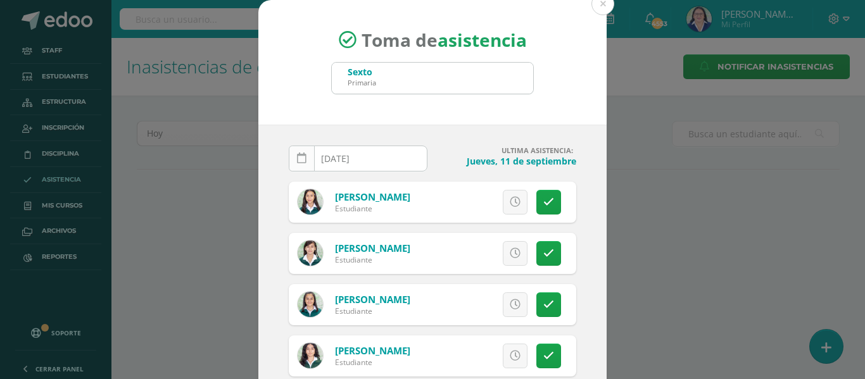
click at [298, 151] on link at bounding box center [302, 159] width 26 height 26
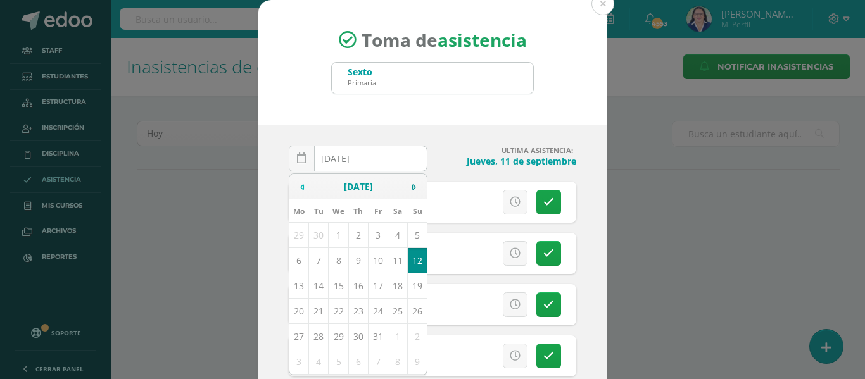
click at [300, 184] on icon at bounding box center [302, 187] width 4 height 9
click at [375, 261] on td "12" at bounding box center [378, 260] width 20 height 25
type input "2025-09-12"
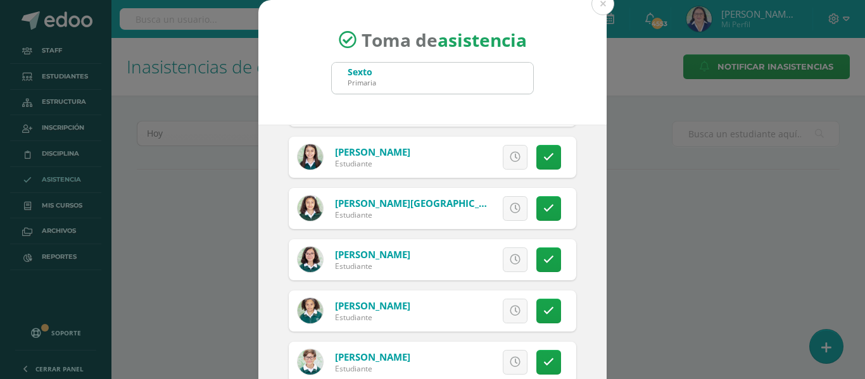
scroll to position [633, 0]
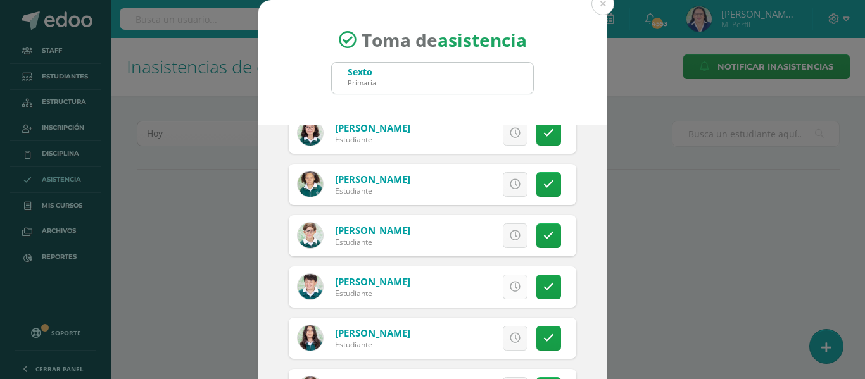
click at [510, 284] on icon at bounding box center [515, 287] width 11 height 11
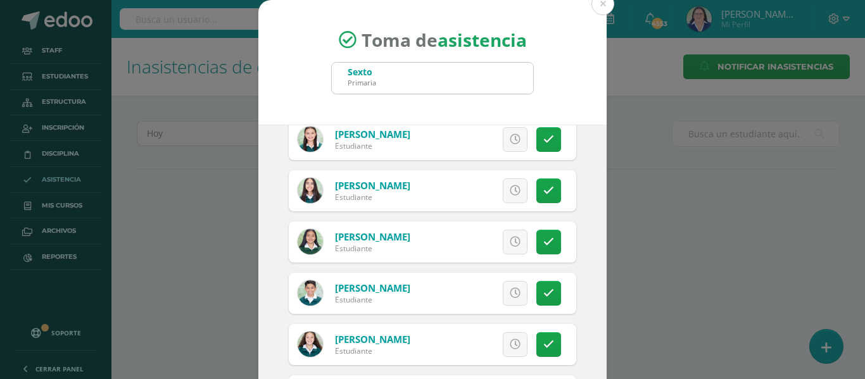
scroll to position [1330, 0]
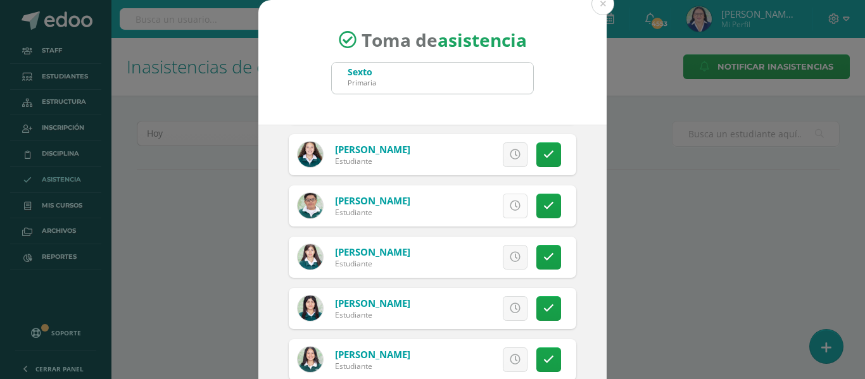
click at [510, 205] on icon at bounding box center [515, 206] width 11 height 11
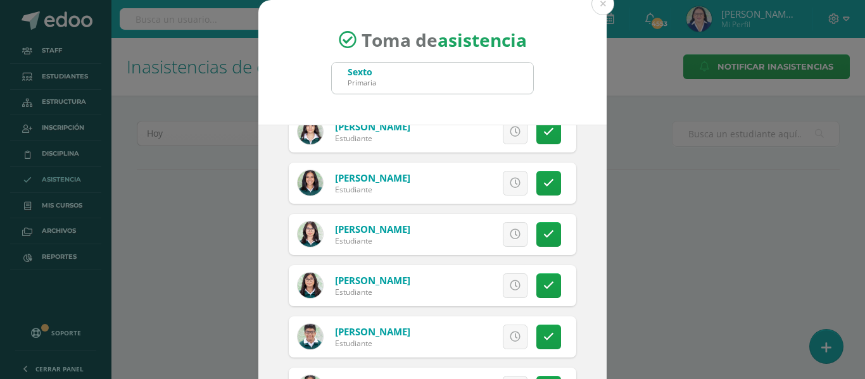
scroll to position [2153, 0]
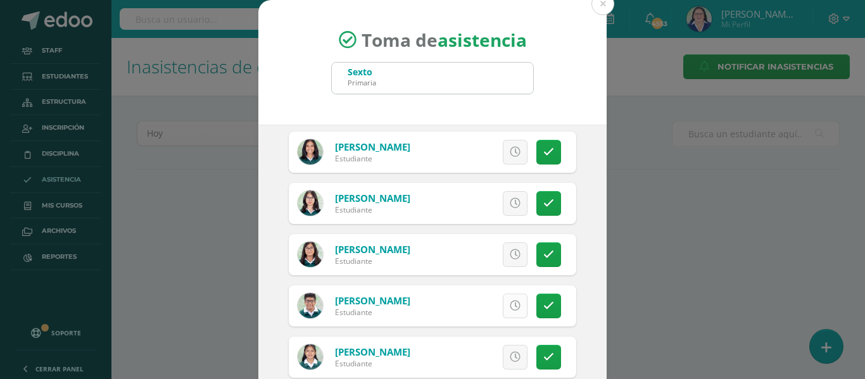
click at [510, 305] on icon at bounding box center [515, 306] width 11 height 11
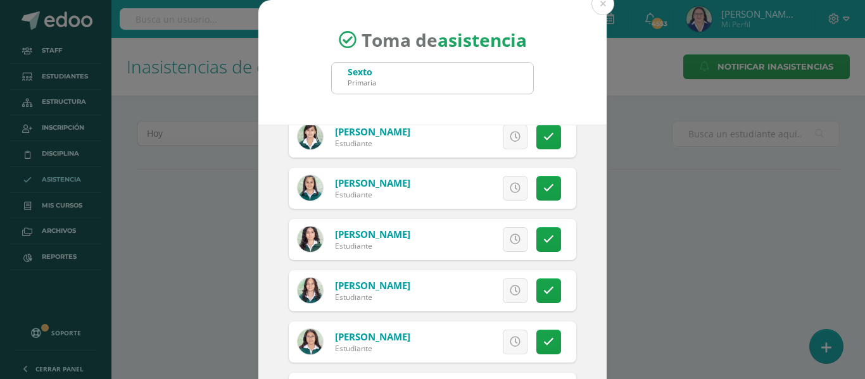
scroll to position [190, 0]
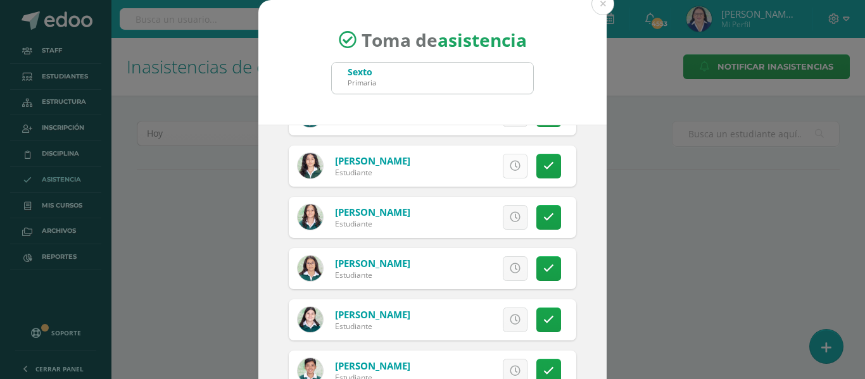
click at [510, 168] on icon at bounding box center [515, 166] width 11 height 11
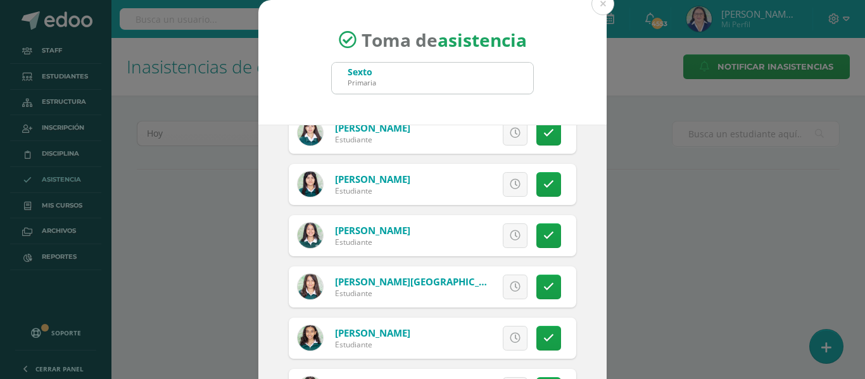
scroll to position [1456, 0]
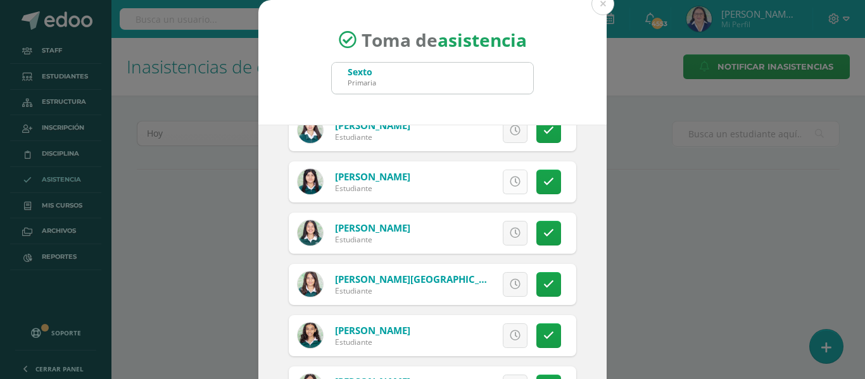
click at [510, 183] on icon at bounding box center [515, 182] width 11 height 11
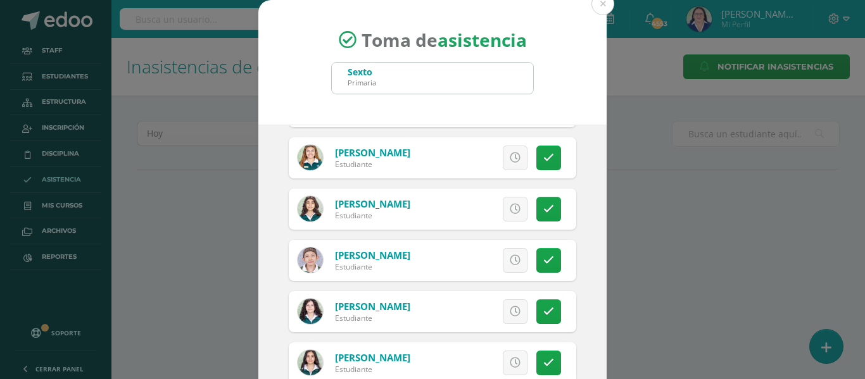
scroll to position [1899, 0]
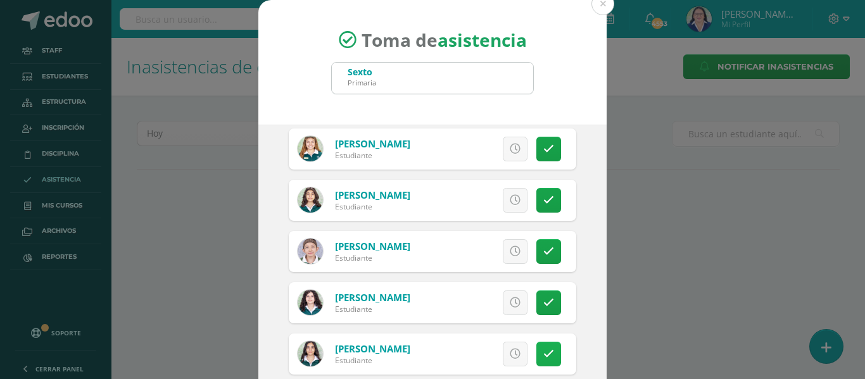
click at [543, 350] on icon at bounding box center [548, 354] width 11 height 11
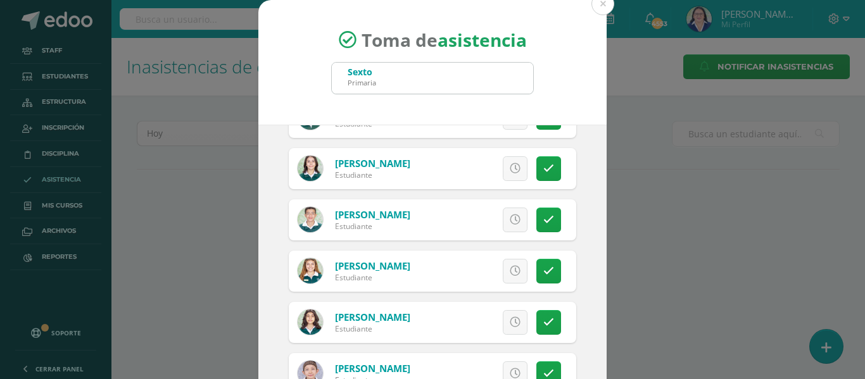
scroll to position [1773, 0]
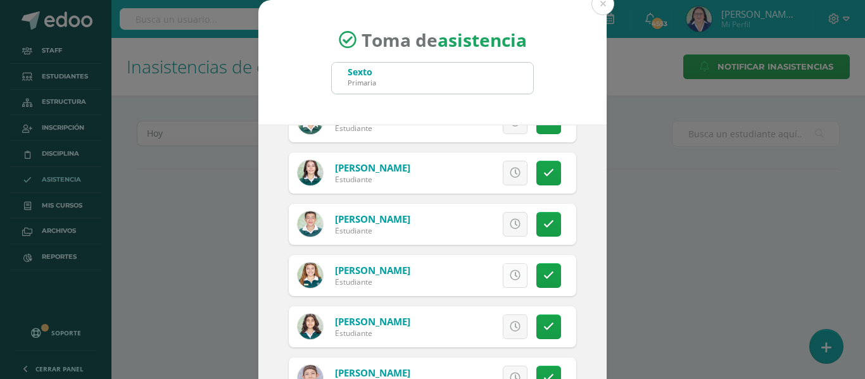
click at [510, 275] on icon at bounding box center [515, 275] width 11 height 11
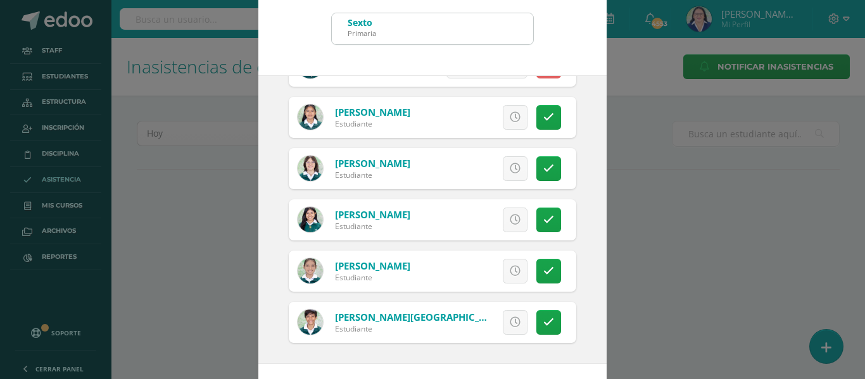
scroll to position [99, 0]
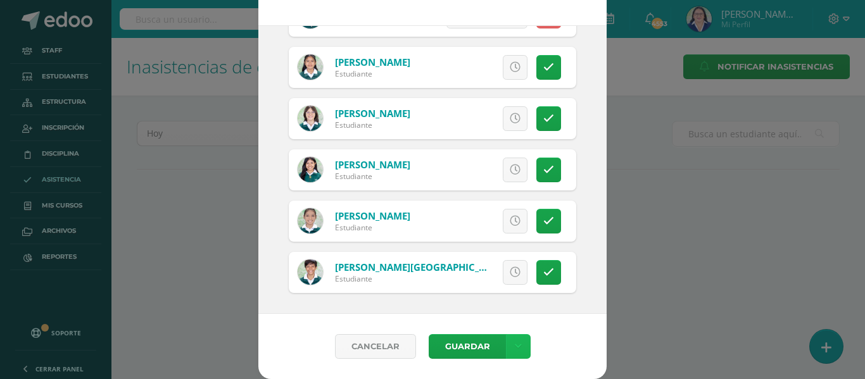
click at [509, 337] on link at bounding box center [518, 346] width 25 height 25
click at [510, 294] on link "Guardar sin notificar inasistencias" at bounding box center [486, 299] width 139 height 30
